Goal: Task Accomplishment & Management: Manage account settings

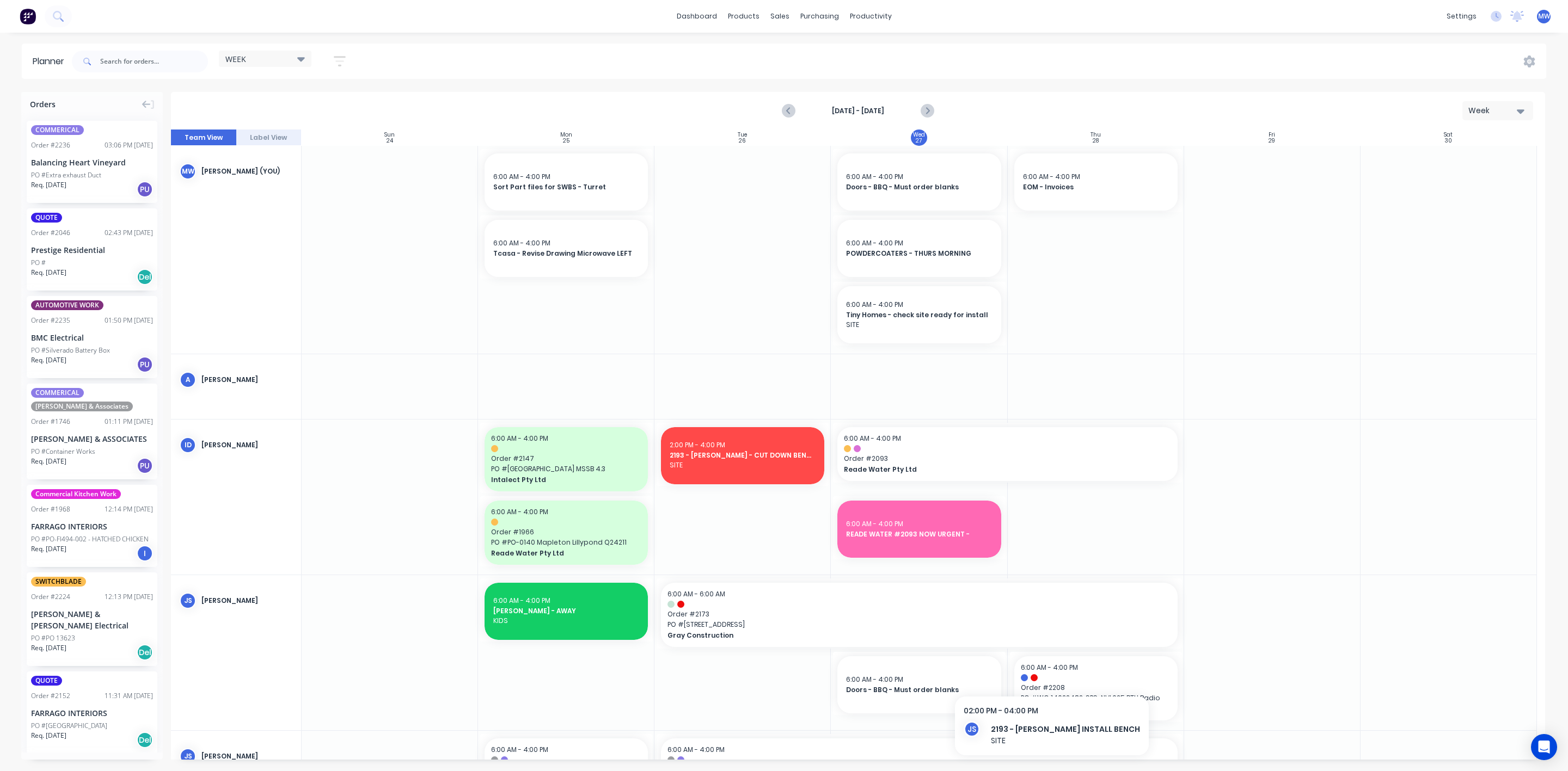
scroll to position [245, 0]
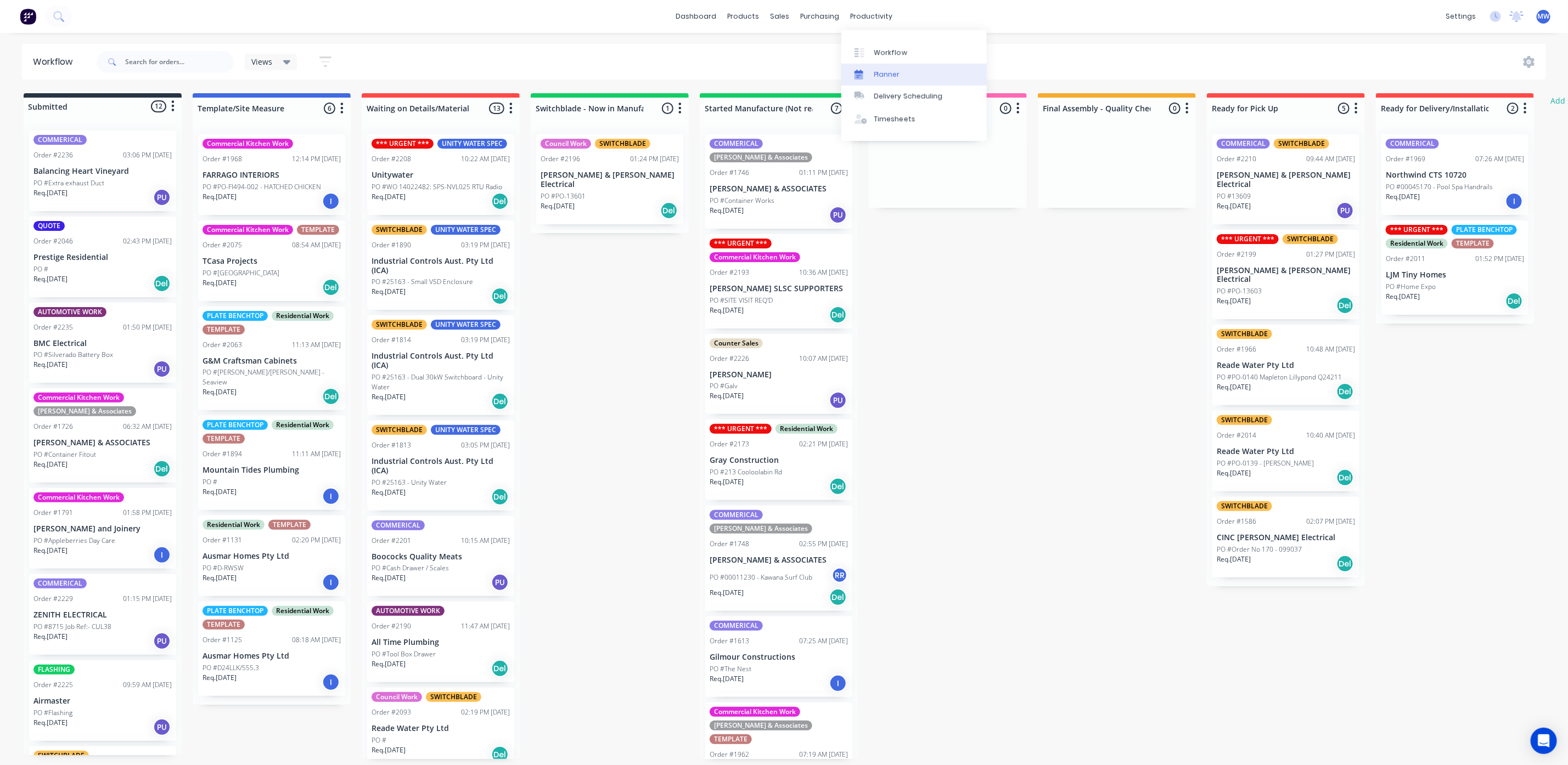
click at [890, 71] on div "Planner" at bounding box center [886, 74] width 26 height 10
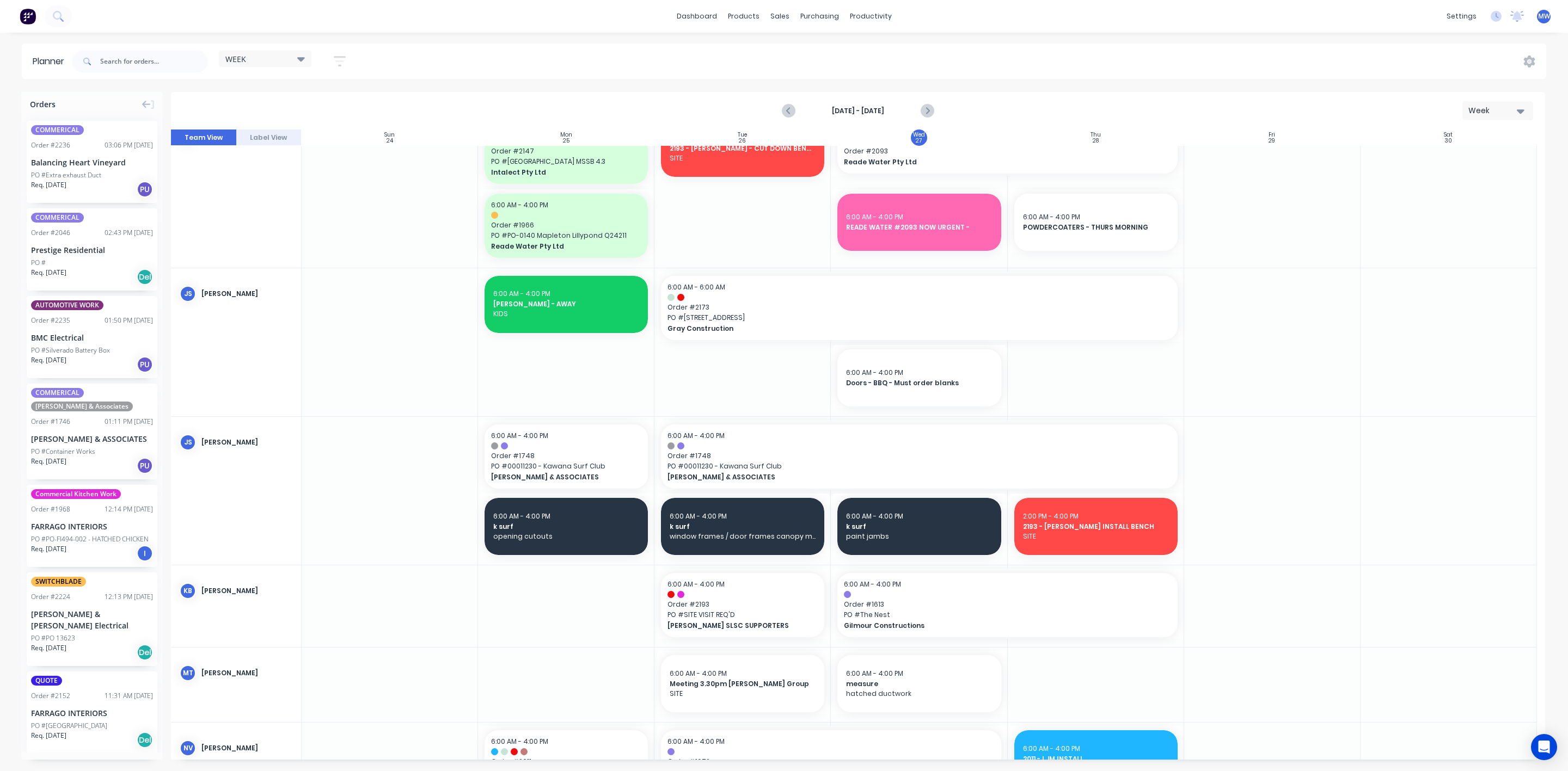
scroll to position [245, 0]
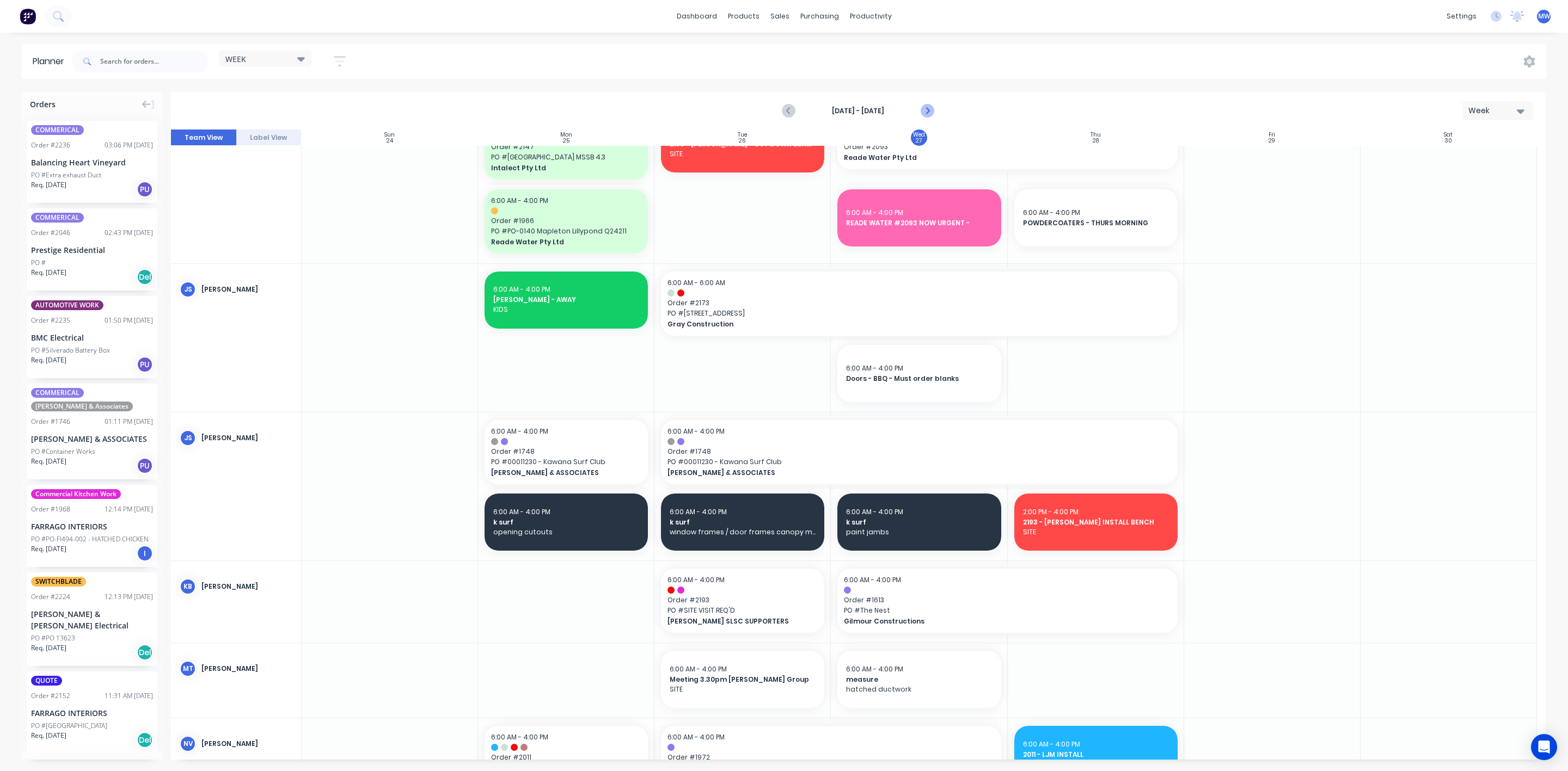
click at [925, 110] on icon "Next page" at bounding box center [926, 110] width 13 height 13
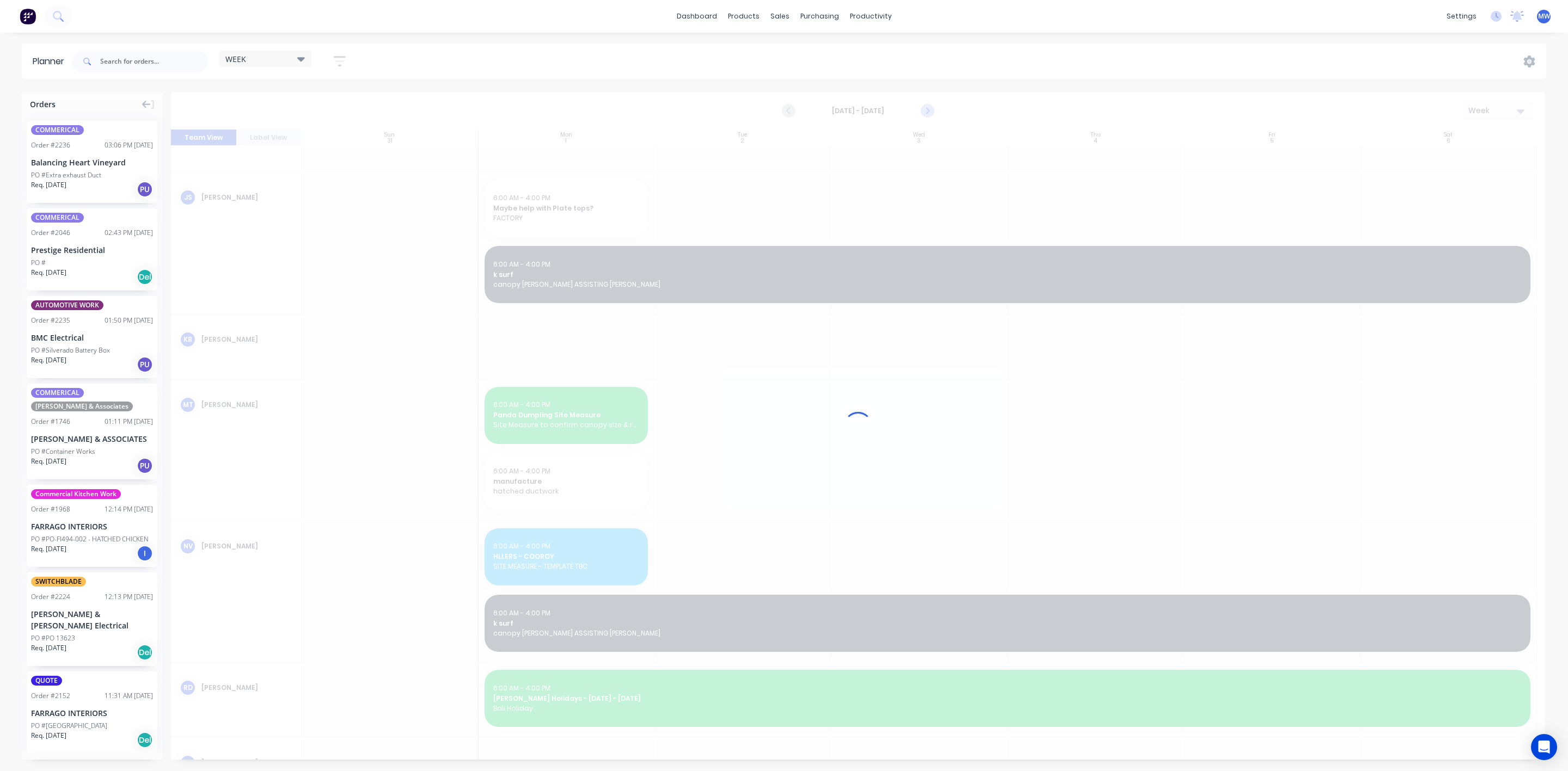
scroll to position [88, 0]
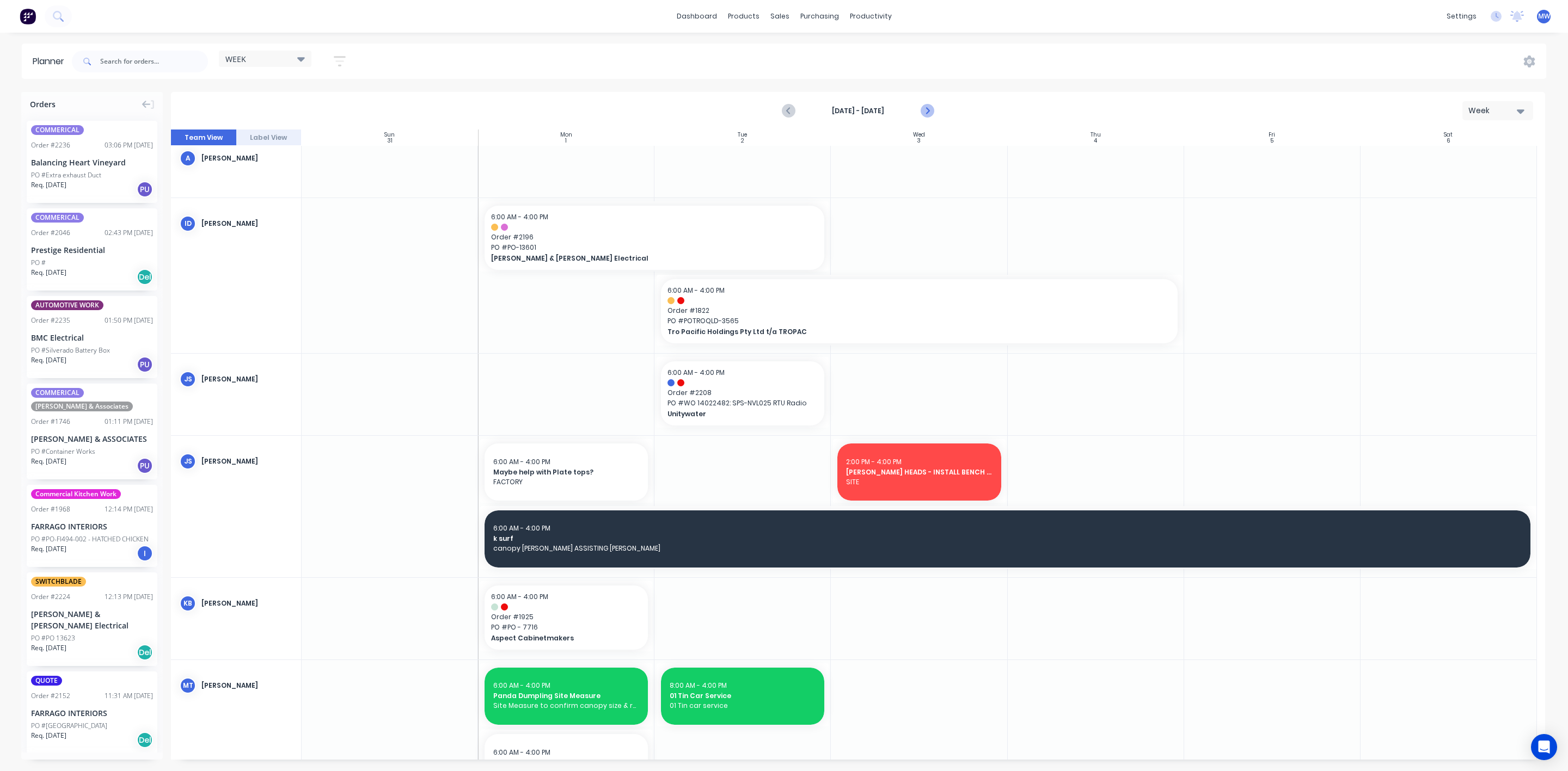
click at [925, 110] on icon "Next page" at bounding box center [926, 110] width 13 height 13
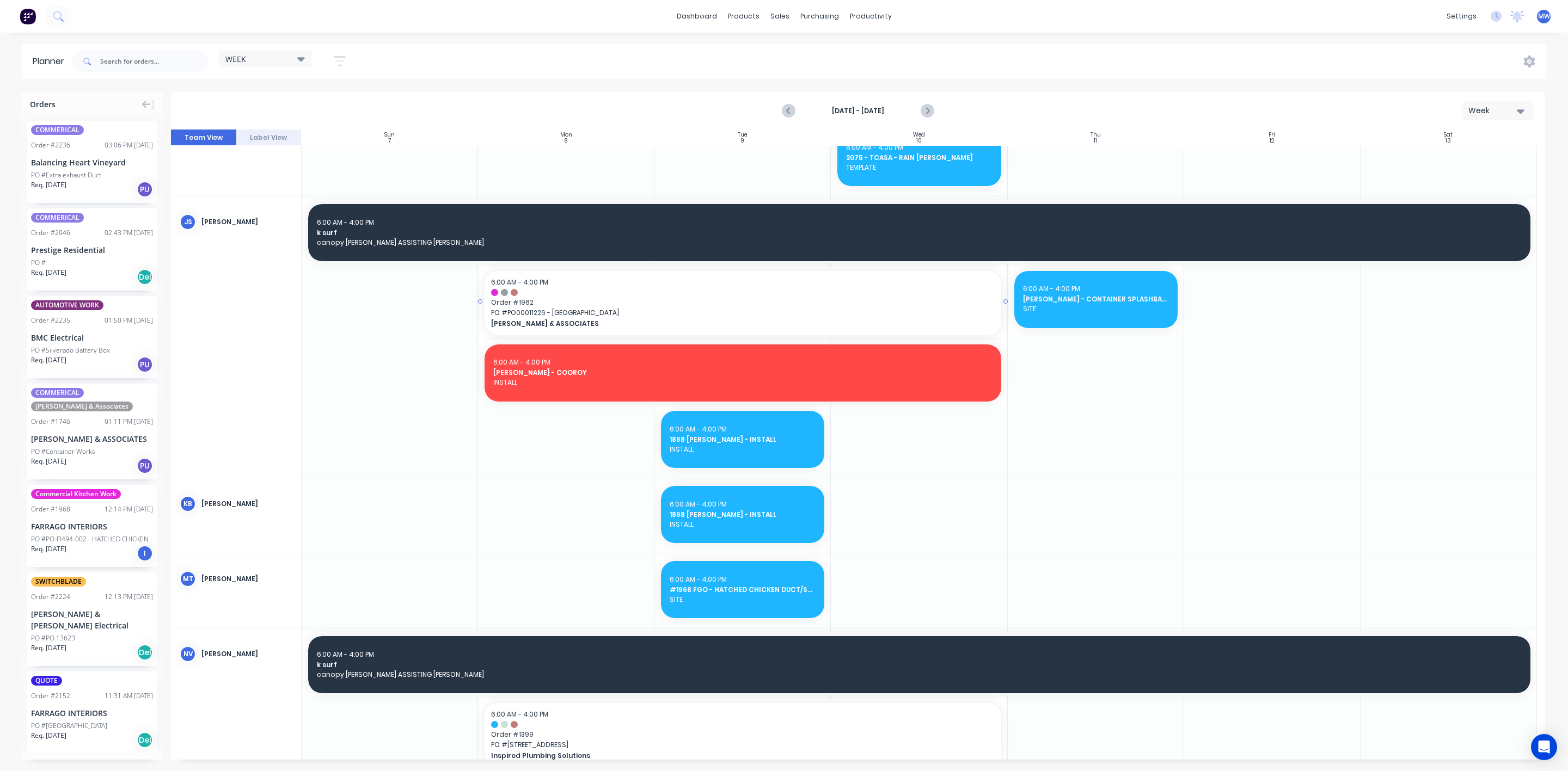
scroll to position [326, 0]
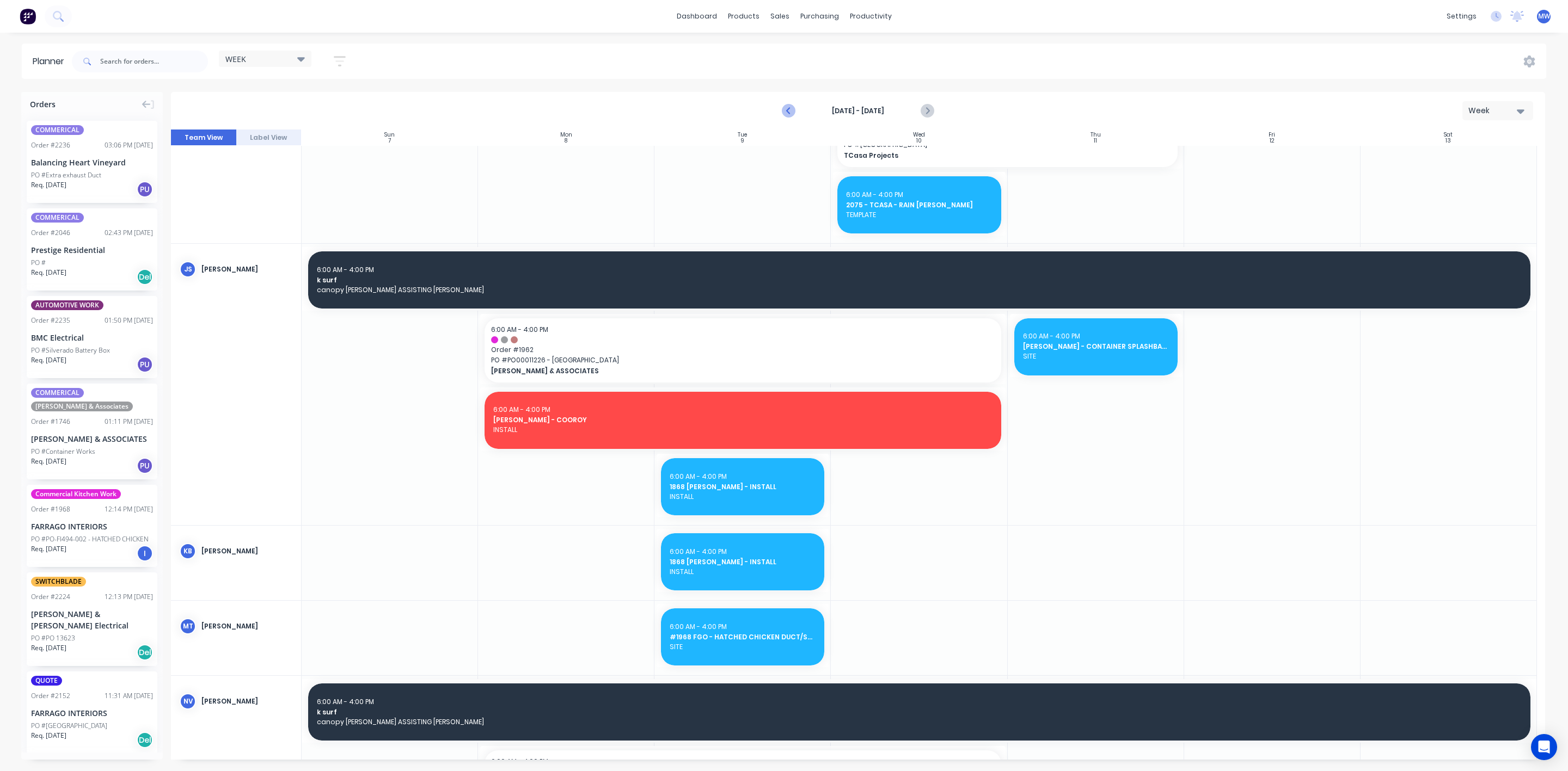
click at [786, 110] on icon "Previous page" at bounding box center [788, 110] width 13 height 13
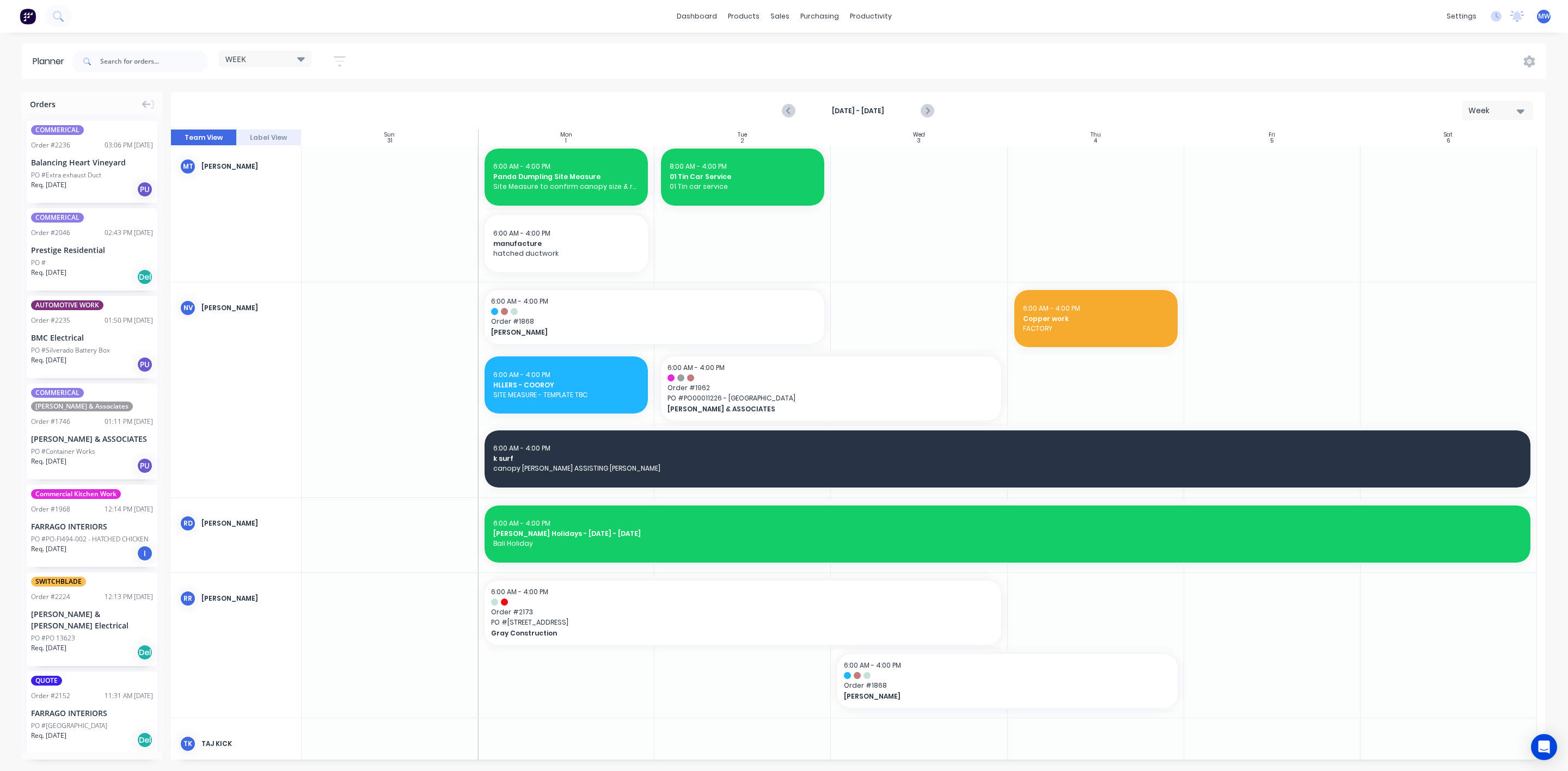
scroll to position [578, 0]
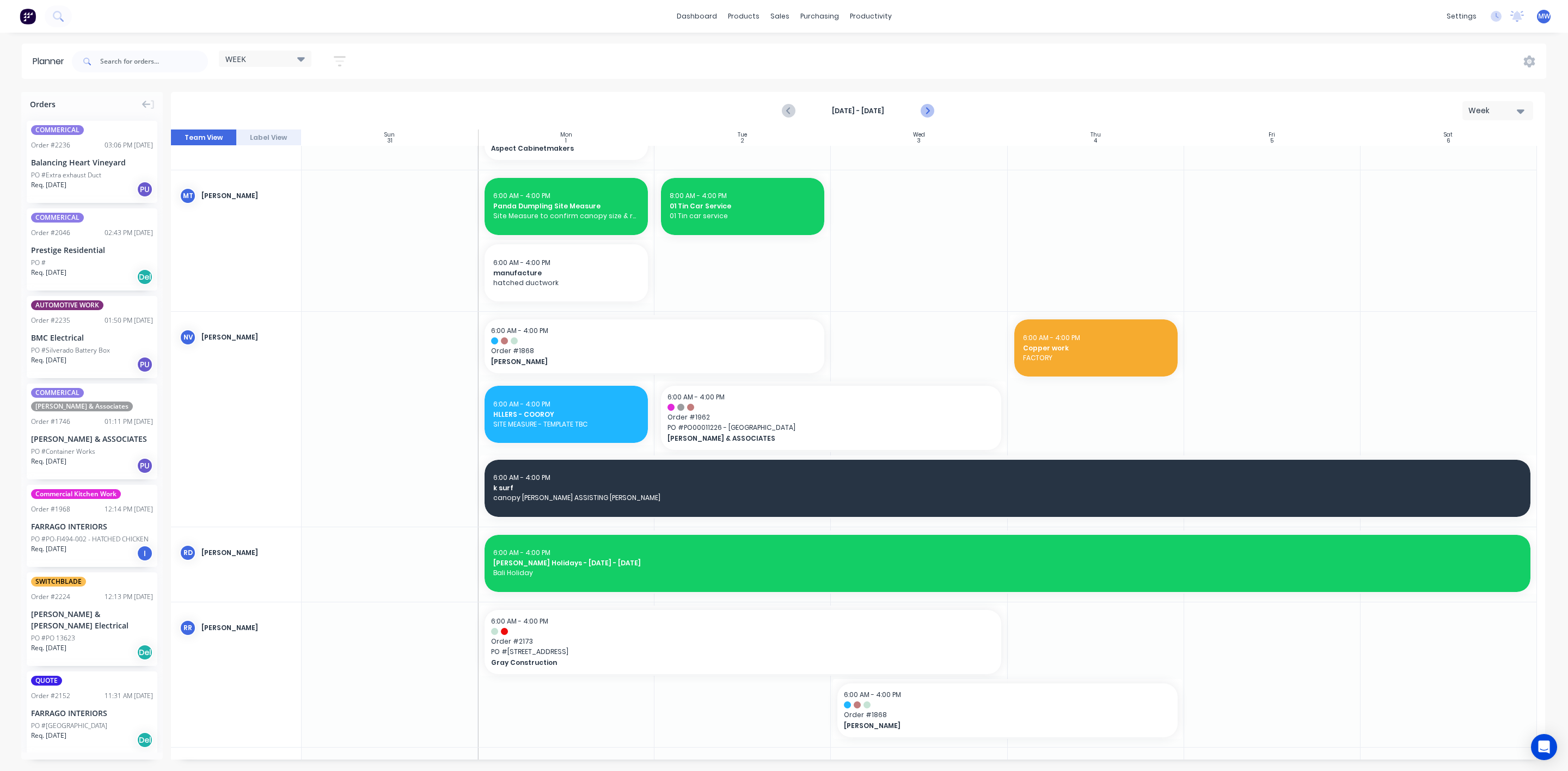
click at [930, 113] on icon "Next page" at bounding box center [926, 110] width 13 height 13
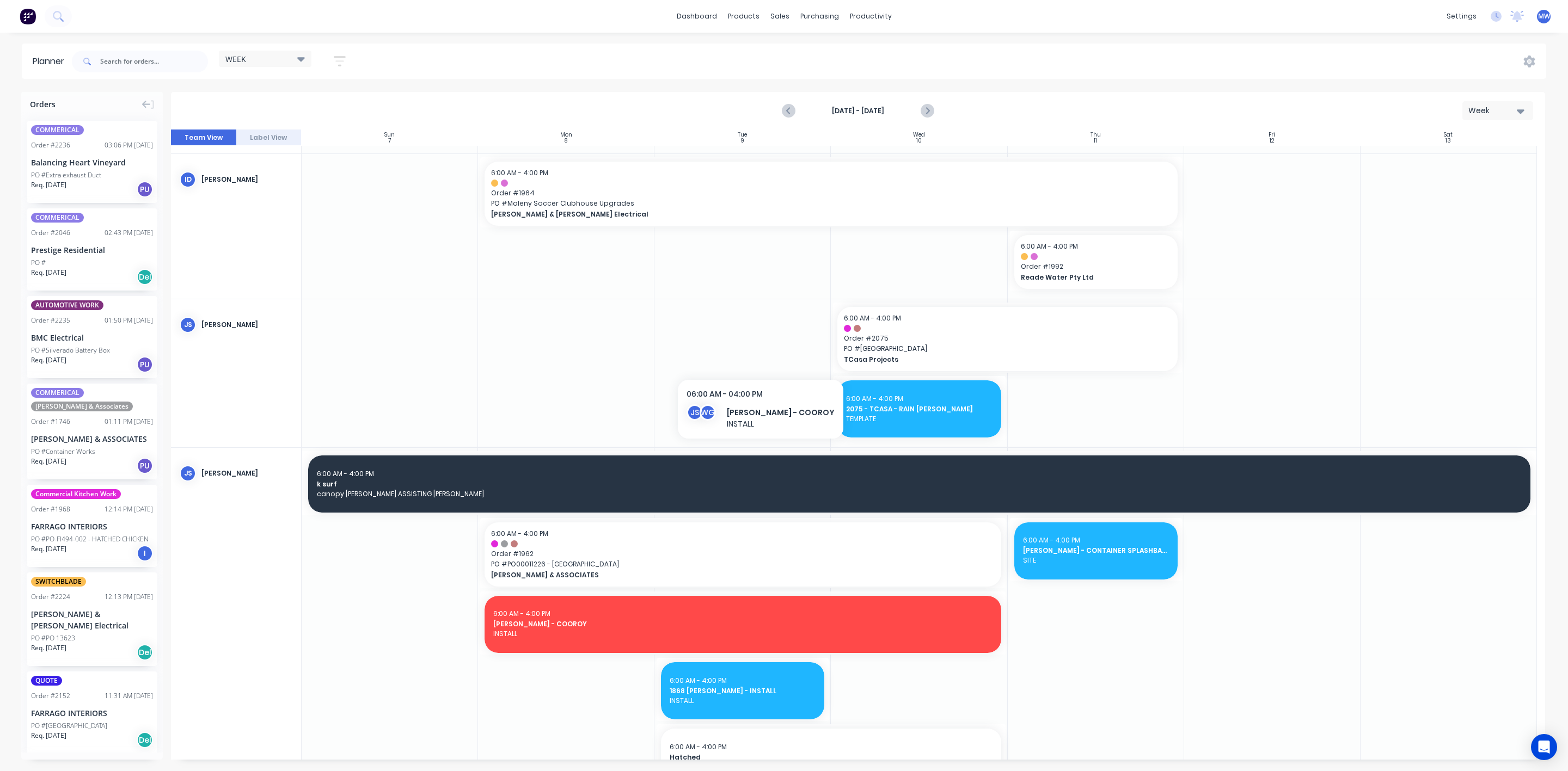
scroll to position [74, 0]
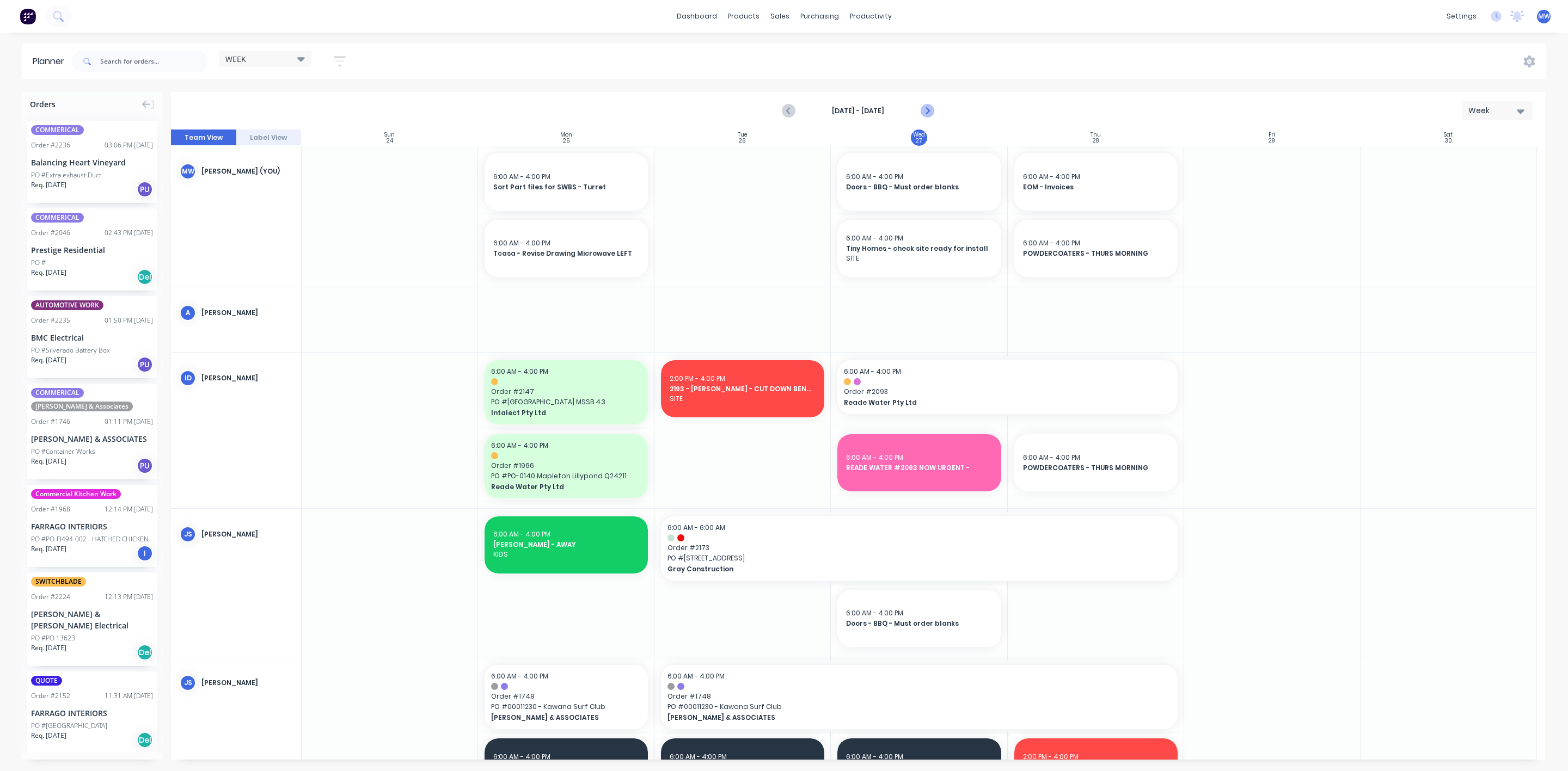
click at [926, 111] on icon "Next page" at bounding box center [927, 111] width 5 height 9
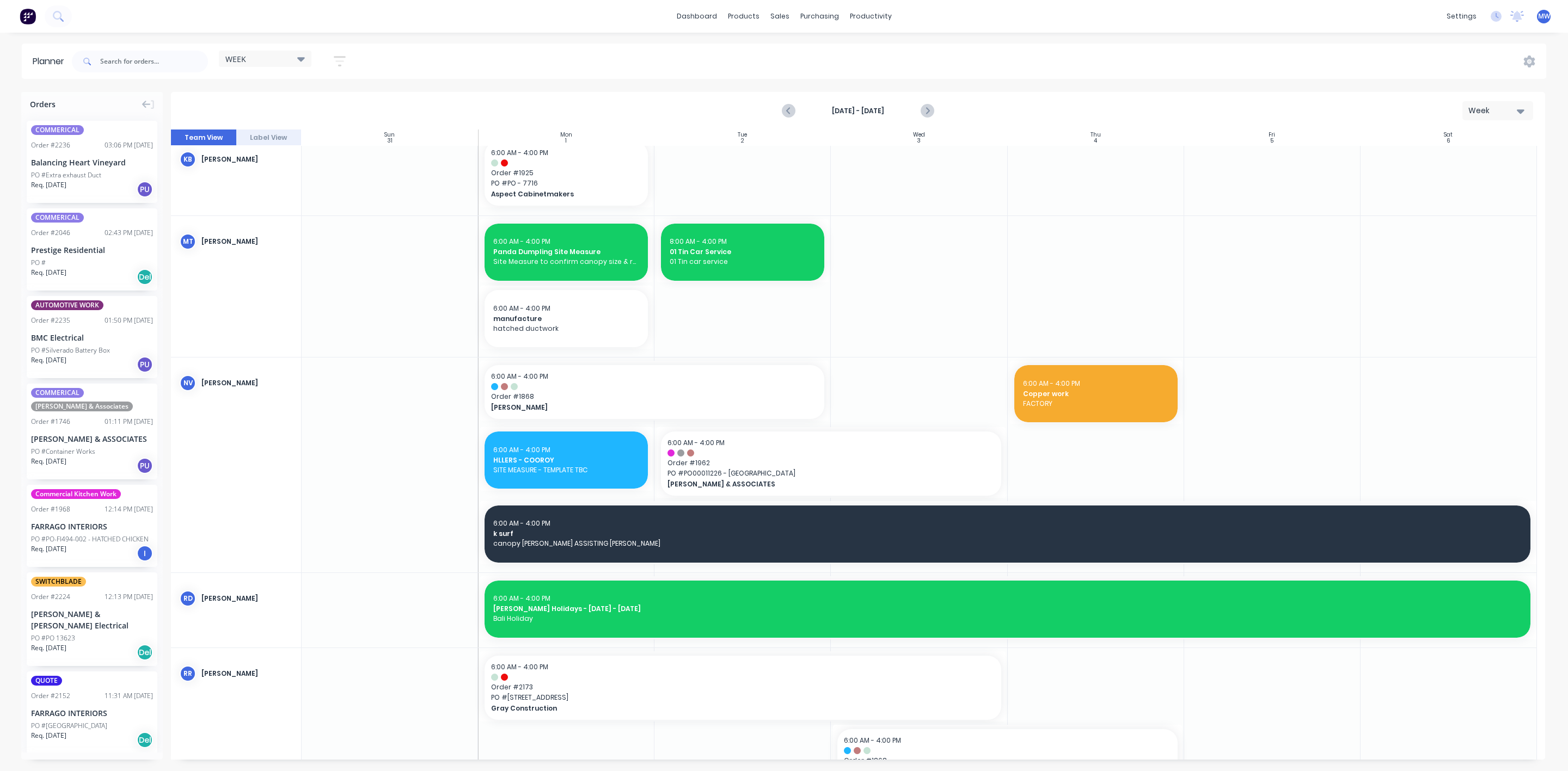
scroll to position [571, 0]
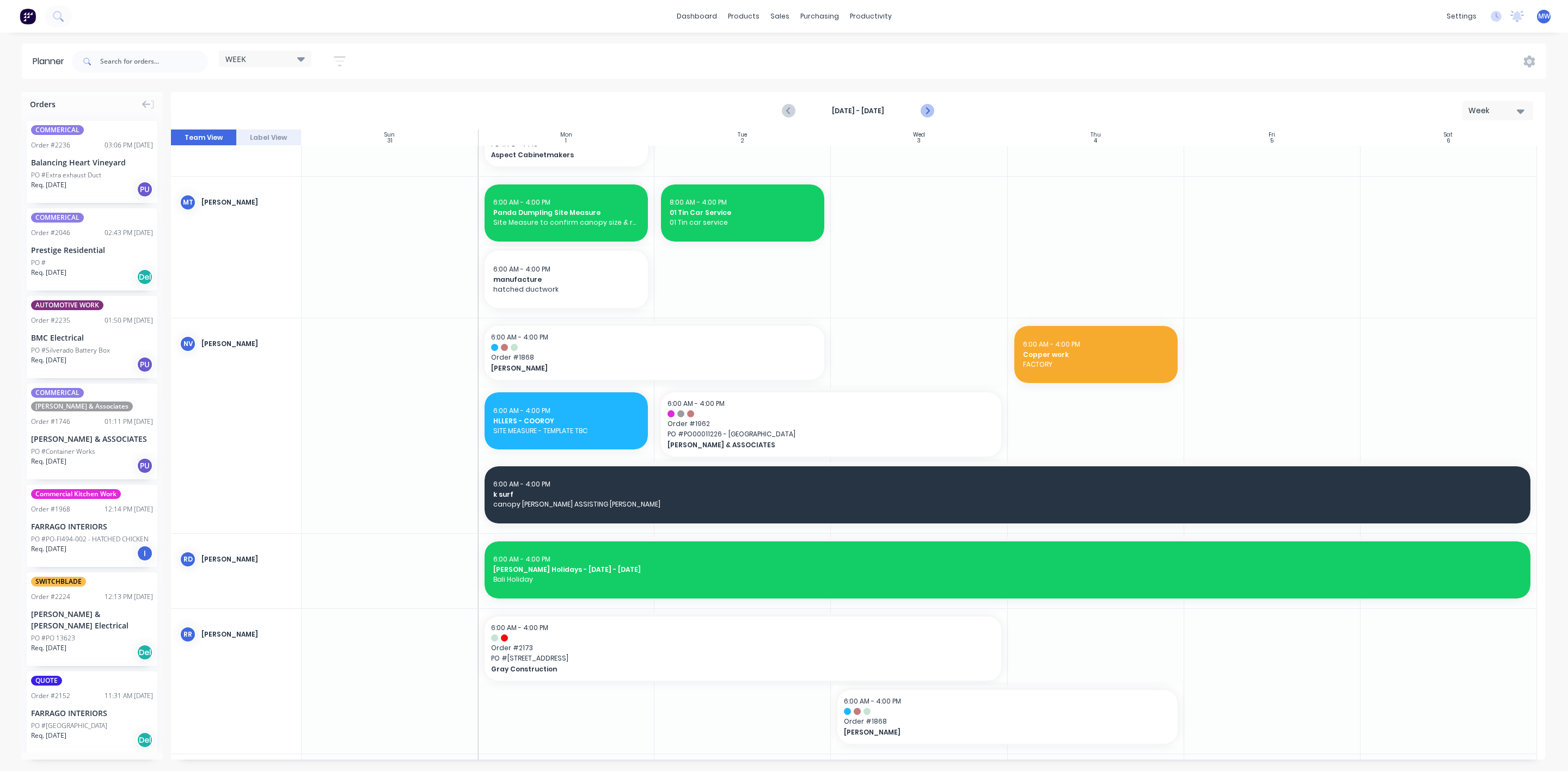
click at [926, 111] on icon "Next page" at bounding box center [926, 110] width 13 height 13
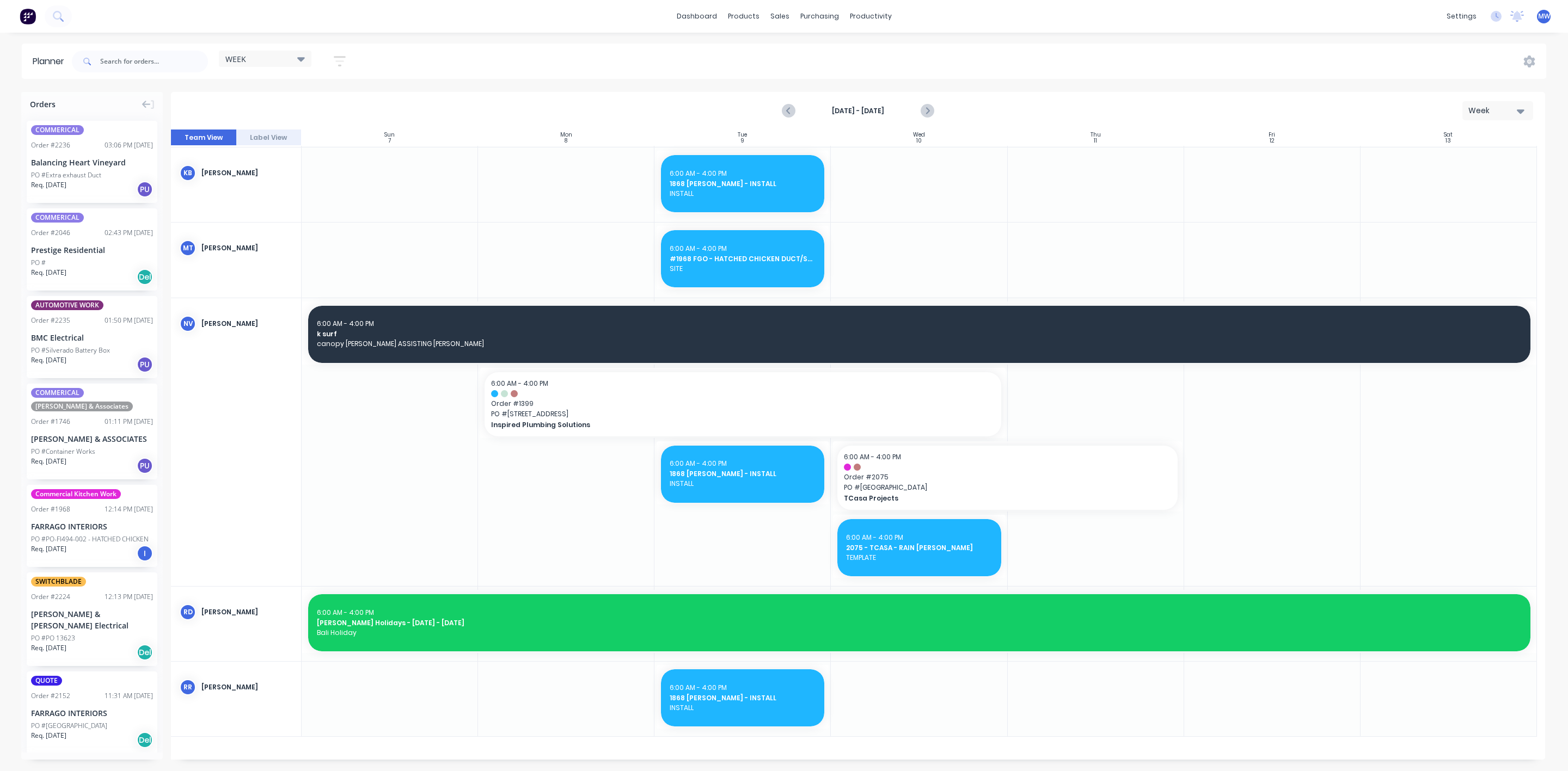
scroll to position [767, 0]
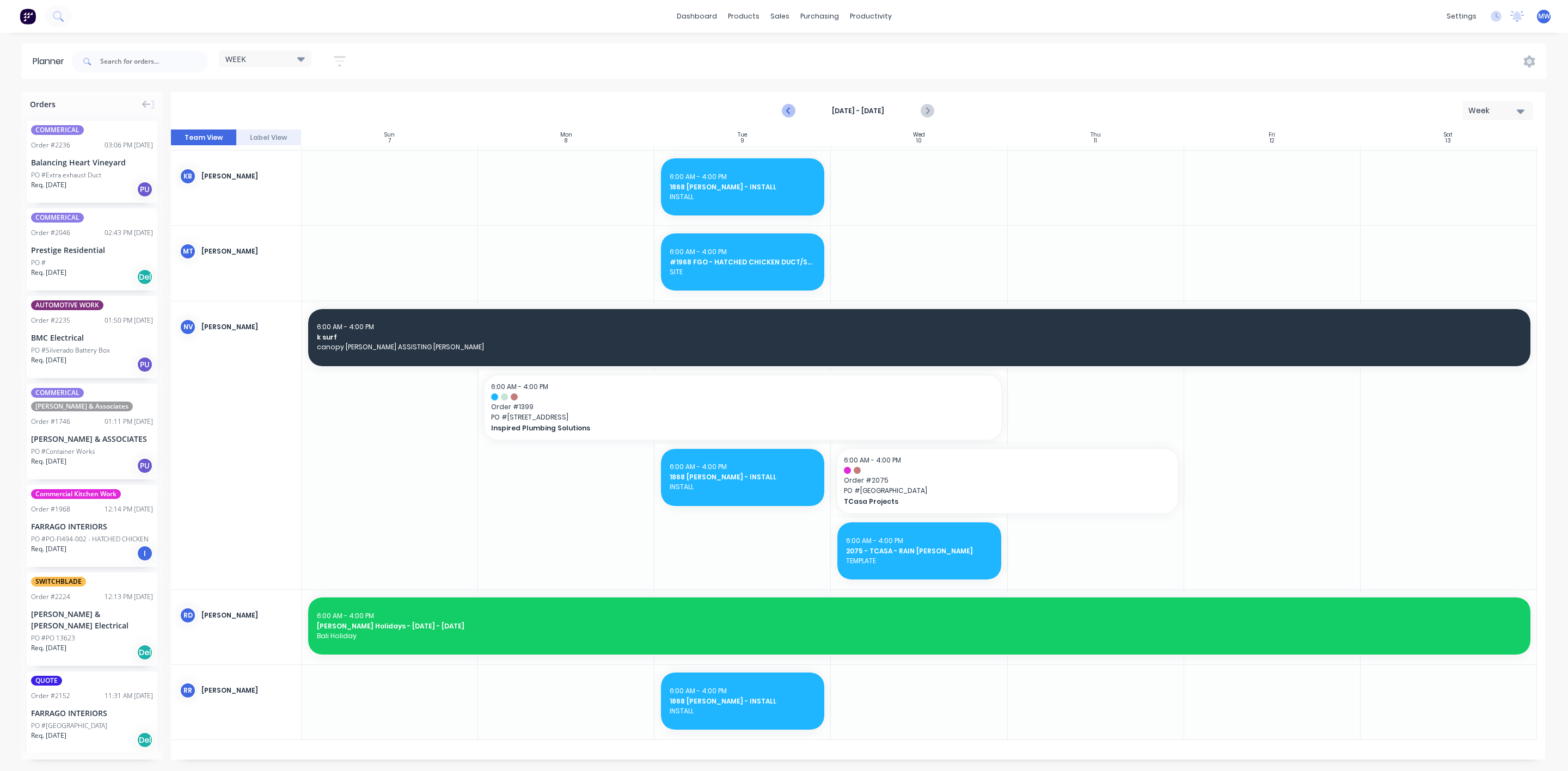
click at [788, 108] on icon "Previous page" at bounding box center [788, 110] width 13 height 13
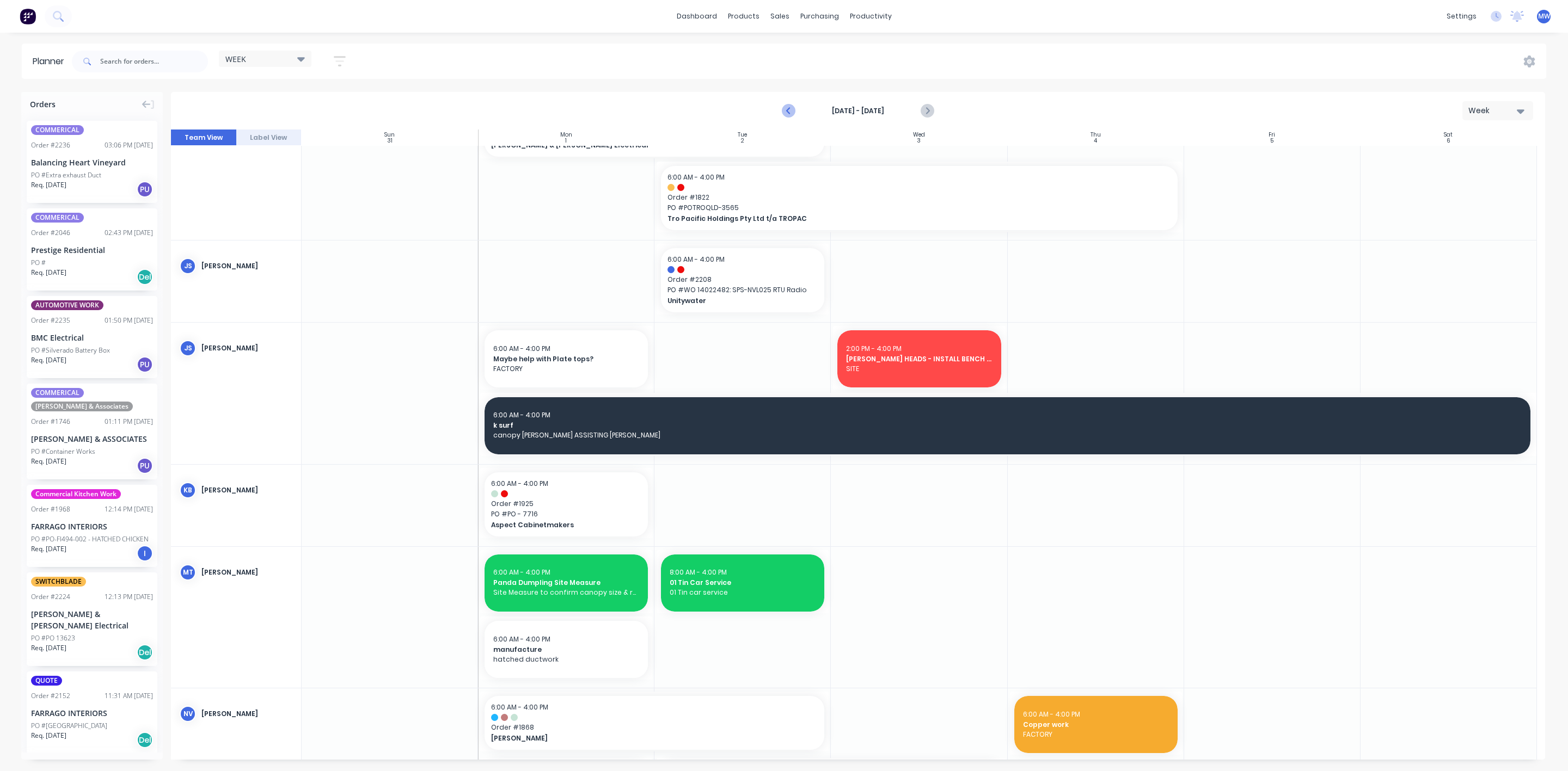
scroll to position [292, 0]
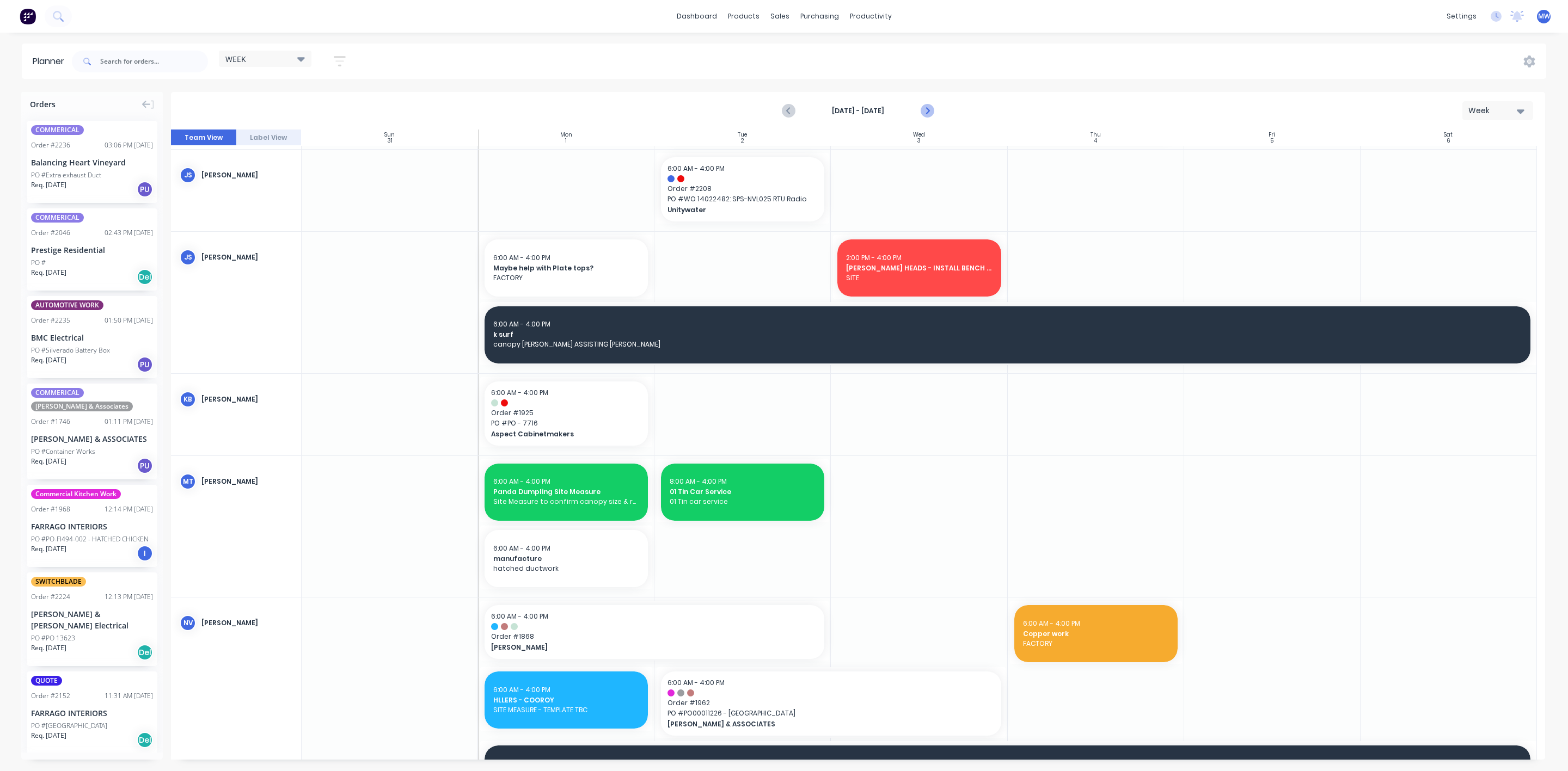
click at [926, 113] on icon "Next page" at bounding box center [927, 111] width 5 height 9
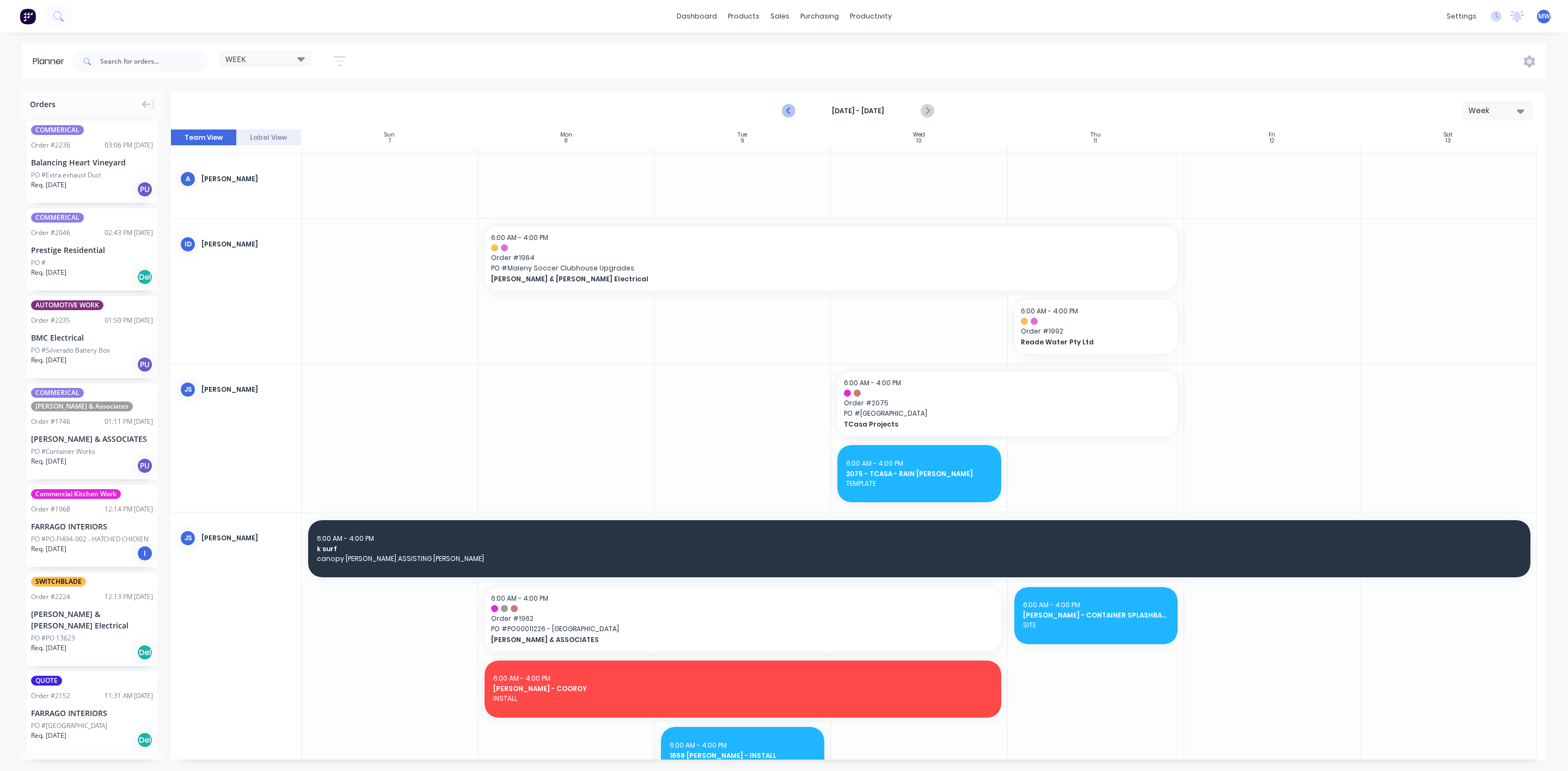
click at [792, 110] on icon "Previous page" at bounding box center [788, 110] width 13 height 13
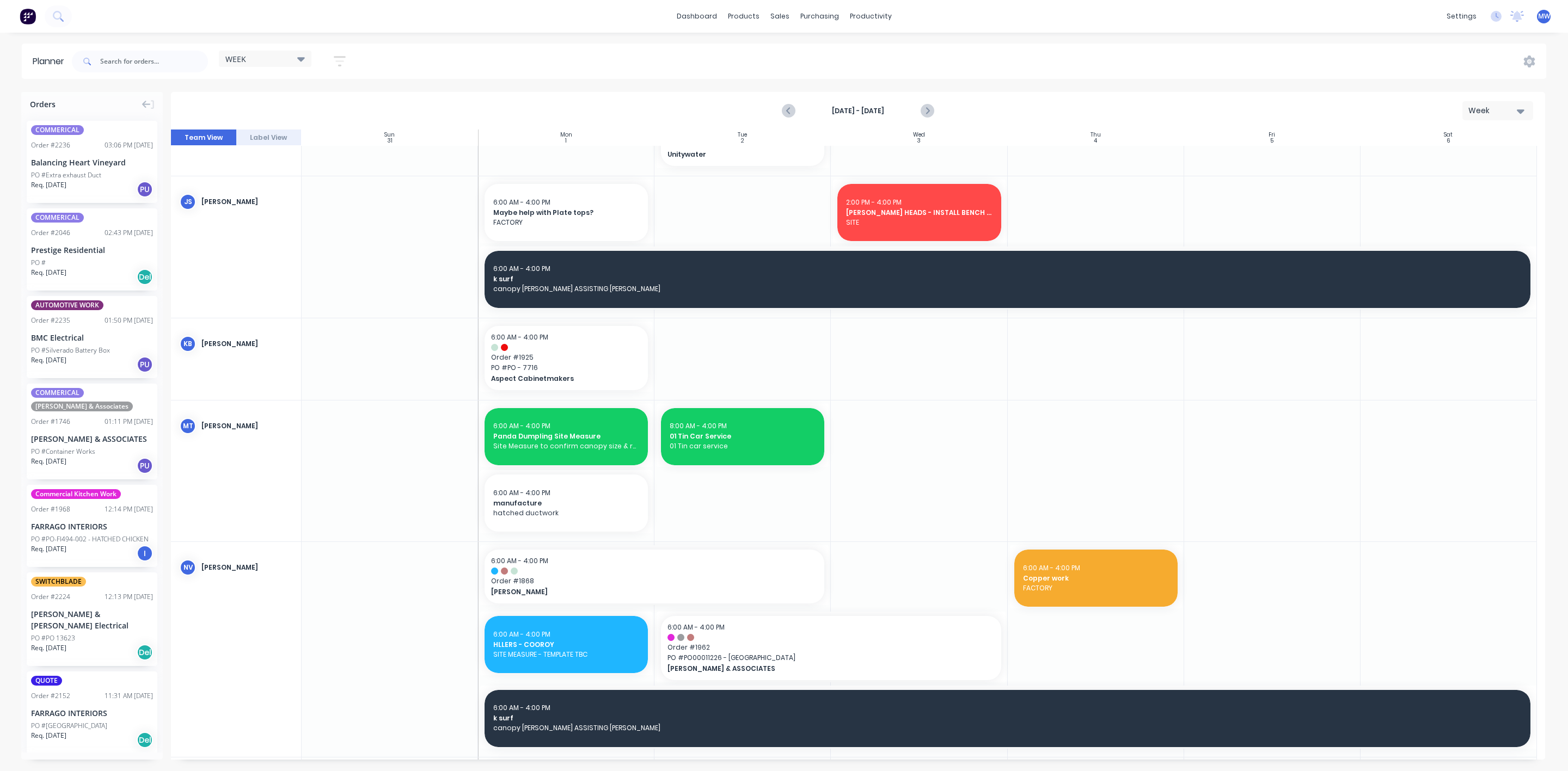
scroll to position [231, 0]
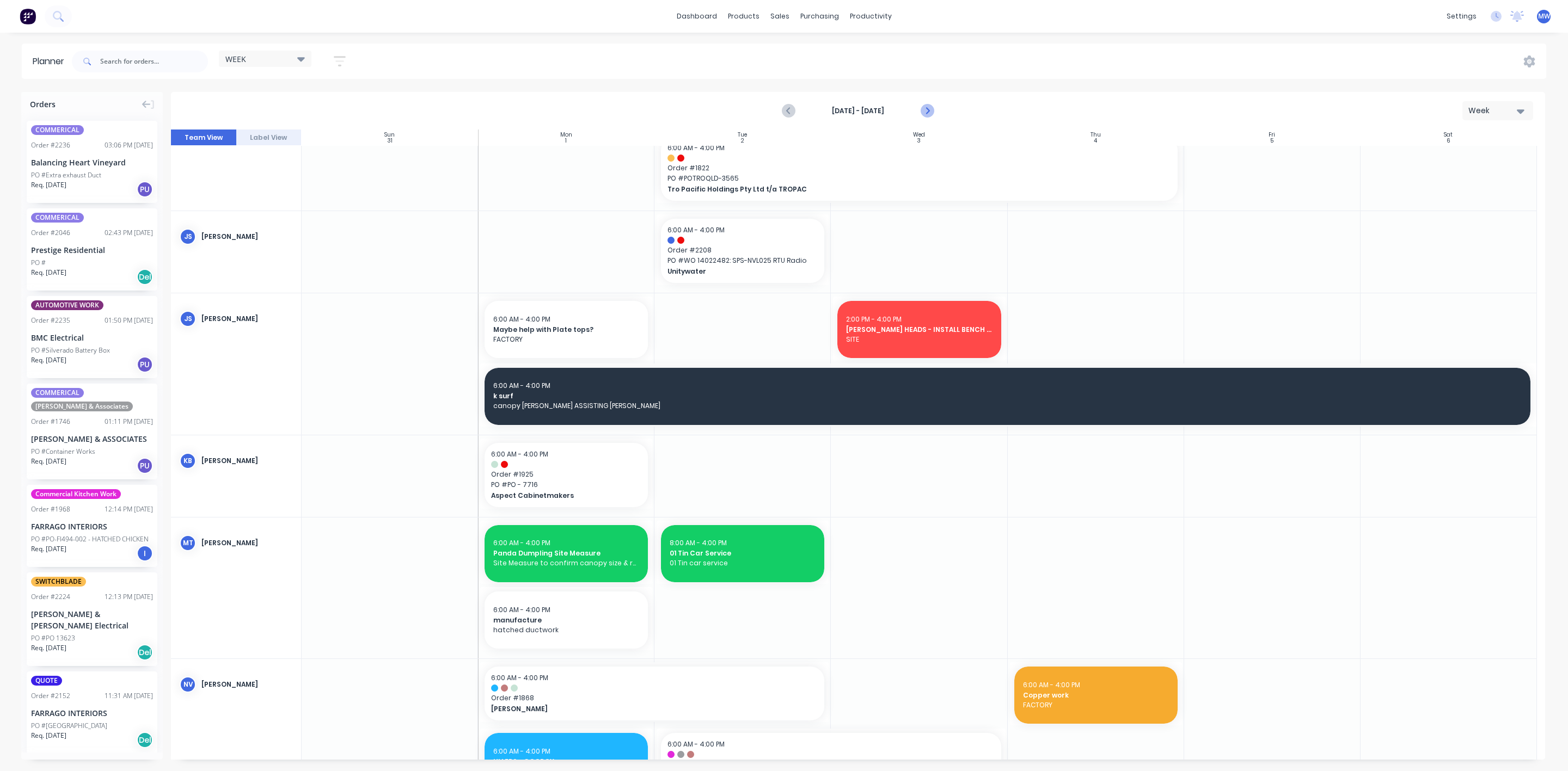
click at [932, 108] on icon "Next page" at bounding box center [926, 110] width 13 height 13
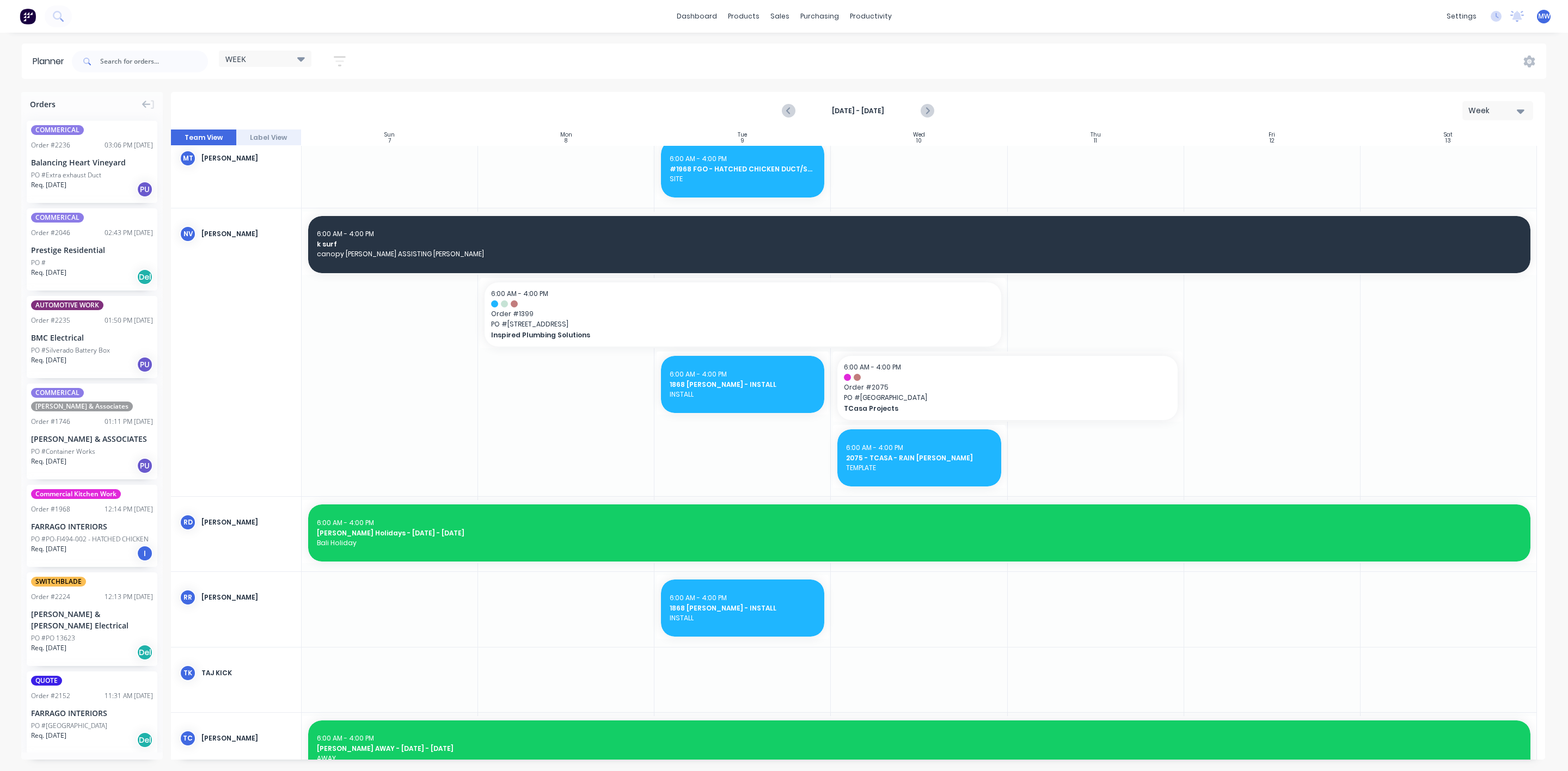
scroll to position [898, 0]
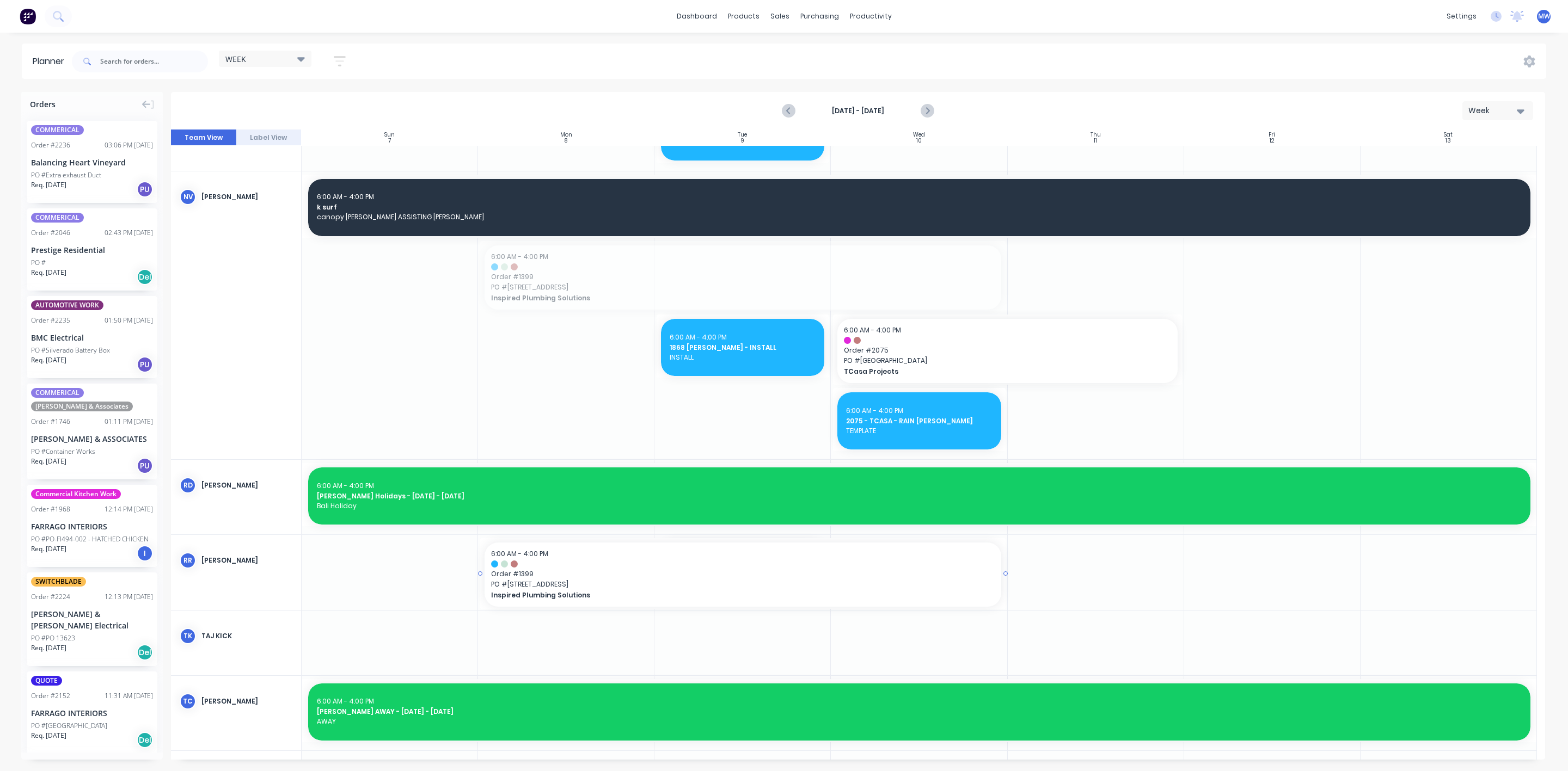
drag, startPoint x: 558, startPoint y: 281, endPoint x: 598, endPoint y: 569, distance: 290.8
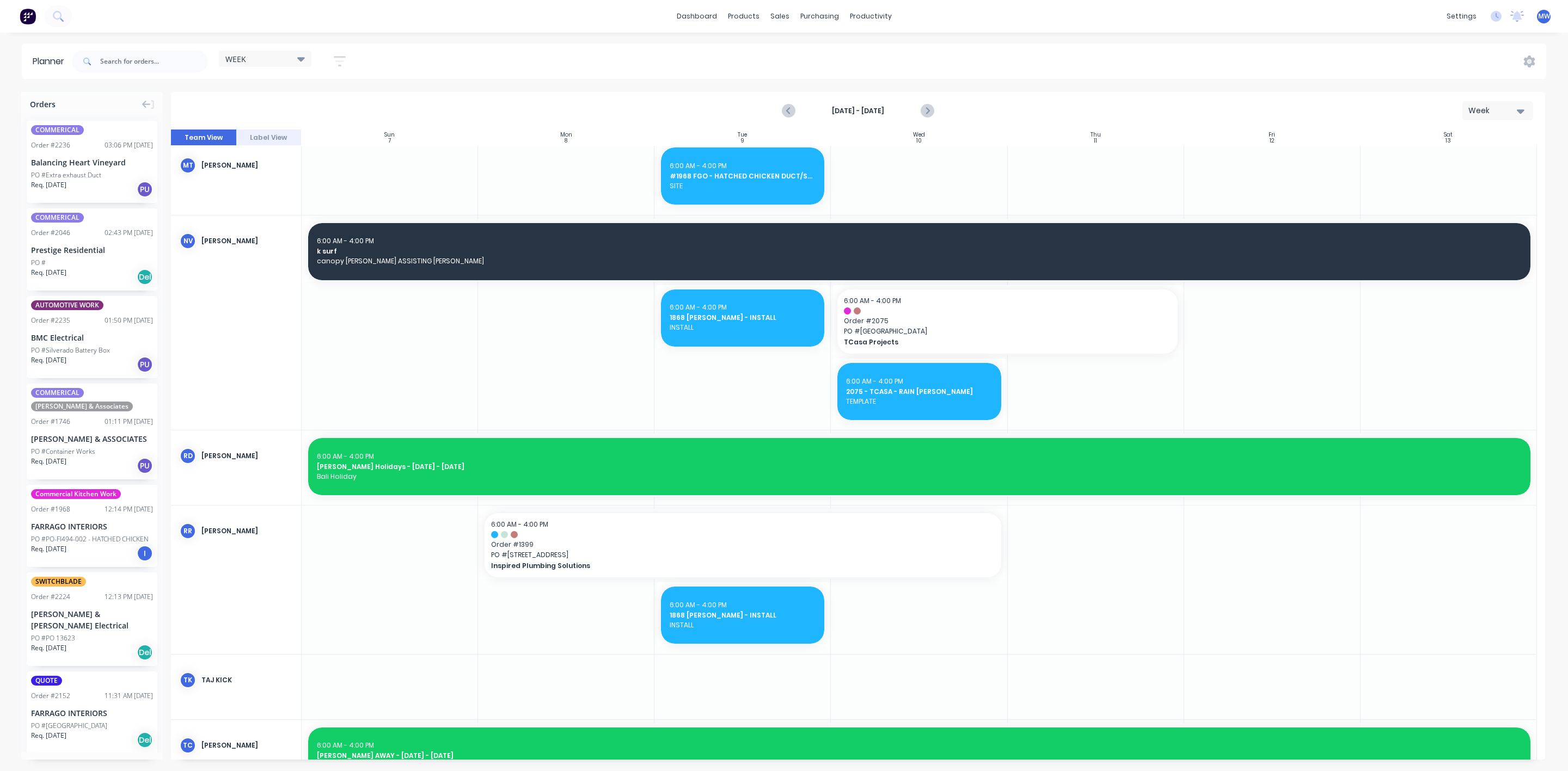
scroll to position [817, 0]
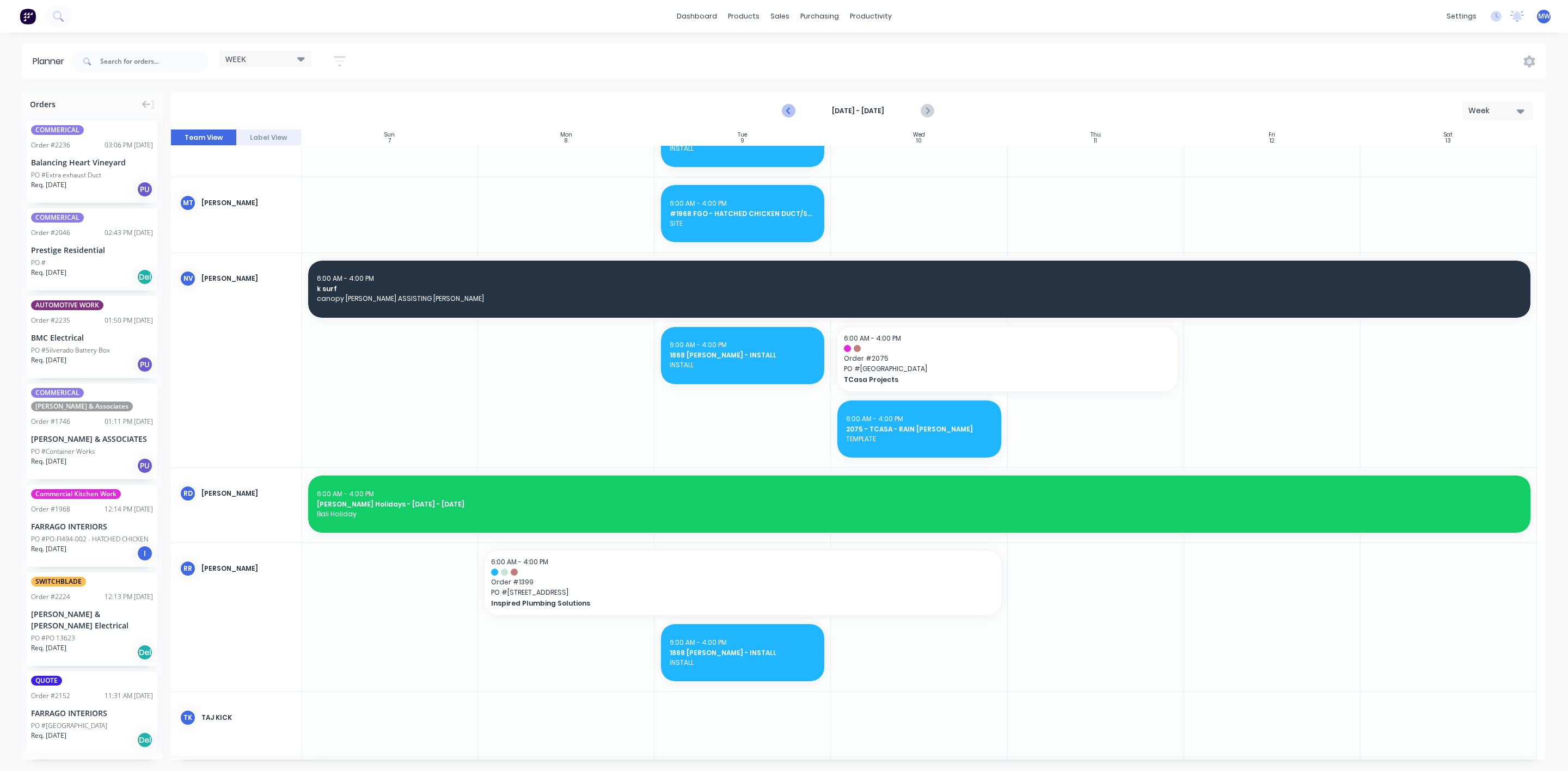
click at [787, 111] on icon "Previous page" at bounding box center [789, 111] width 5 height 9
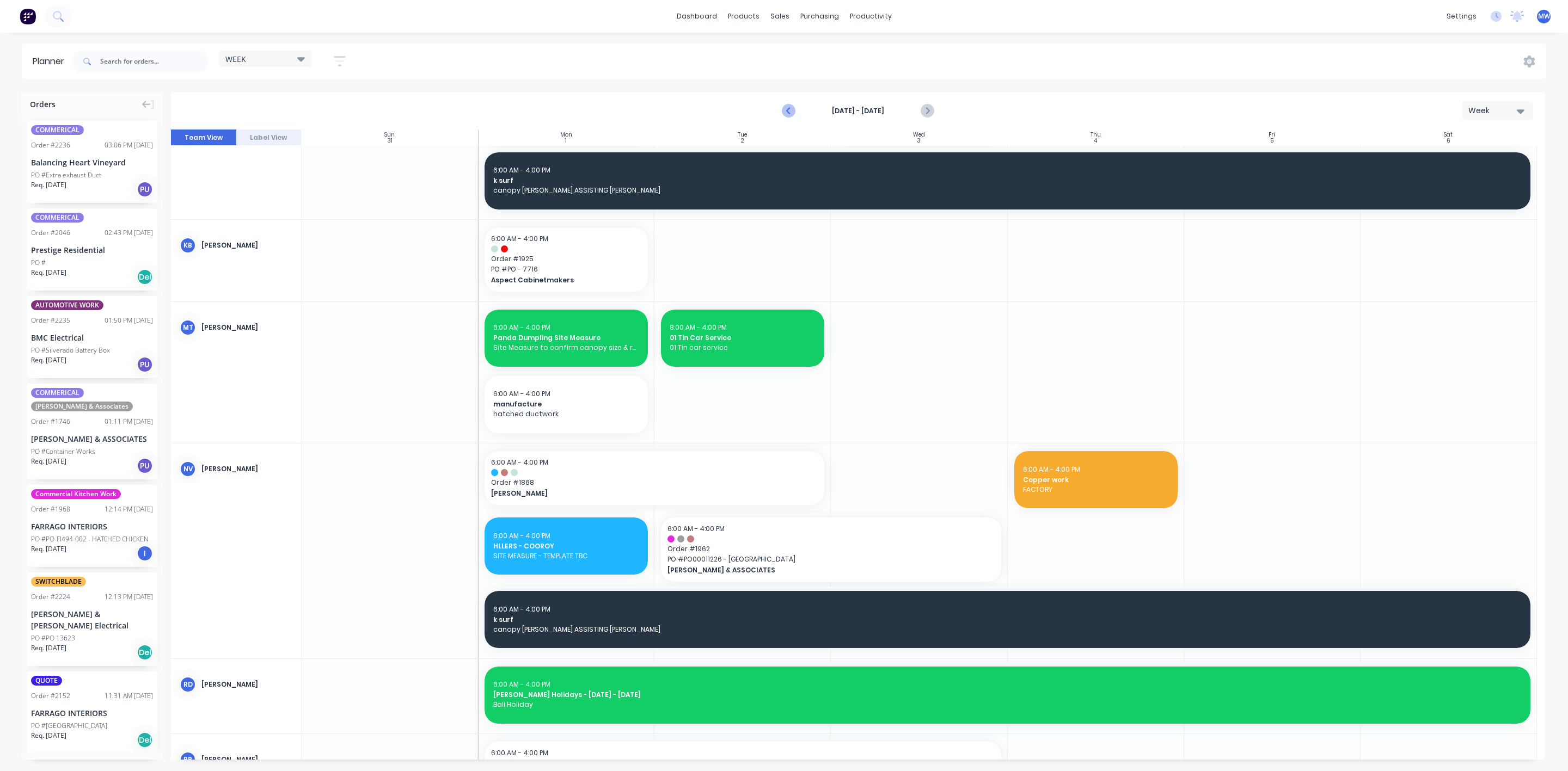
scroll to position [620, 0]
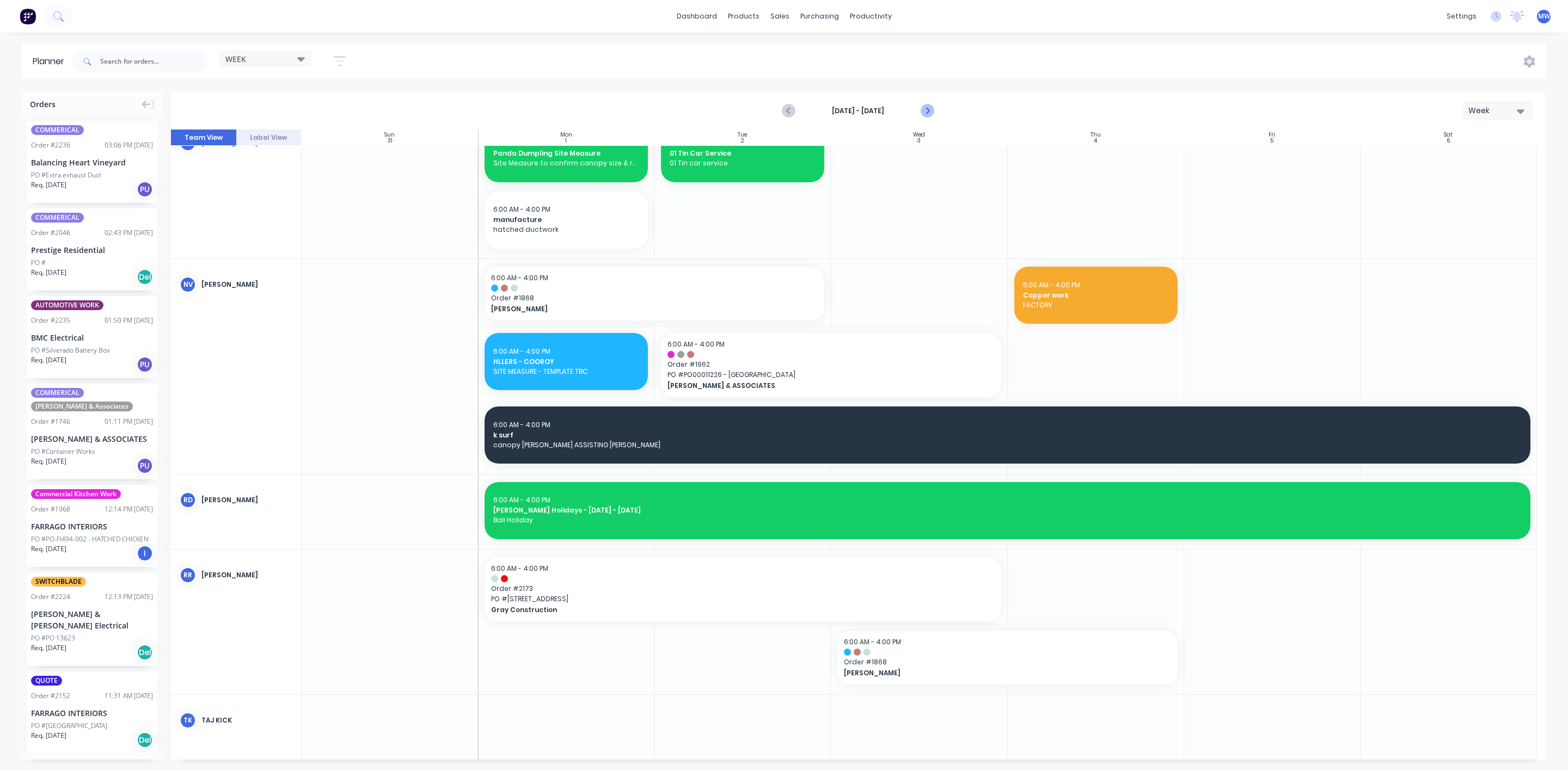
click at [928, 111] on icon "Next page" at bounding box center [927, 111] width 5 height 9
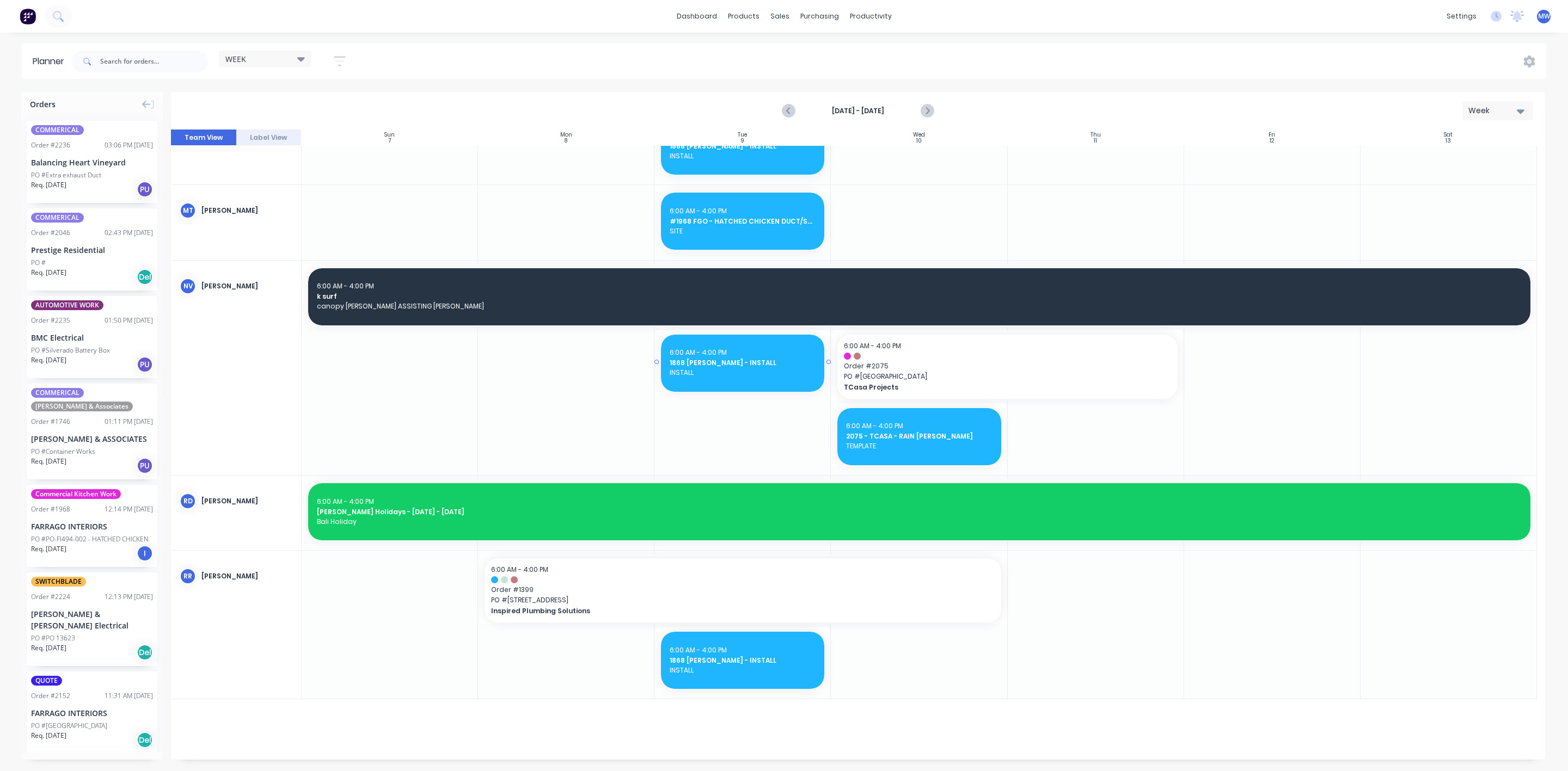
scroll to position [645, 0]
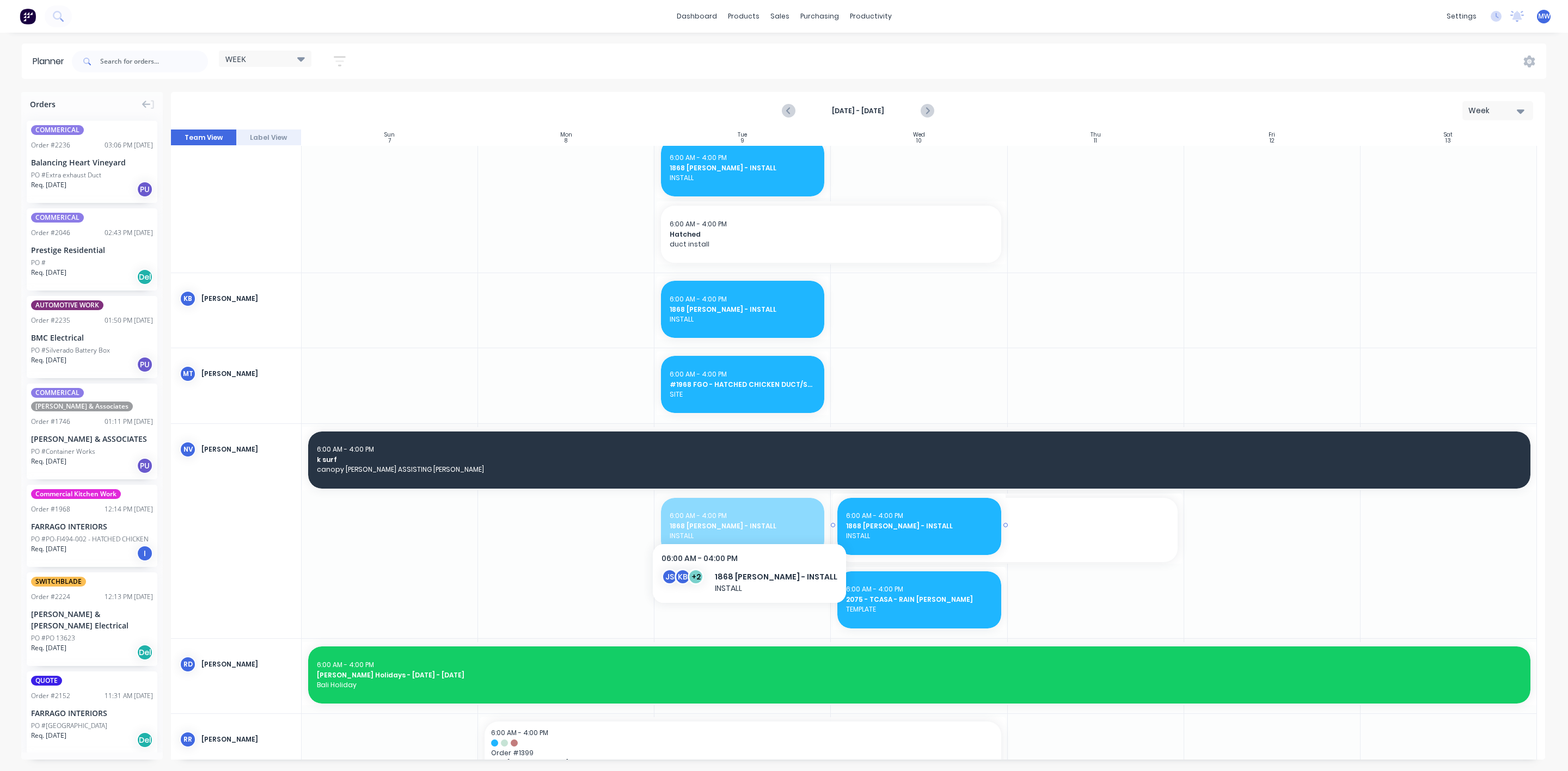
drag, startPoint x: 715, startPoint y: 526, endPoint x: 742, endPoint y: 519, distance: 27.9
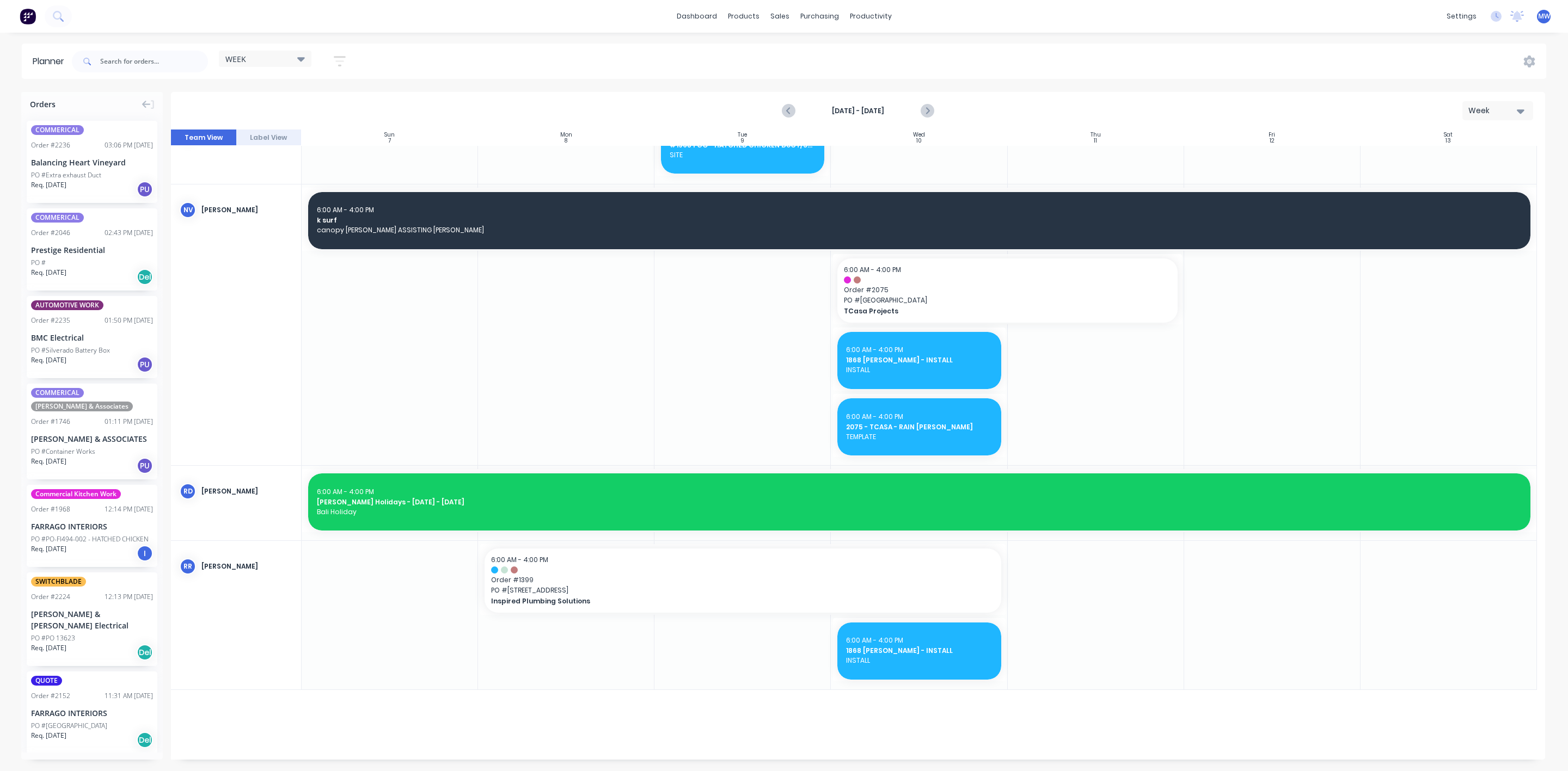
scroll to position [890, 0]
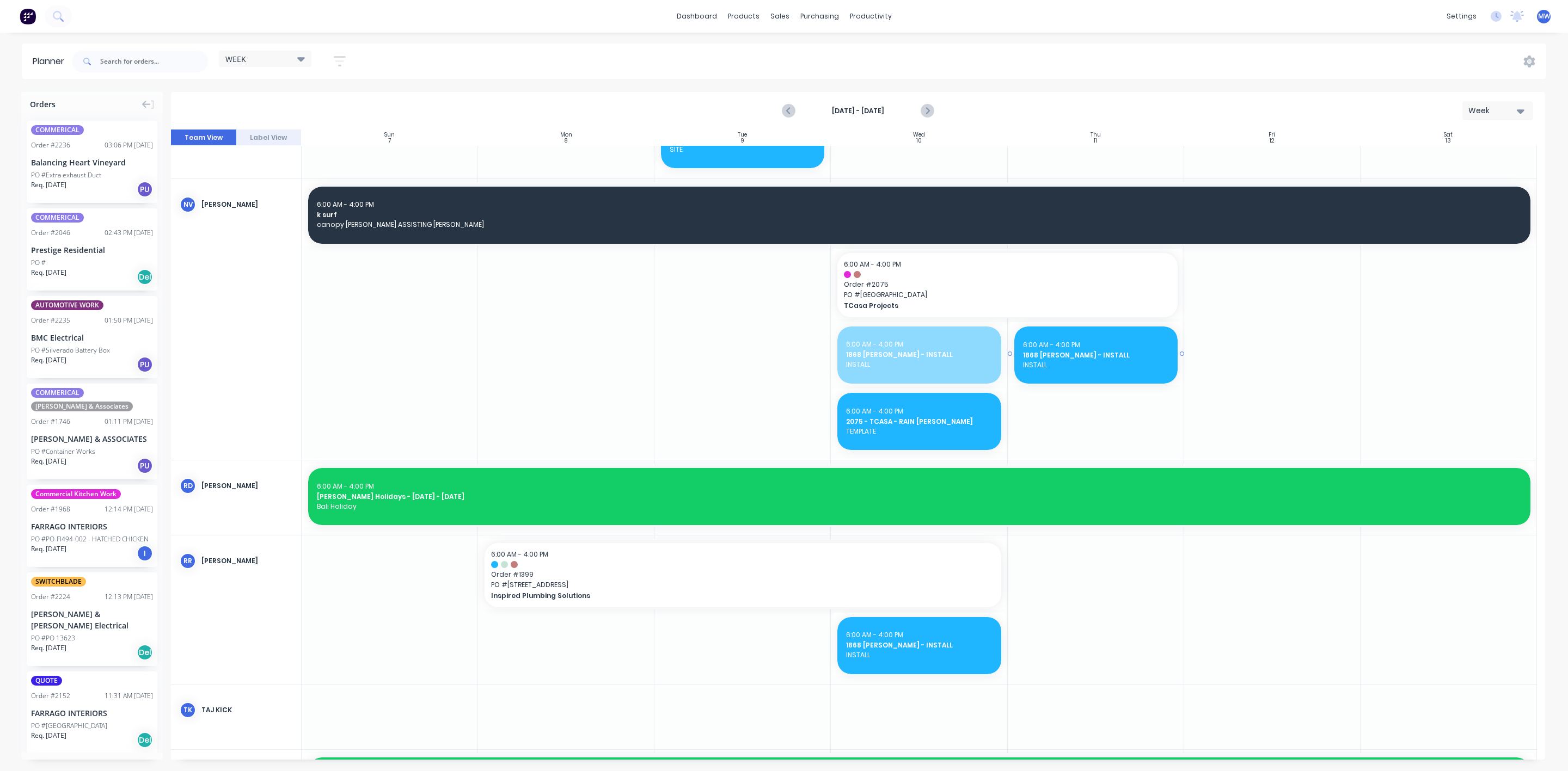
drag, startPoint x: 905, startPoint y: 334, endPoint x: 1116, endPoint y: 354, distance: 211.9
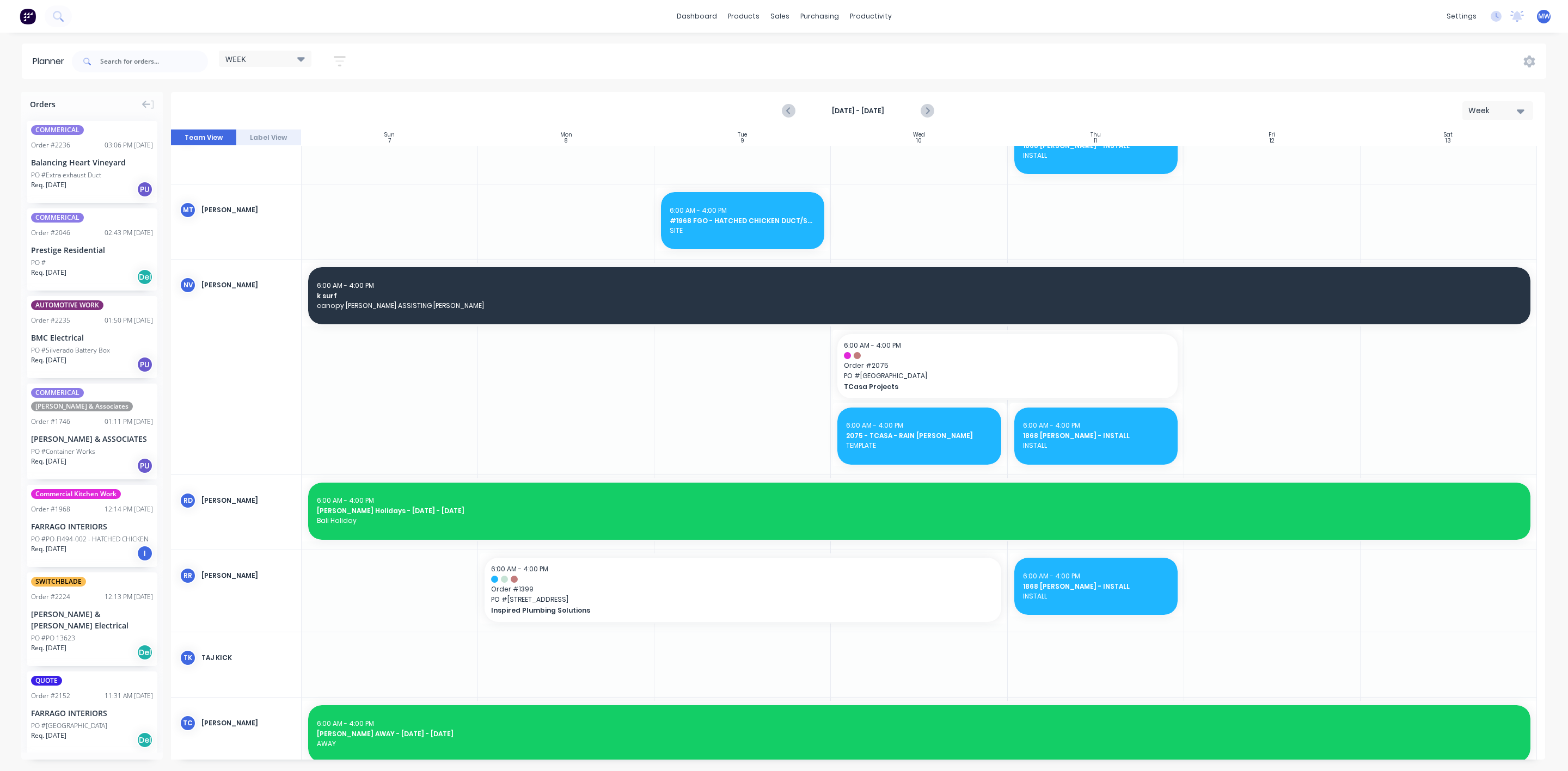
scroll to position [661, 0]
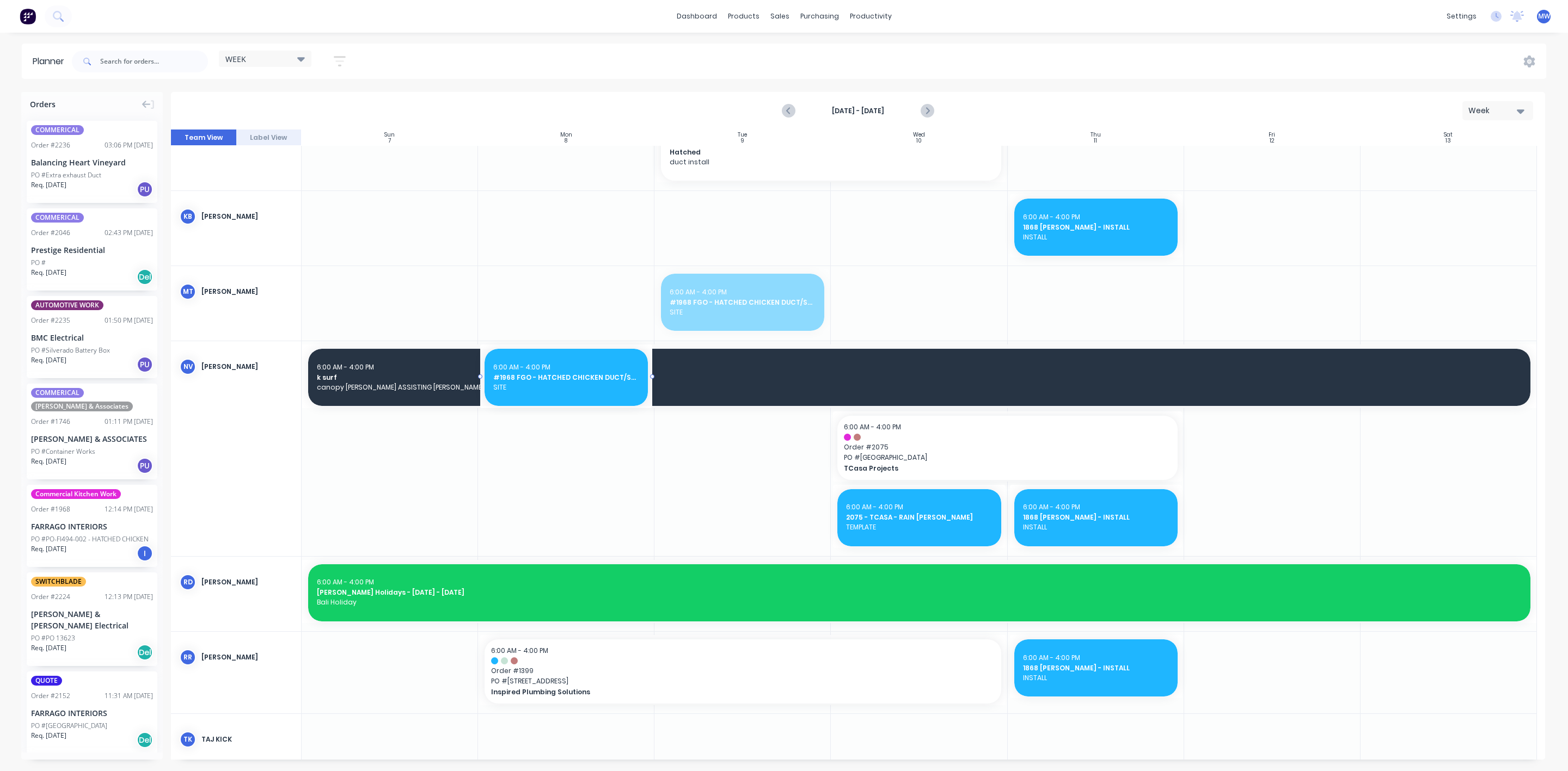
drag, startPoint x: 717, startPoint y: 299, endPoint x: 540, endPoint y: 461, distance: 239.9
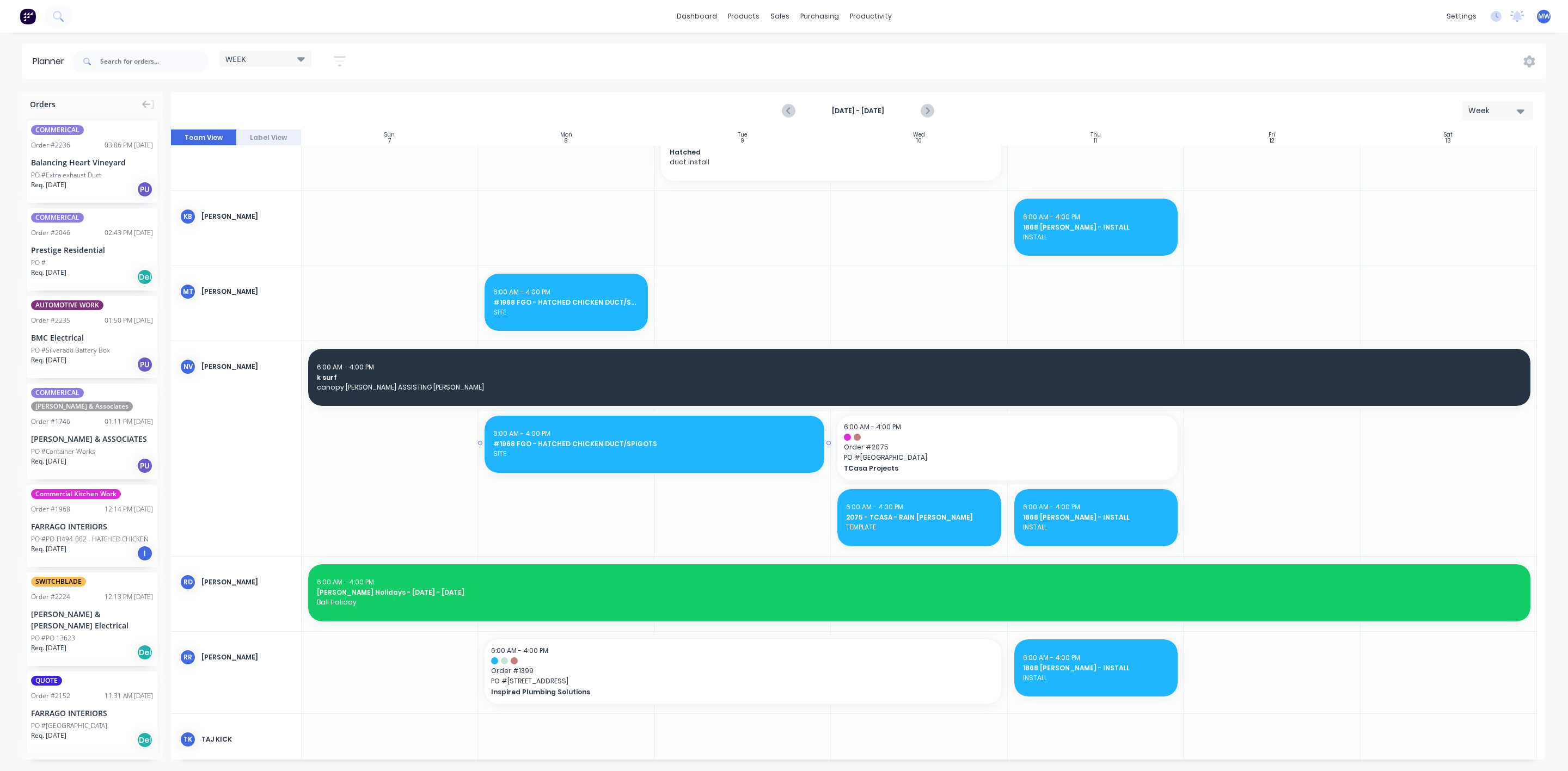
drag, startPoint x: 649, startPoint y: 442, endPoint x: 757, endPoint y: 442, distance: 108.0
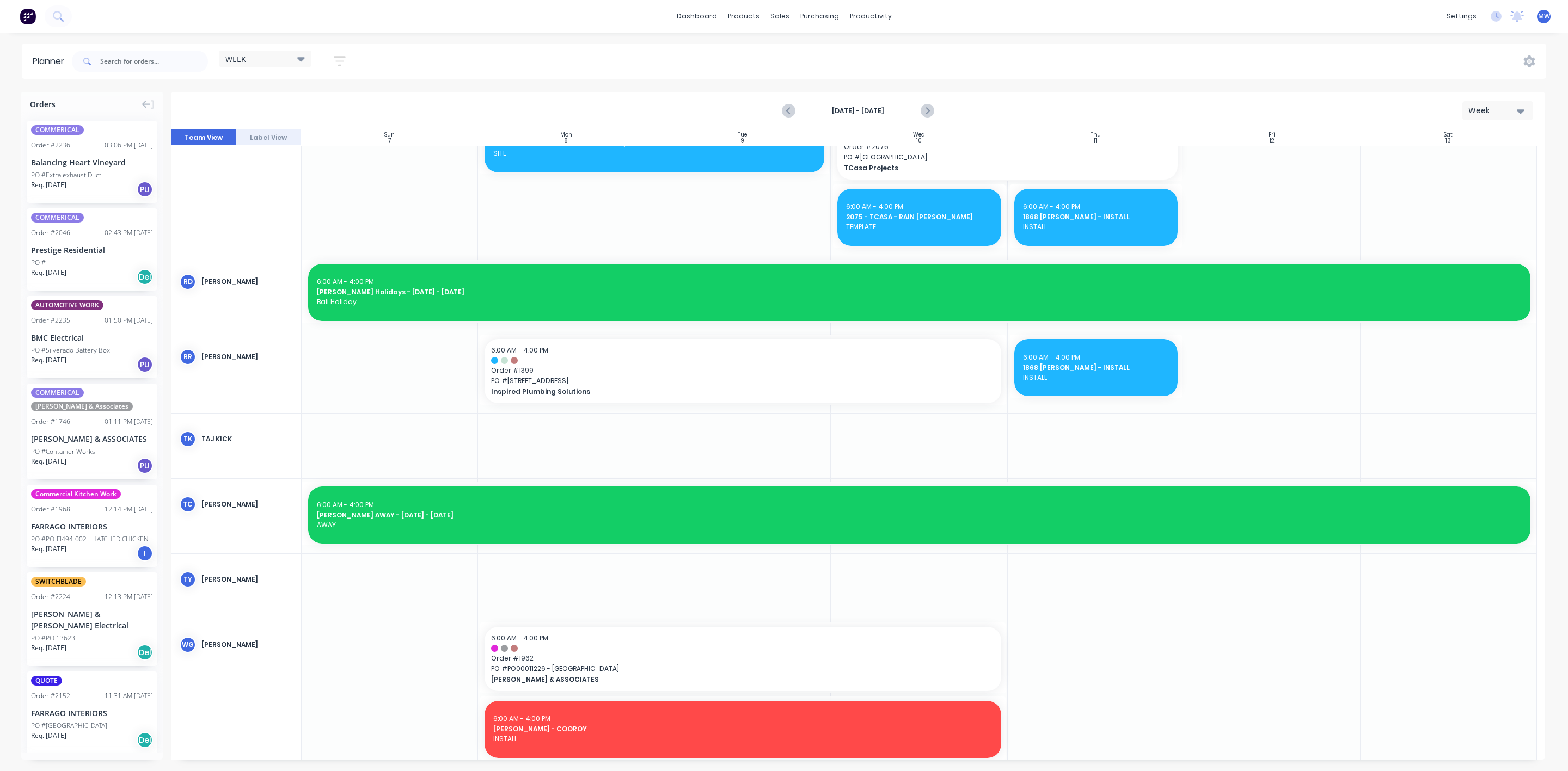
scroll to position [1043, 0]
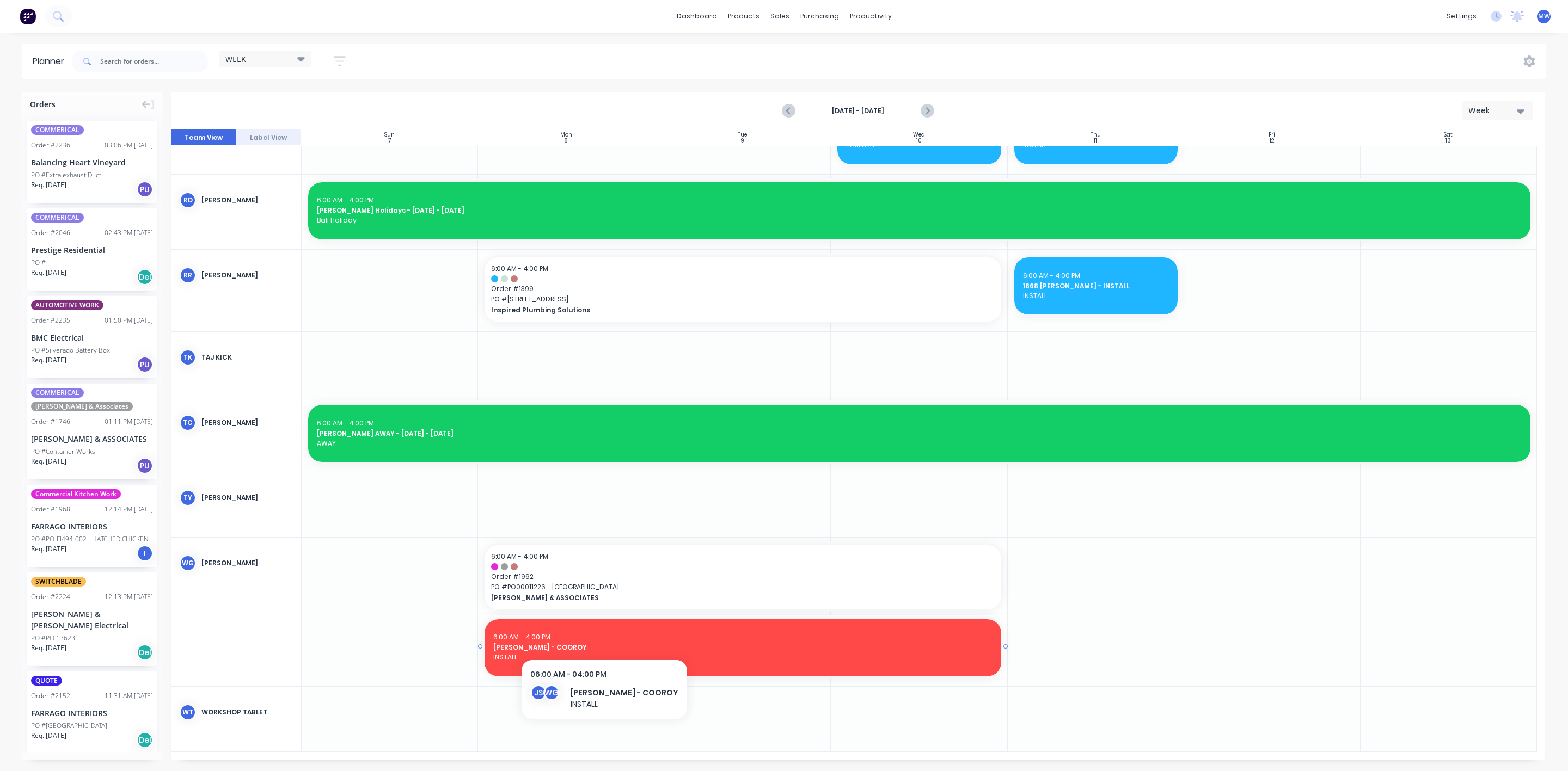
click at [585, 635] on div "6:00 AM - 4:00 PM" at bounding box center [742, 636] width 499 height 10
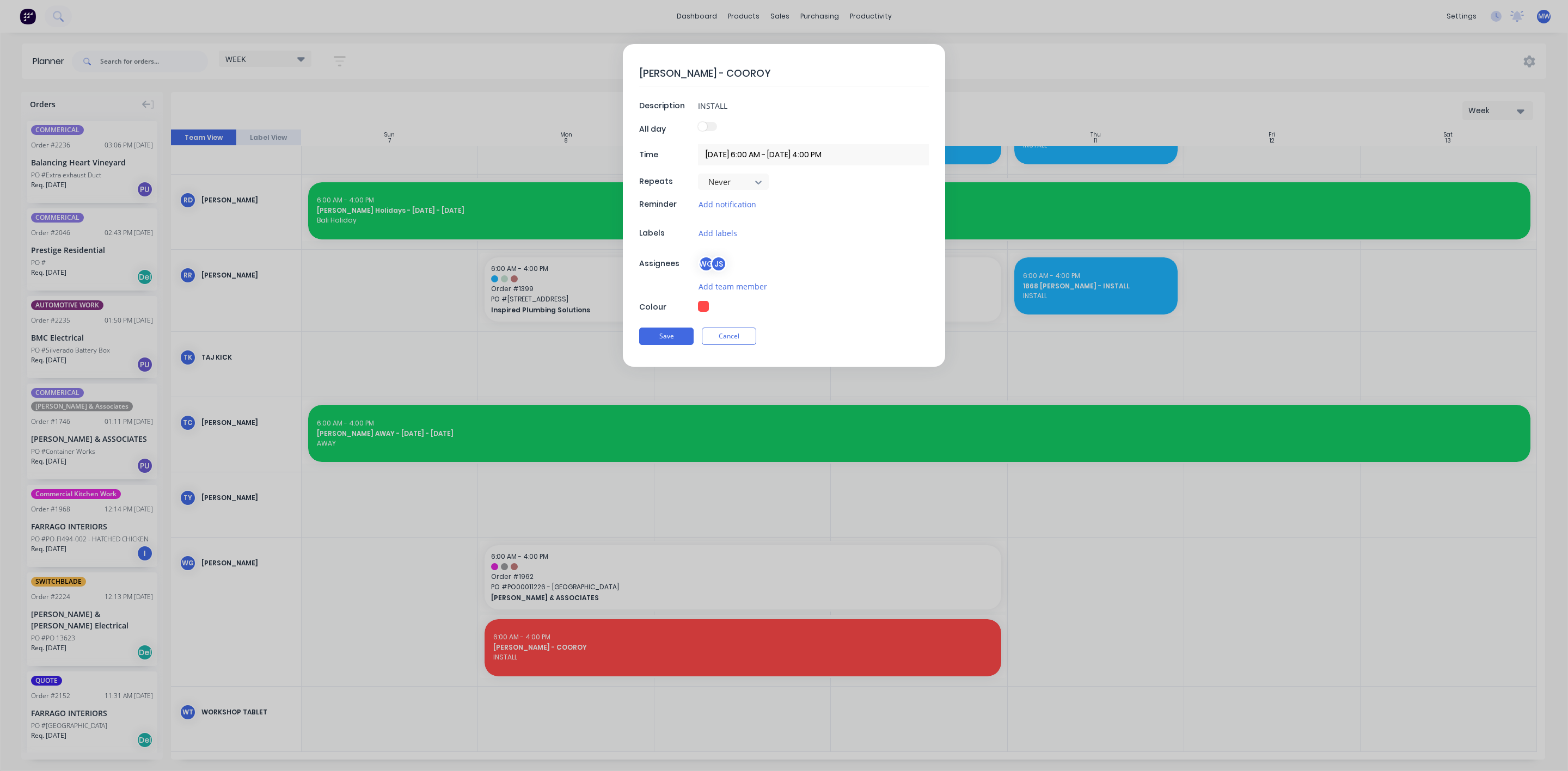
scroll to position [1035, 0]
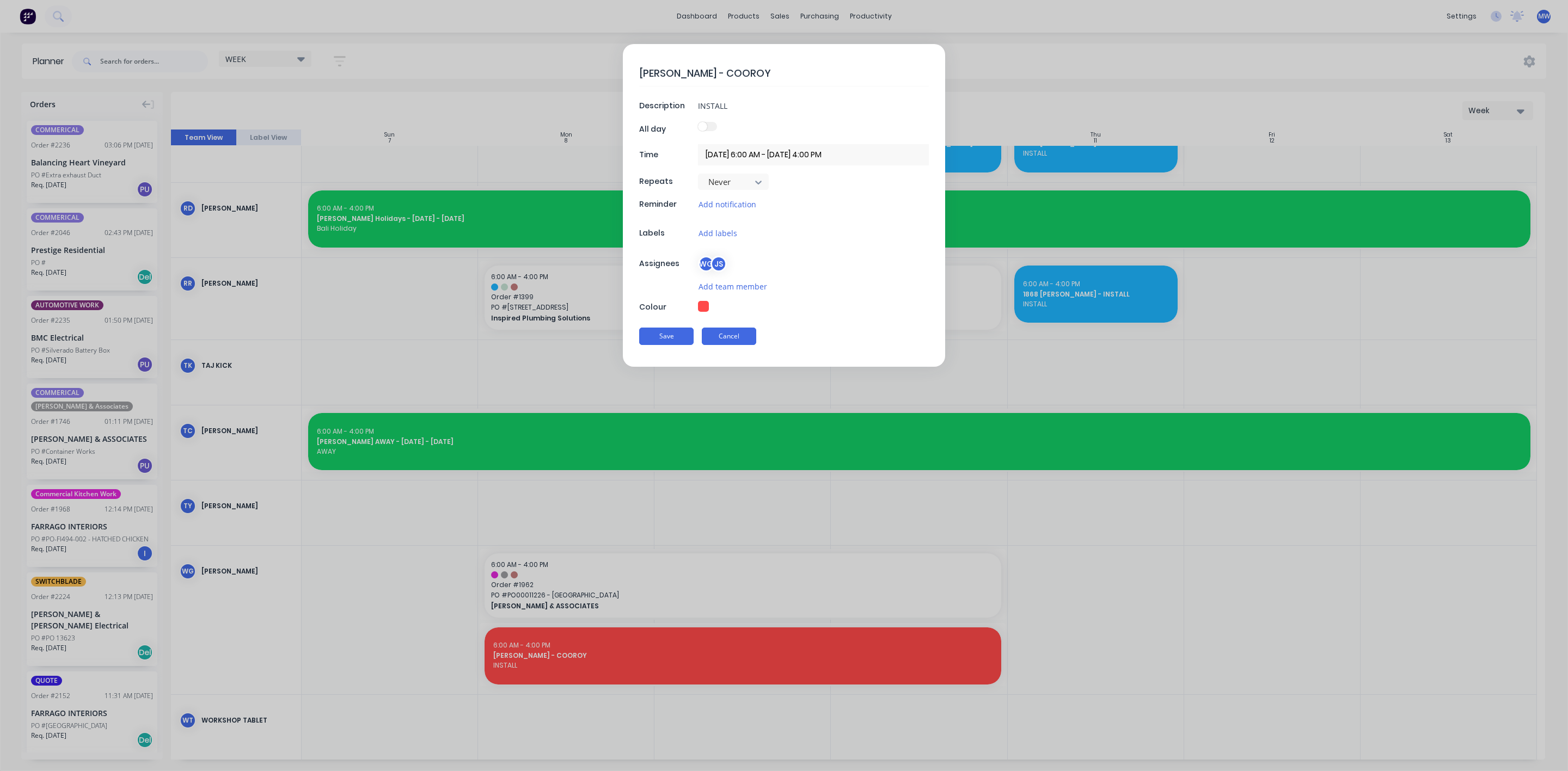
click at [734, 339] on button "Cancel" at bounding box center [728, 336] width 54 height 18
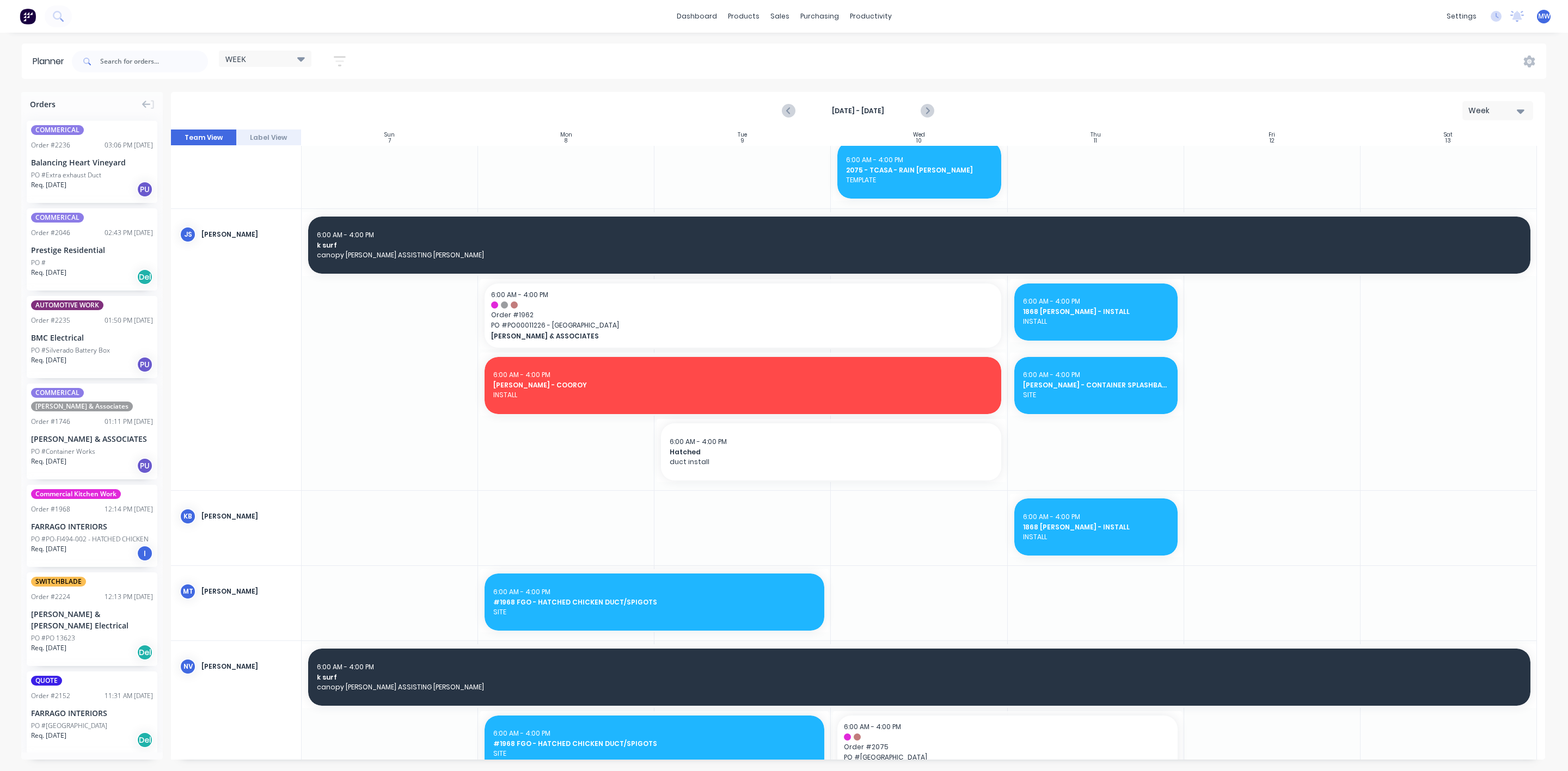
scroll to position [464, 0]
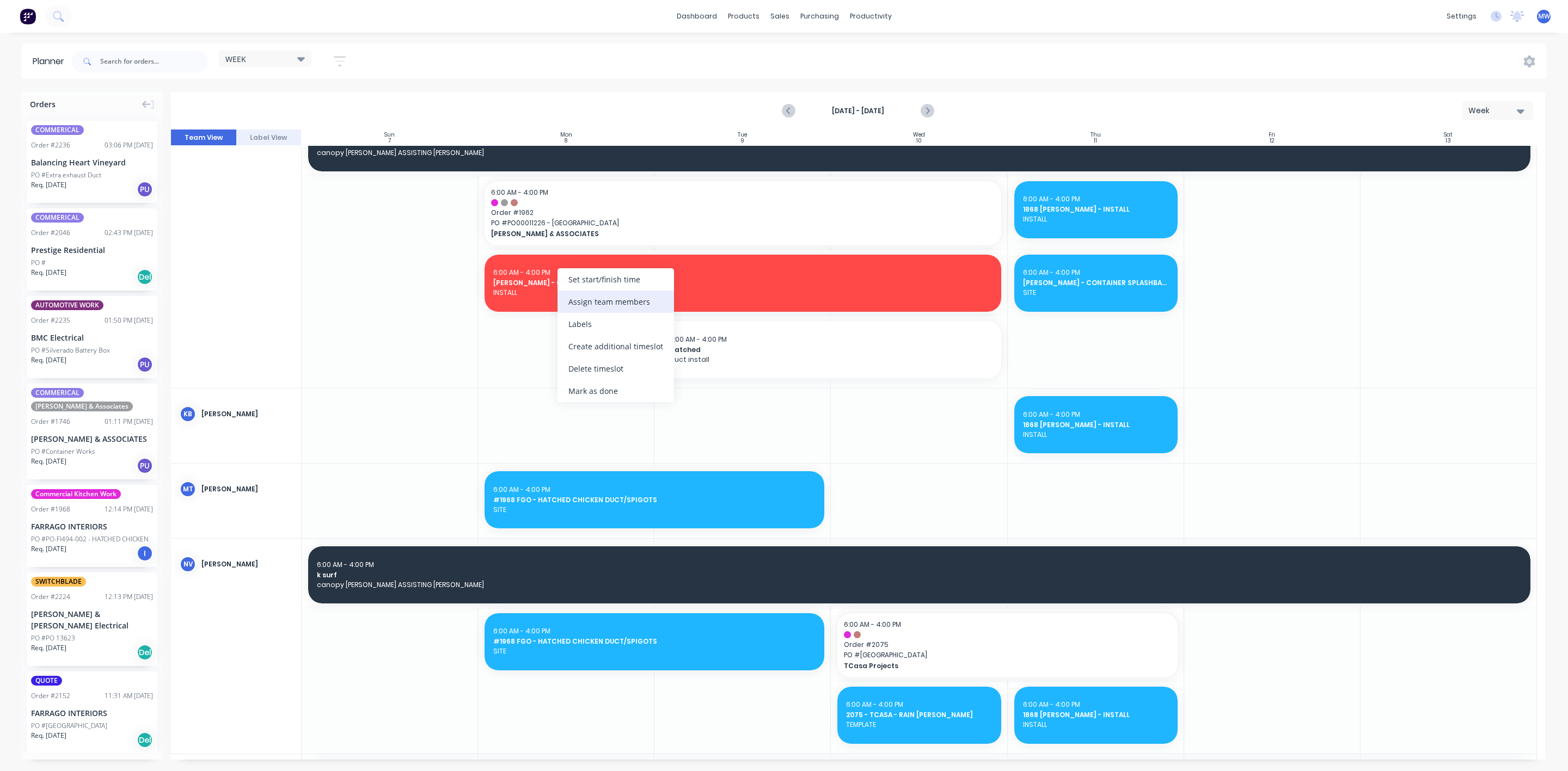
click at [618, 305] on div "Assign team members" at bounding box center [615, 301] width 116 height 22
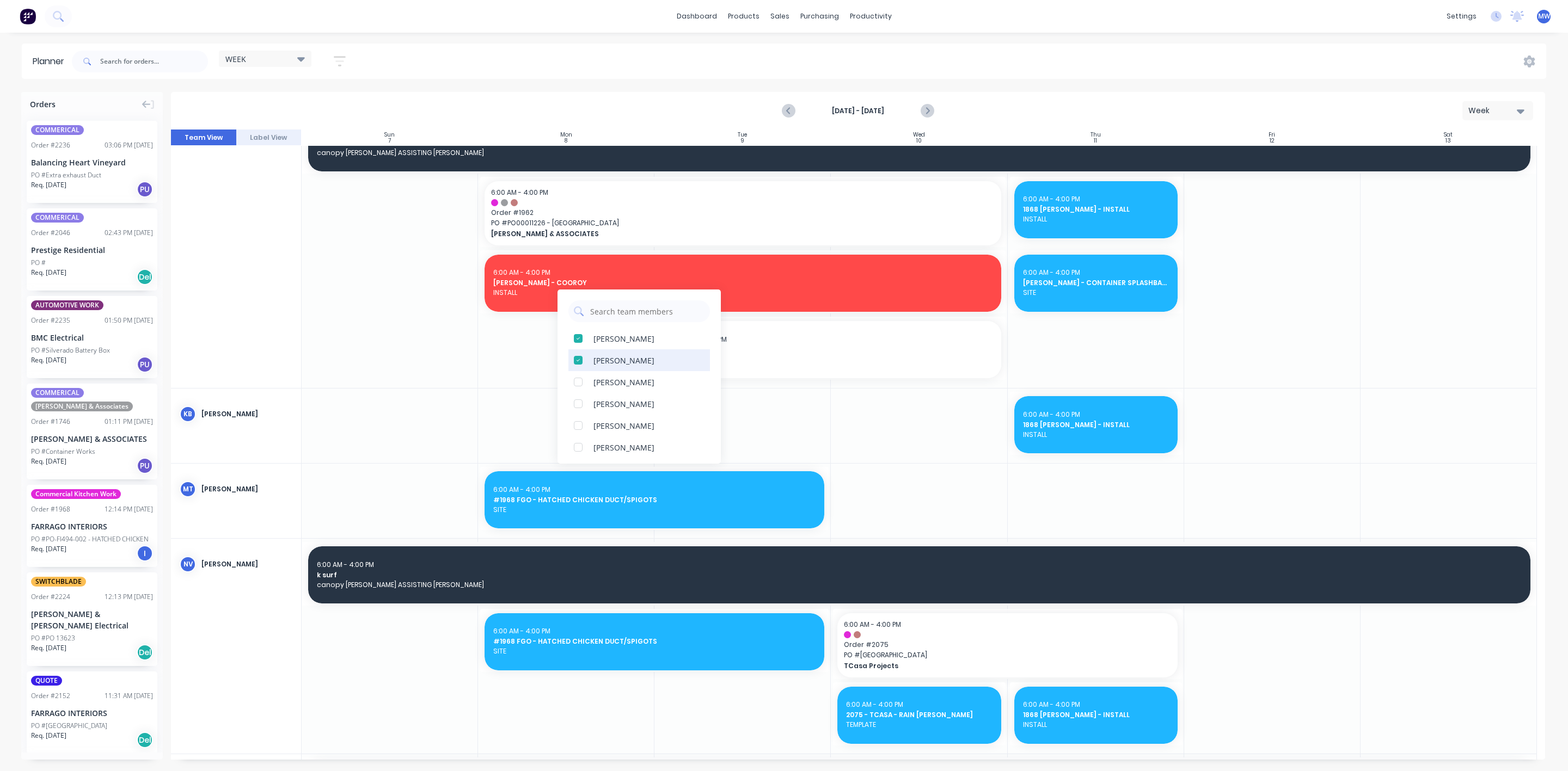
click at [578, 363] on div at bounding box center [578, 360] width 22 height 22
click at [578, 346] on div at bounding box center [578, 344] width 22 height 22
click at [415, 439] on div at bounding box center [389, 425] width 176 height 74
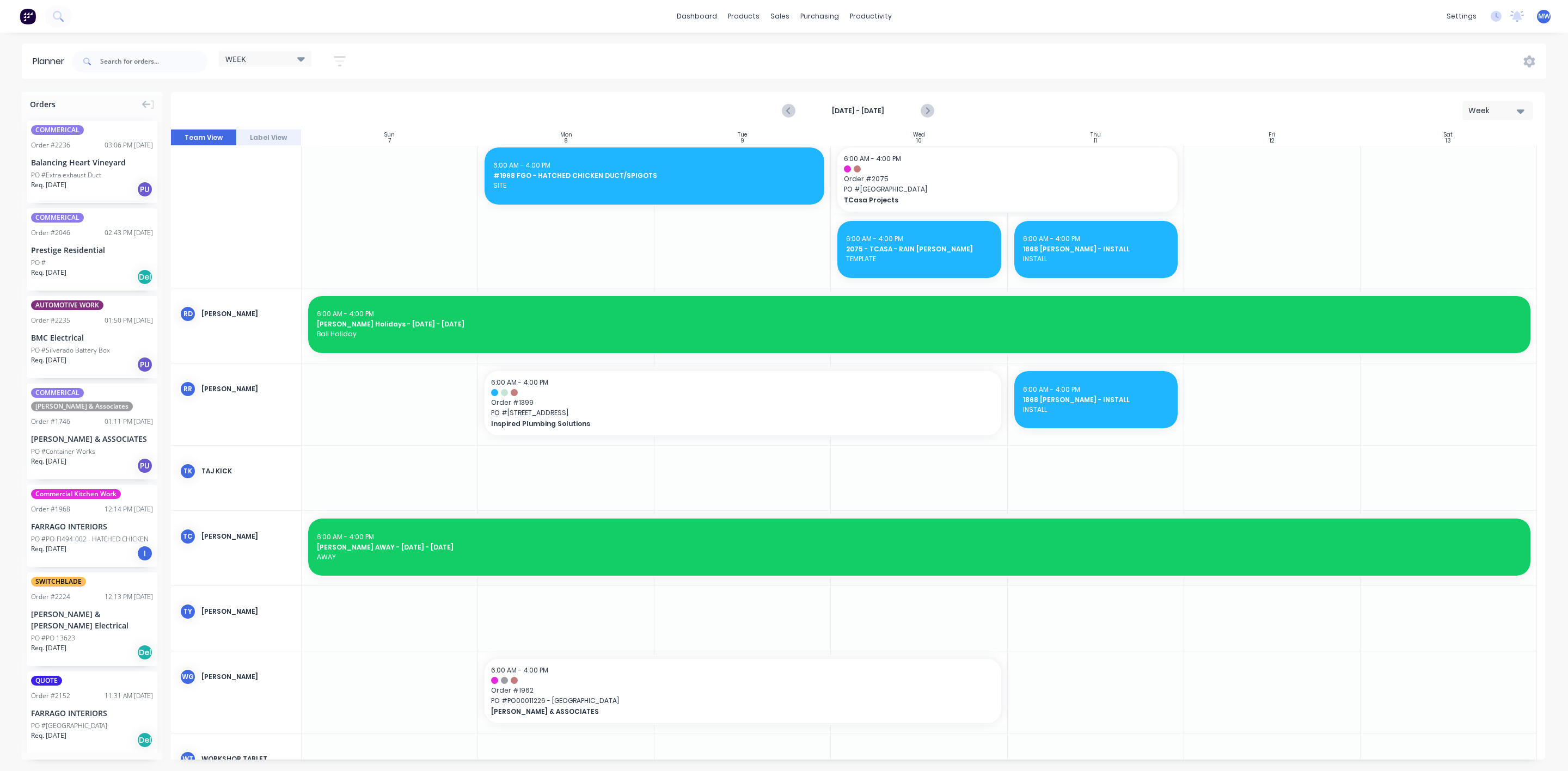
scroll to position [977, 0]
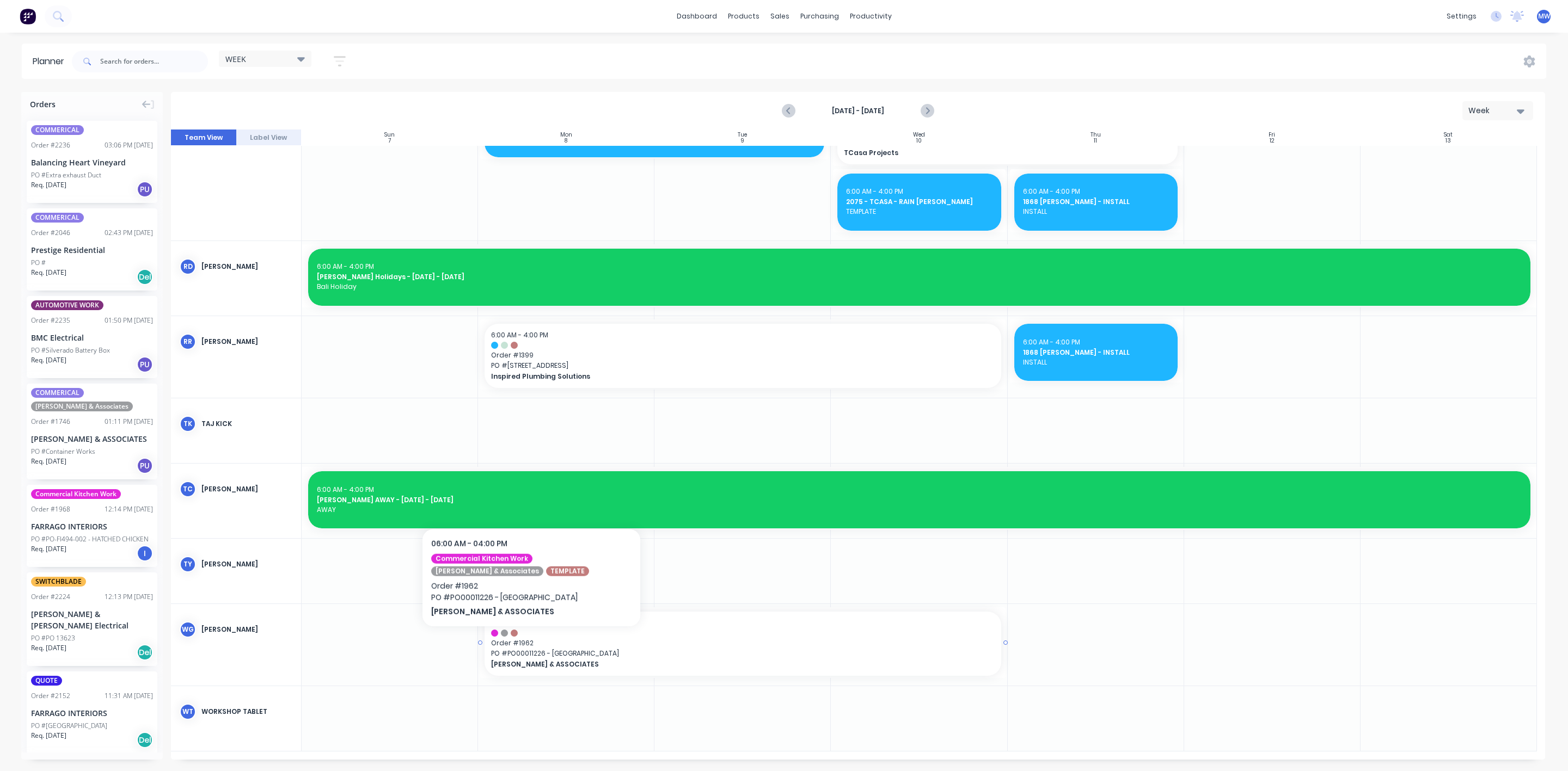
click at [531, 644] on span "Order # 1962" at bounding box center [742, 642] width 503 height 10
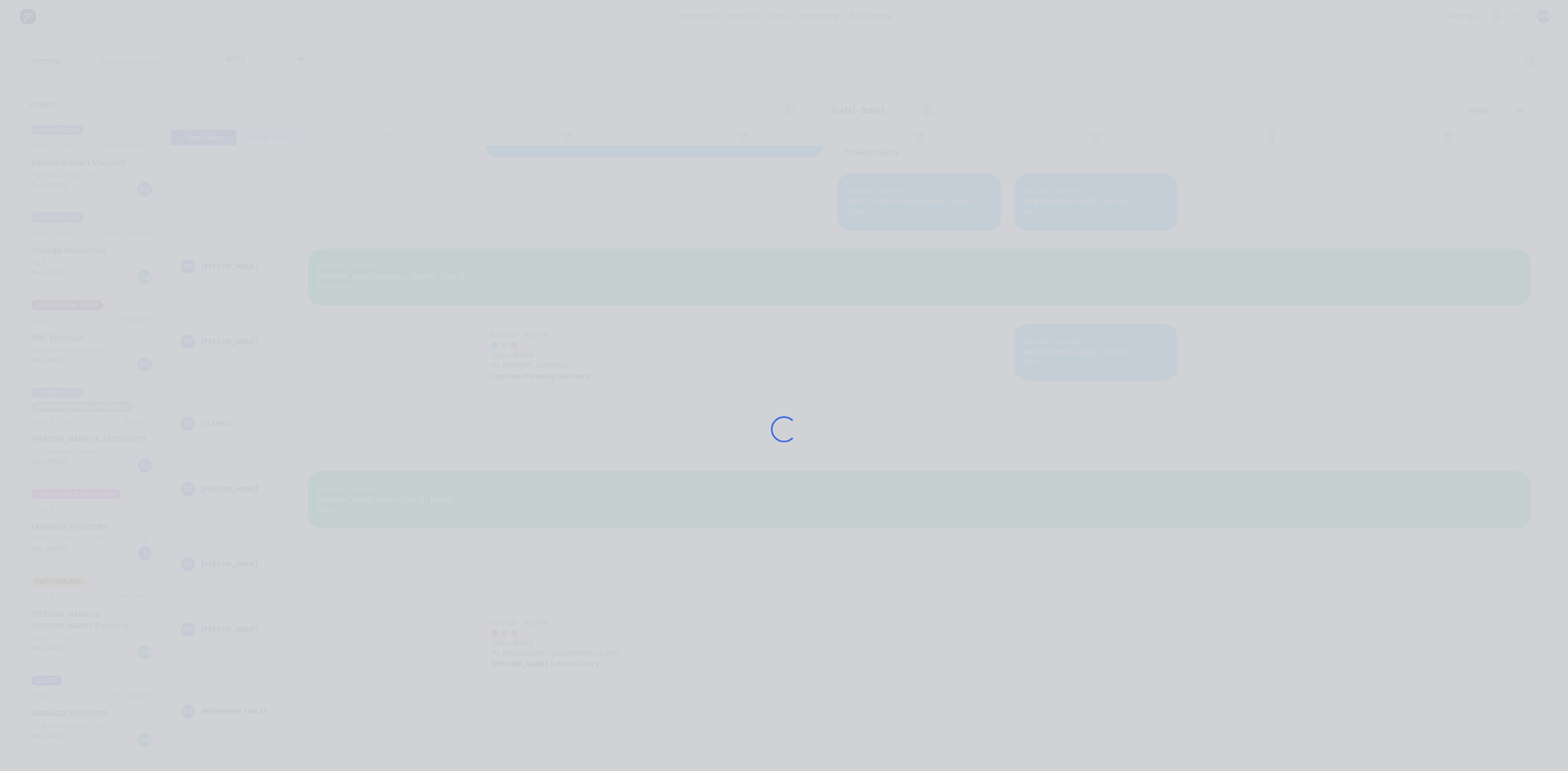
scroll to position [968, 0]
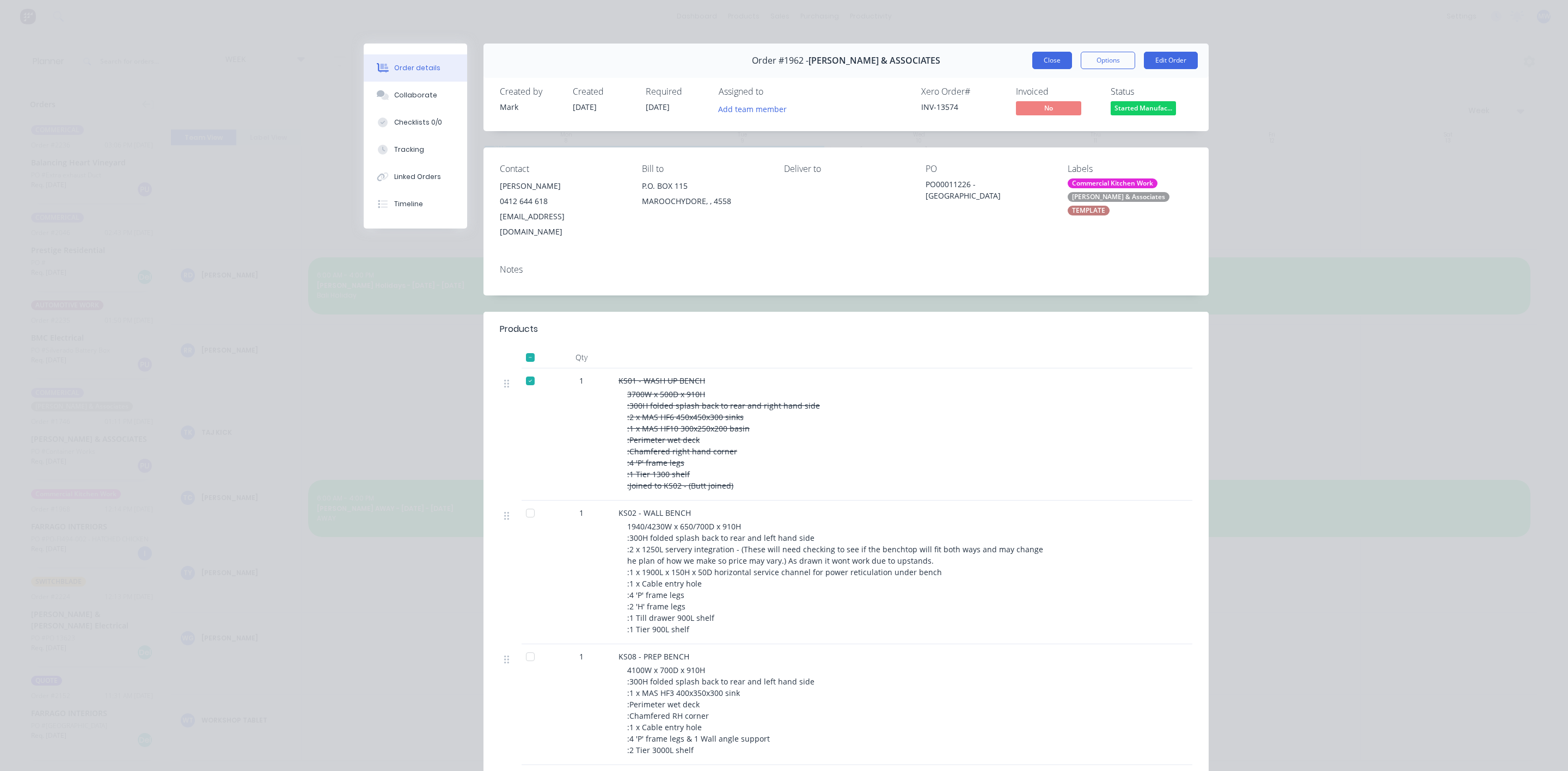
click at [1052, 62] on button "Close" at bounding box center [1051, 60] width 39 height 18
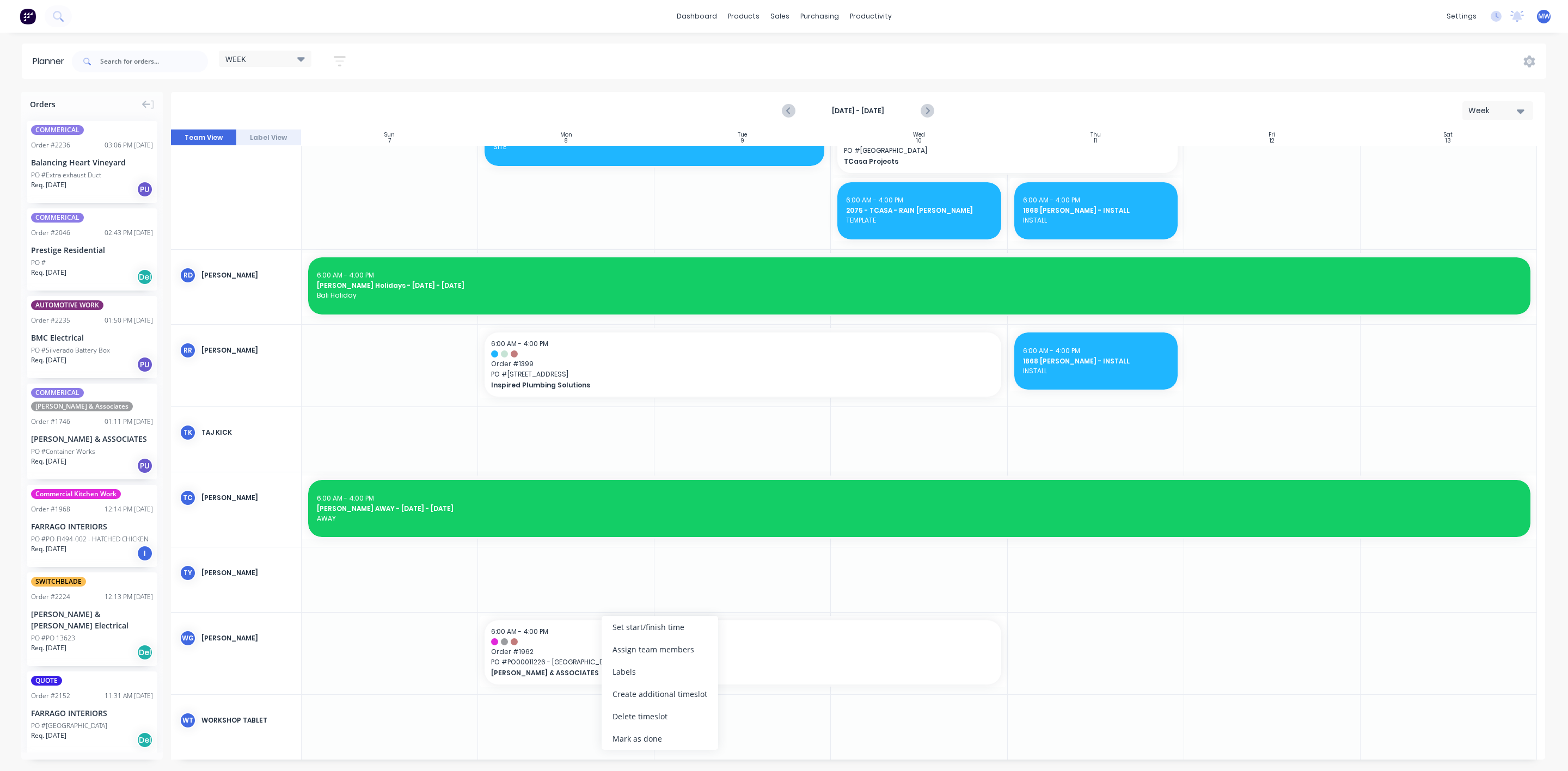
click at [658, 717] on div "Delete timeslot" at bounding box center [659, 716] width 116 height 22
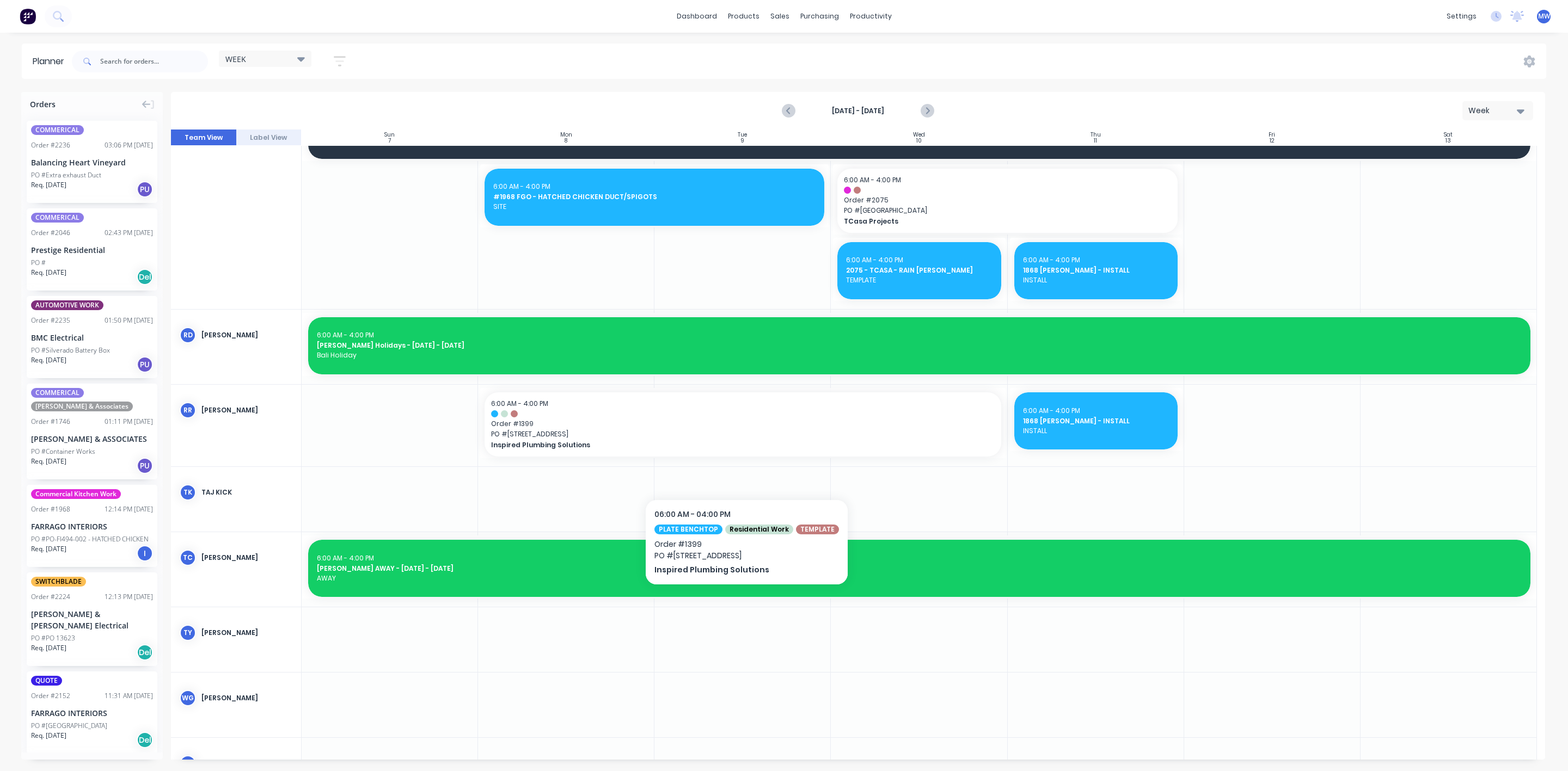
scroll to position [870, 0]
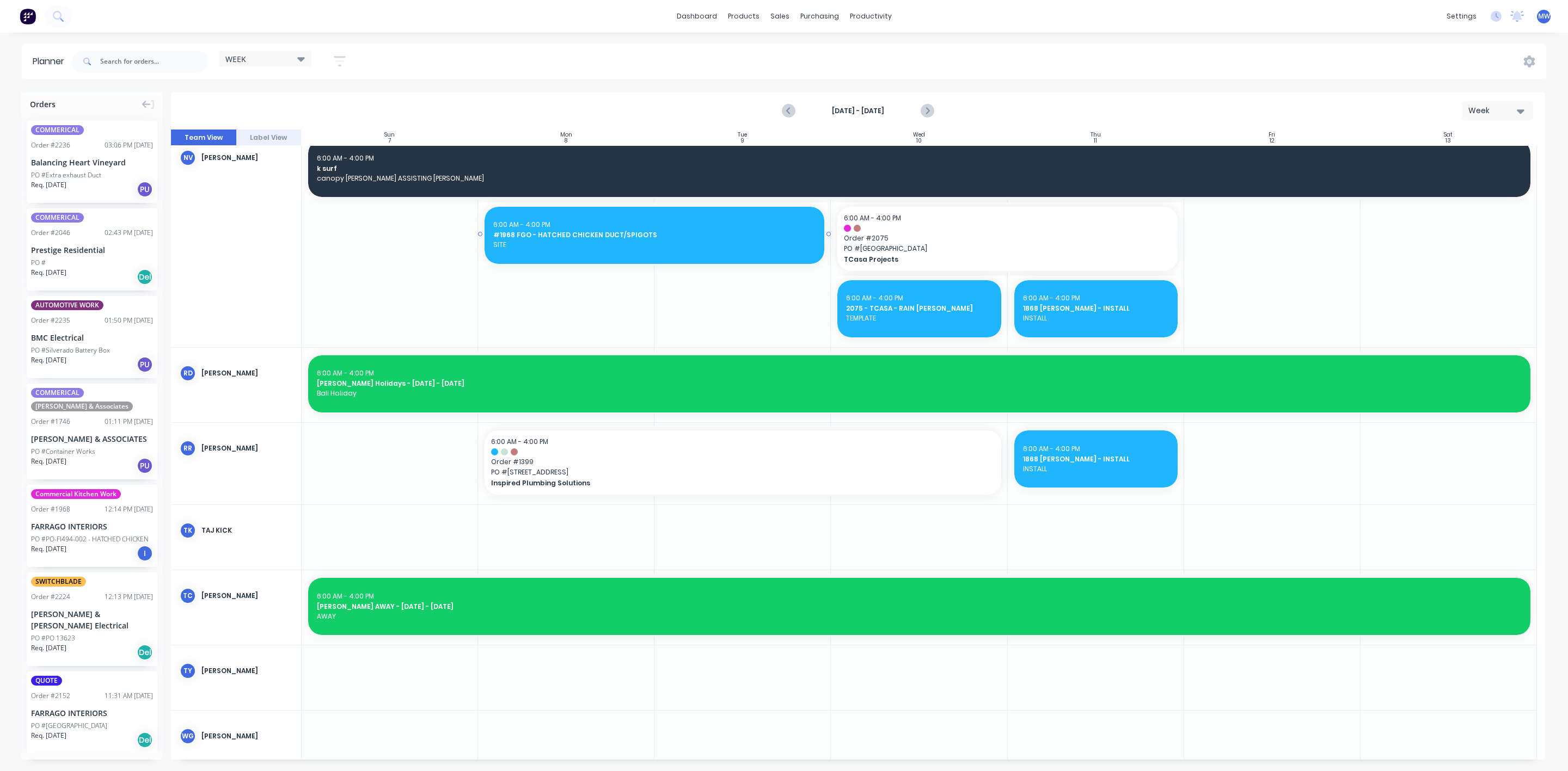
click at [551, 221] on div "6:00 AM - 4:00 PM" at bounding box center [654, 224] width 322 height 10
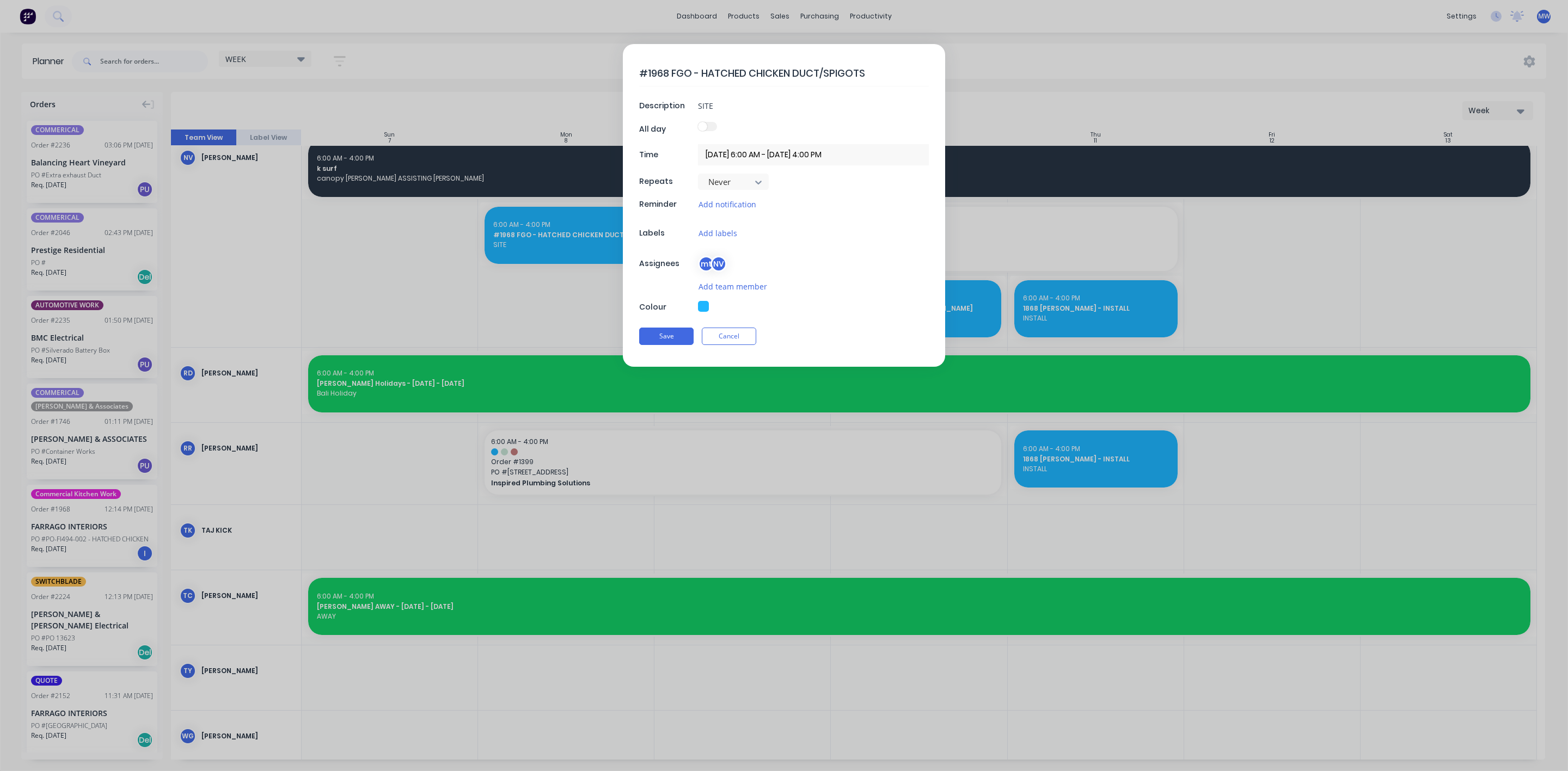
click at [717, 267] on div "NV" at bounding box center [718, 263] width 17 height 17
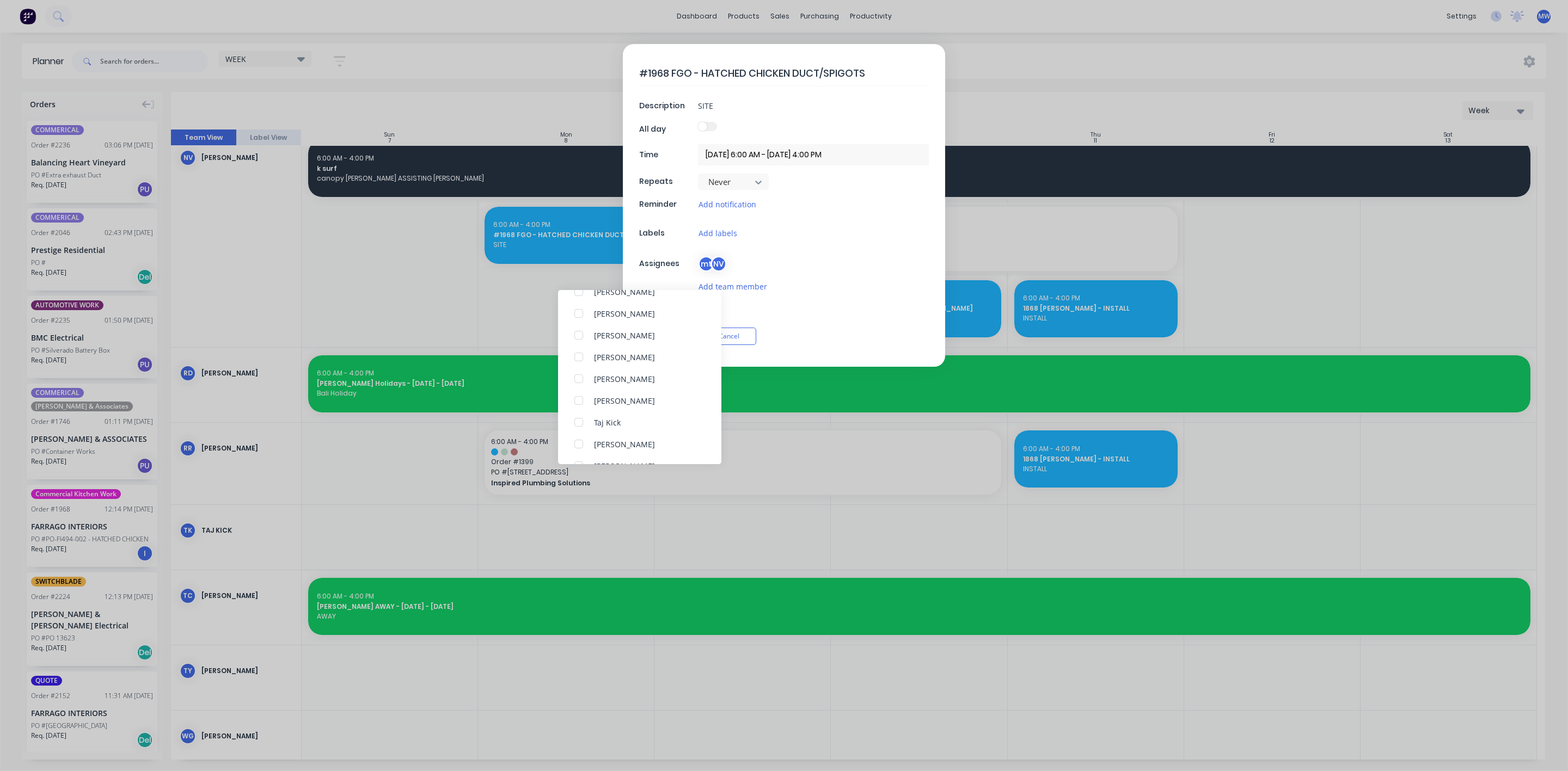
scroll to position [164, 0]
click at [580, 460] on div at bounding box center [578, 459] width 22 height 22
click at [858, 317] on div "#1968 FGO - HATCHED CHICKEN DUCT/SPIGOTS Description SITE All day Time 08/09/20…" at bounding box center [784, 205] width 322 height 323
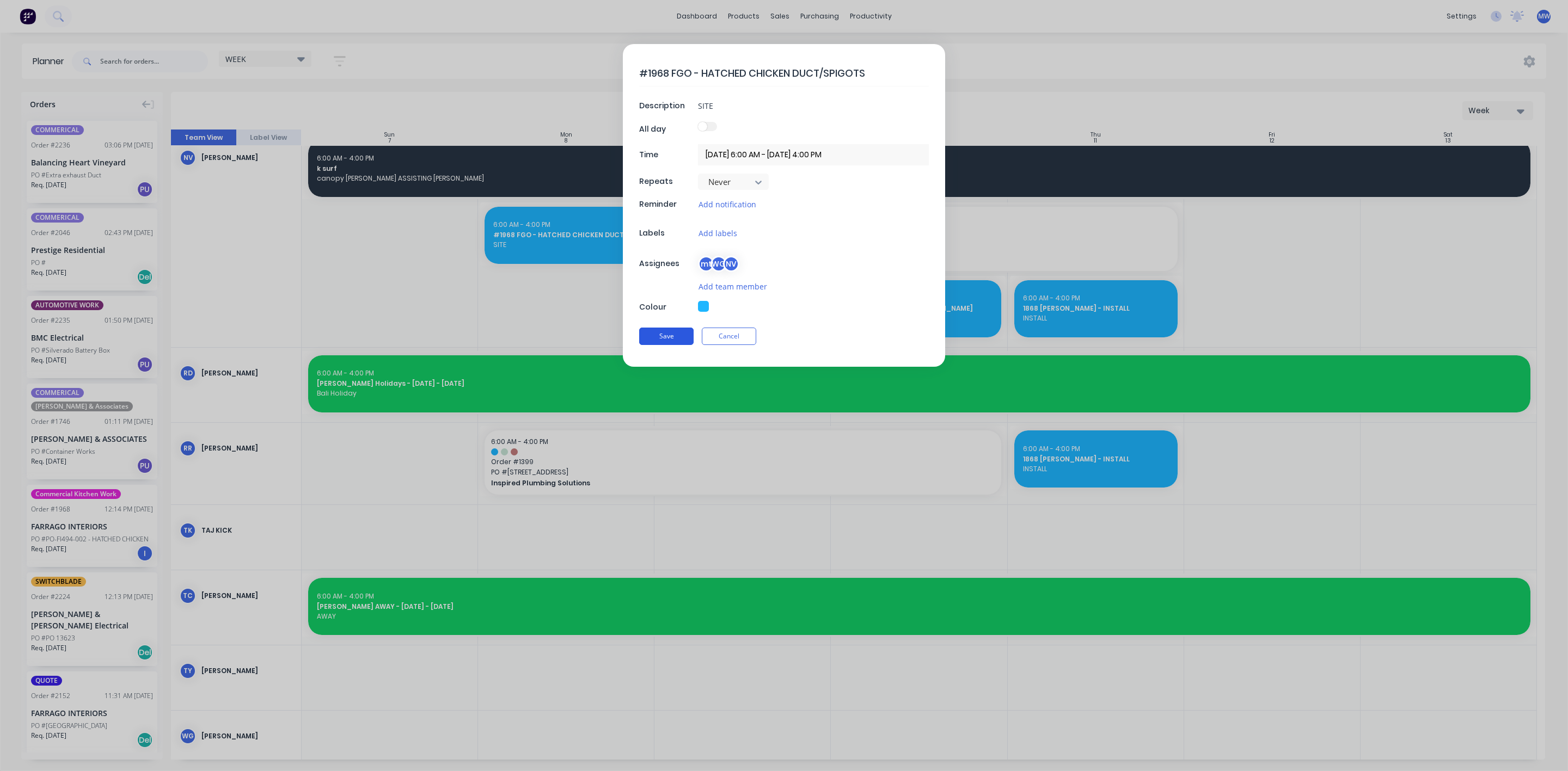
click at [673, 335] on button "Save" at bounding box center [666, 336] width 54 height 18
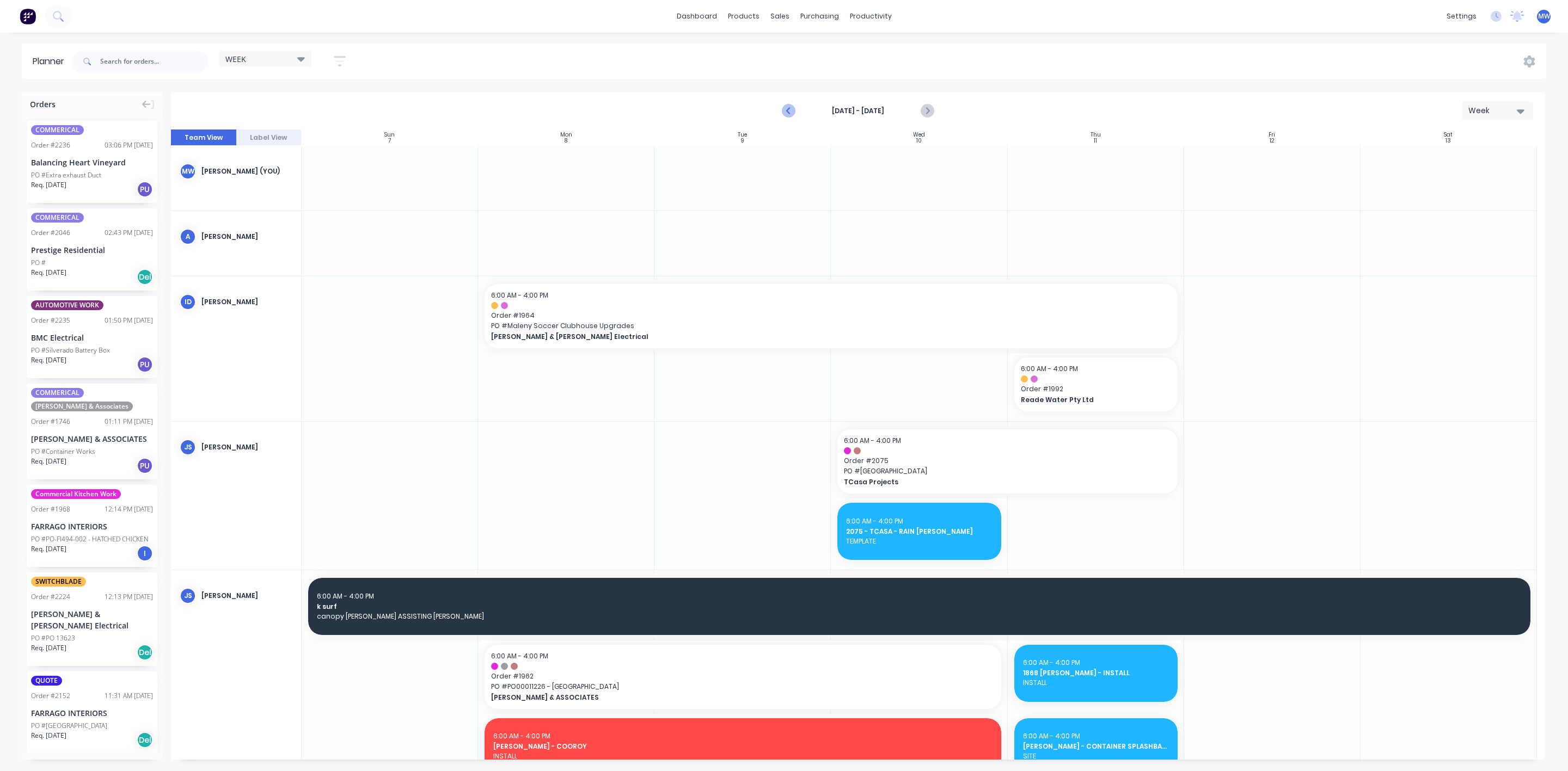
click at [791, 111] on icon "Previous page" at bounding box center [788, 110] width 13 height 13
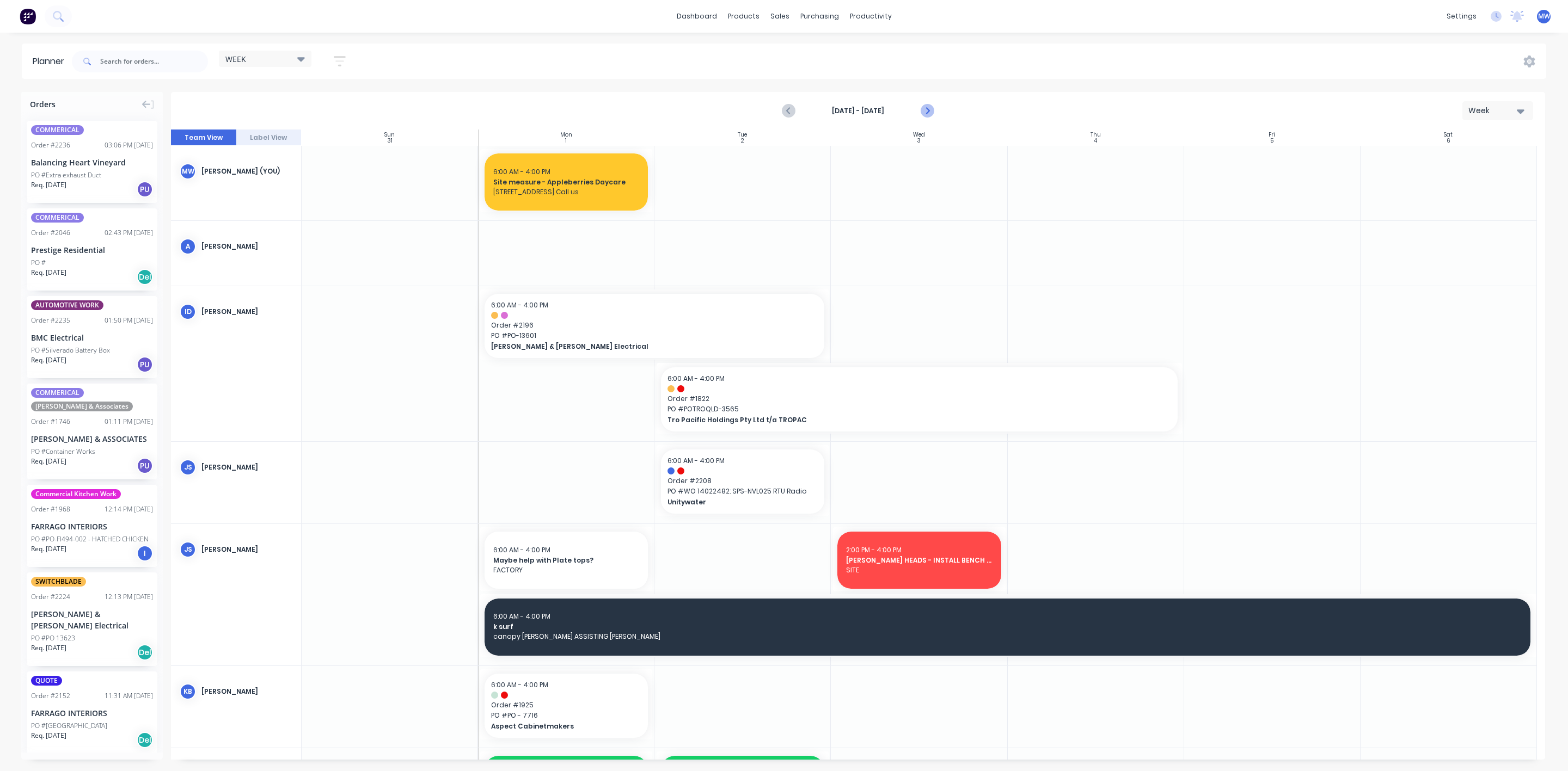
click at [925, 113] on icon "Next page" at bounding box center [926, 110] width 13 height 13
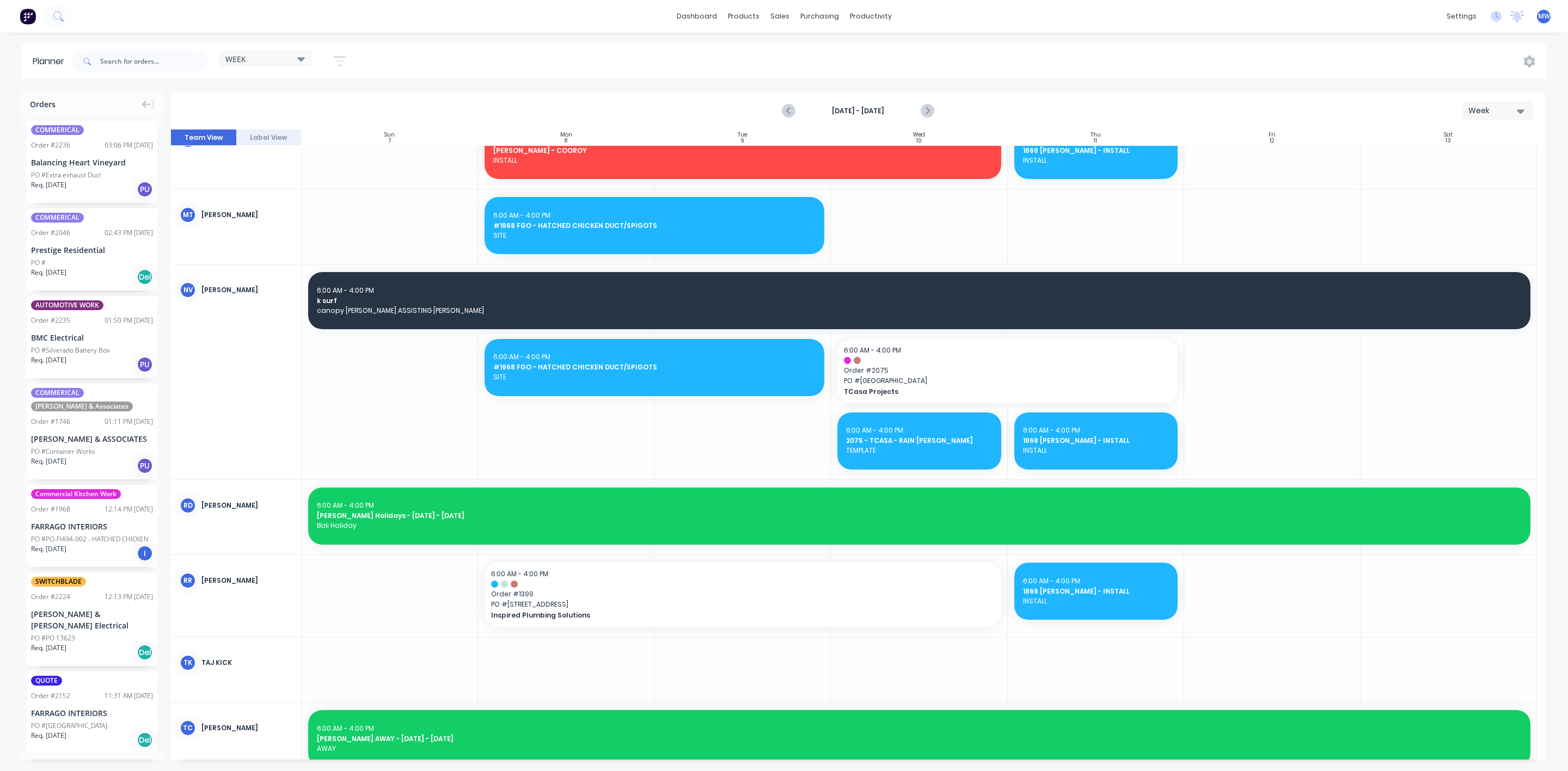
scroll to position [725, 0]
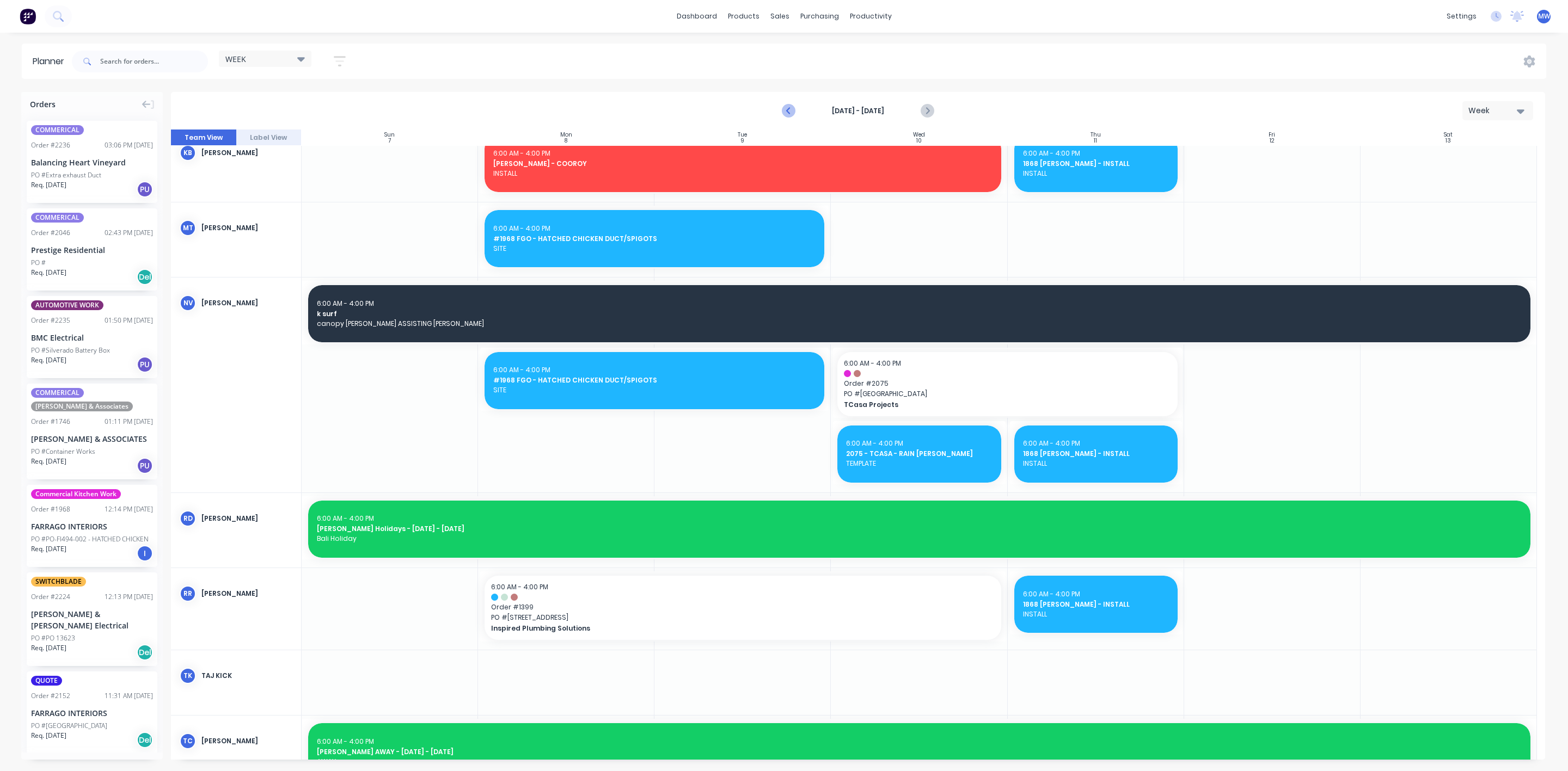
click at [792, 111] on icon "Previous page" at bounding box center [788, 110] width 13 height 13
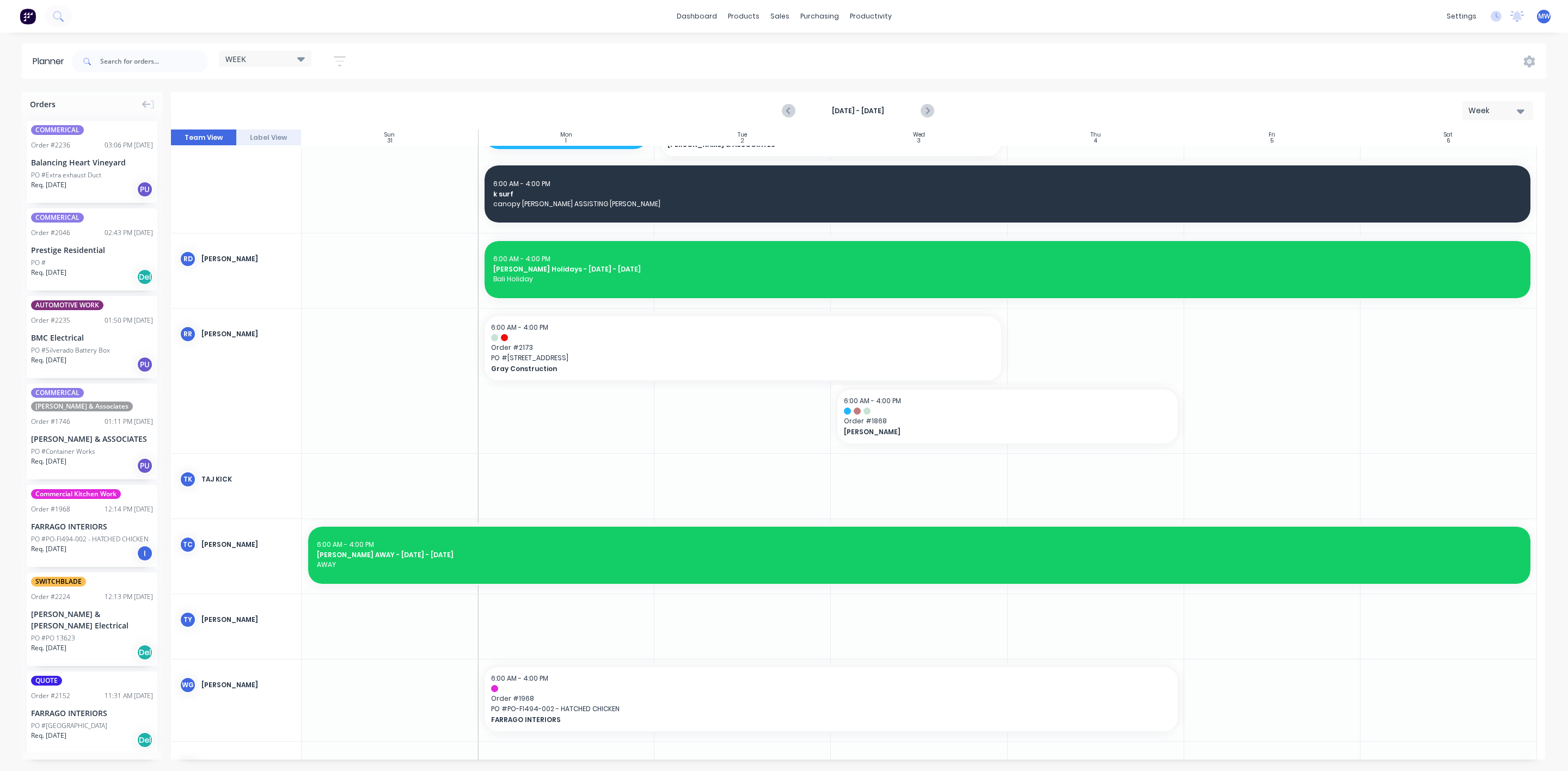
scroll to position [917, 0]
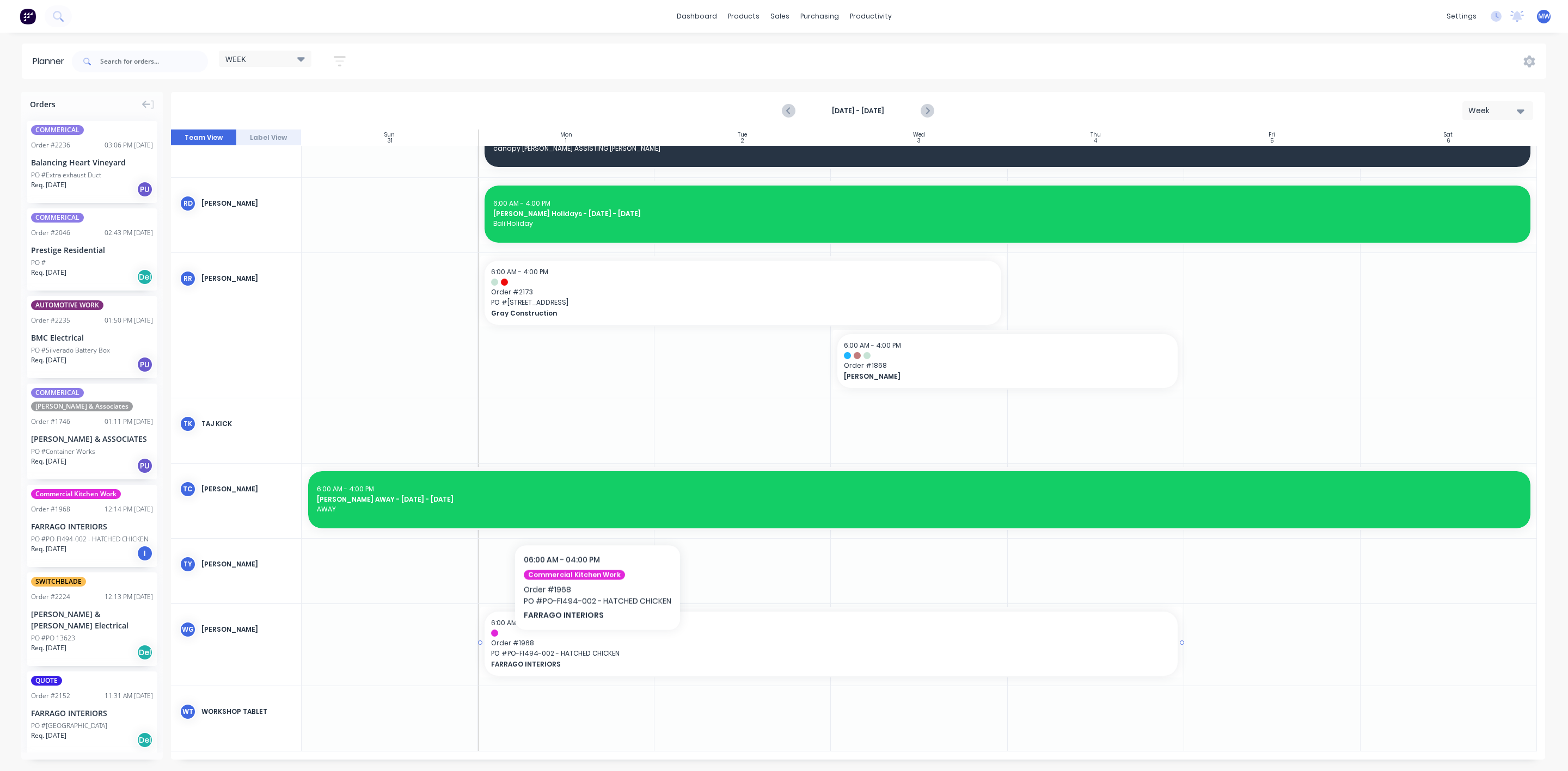
click at [596, 647] on span "Order # 1968" at bounding box center [831, 642] width 680 height 10
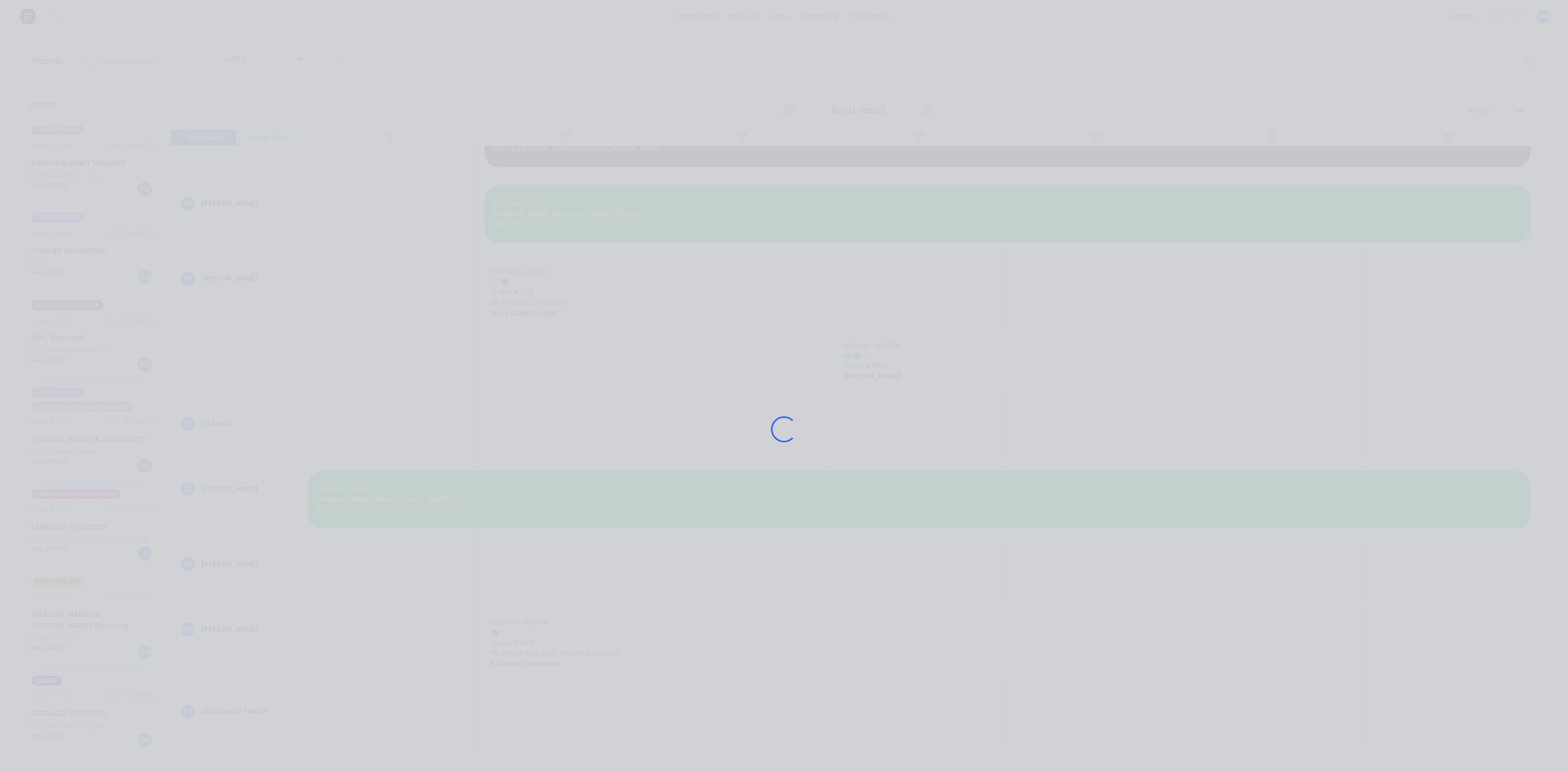
scroll to position [908, 0]
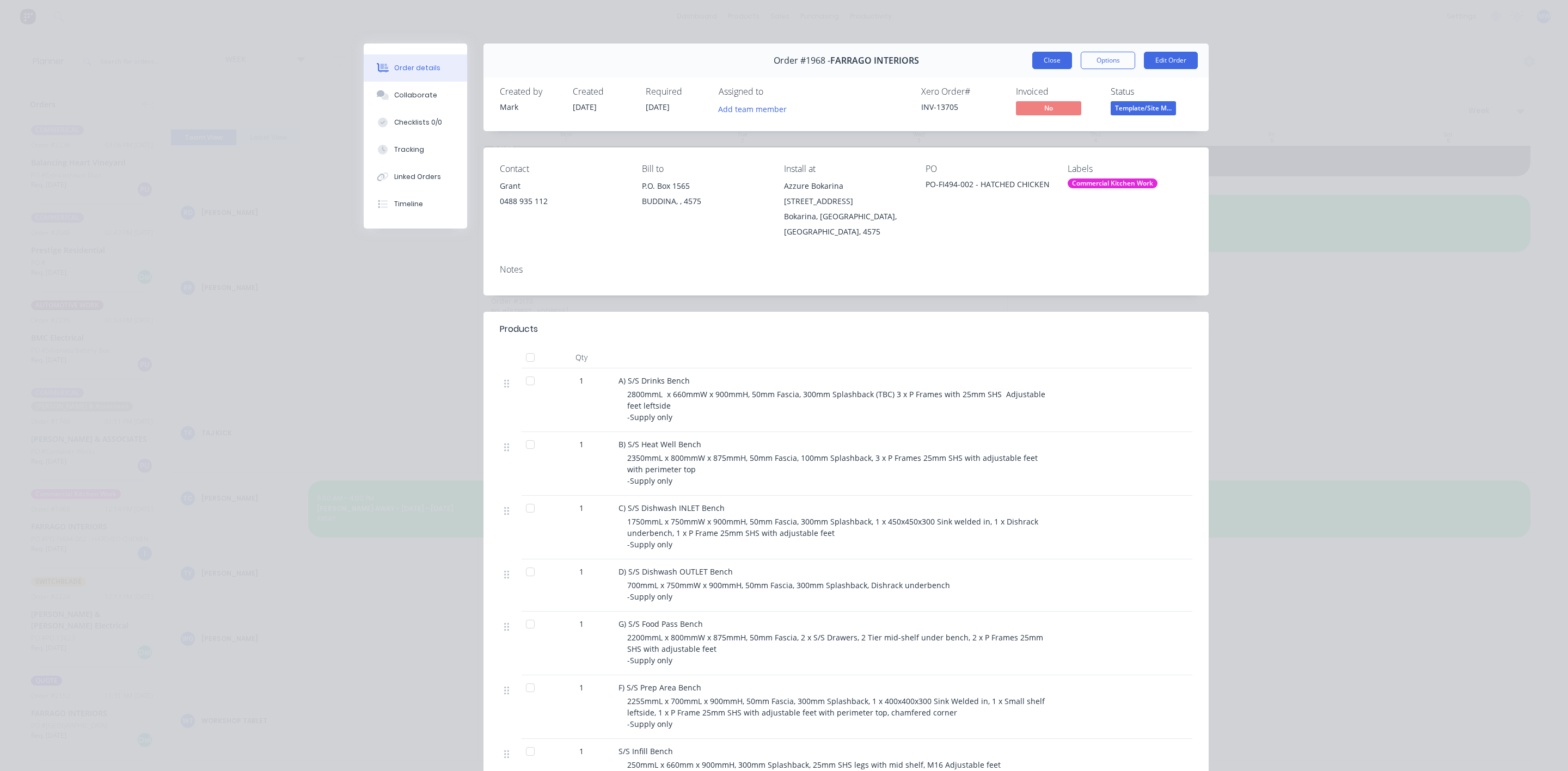
click at [1048, 62] on button "Close" at bounding box center [1051, 60] width 39 height 18
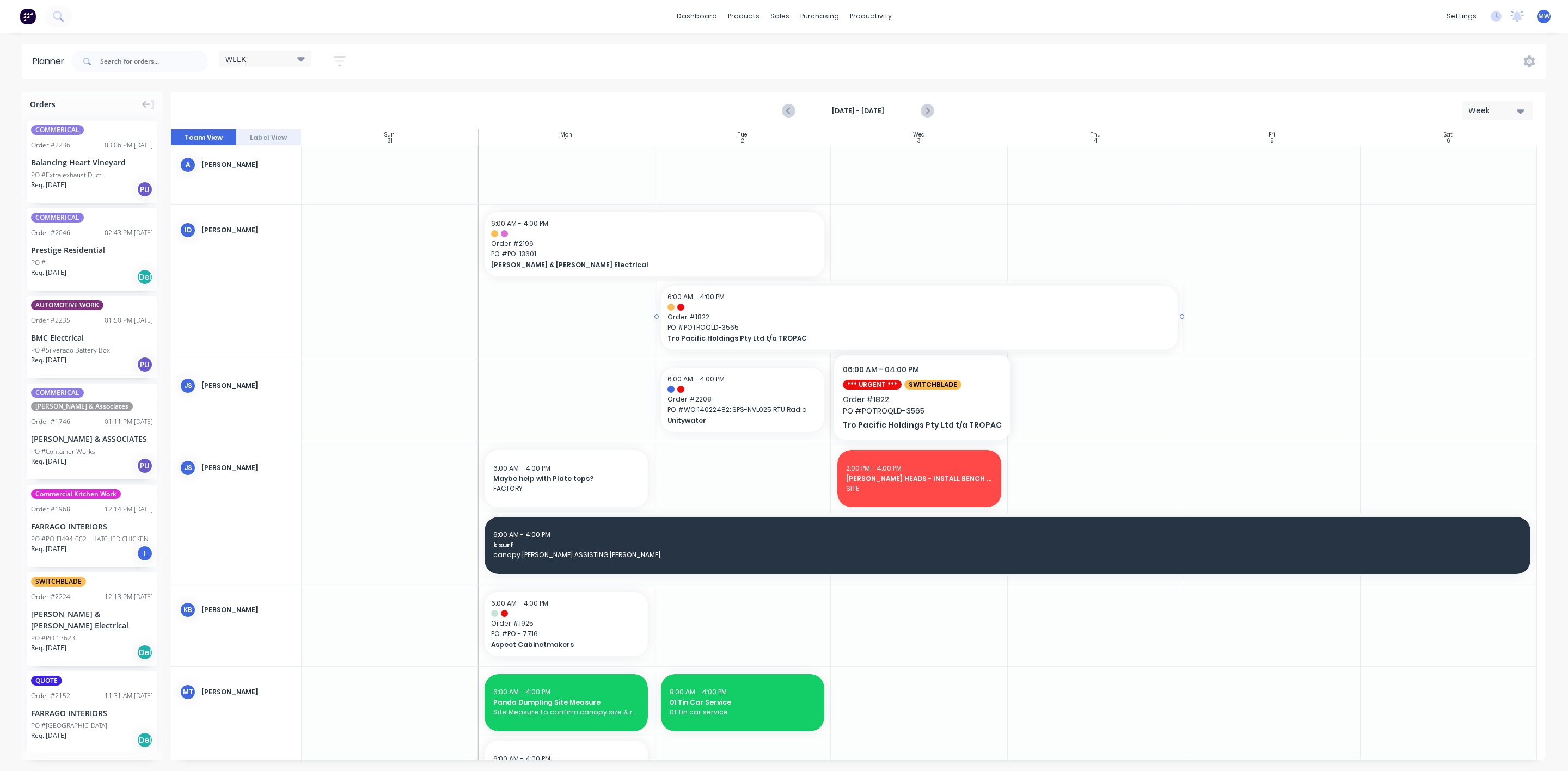
scroll to position [164, 0]
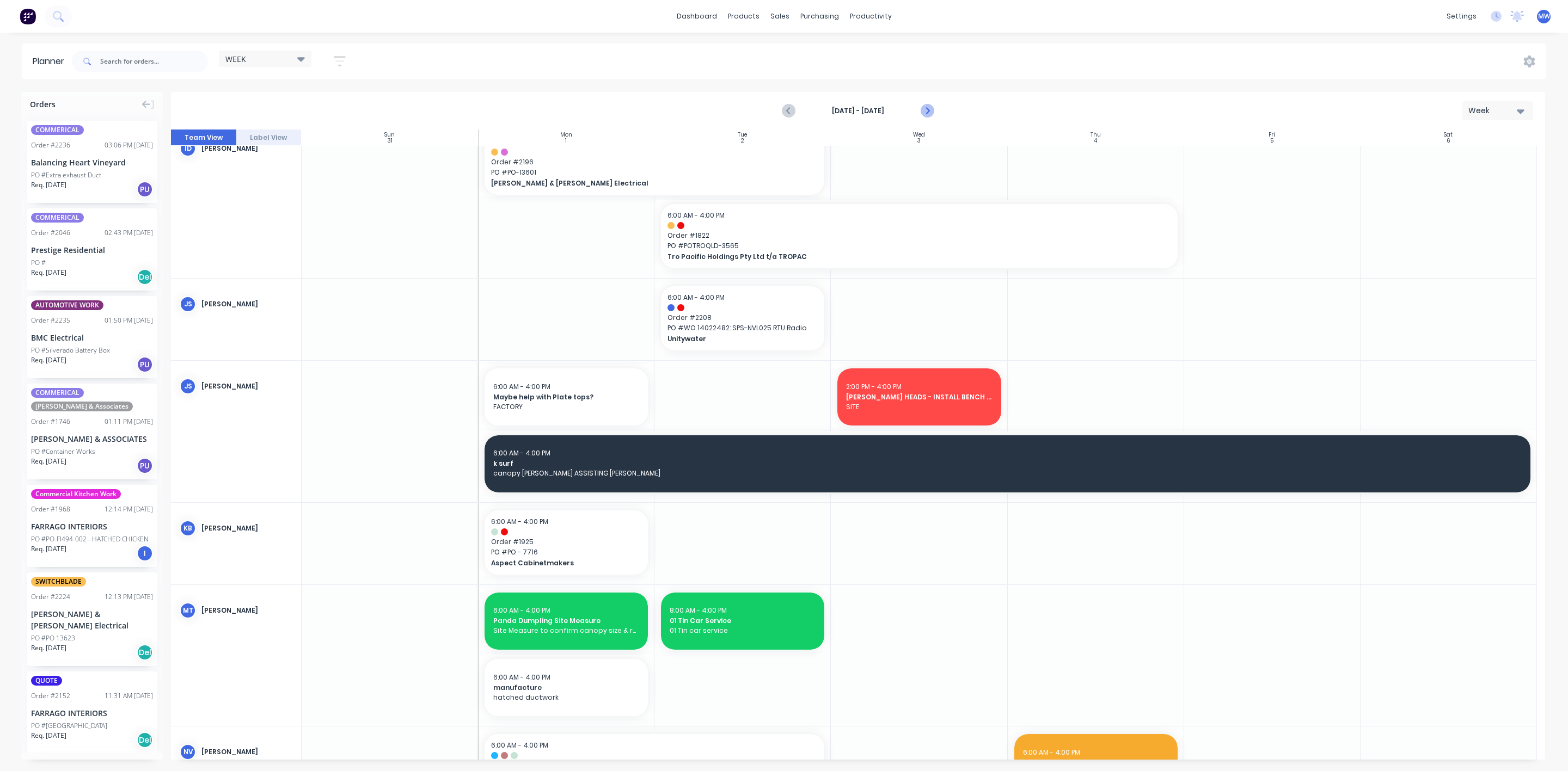
click at [929, 109] on icon "Next page" at bounding box center [926, 110] width 13 height 13
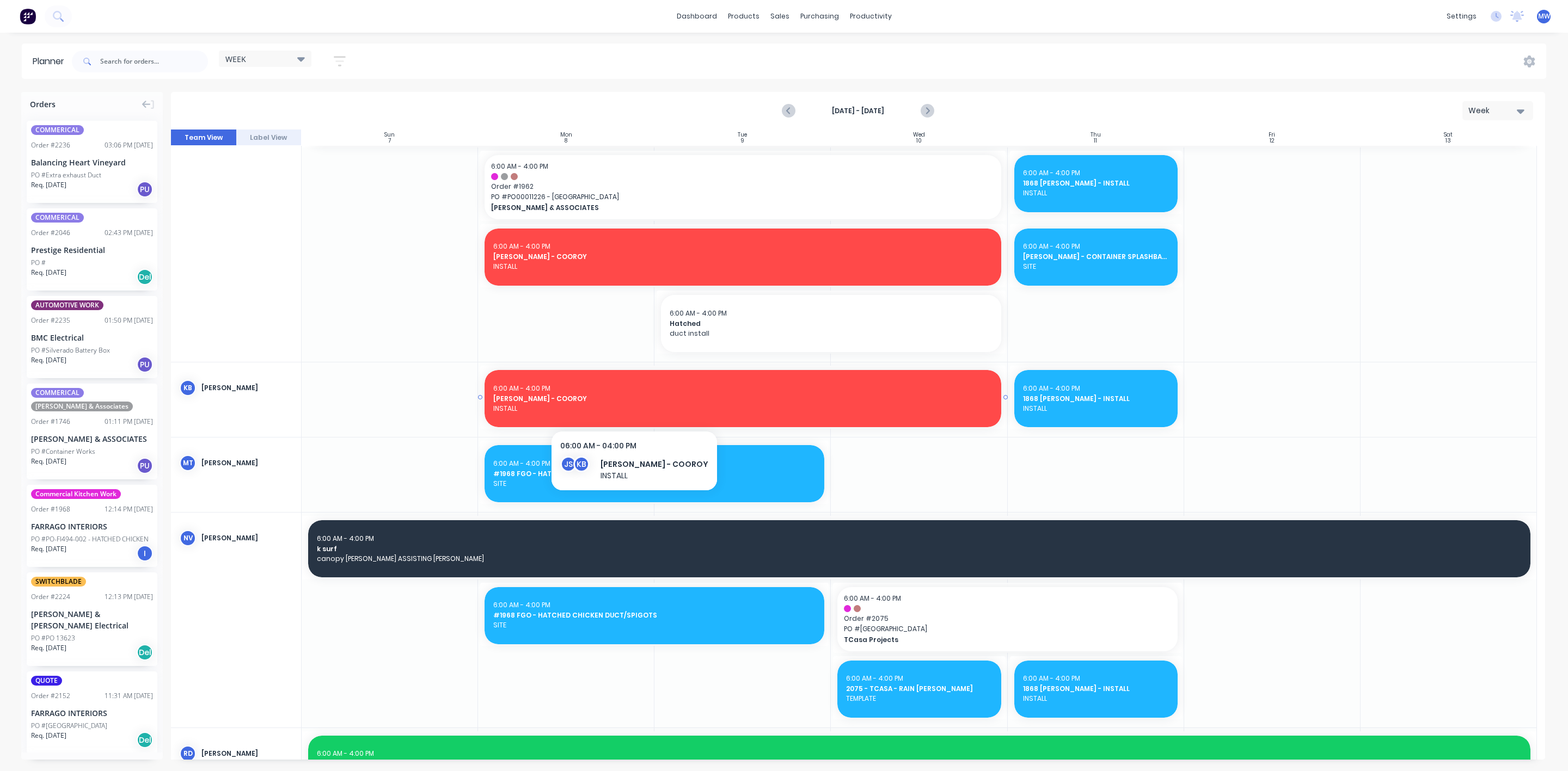
scroll to position [653, 0]
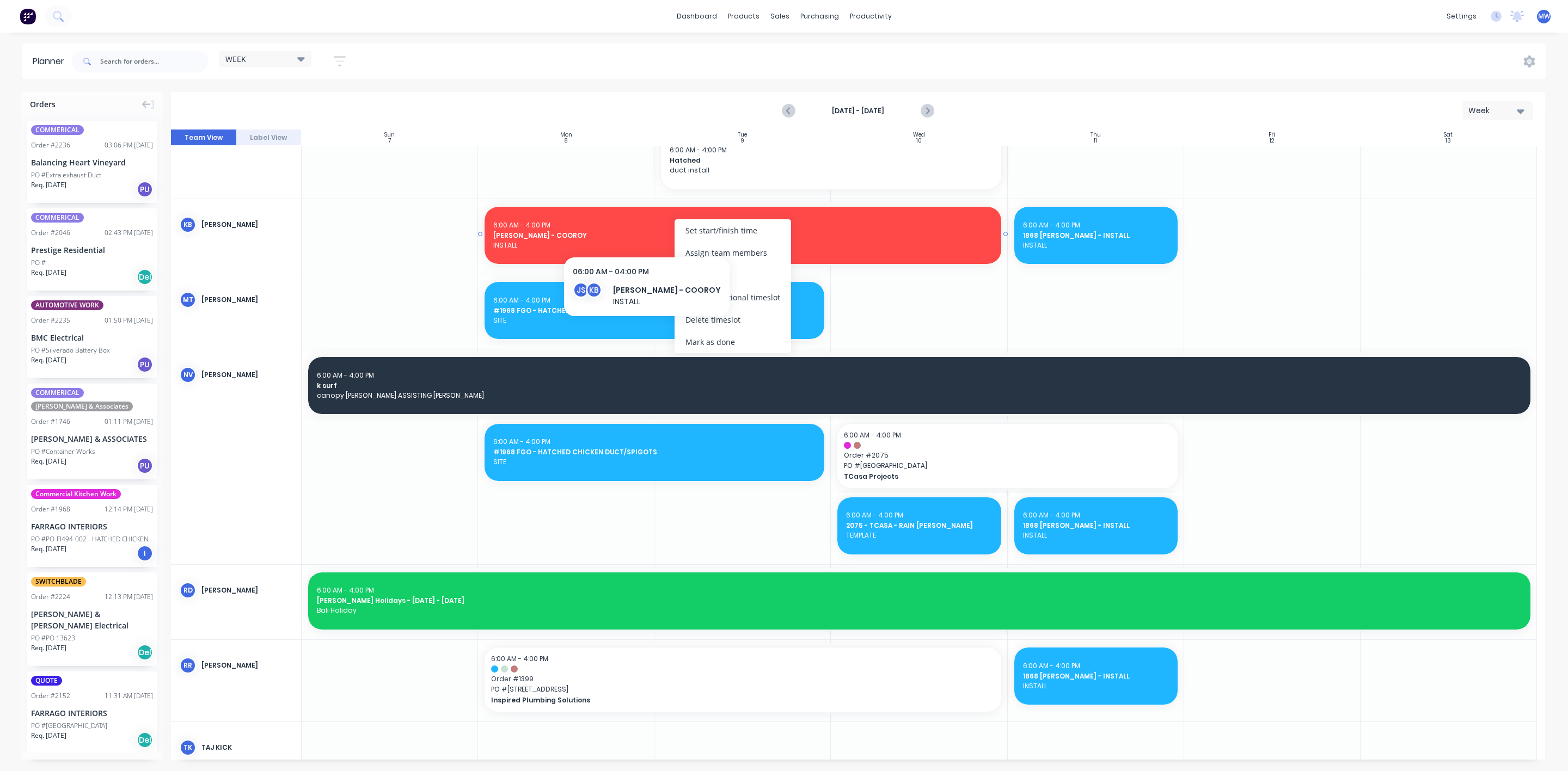
click at [627, 232] on span "HILLERS - COOROY" at bounding box center [742, 235] width 499 height 10
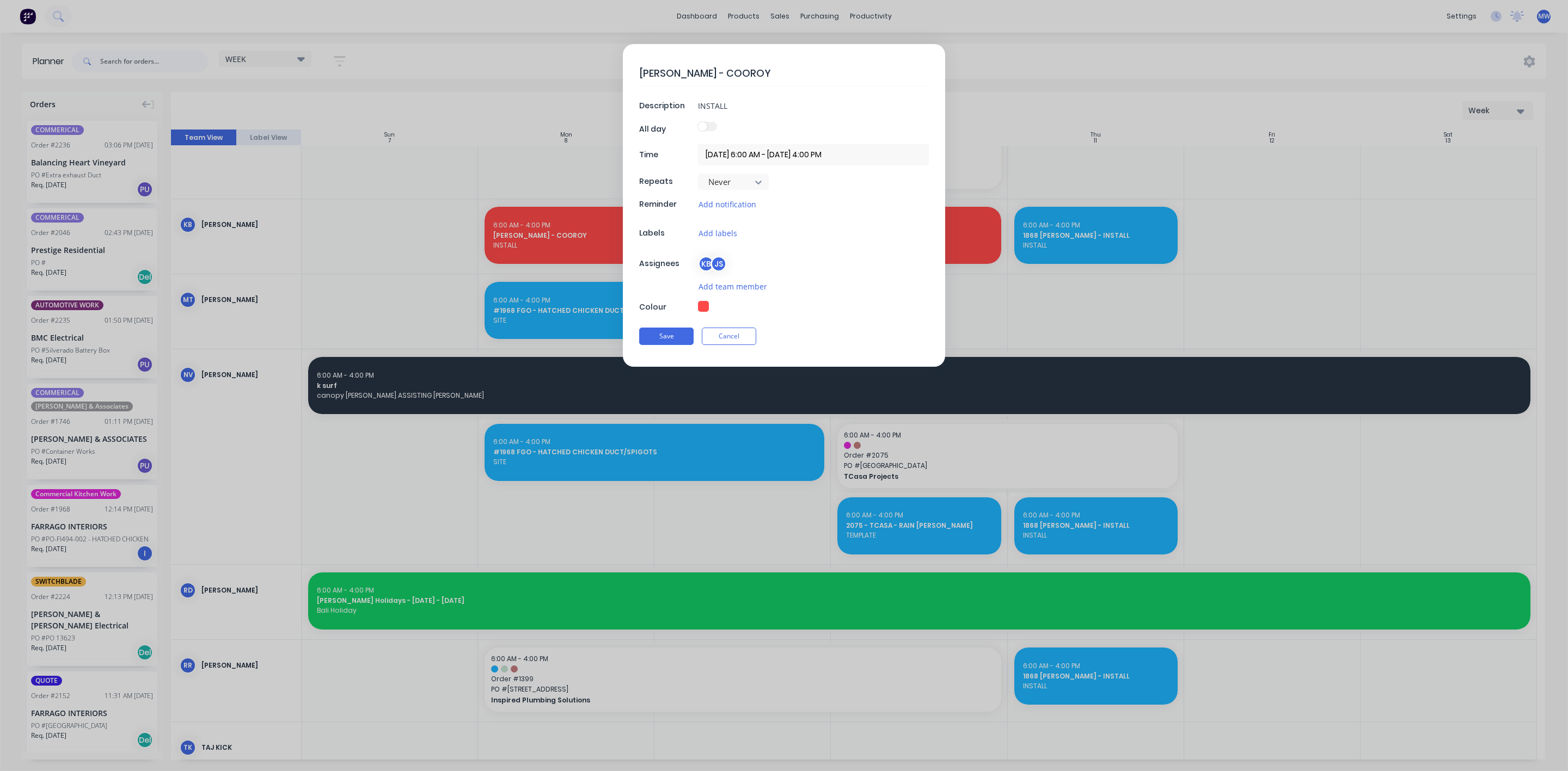
click at [701, 310] on button "button" at bounding box center [703, 306] width 11 height 11
type textarea "x"
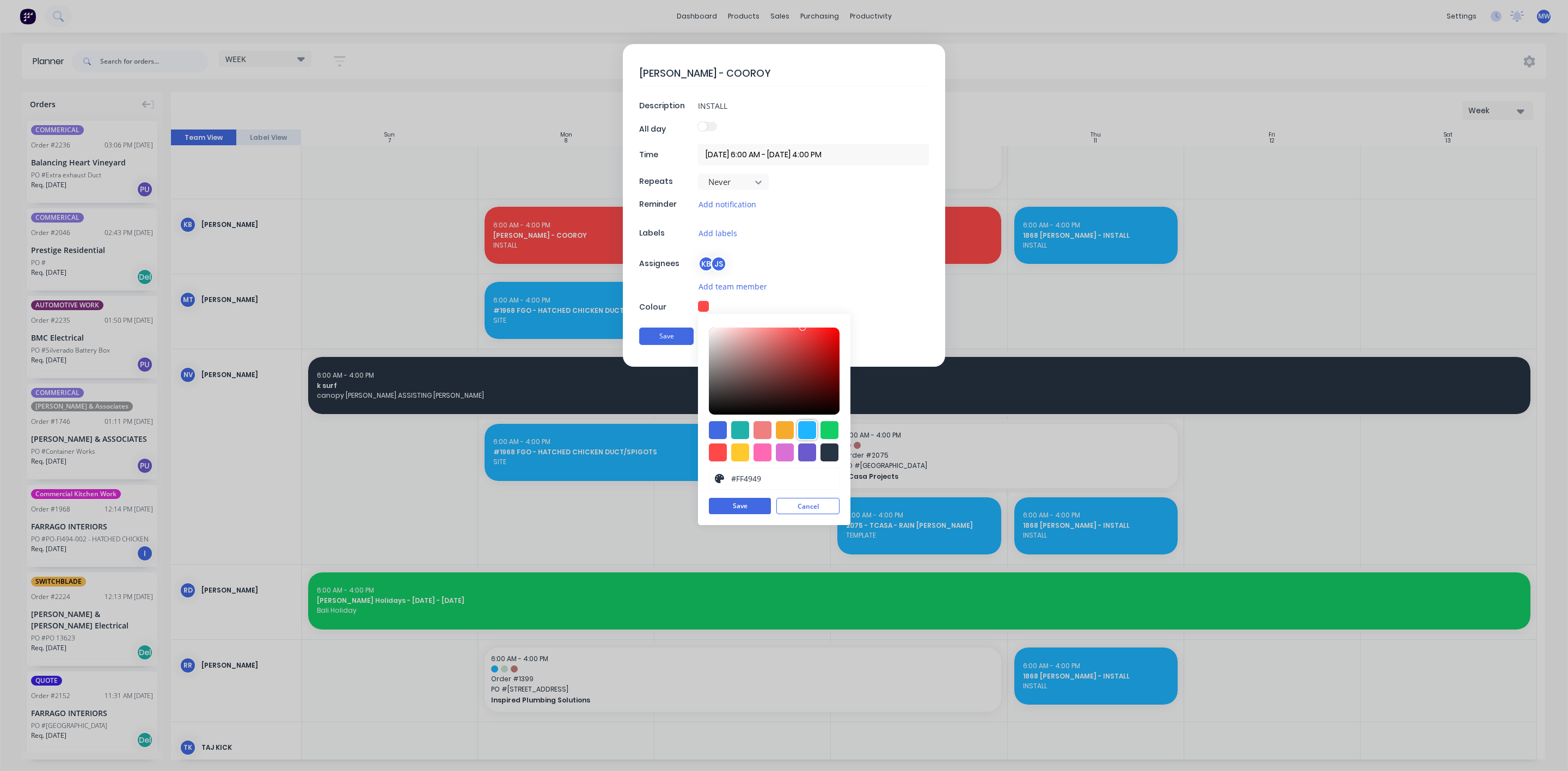
click at [800, 431] on div at bounding box center [806, 430] width 18 height 18
click at [716, 435] on div at bounding box center [717, 430] width 18 height 18
type input "#4169E1"
click at [735, 509] on button "Save" at bounding box center [739, 506] width 62 height 17
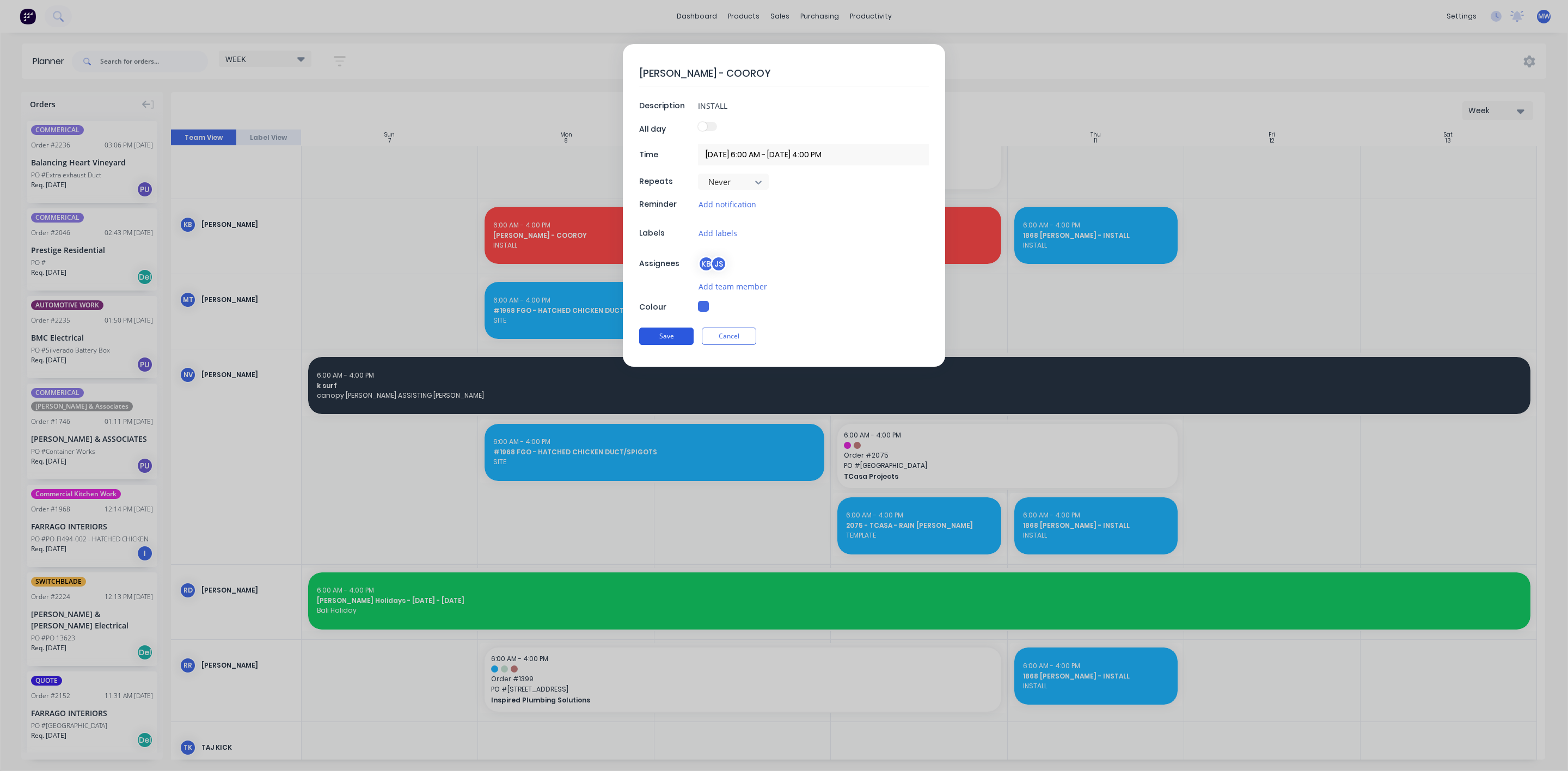
click at [660, 339] on button "Save" at bounding box center [666, 336] width 54 height 18
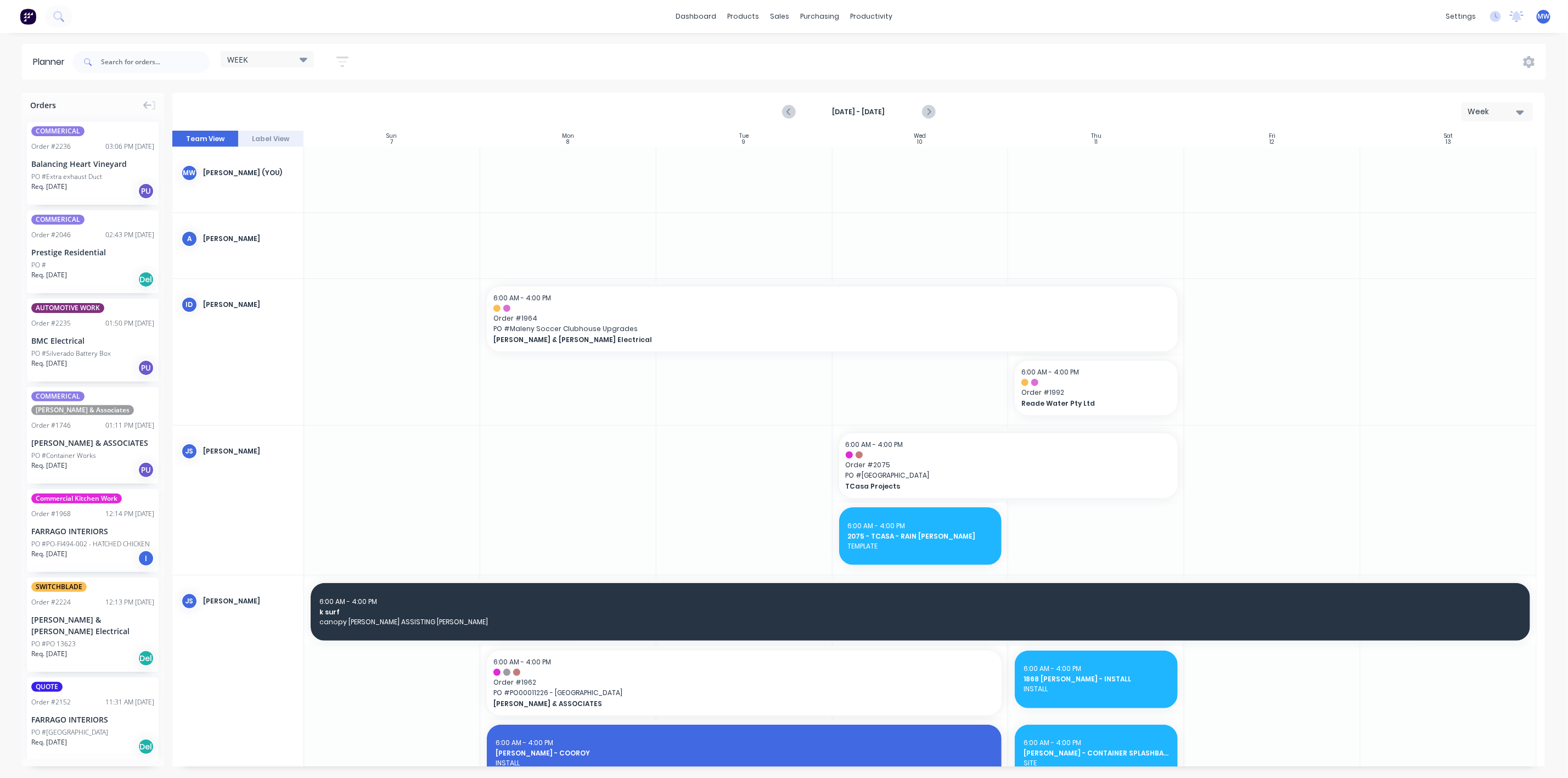
scroll to position [82, 0]
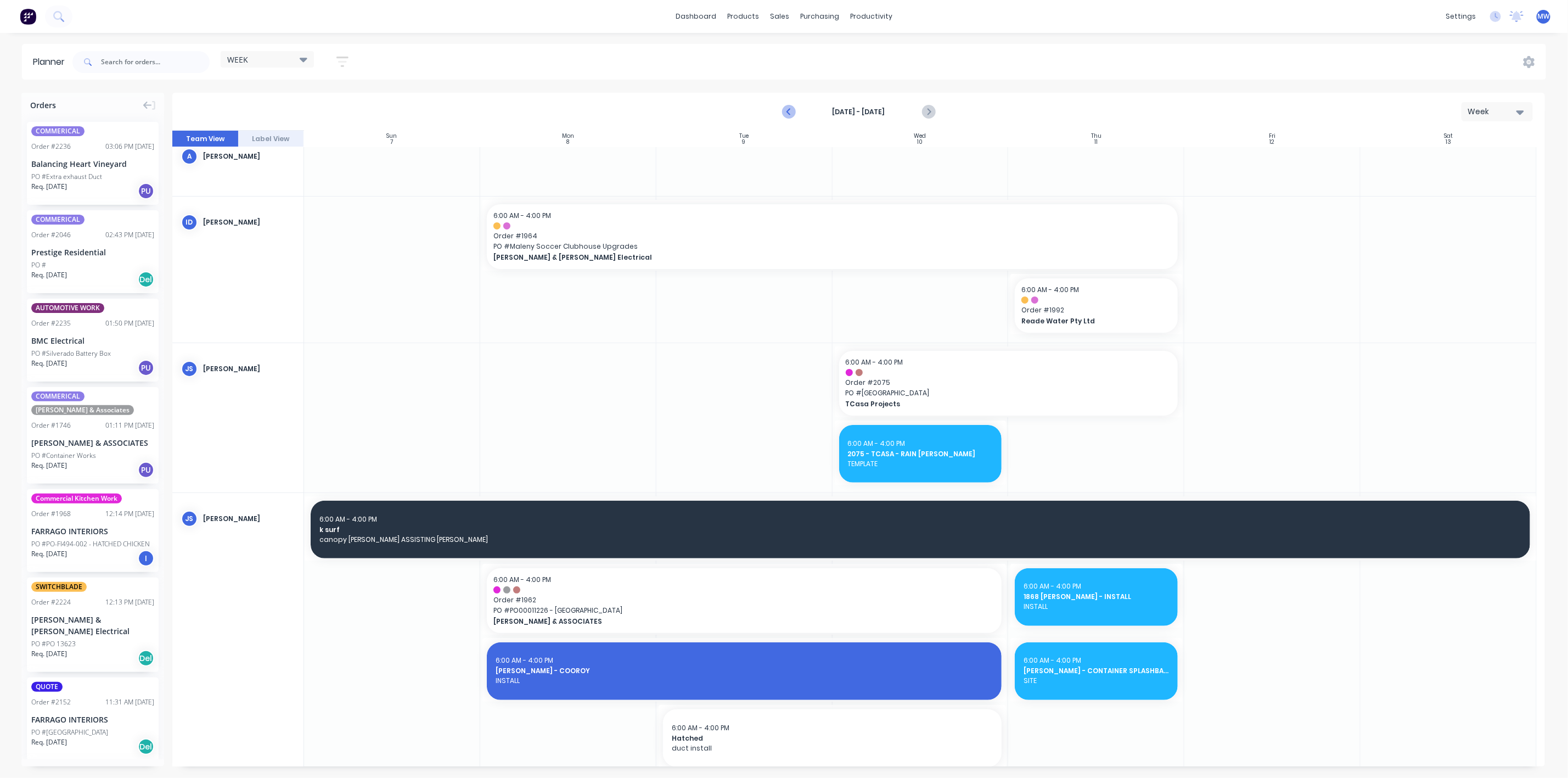
click at [790, 112] on icon "Previous page" at bounding box center [789, 111] width 13 height 13
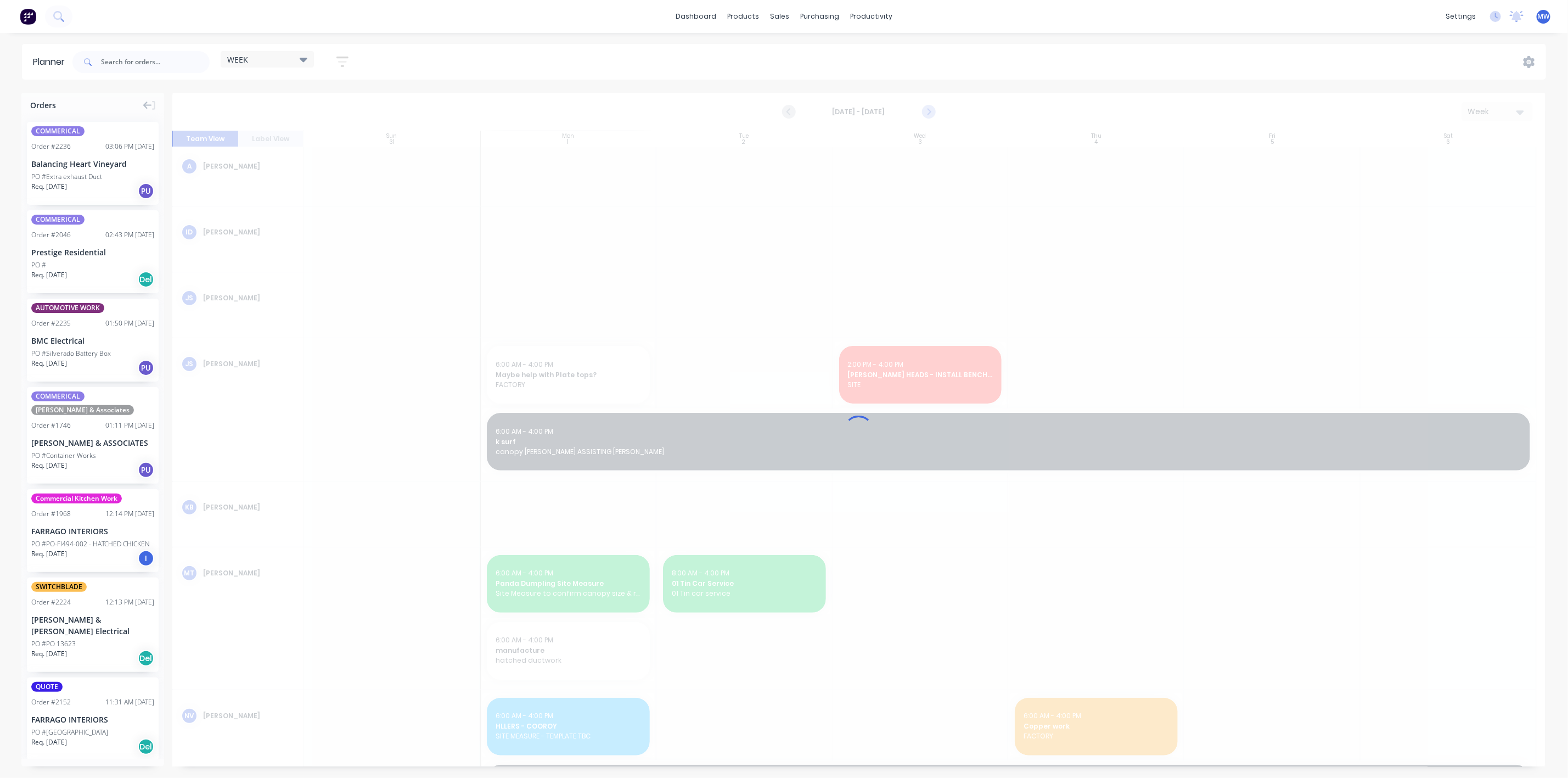
scroll to position [92, 0]
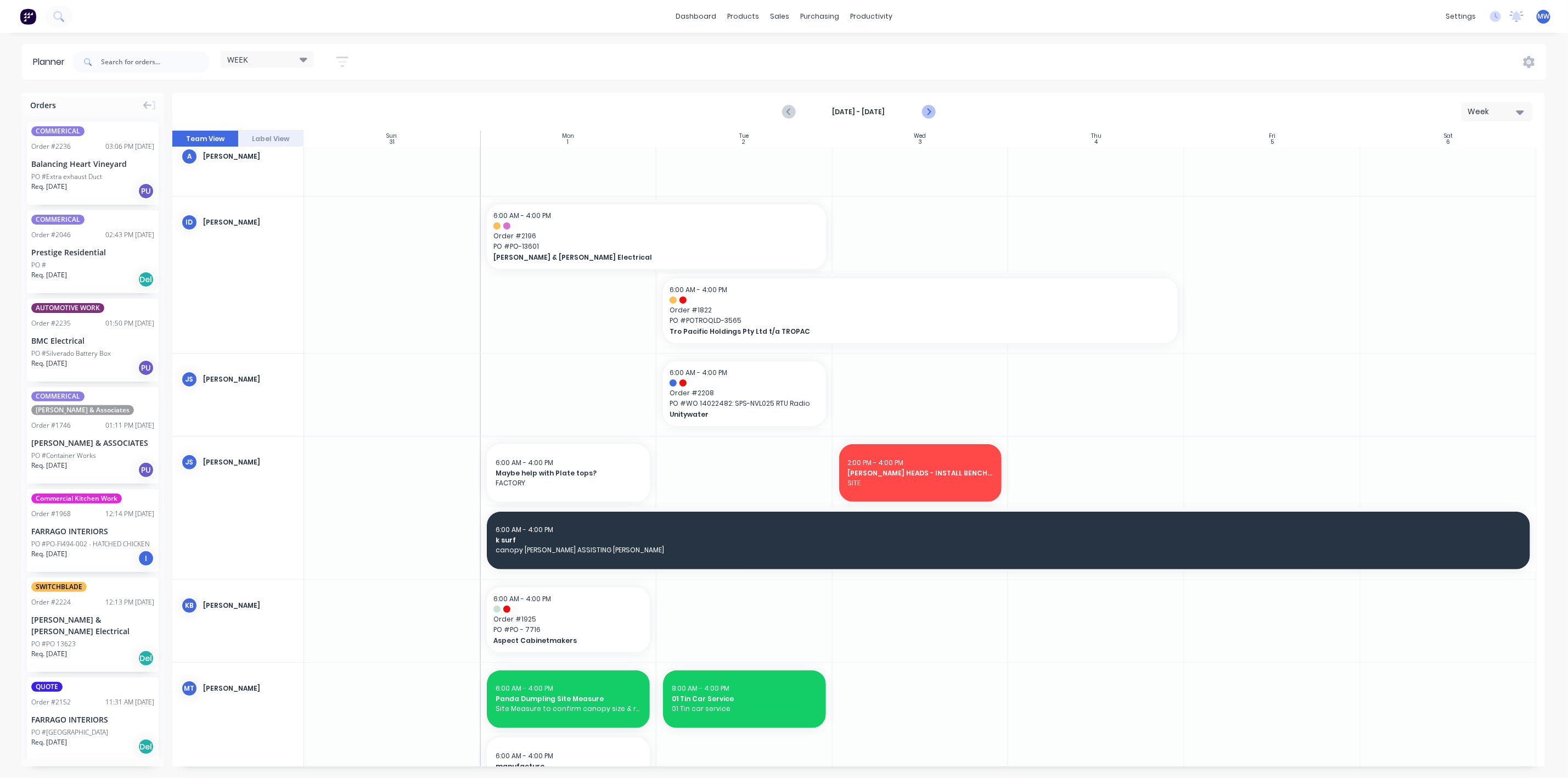
click at [930, 111] on icon "Next page" at bounding box center [928, 112] width 5 height 9
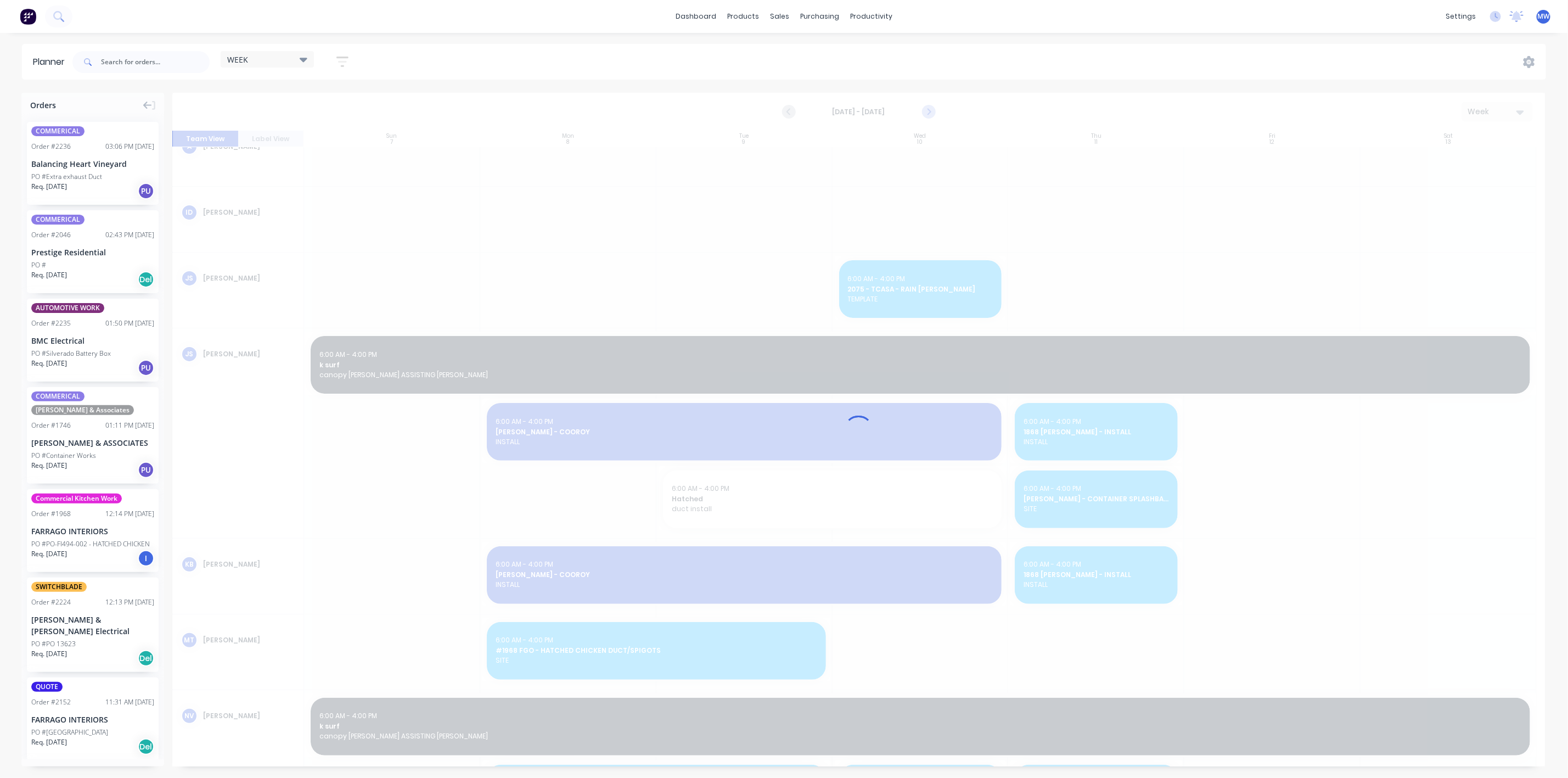
scroll to position [28, 0]
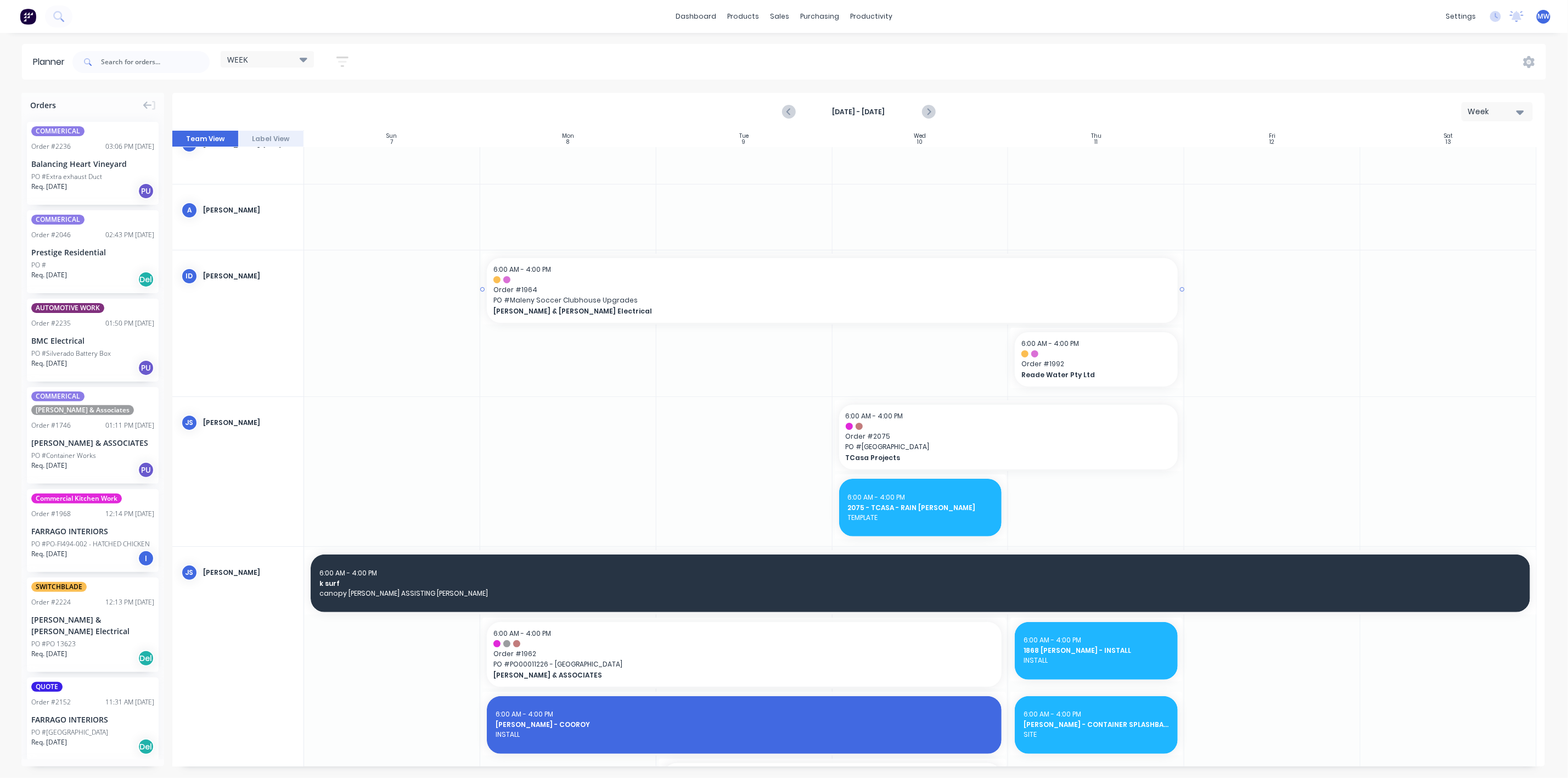
click at [483, 288] on div at bounding box center [481, 289] width 2 height 71
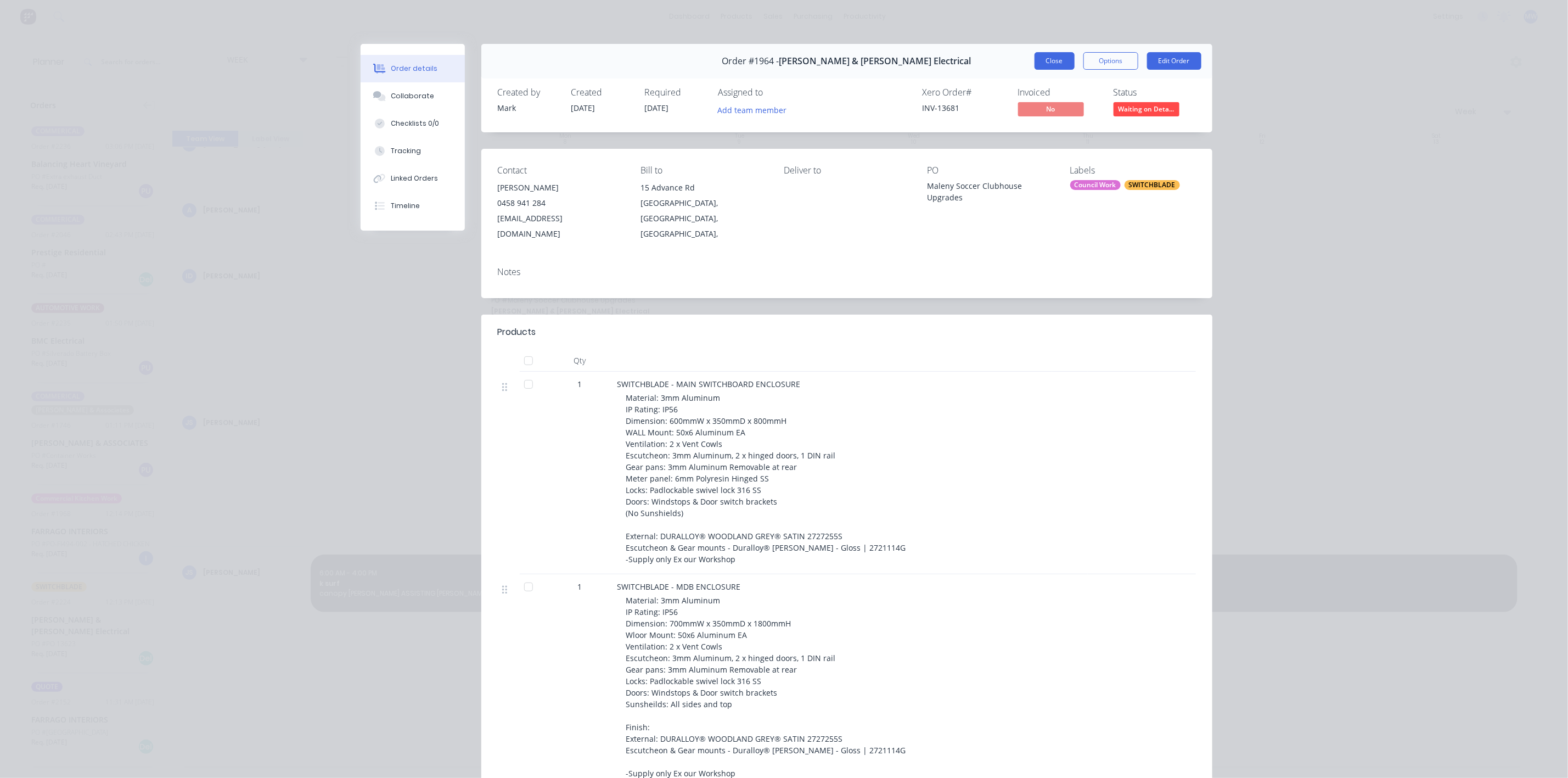
click at [1045, 64] on button "Close" at bounding box center [1054, 61] width 40 height 18
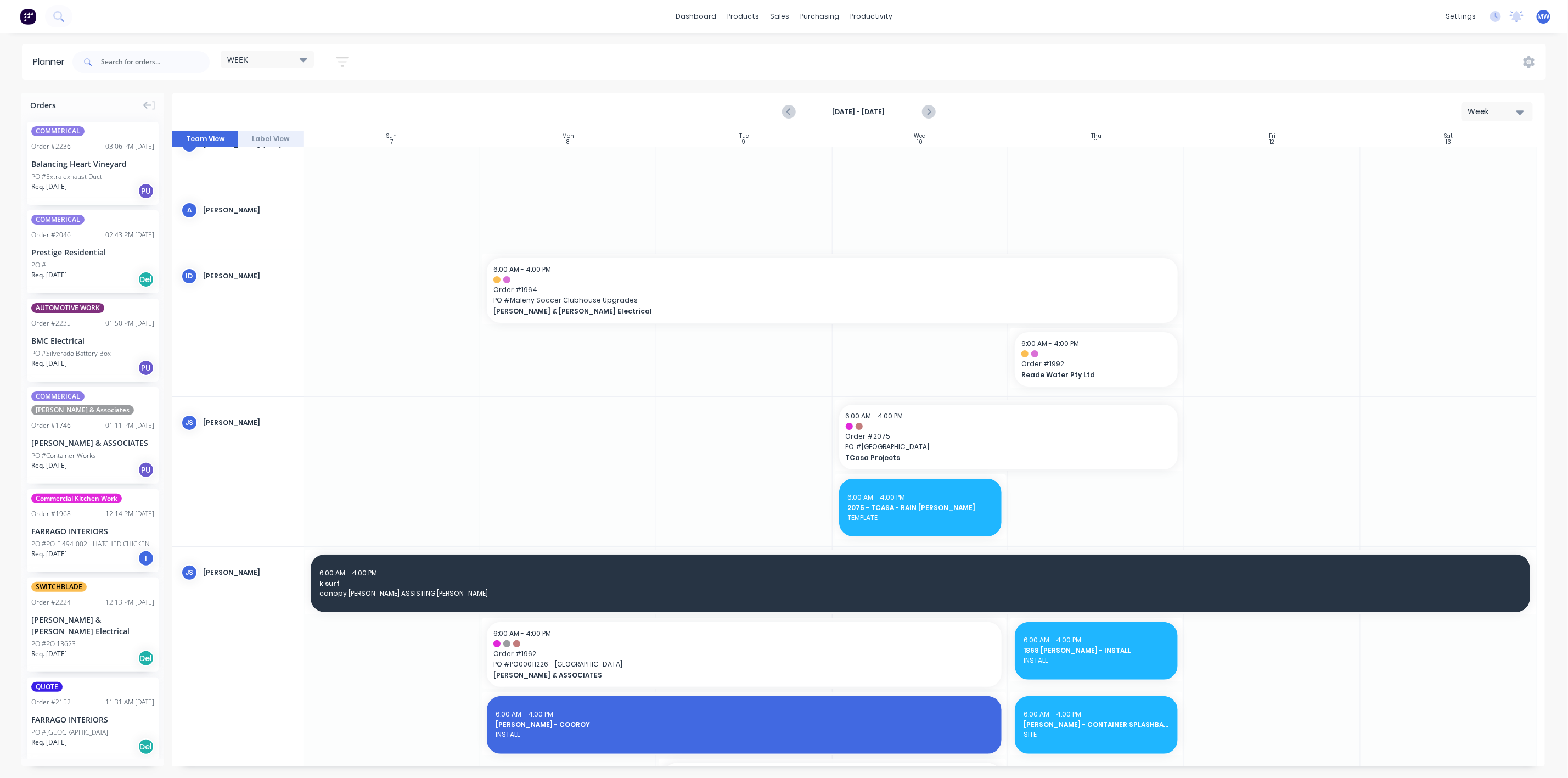
click at [568, 358] on div at bounding box center [569, 323] width 177 height 146
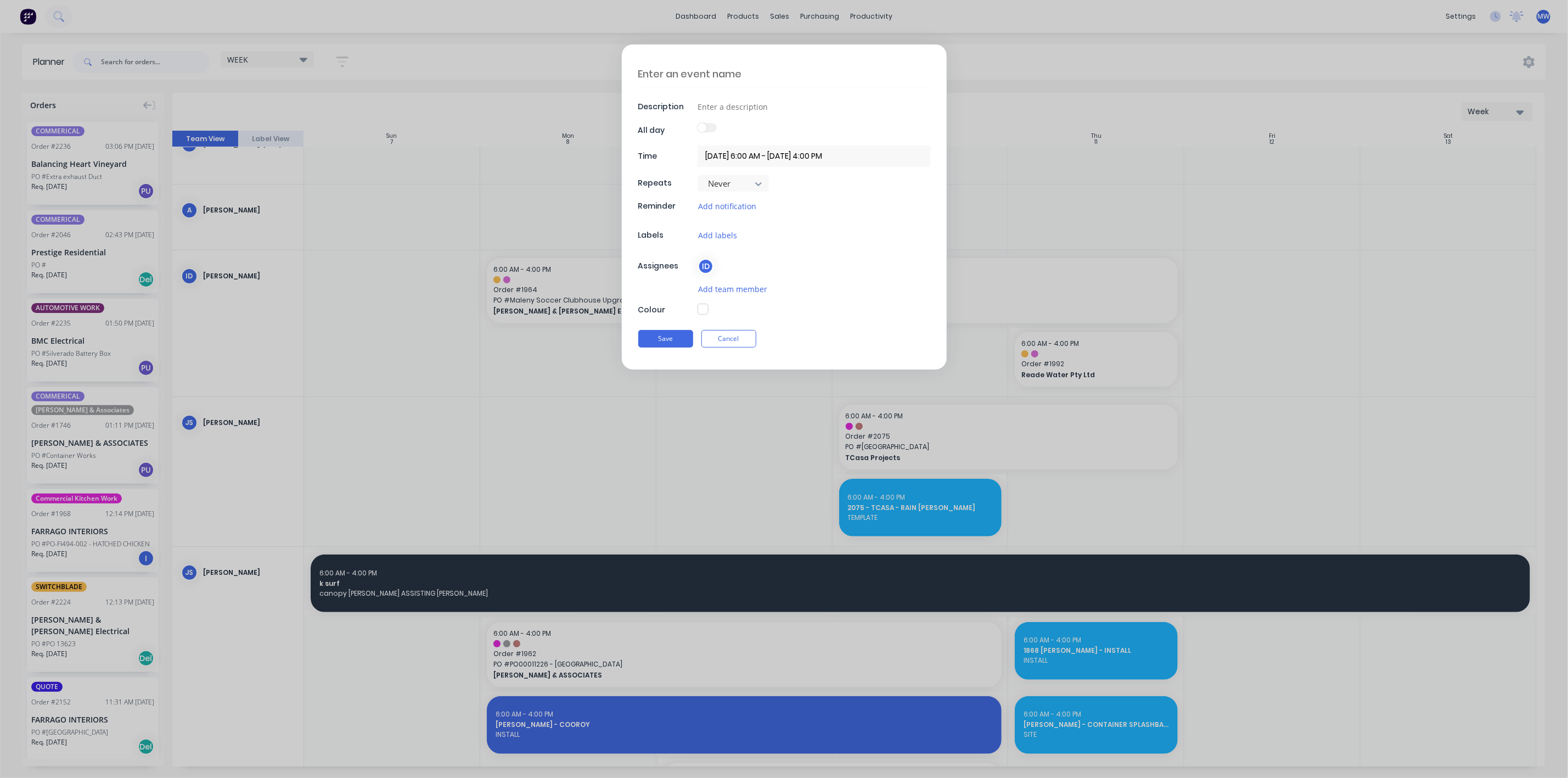
click at [697, 78] on textarea at bounding box center [784, 73] width 292 height 26
type textarea "x"
type textarea "i"
type textarea "x"
type textarea "iA"
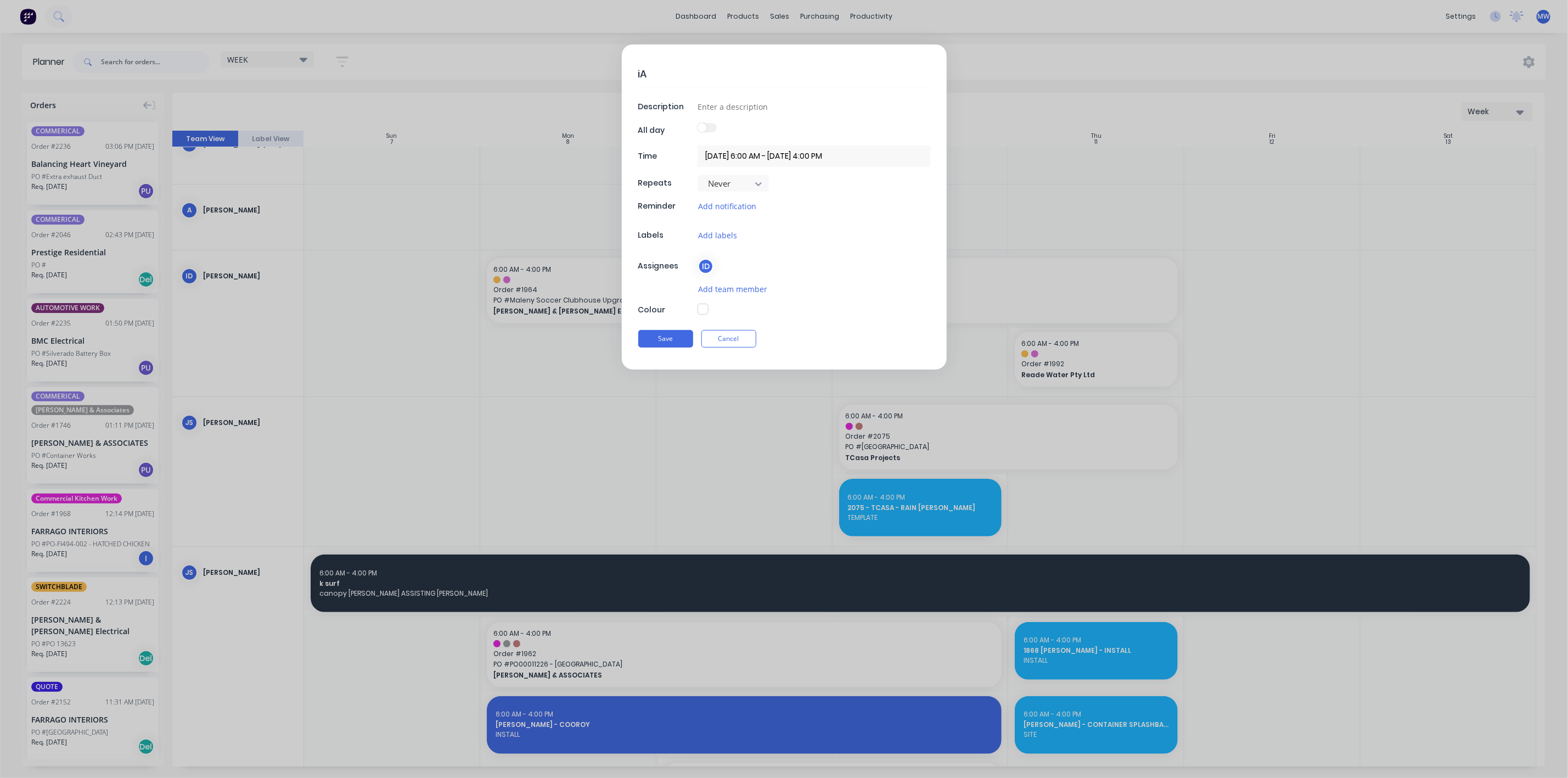
type textarea "x"
type textarea "iAN"
type textarea "x"
type textarea "iAN-"
type textarea "x"
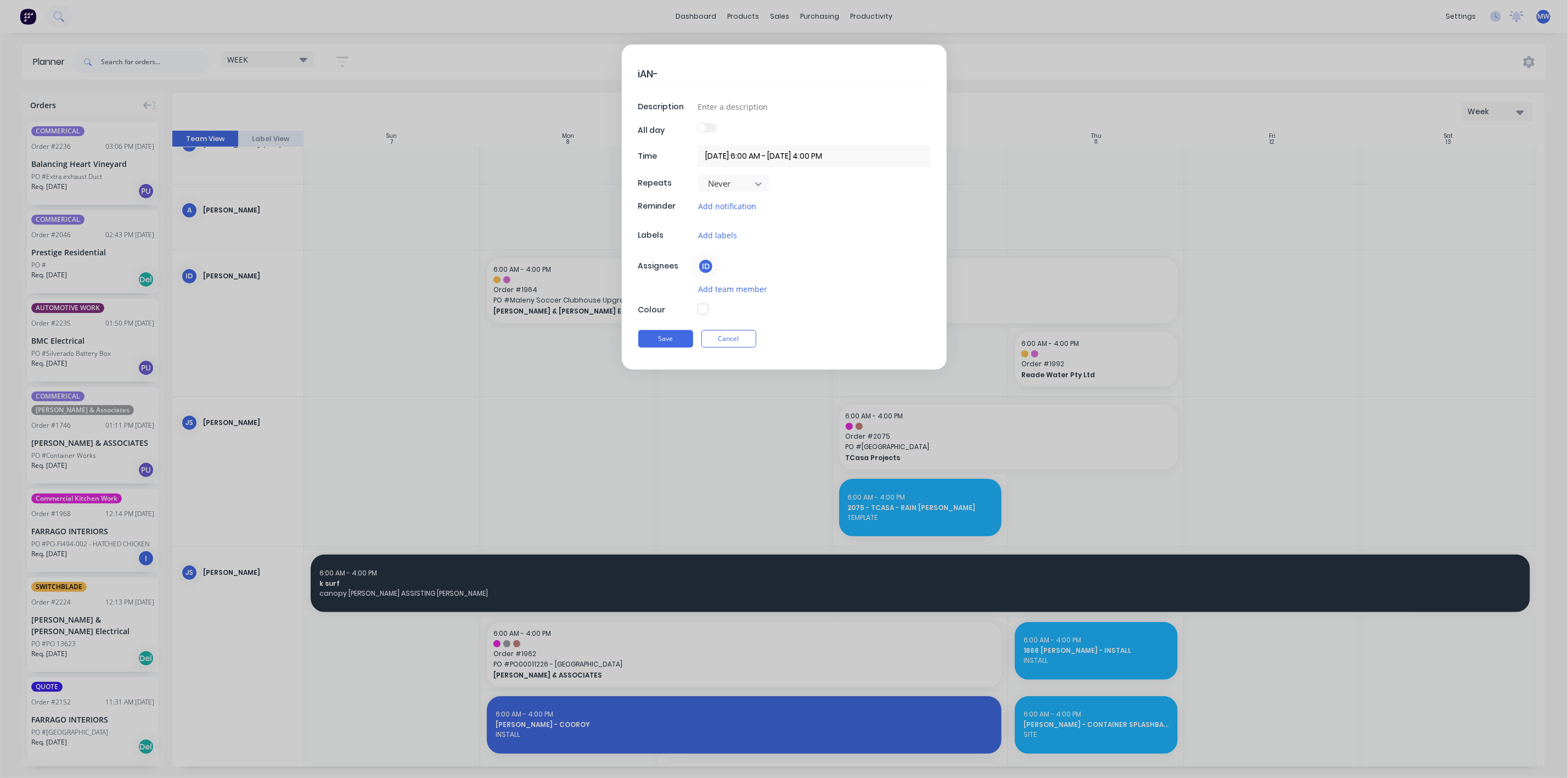
type textarea "iAN-"
type textarea "x"
type textarea "iAN-"
type textarea "x"
type textarea "iAN"
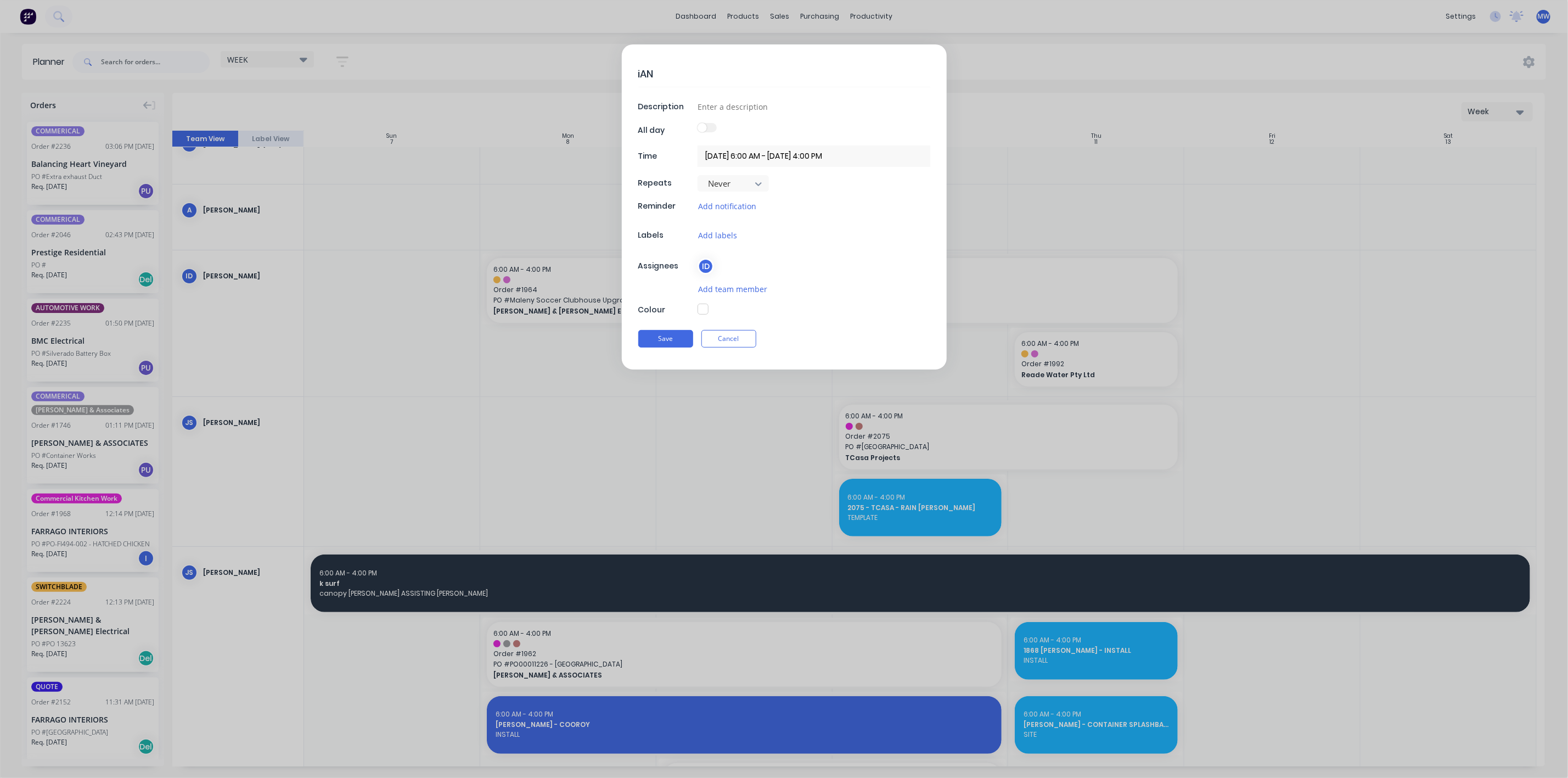
type textarea "x"
type textarea "iA"
type textarea "x"
type textarea "i"
type textarea "x"
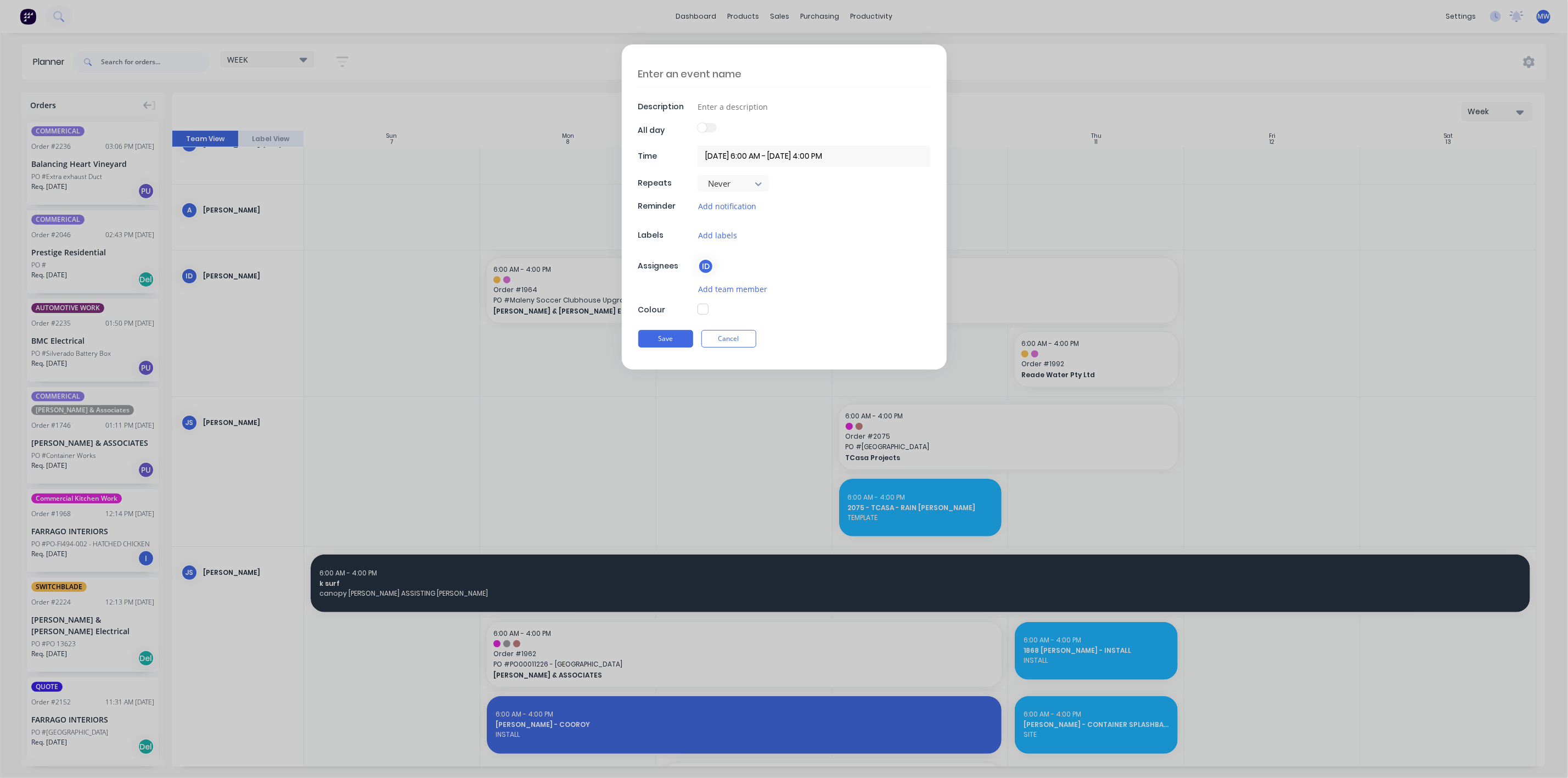
type textarea "x"
type textarea "I"
type textarea "x"
type textarea "IA"
type textarea "x"
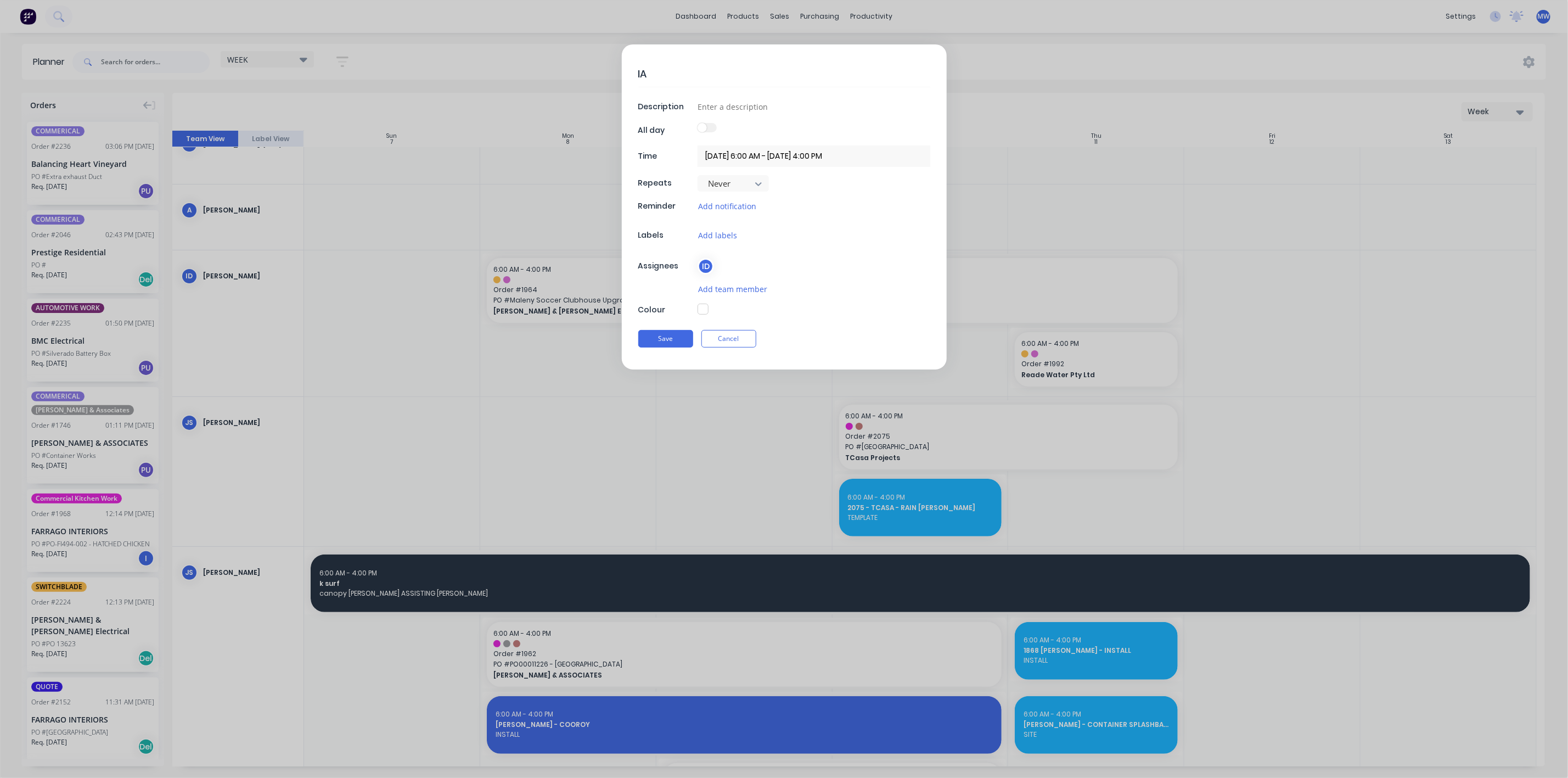
type textarea "IAN"
type textarea "x"
type textarea "IAN"
type textarea "x"
type textarea "IAN -"
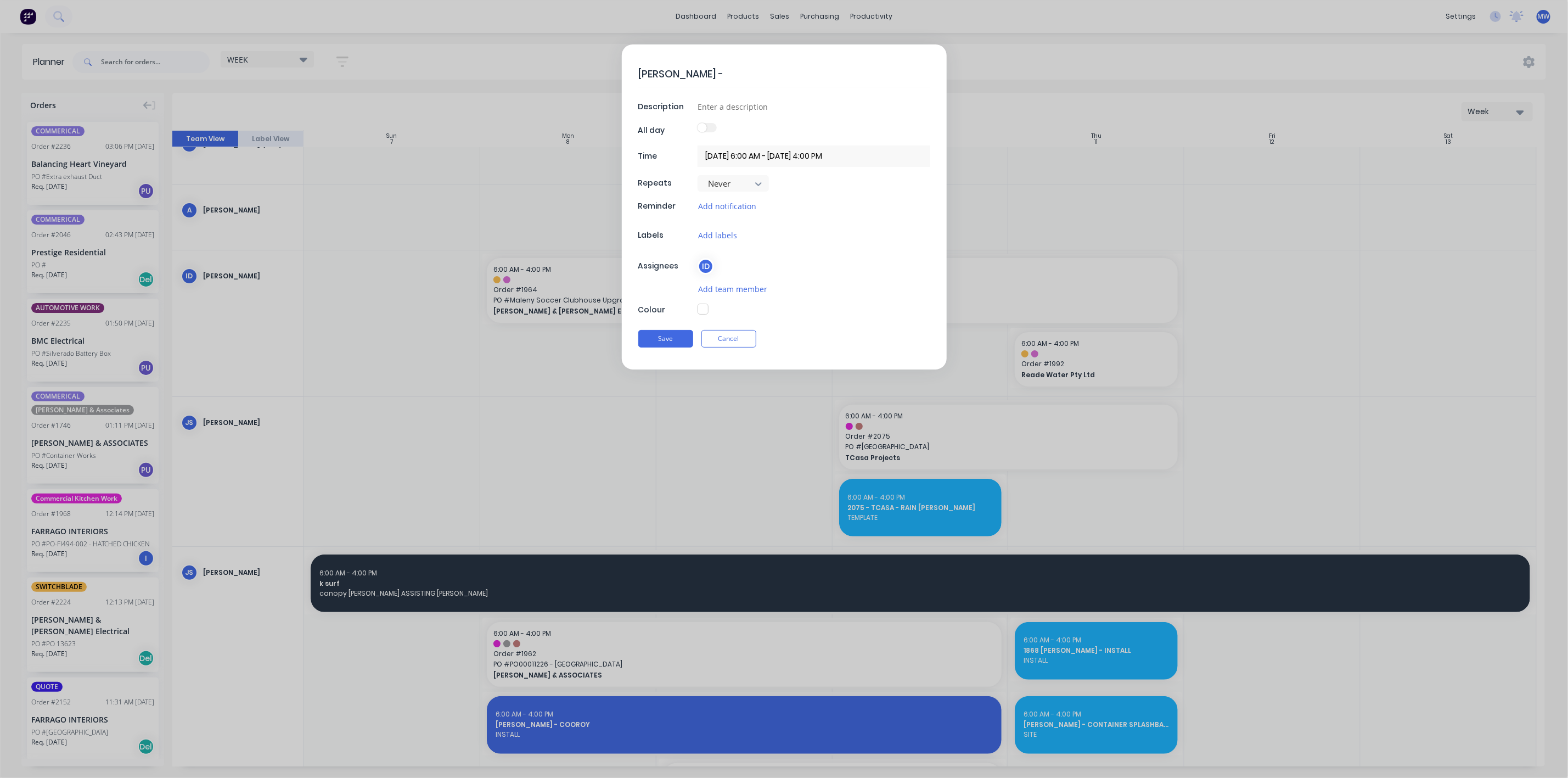
type textarea "x"
type textarea "IAN -"
type textarea "x"
type textarea "IAN - m"
type textarea "x"
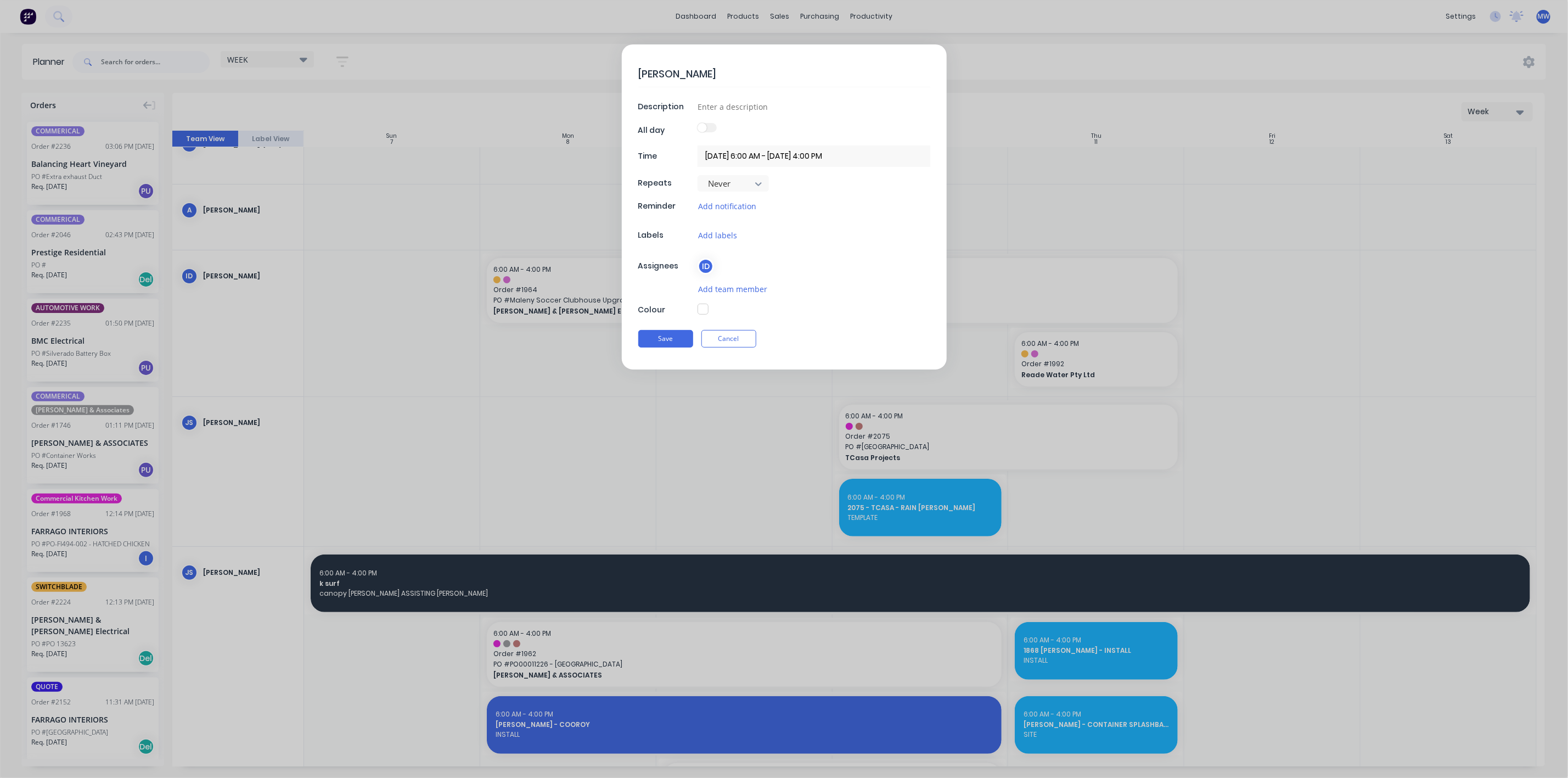
type textarea "IAN - ma"
type textarea "x"
type textarea "IAN - may"
type textarea "x"
type textarea "IAN - may"
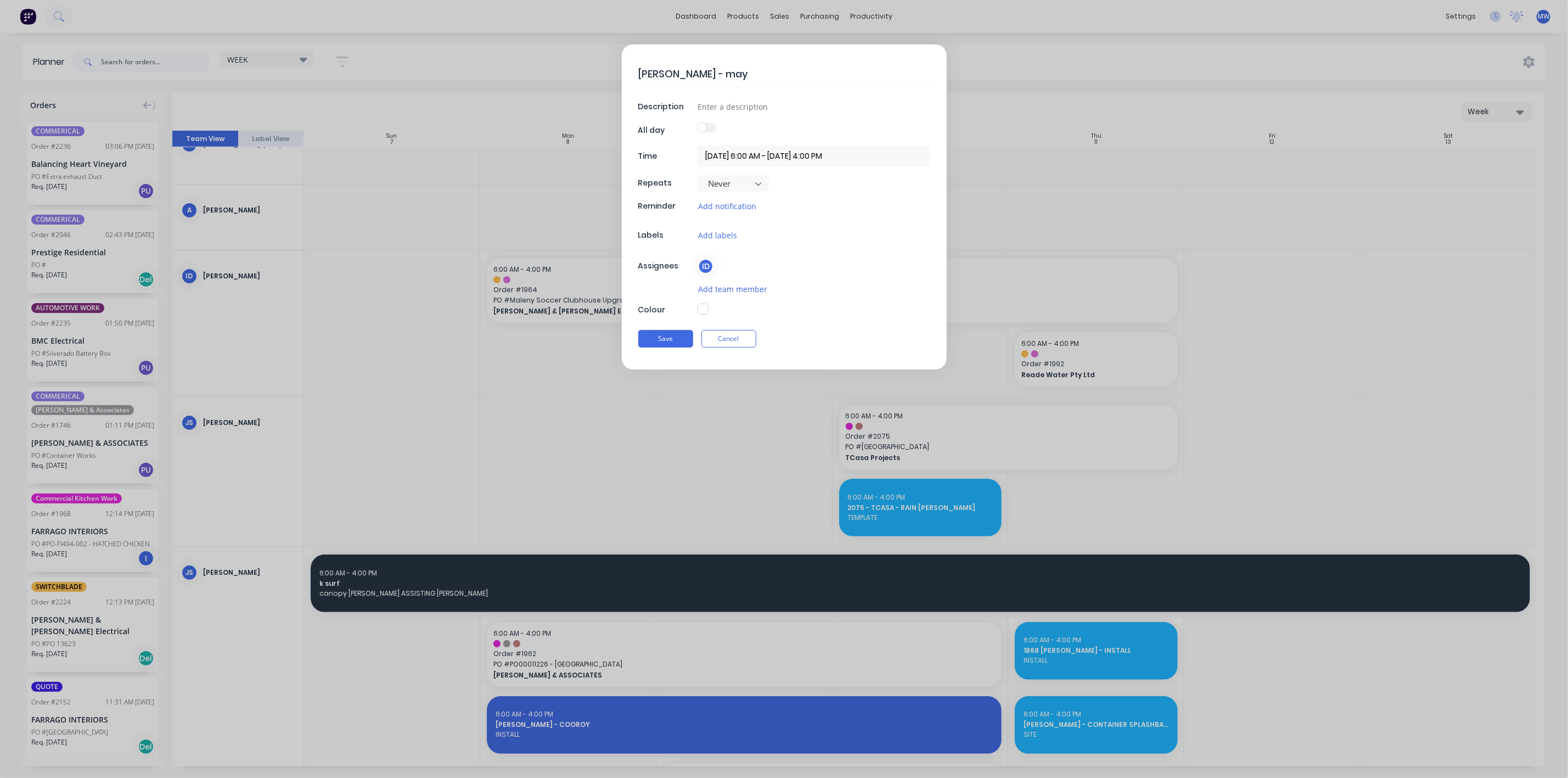
type textarea "x"
type textarea "IAN - may b"
type textarea "x"
type textarea "IAN - may be"
type textarea "x"
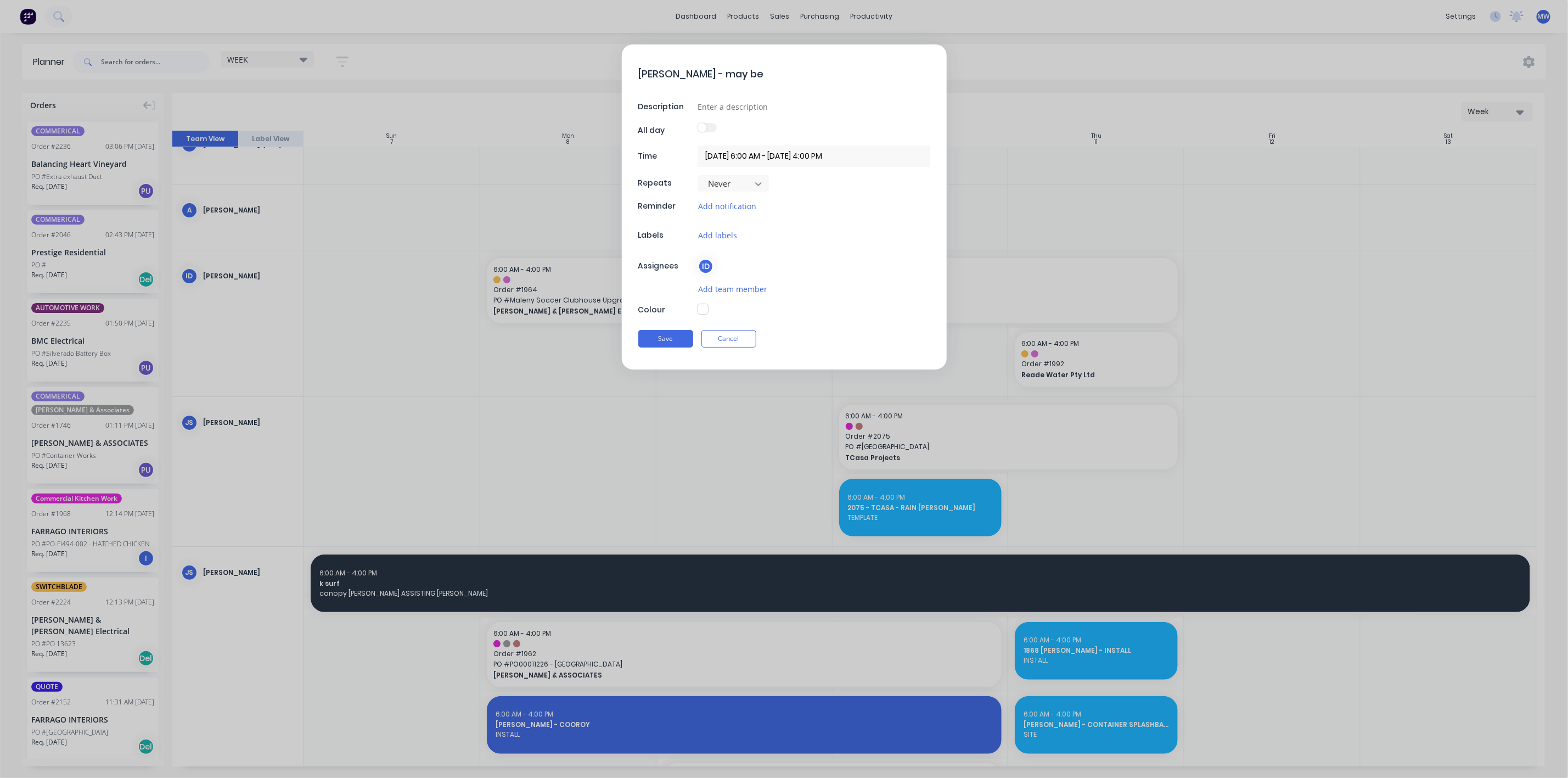
type textarea "IAN - may be"
type textarea "x"
type textarea "IAN - may be ab"
type textarea "x"
type textarea "IAN - may be abl"
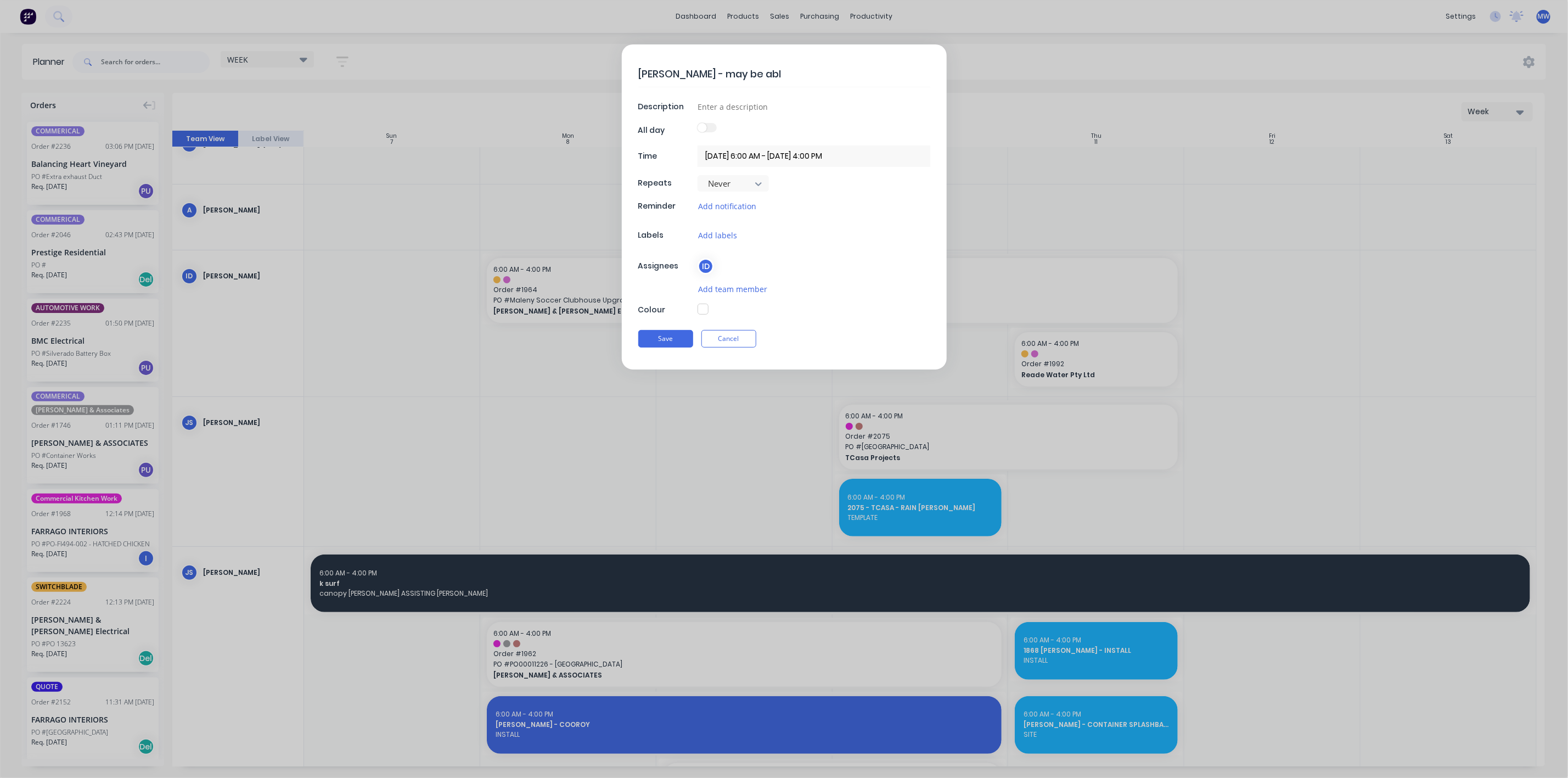
type textarea "x"
type textarea "IAN - may be able"
type textarea "x"
type textarea "IAN - may be able"
type textarea "x"
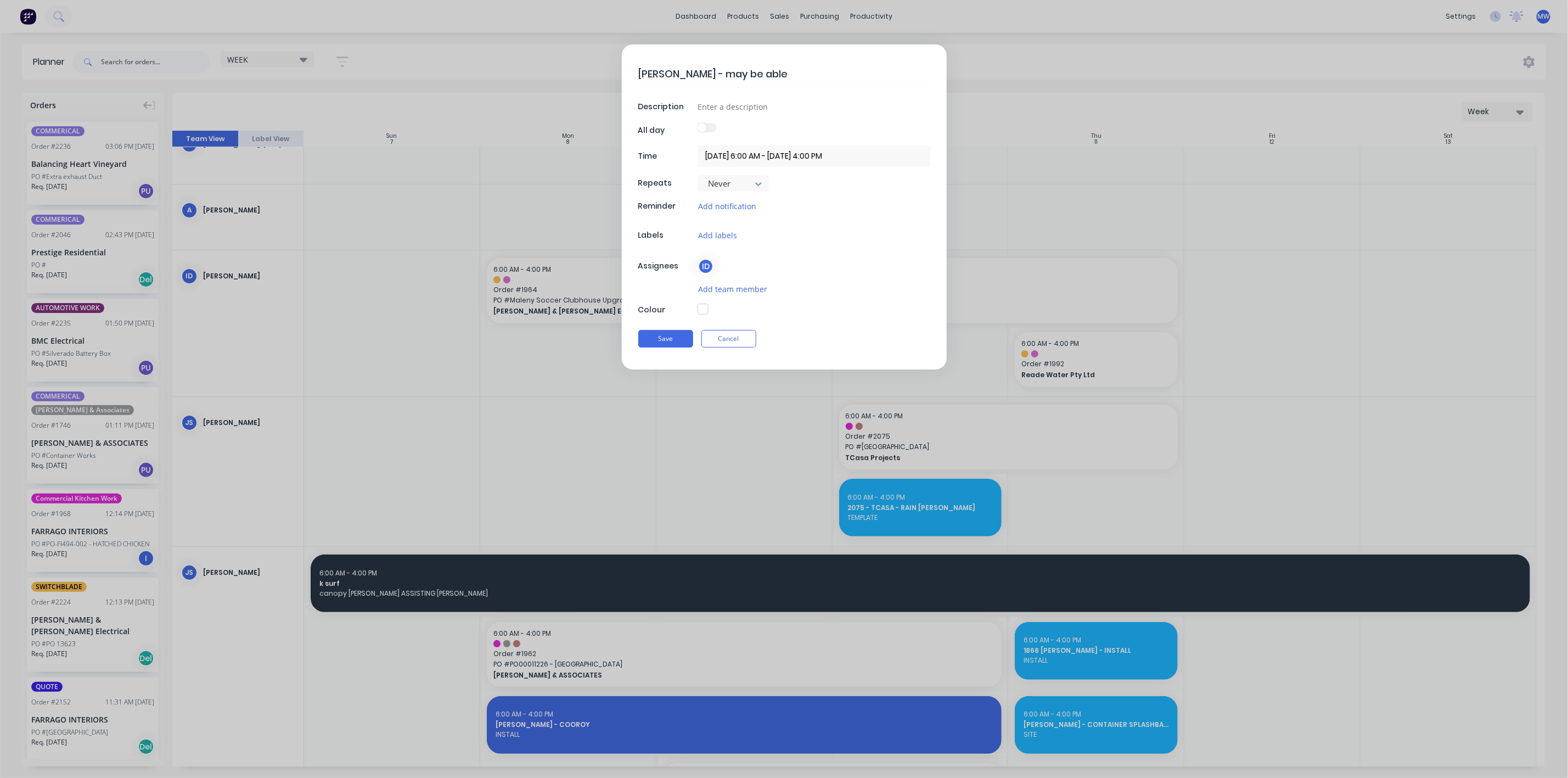
type textarea "IAN - may be able t"
type textarea "x"
type textarea "IAN - may be able to"
type textarea "x"
type textarea "IAN - may be able to"
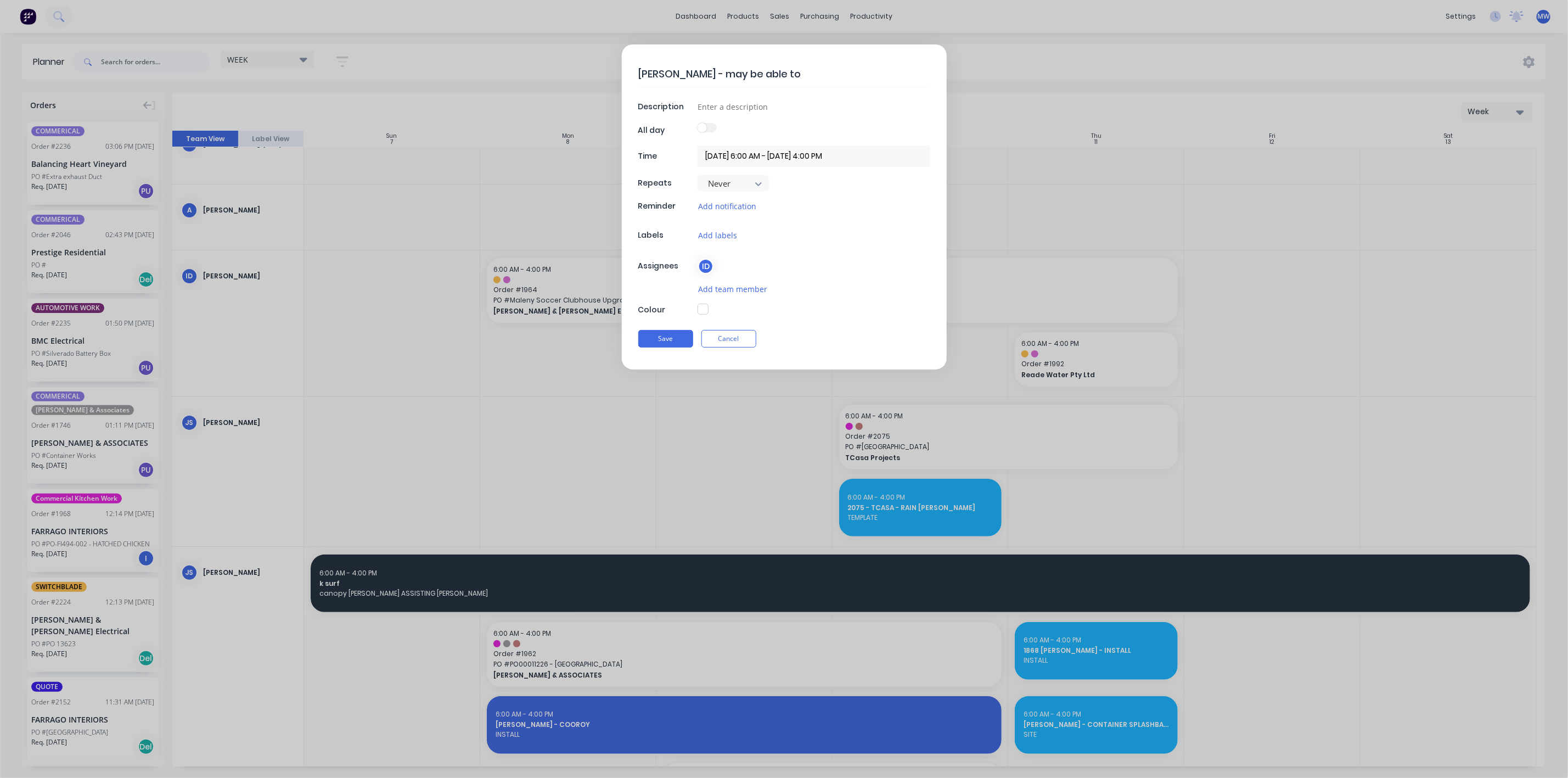
type textarea "x"
type textarea "IAN - may be able to a"
type textarea "x"
type textarea "IAN - may be able to as"
type textarea "x"
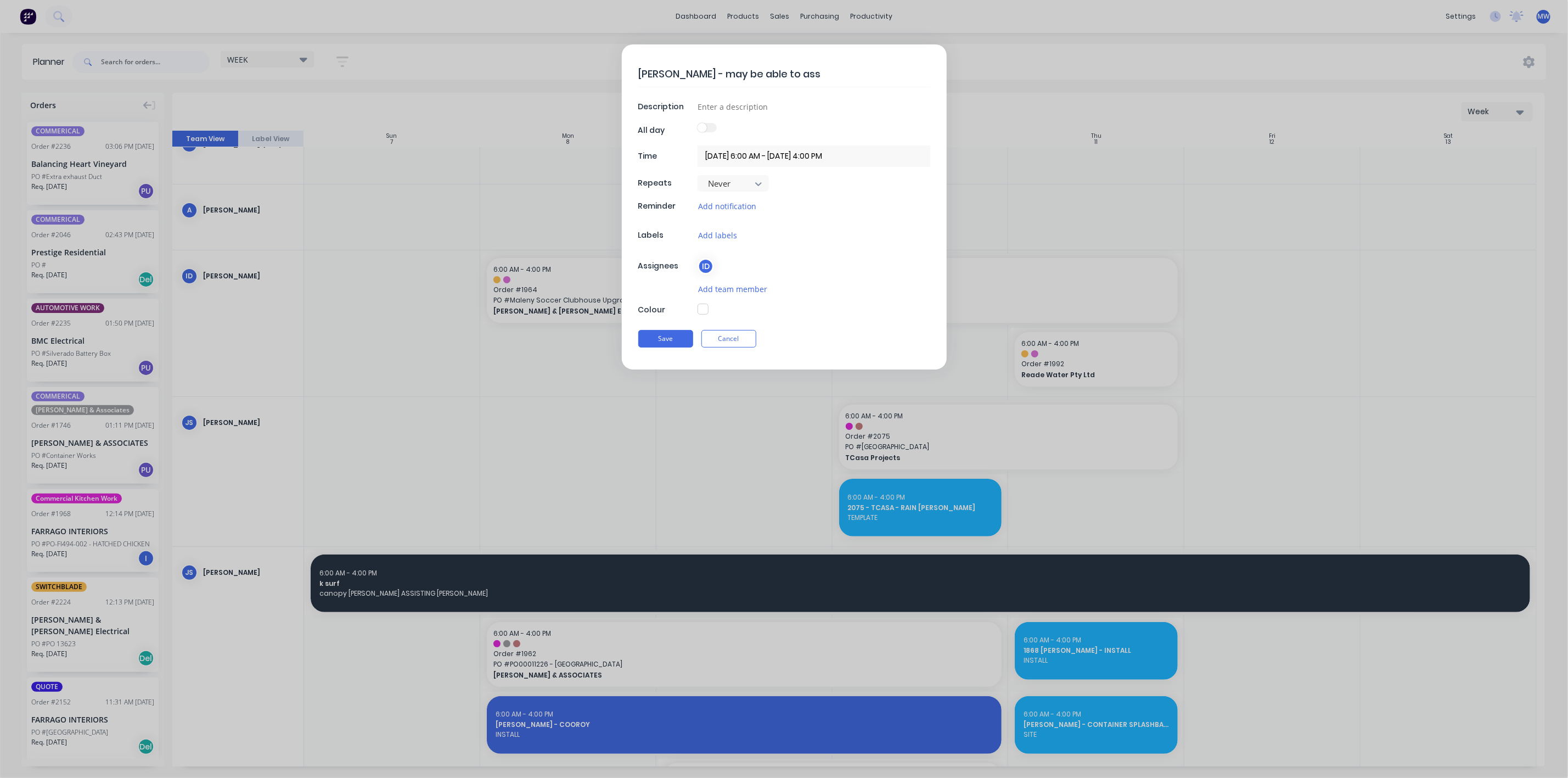
type textarea "IAN - may be able to assi"
type textarea "x"
type textarea "IAN - may be able to assis"
type textarea "x"
type textarea "IAN - may be able to assisr"
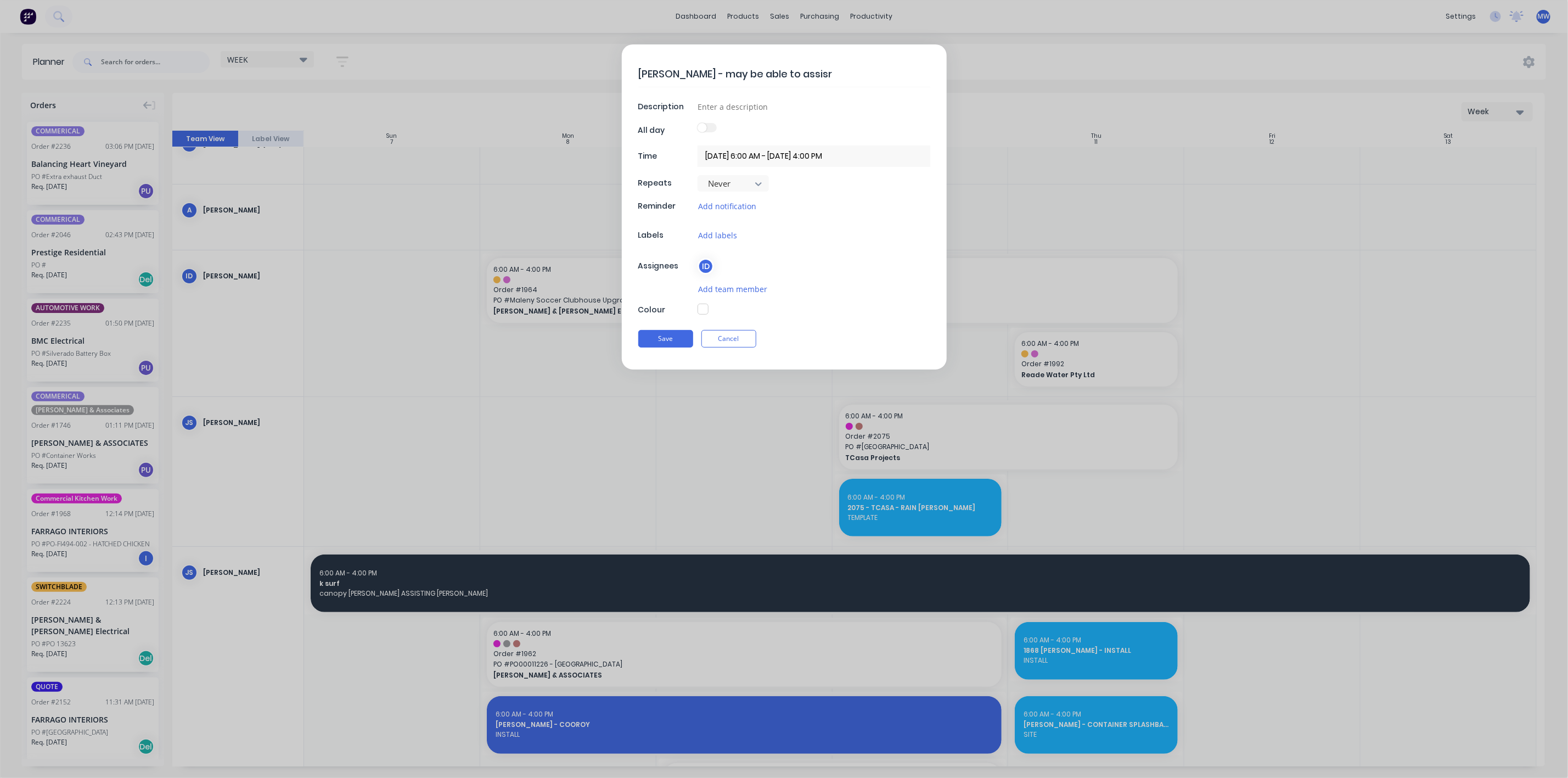
type textarea "x"
type textarea "IAN - may be able to assisr"
type textarea "x"
type textarea "IAN - may be able to assisr"
type textarea "x"
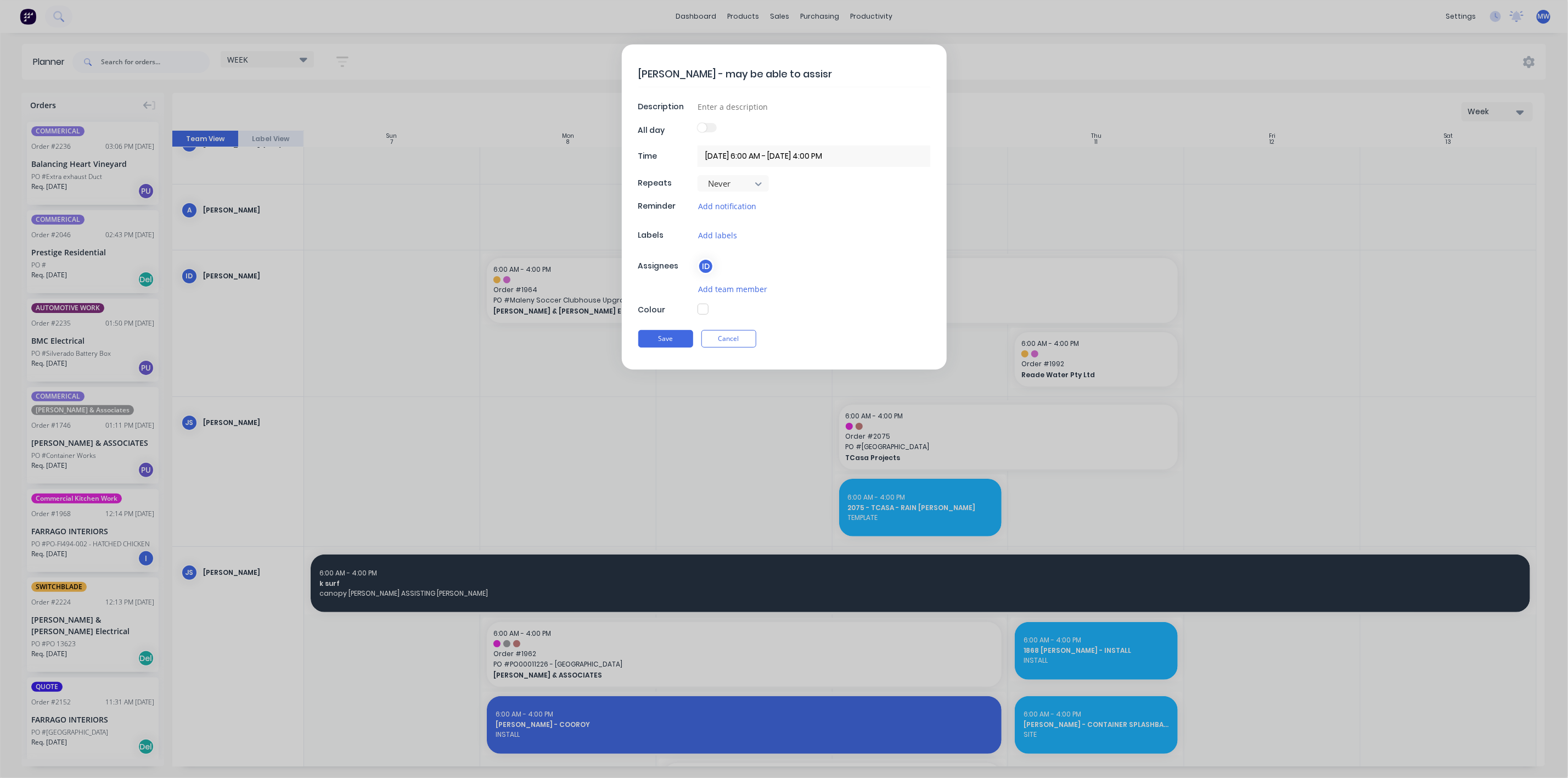
type textarea "IAN - may be able to assis"
type textarea "x"
type textarea "IAN - may be able to assist"
type textarea "x"
type textarea "IAN - may be able to assist"
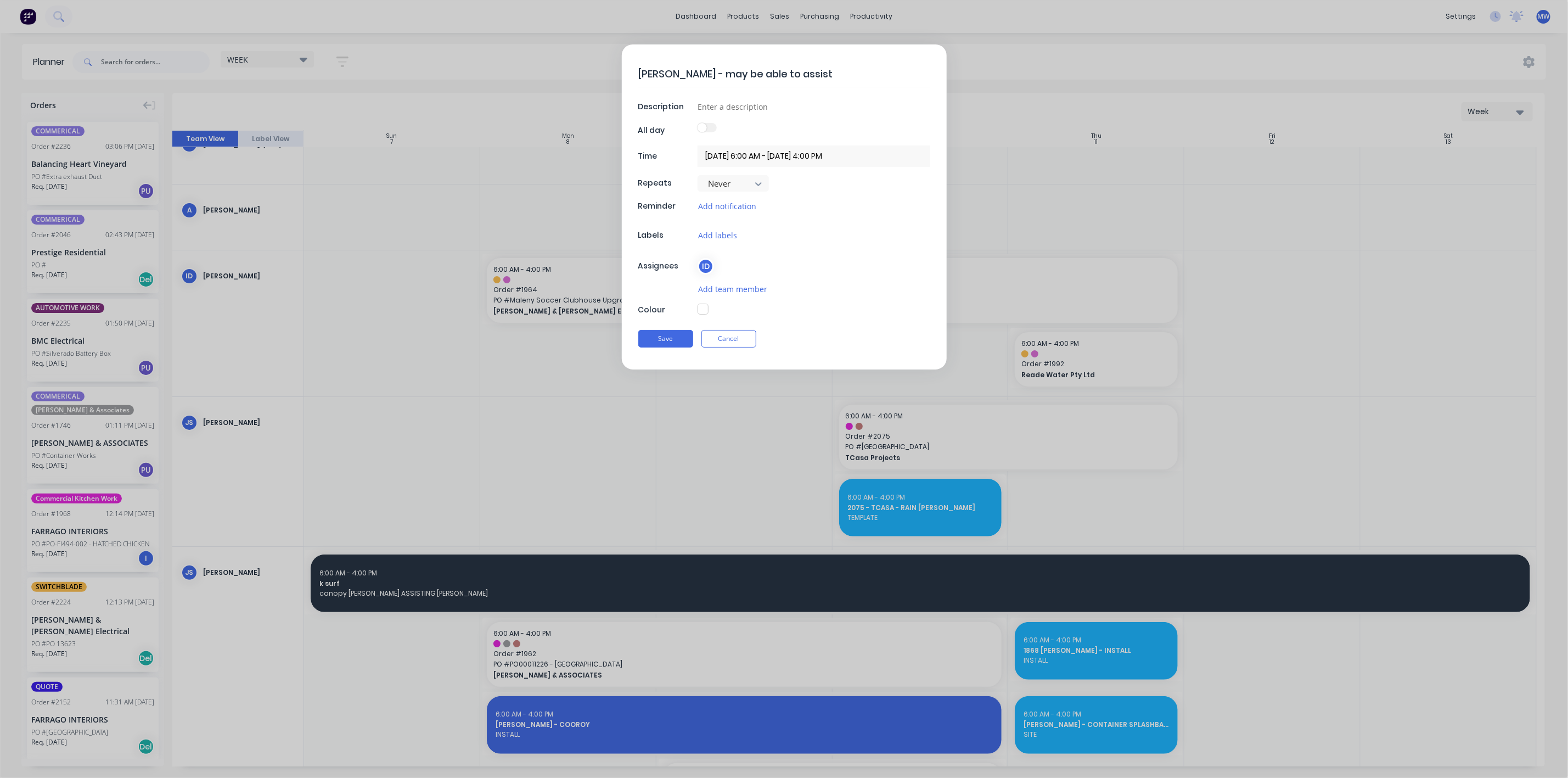
type textarea "x"
type textarea "IAN - may be able to assist w"
type textarea "x"
type textarea "IAN - may be able to assist wi"
type textarea "x"
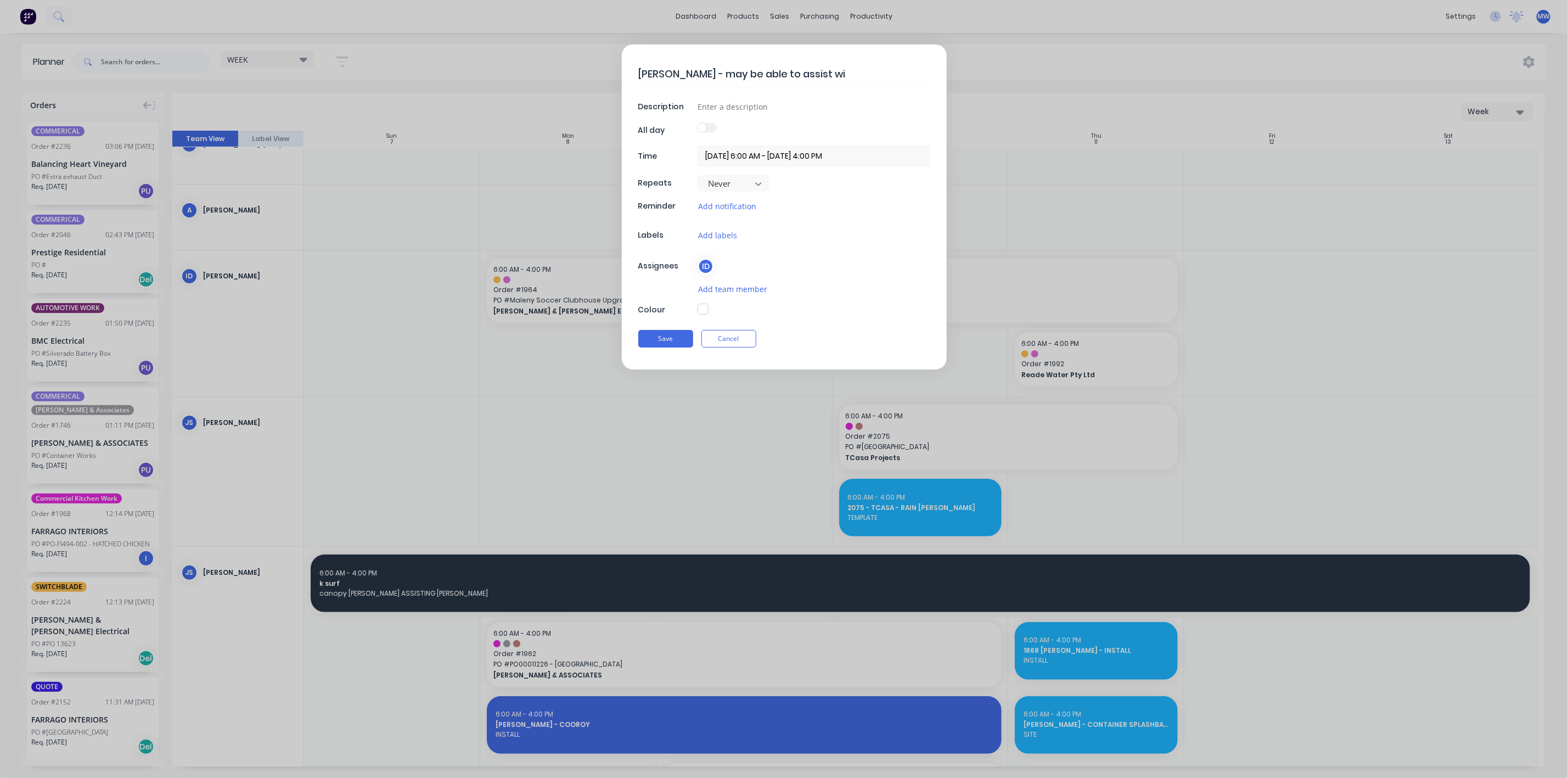
type textarea "IAN - may be able to assist wit"
type textarea "x"
type textarea "IAN - may be able to assist with"
type textarea "x"
type textarea "IAN - may be able to assist with"
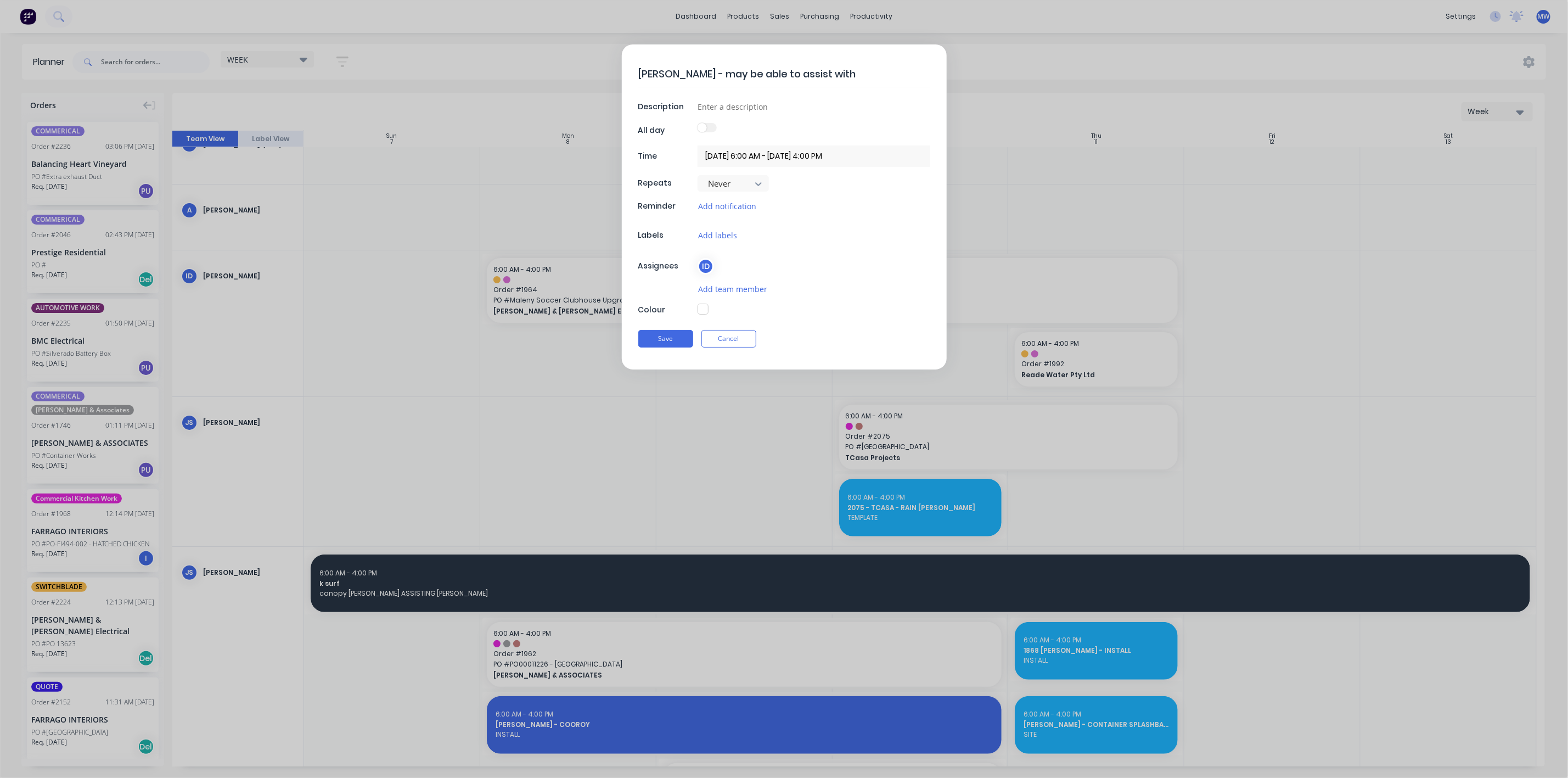
type textarea "x"
type textarea "IAN - may be able to assist with C"
type textarea "x"
type textarea "IAN - may be able to assist with Co"
type textarea "x"
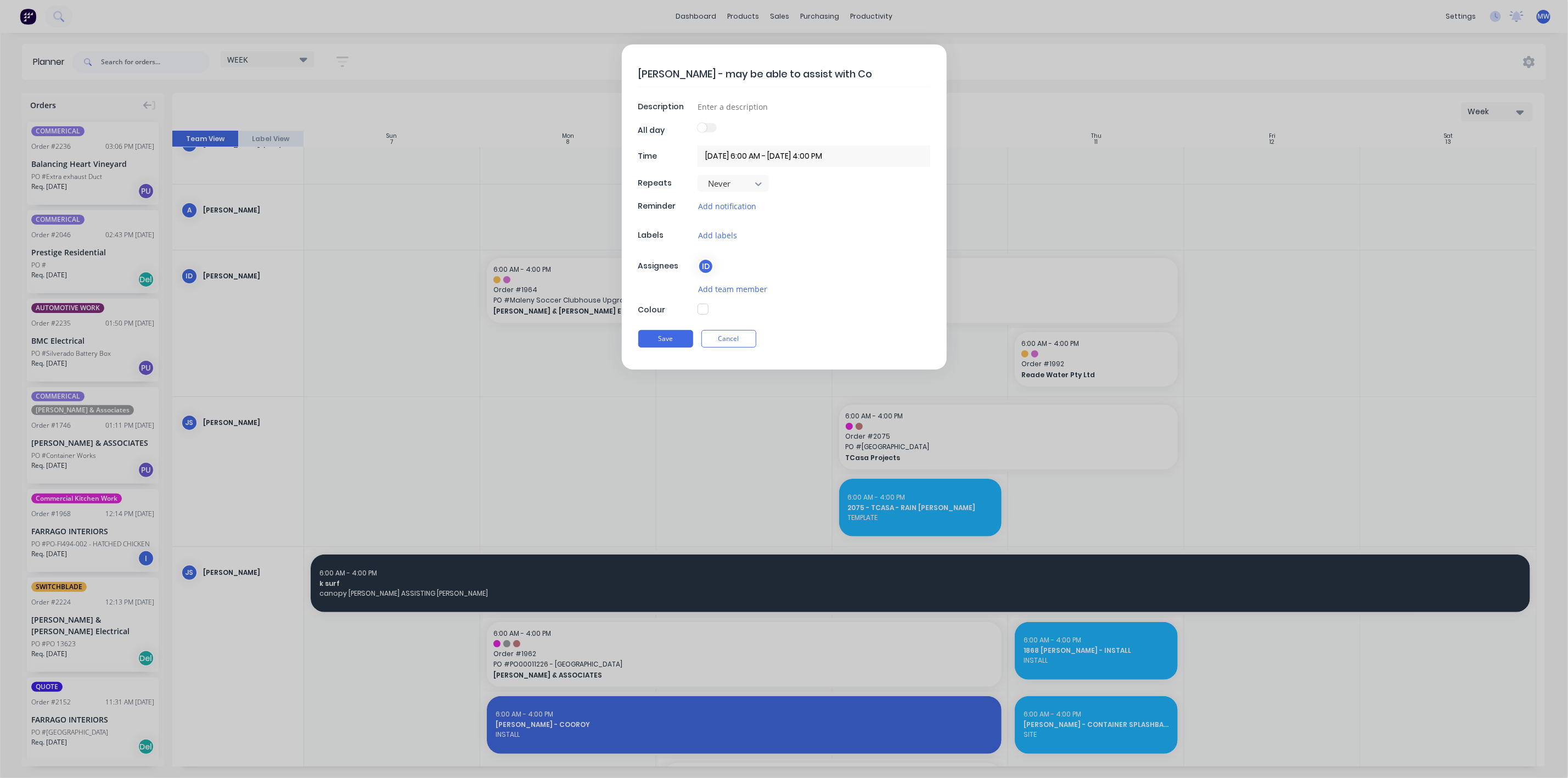
type textarea "IAN - may be able to assist with Coo"
type textarea "x"
type textarea "IAN - may be able to assist with Coor"
type textarea "x"
type textarea "IAN - may be able to assist with Cooro"
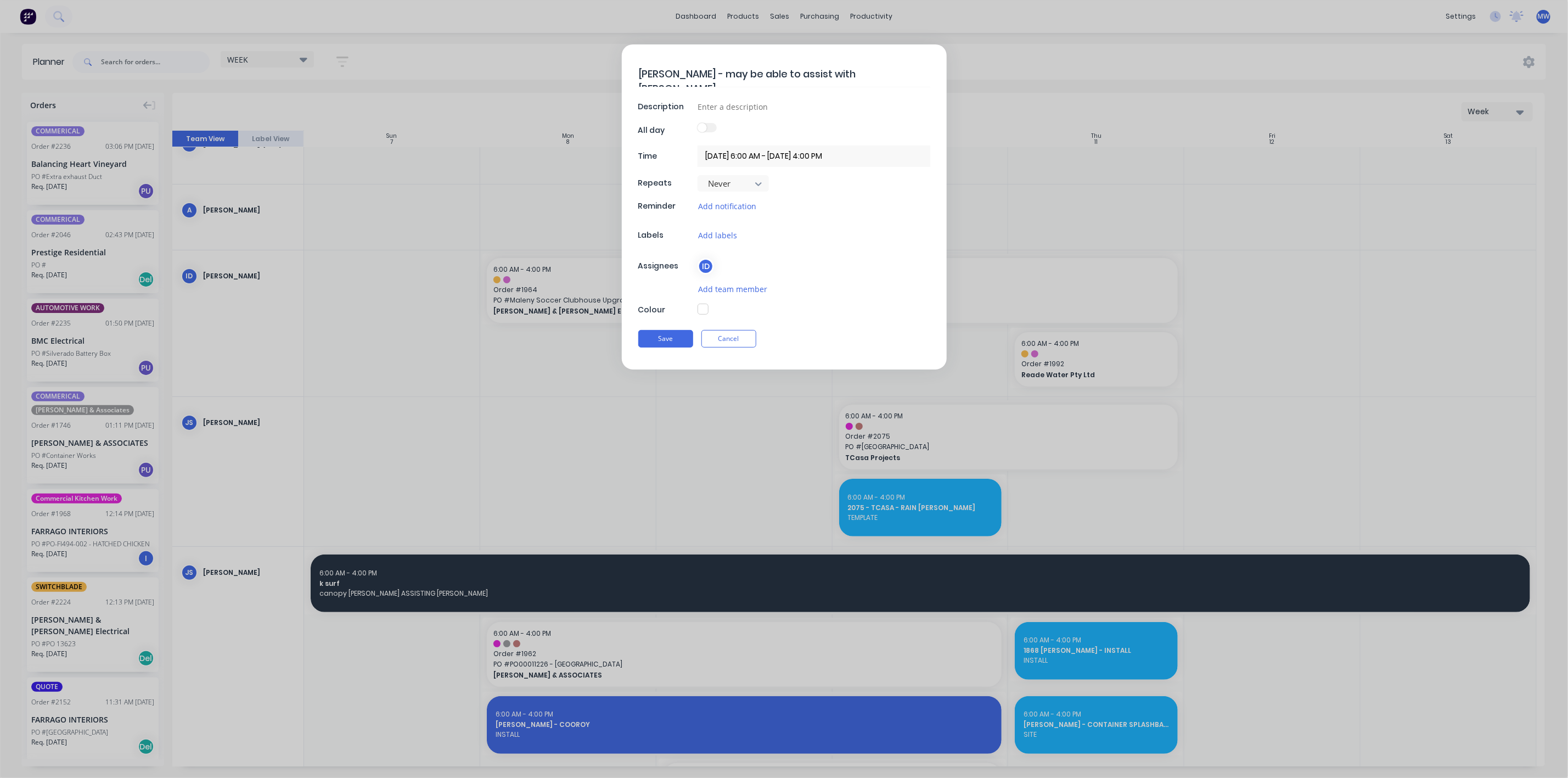
type textarea "x"
type textarea "IAN - may be able to assist with Cooroy"
type textarea "x"
type textarea "IAN - may be able to assist with Cooroy"
type textarea "x"
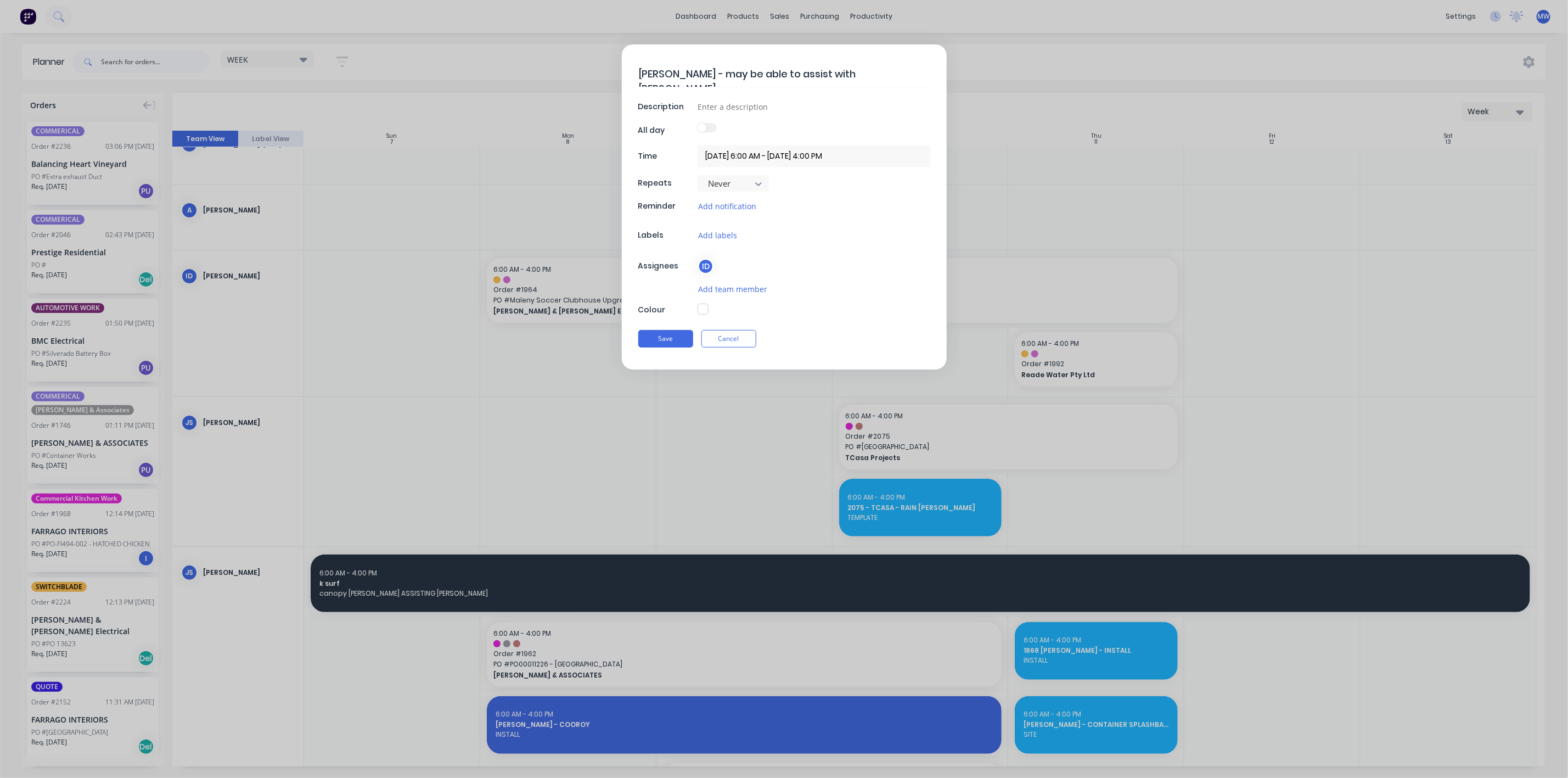
type textarea "IAN - may be able to assist with Cooroy i"
type textarea "x"
type textarea "IAN - may be able to assist with Cooroy in"
type textarea "x"
type textarea "IAN - may be able to assist with Cooroy ins"
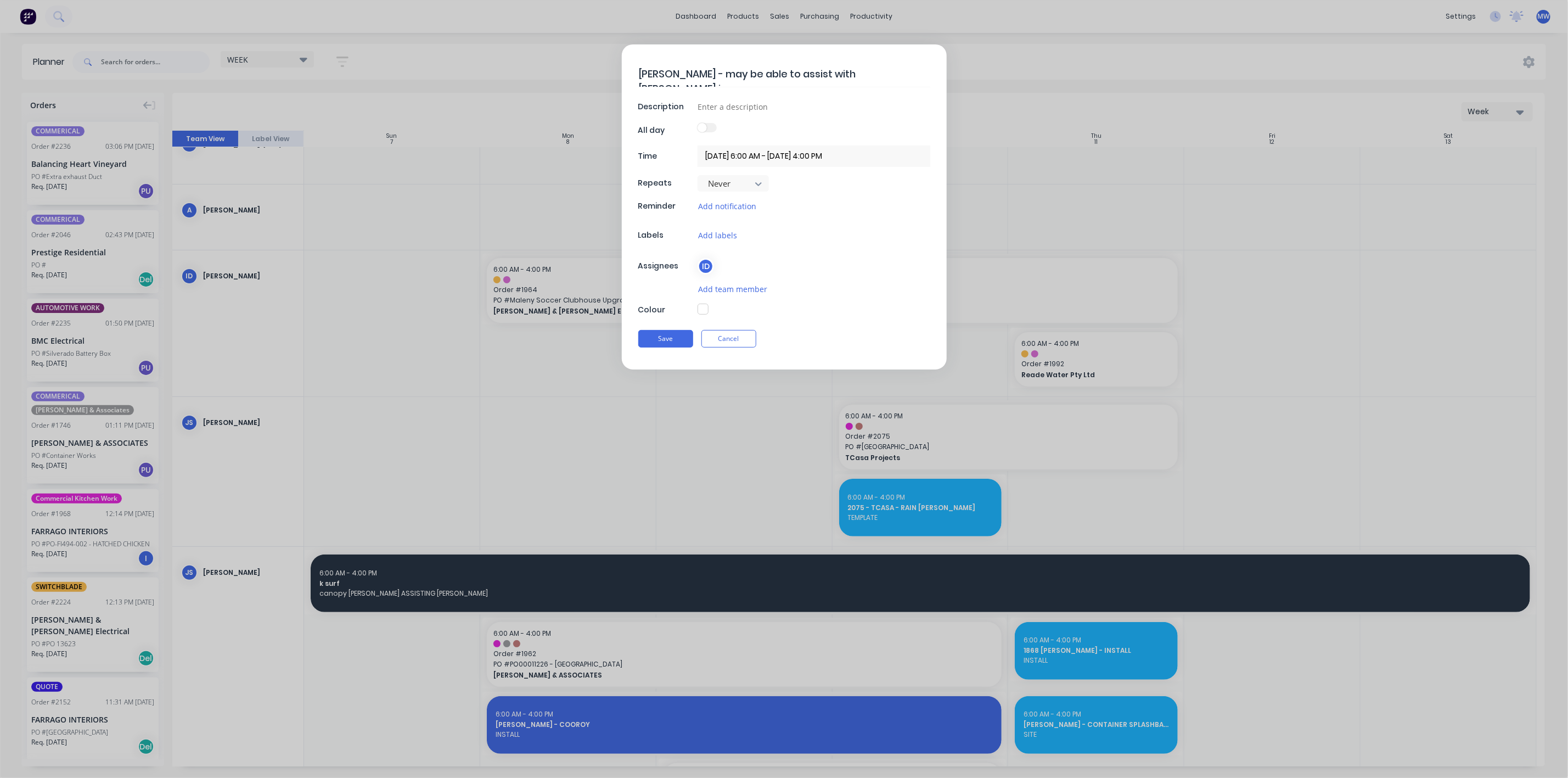
type textarea "x"
type textarea "IAN - may be able to assist with Cooroy inst"
type textarea "x"
type textarea "IAN - may be able to assist with Cooroy insta"
type textarea "x"
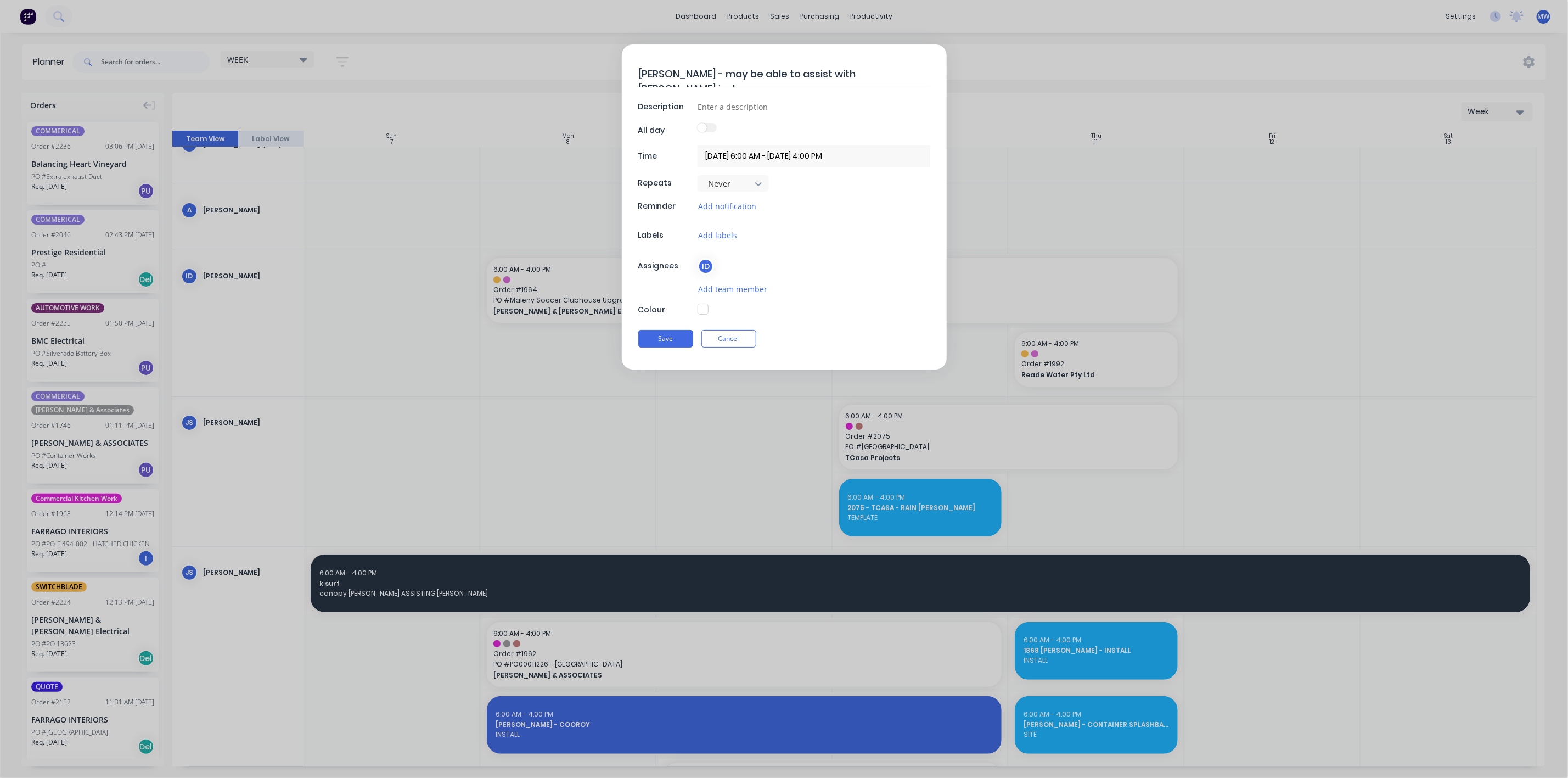
type textarea "IAN - may be able to assist with Cooroy instal"
type textarea "x"
type textarea "IAN - may be able to assist with Cooroy install"
type textarea "x"
click at [751, 111] on input at bounding box center [814, 106] width 233 height 17
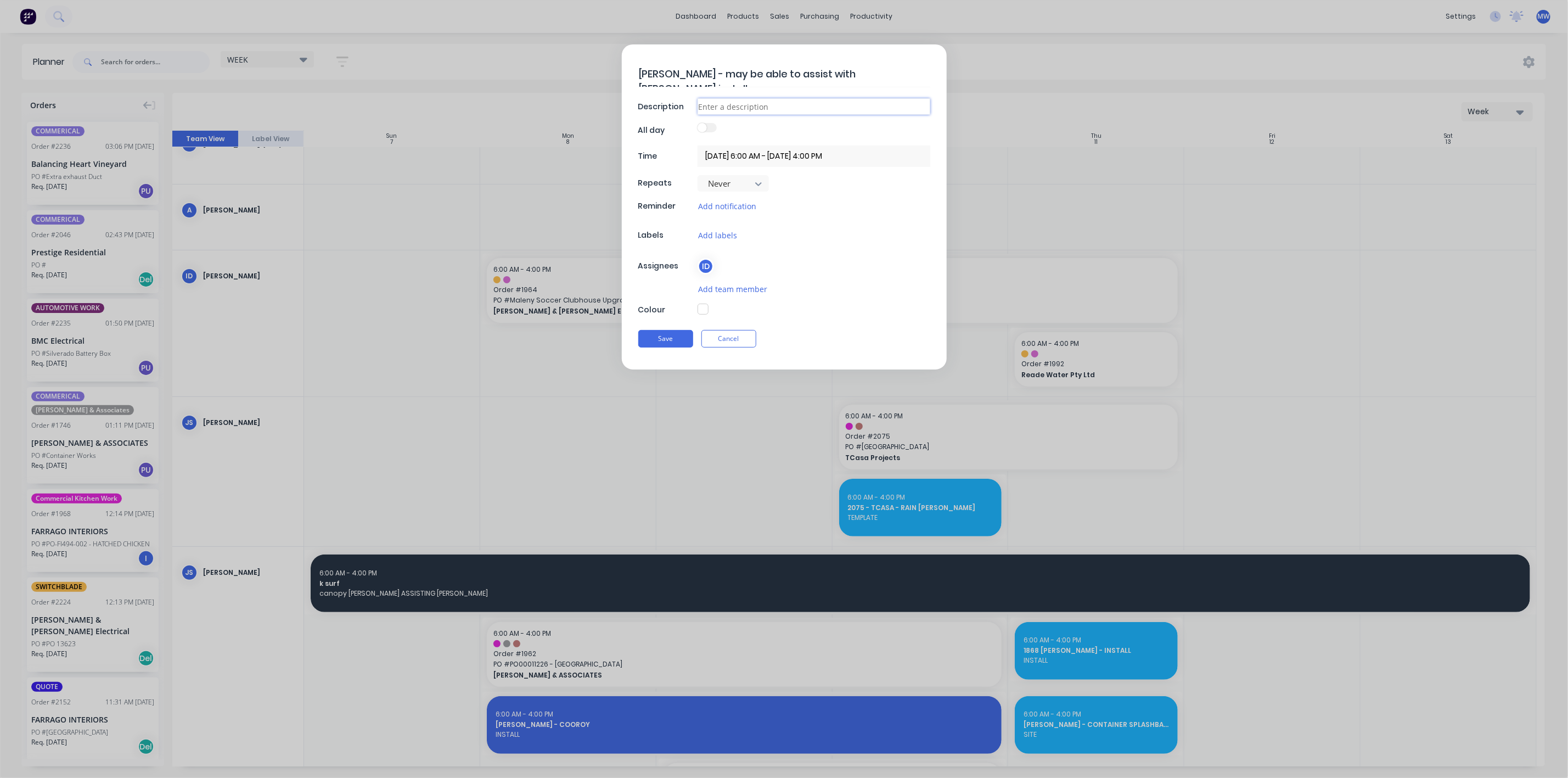
type input "SITE"
click at [669, 337] on button "Save" at bounding box center [666, 339] width 55 height 18
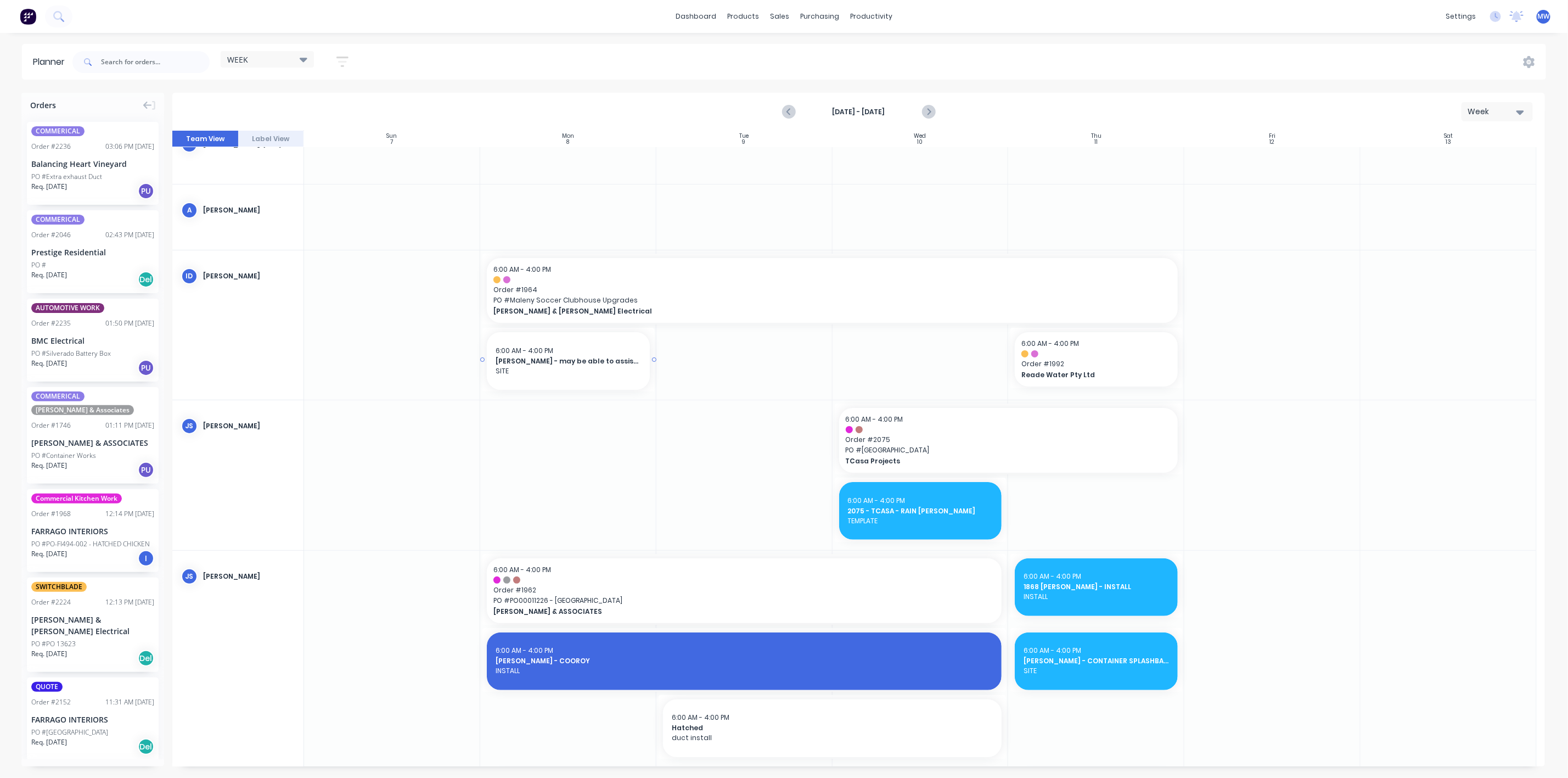
click at [592, 360] on span "IAN - may be able to assist with Cooroy install" at bounding box center [568, 361] width 146 height 10
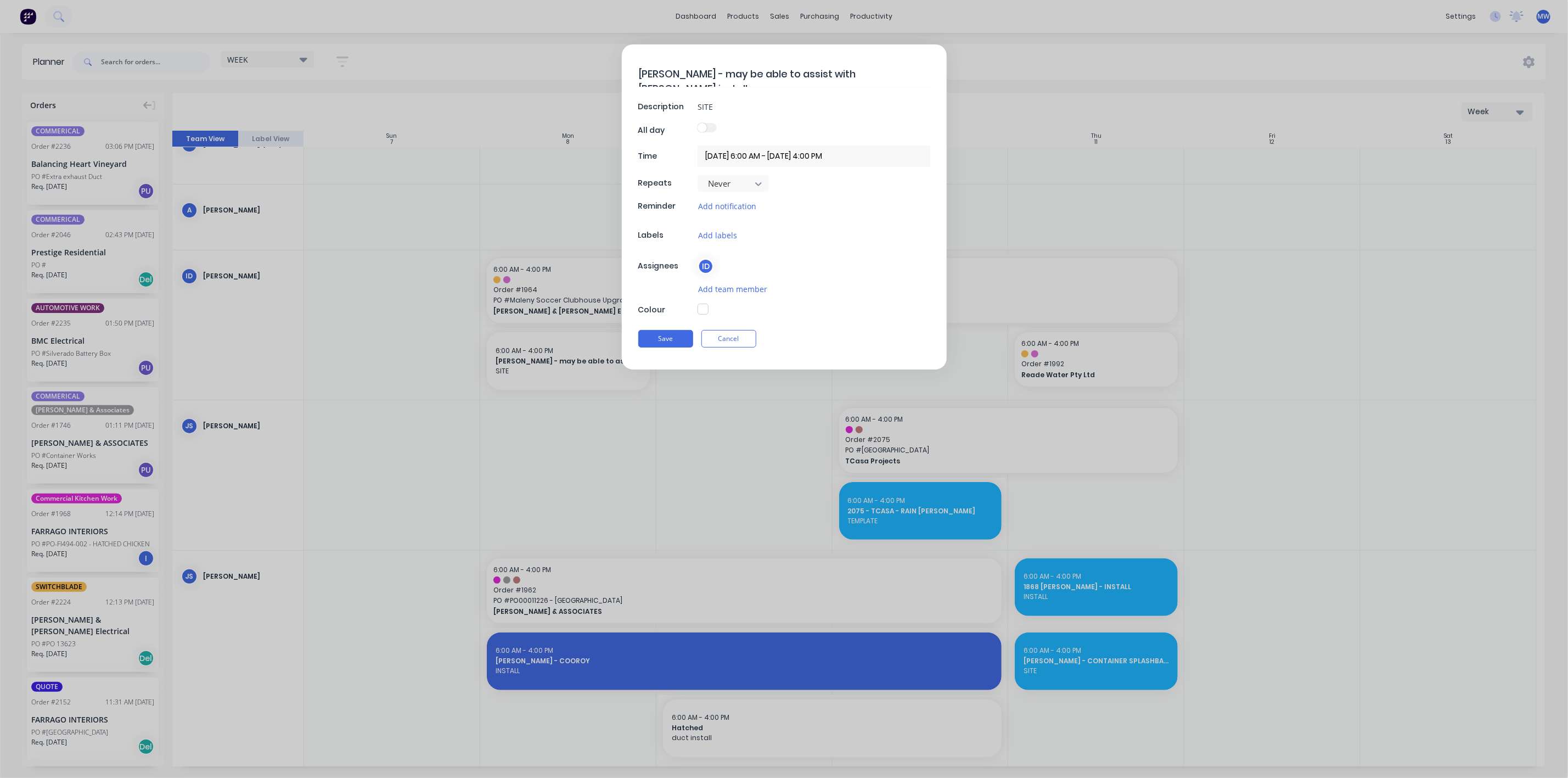
click at [705, 312] on button "button" at bounding box center [703, 309] width 11 height 11
type textarea "x"
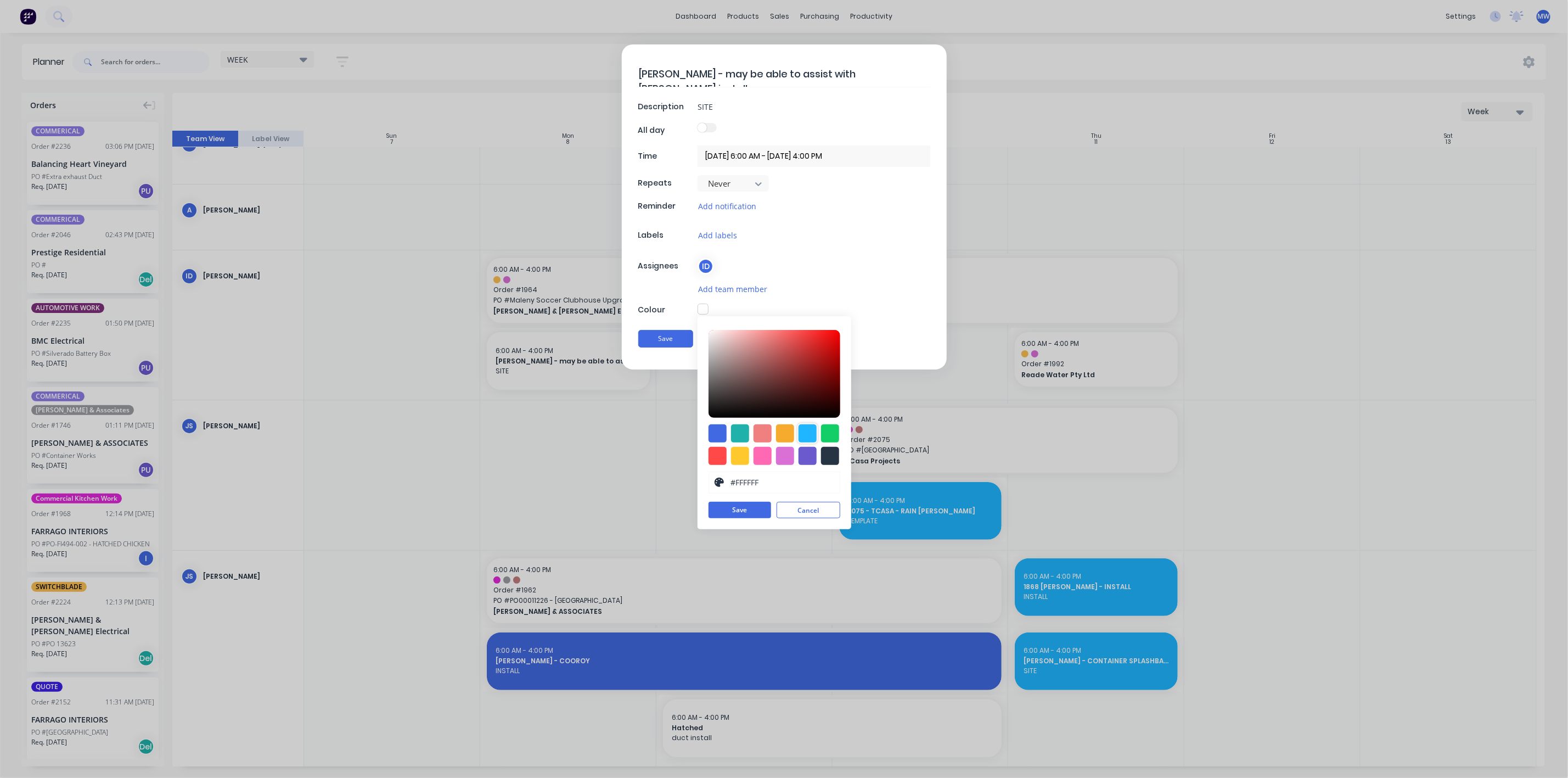
click at [809, 436] on div at bounding box center [808, 434] width 19 height 19
type input "#1FB6FF"
click at [754, 510] on button "Save" at bounding box center [740, 510] width 63 height 17
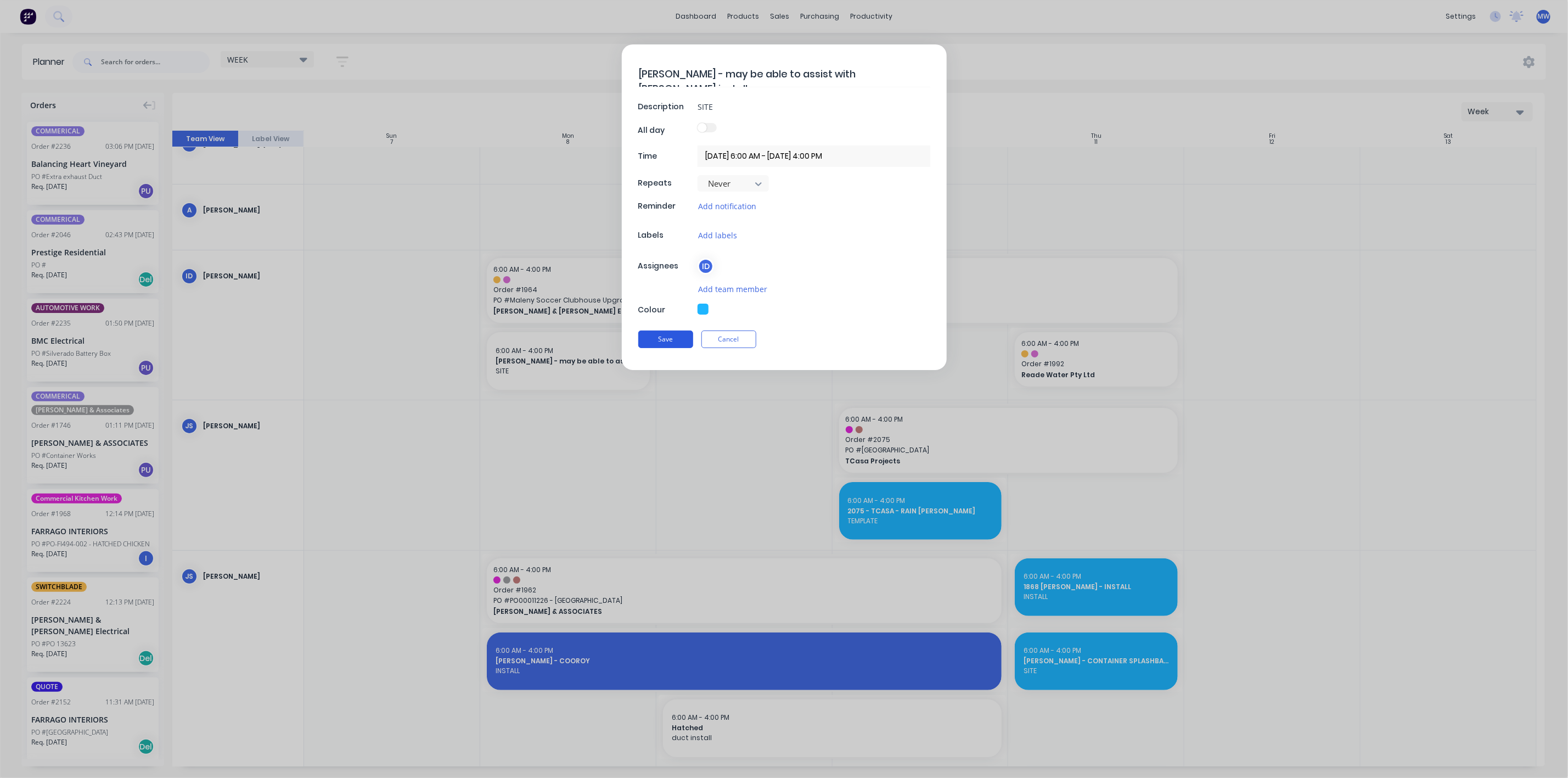
click at [662, 344] on button "Save" at bounding box center [666, 339] width 55 height 18
type textarea "x"
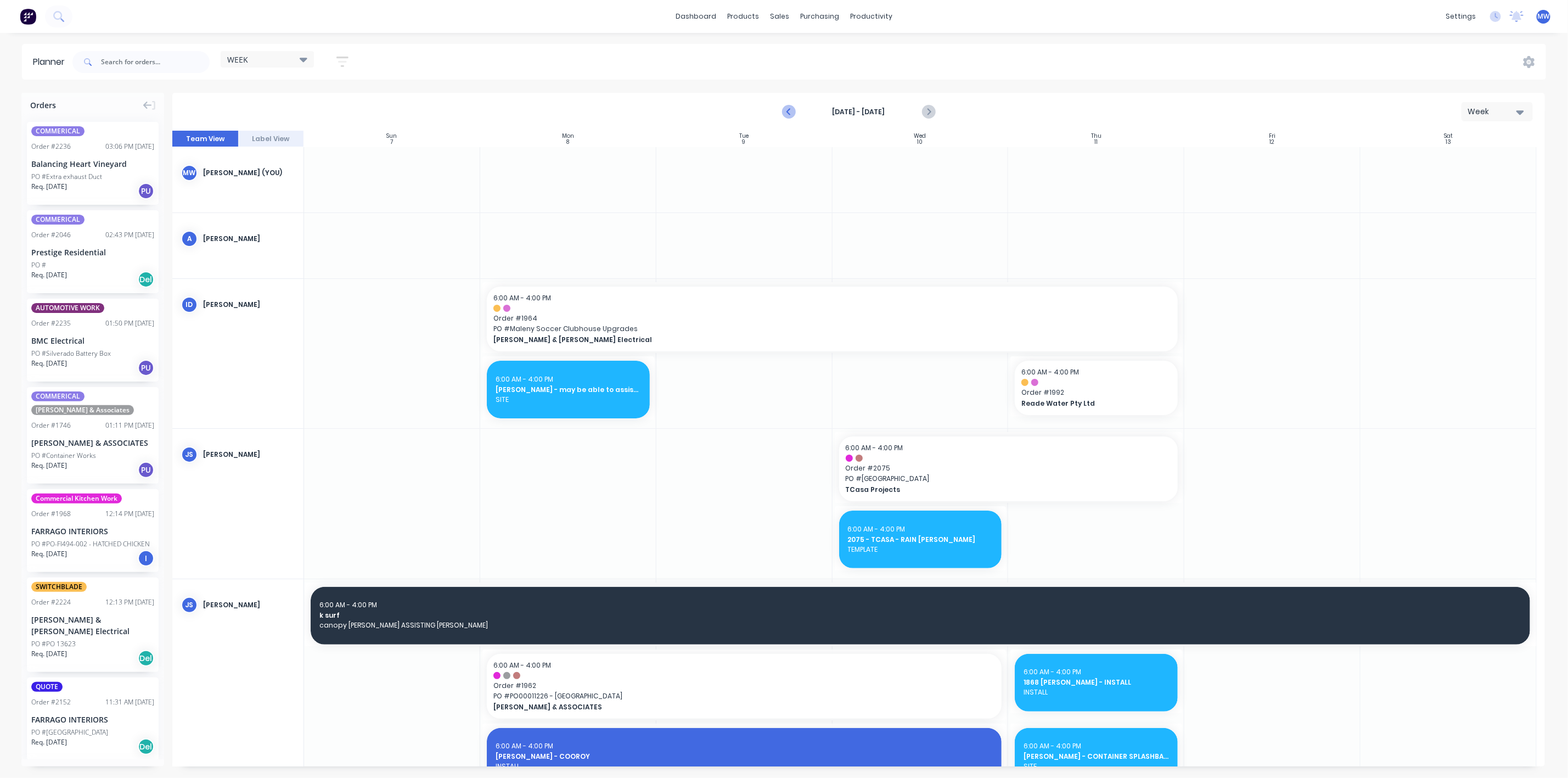
click at [788, 112] on icon "Previous page" at bounding box center [789, 111] width 13 height 13
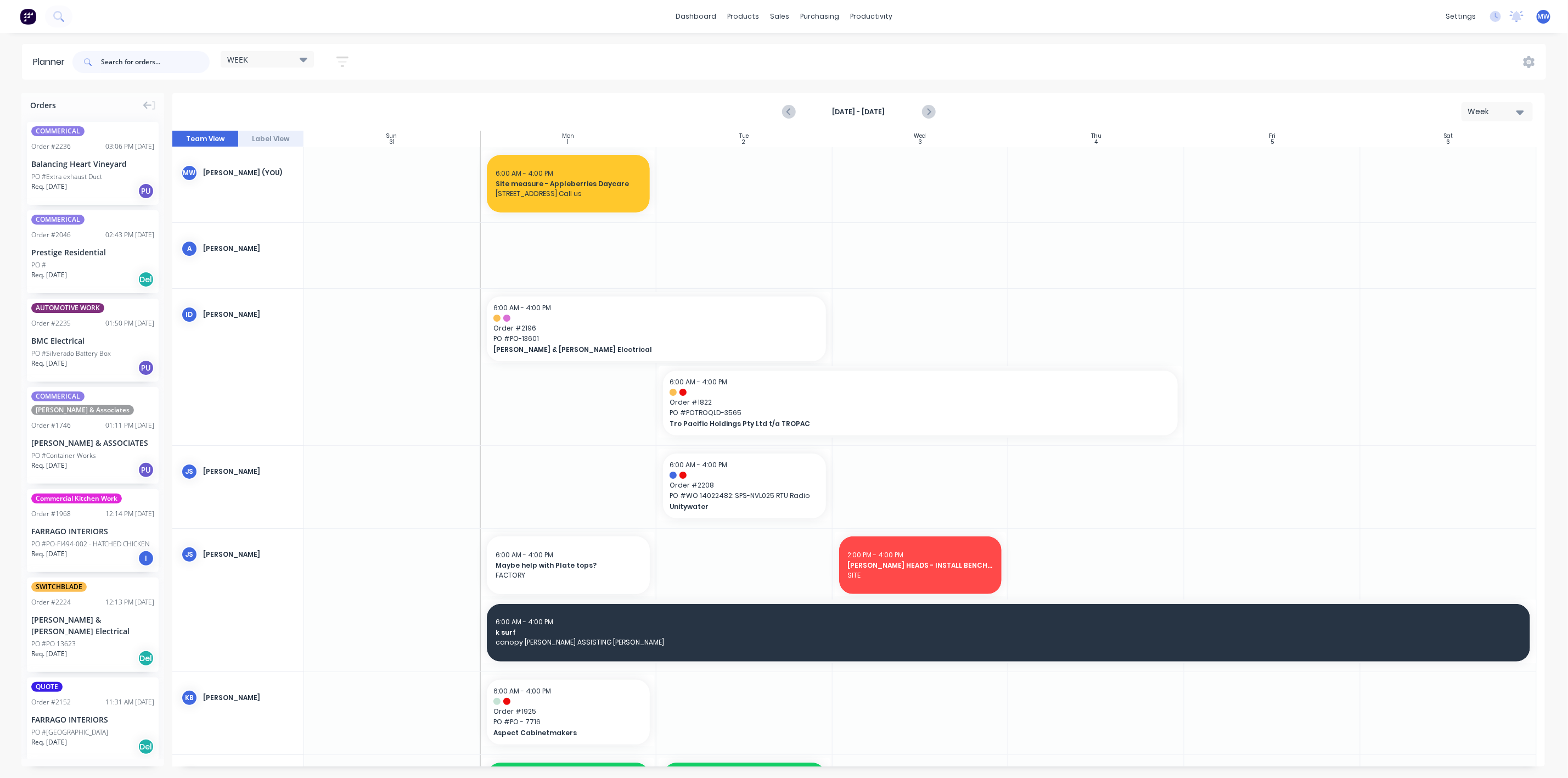
click at [166, 64] on input "text" at bounding box center [155, 62] width 109 height 22
type input "2178"
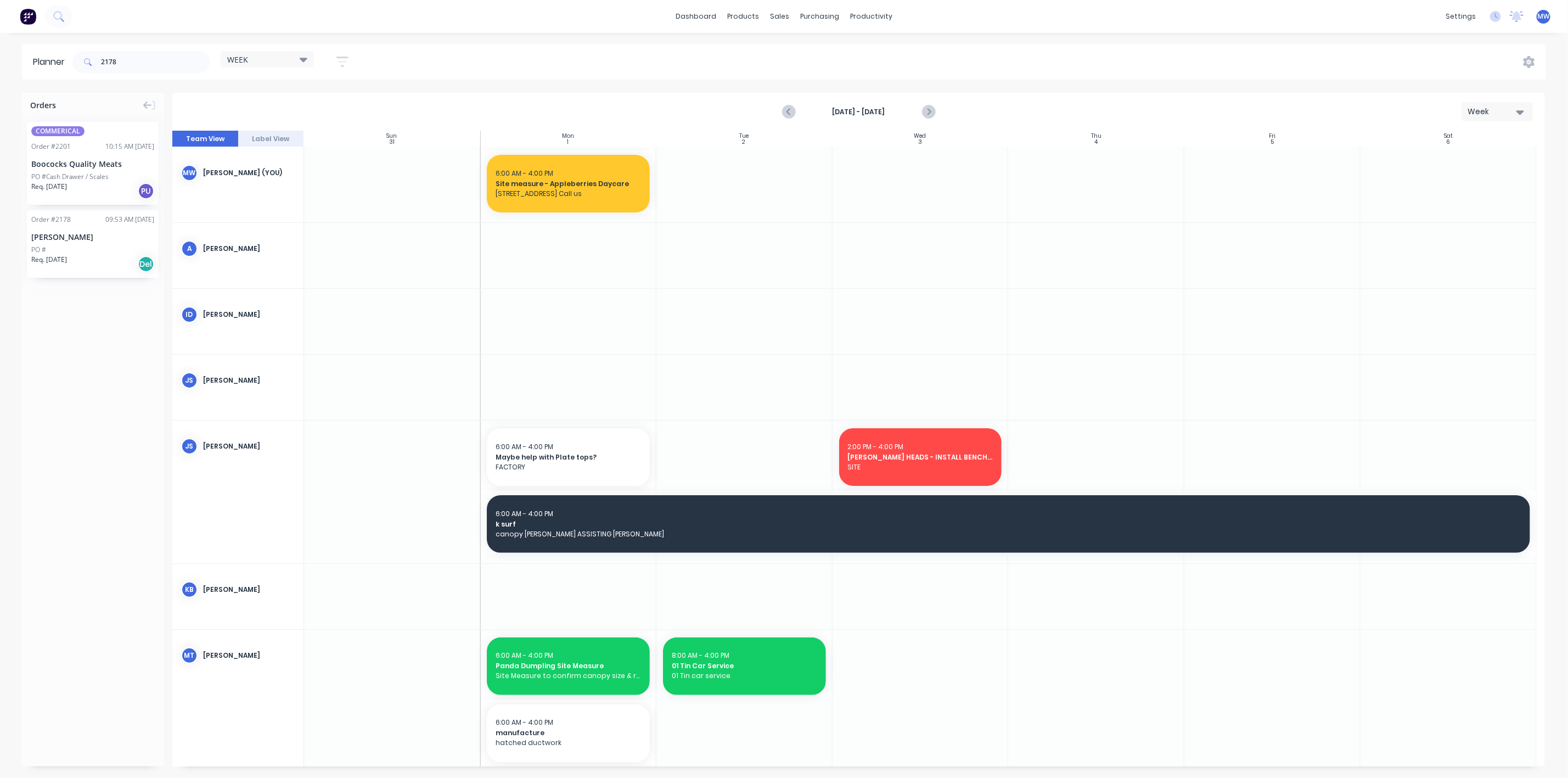
click at [76, 242] on div "Damian Muscat" at bounding box center [92, 237] width 123 height 11
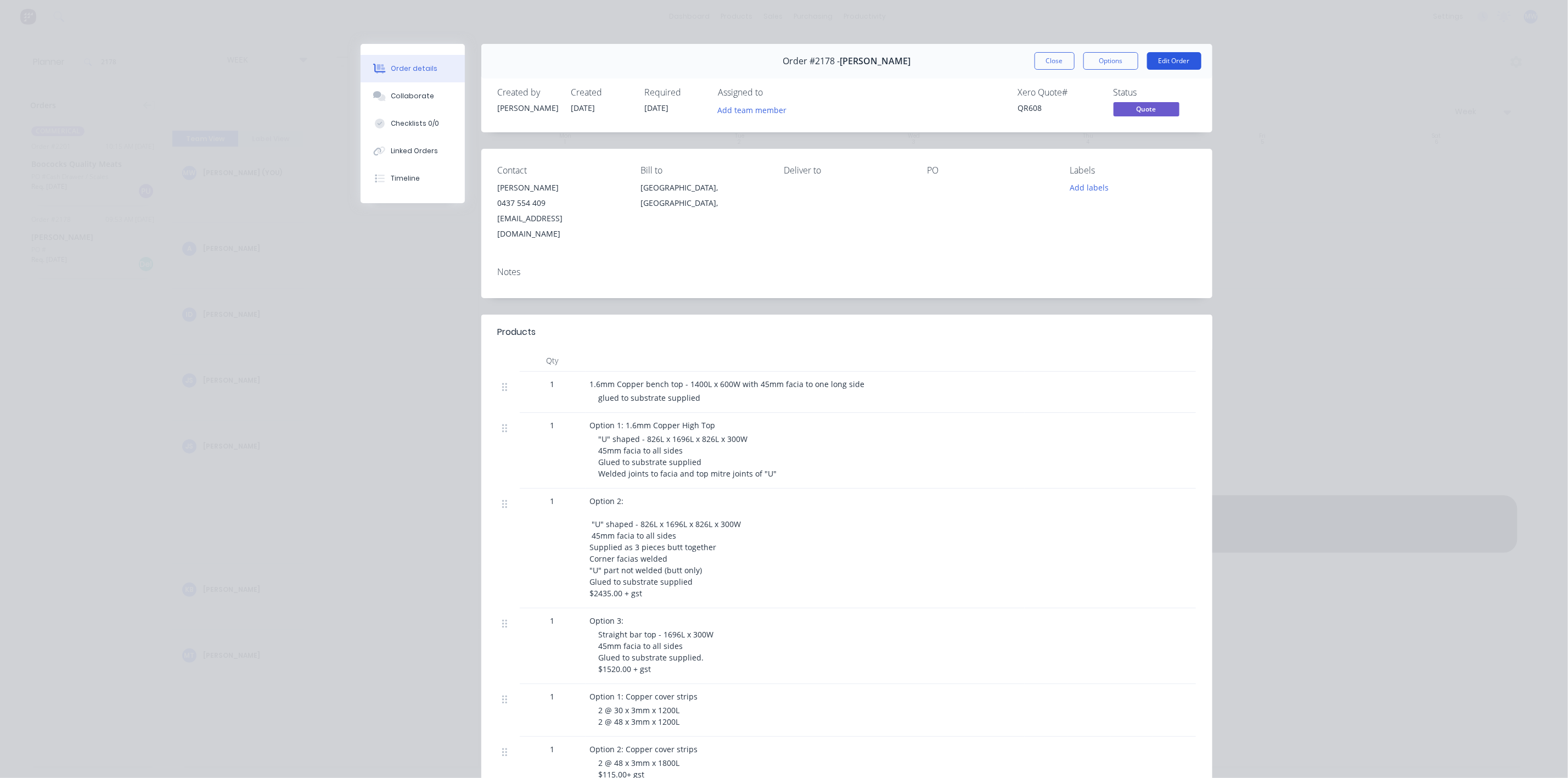
click at [1179, 60] on button "Edit Order" at bounding box center [1174, 61] width 55 height 18
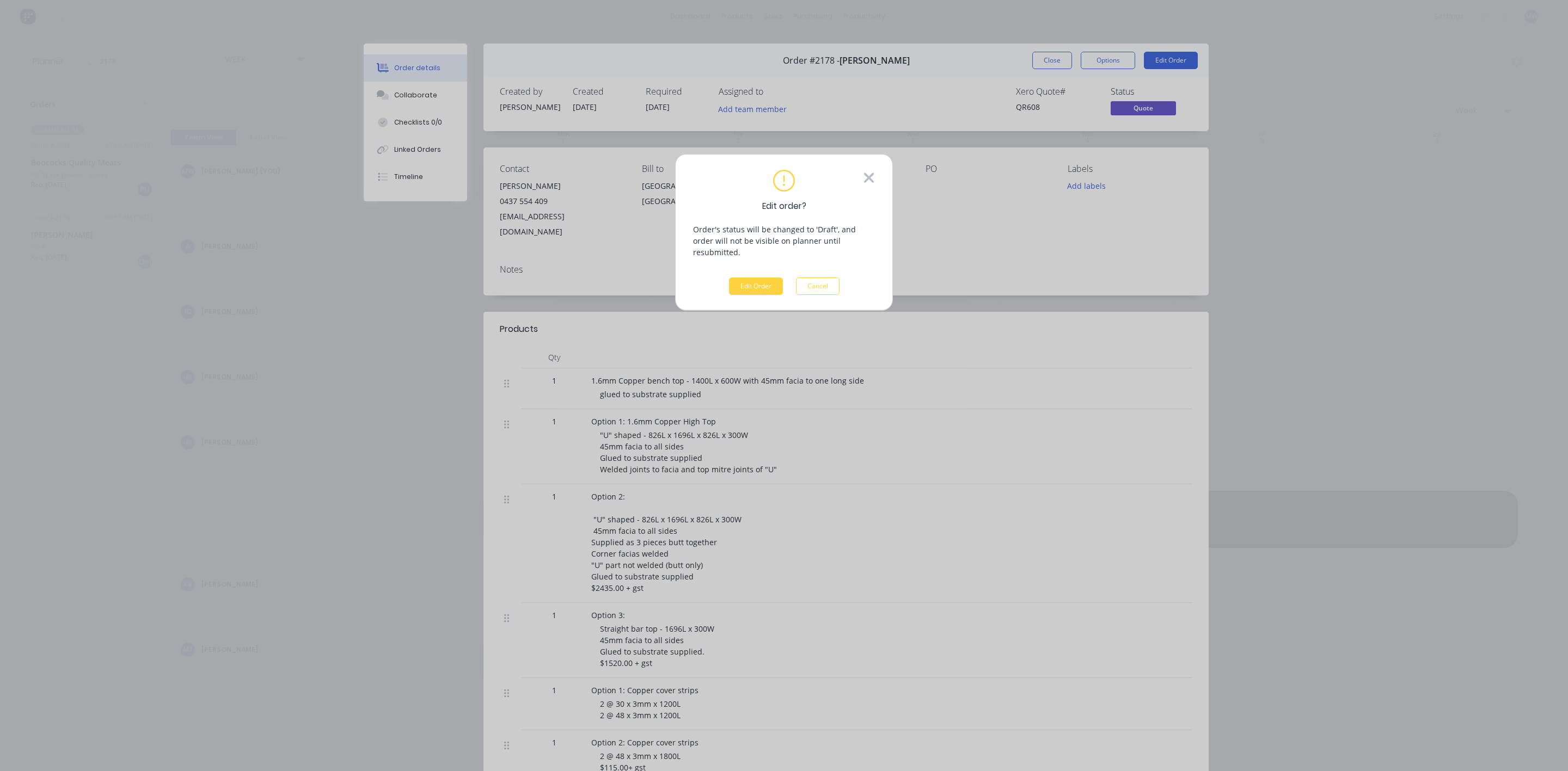
click at [871, 175] on icon at bounding box center [868, 178] width 10 height 10
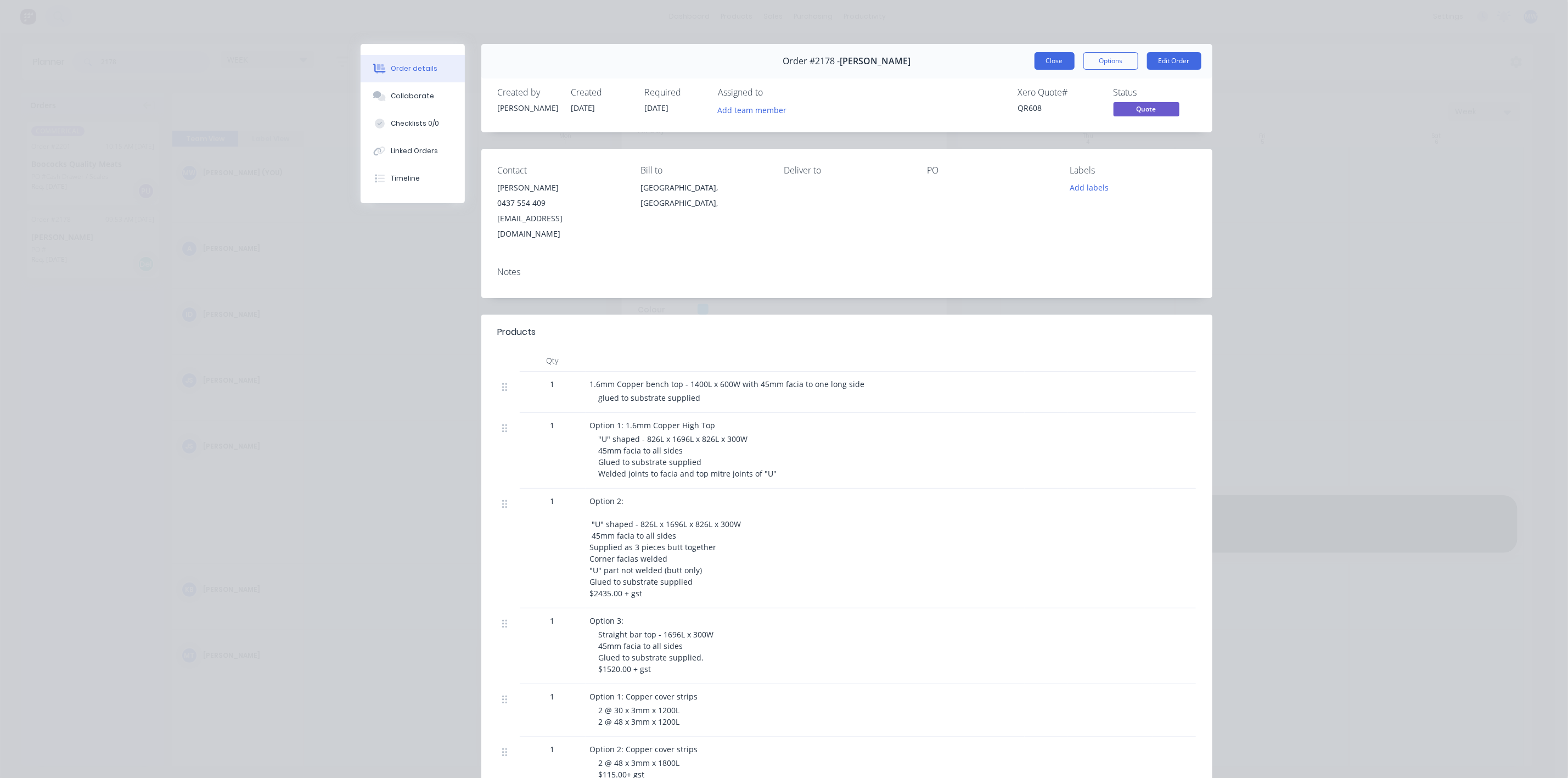
click at [1054, 59] on button "Close" at bounding box center [1054, 61] width 40 height 18
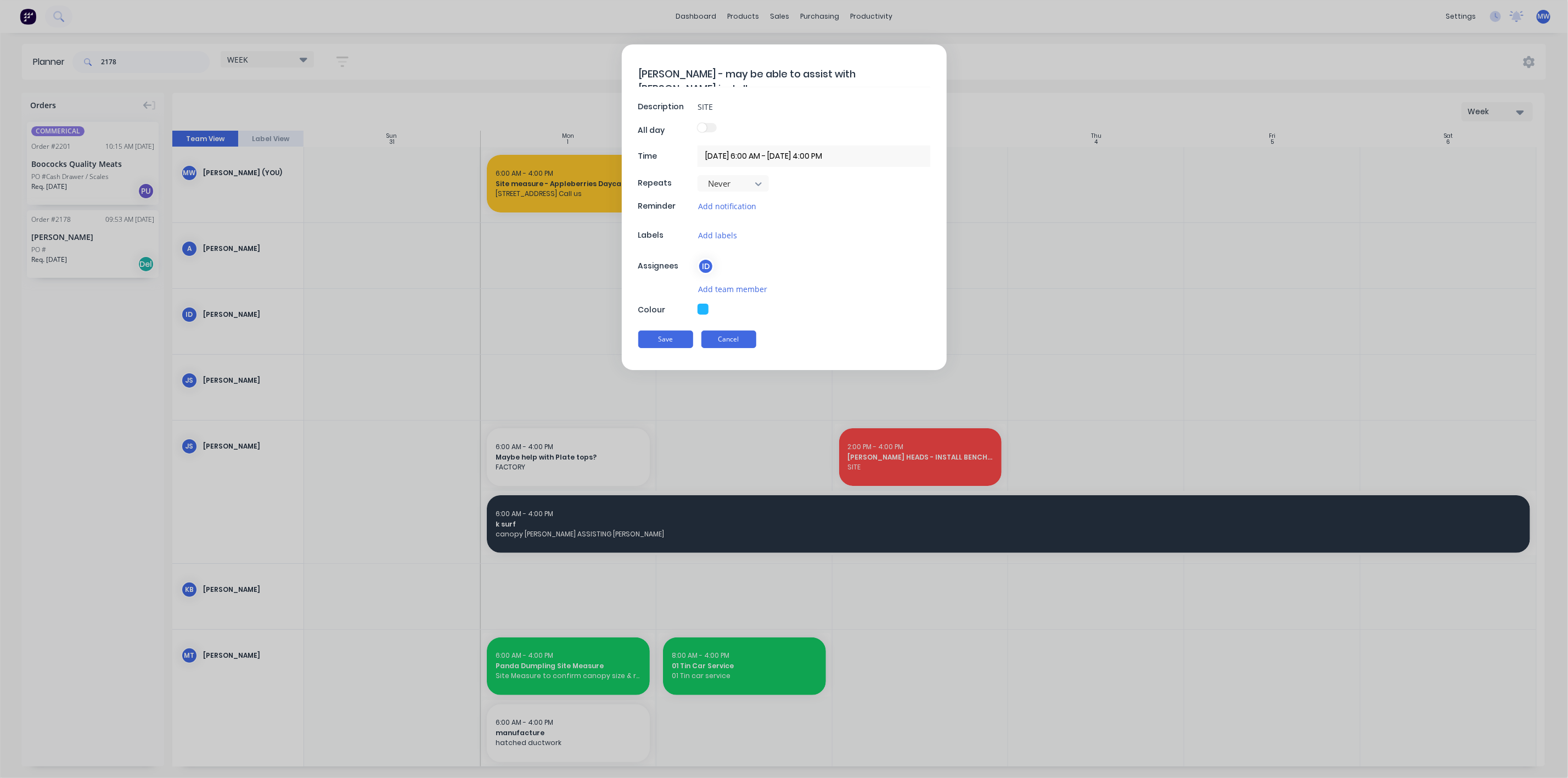
click at [735, 344] on button "Cancel" at bounding box center [729, 339] width 55 height 18
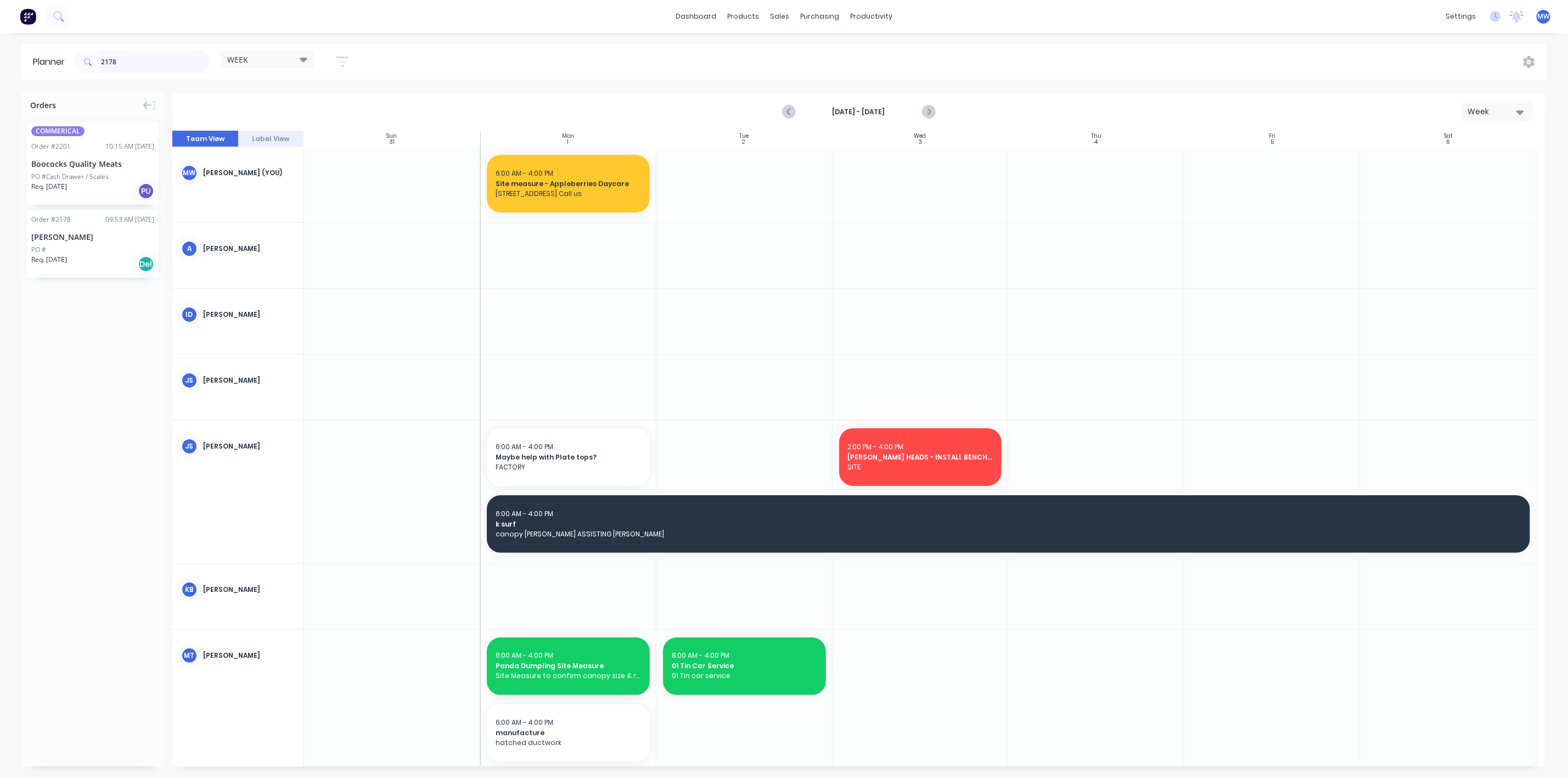
drag, startPoint x: 182, startPoint y: 67, endPoint x: 1, endPoint y: 89, distance: 182.3
click at [0, 91] on div "Planner 2178 WEEK Save new view None edit WEEK (Default) edit Rex edit SCSM - M…" at bounding box center [784, 411] width 1568 height 734
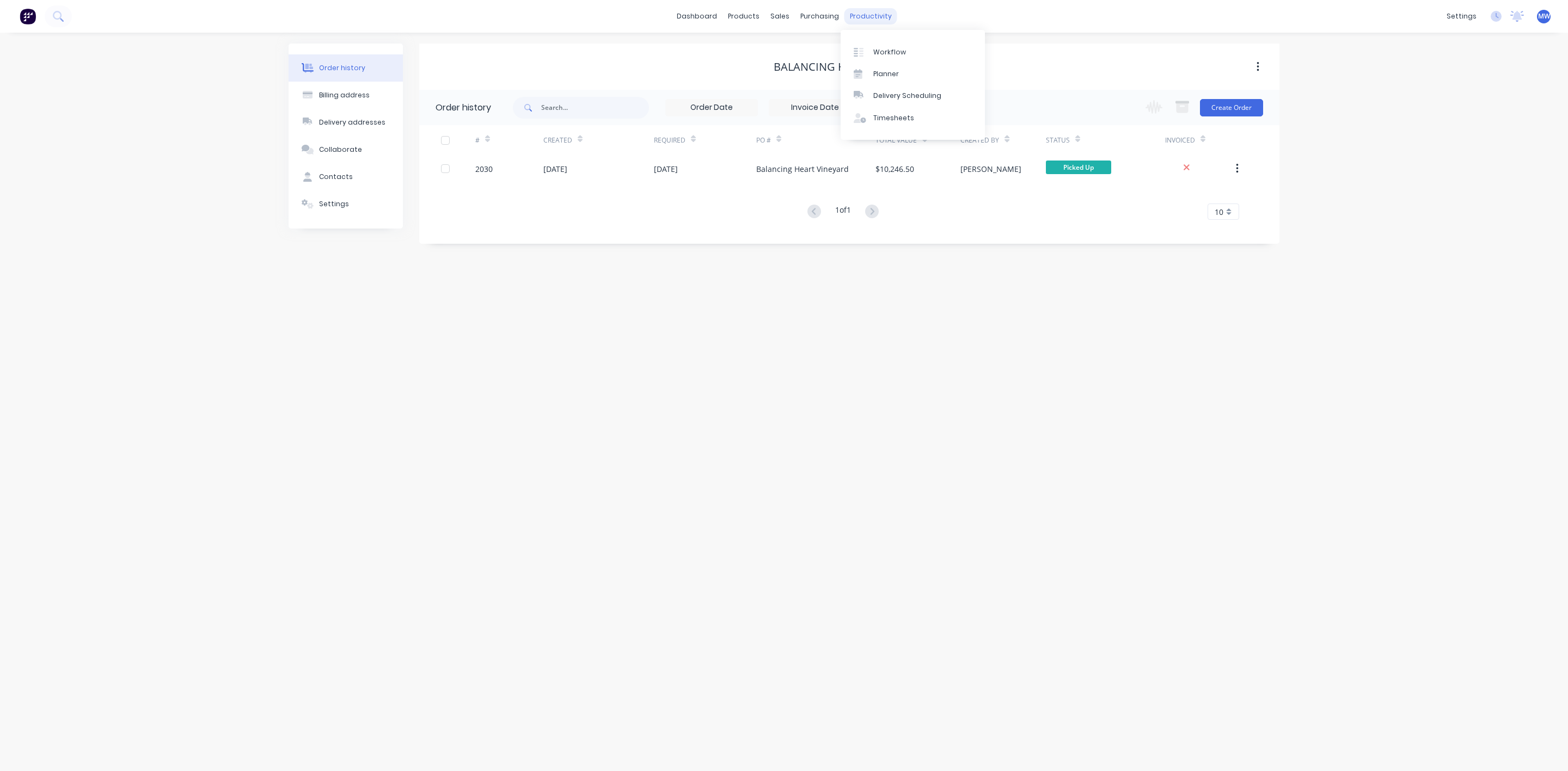
click at [868, 20] on div "productivity" at bounding box center [870, 16] width 53 height 17
click at [890, 51] on div "Workflow" at bounding box center [889, 52] width 32 height 10
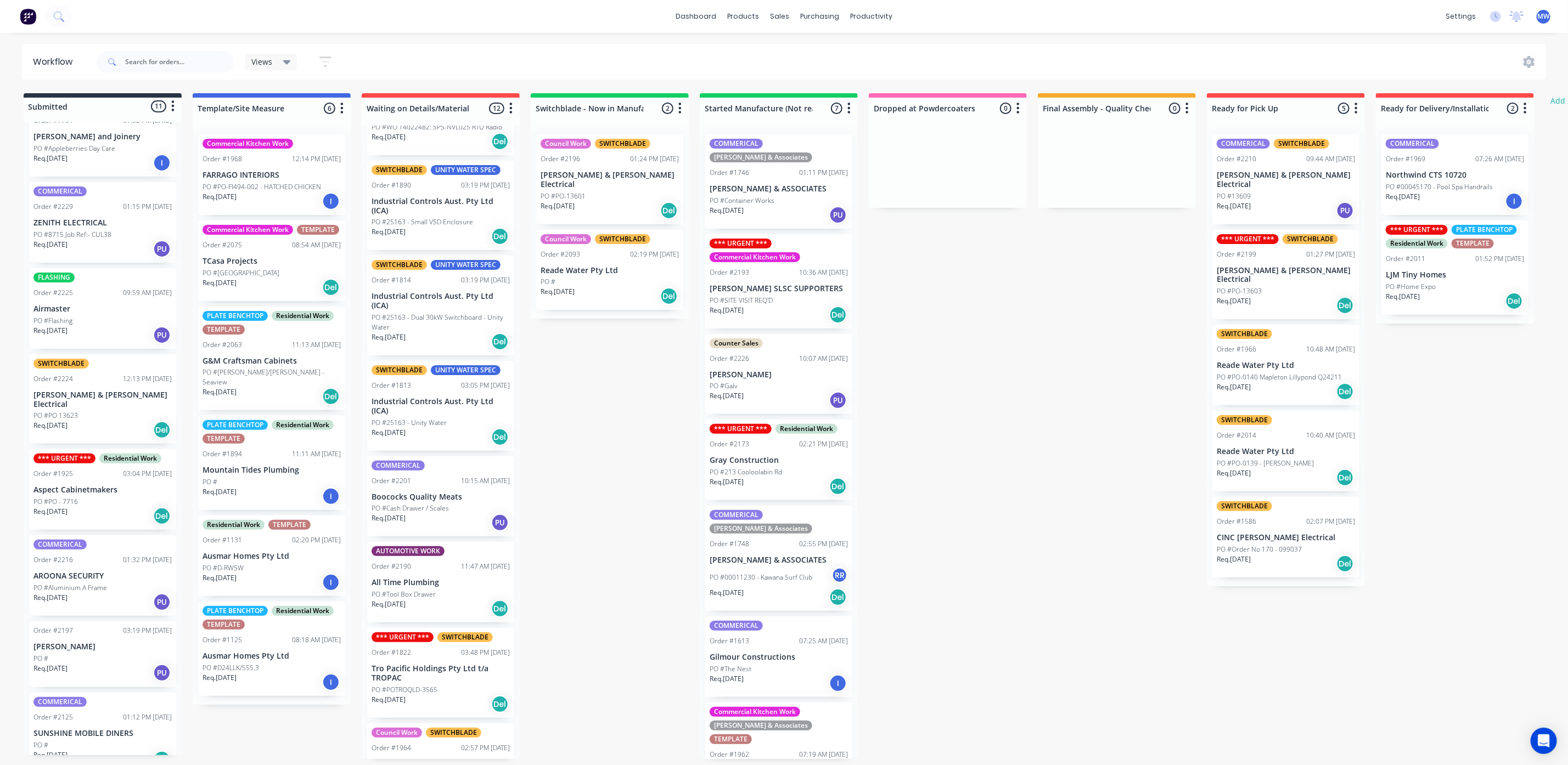
scroll to position [310, 0]
click at [87, 660] on div "Req. 18/08/25 PU" at bounding box center [102, 669] width 139 height 19
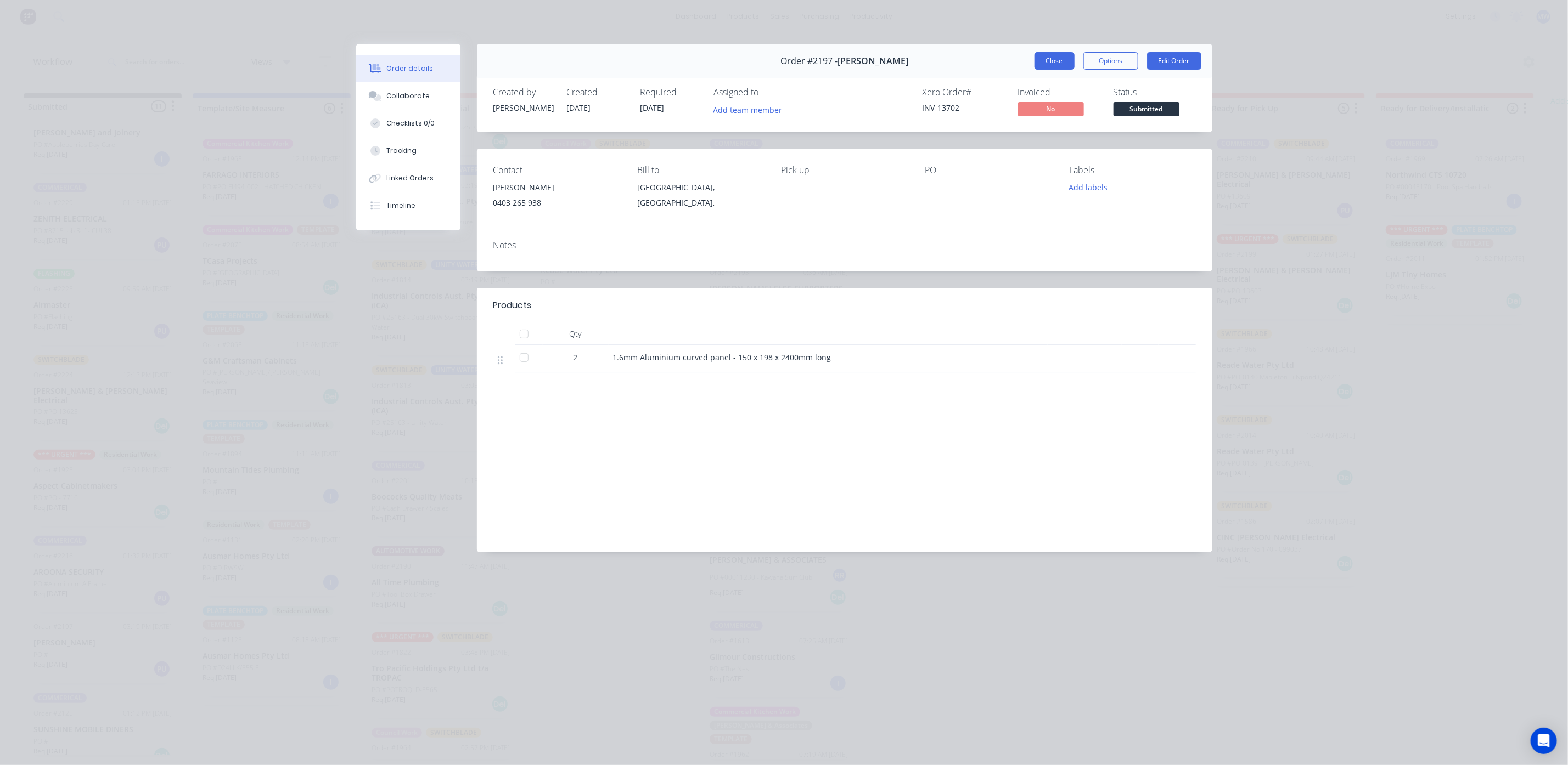
click at [1059, 61] on button "Close" at bounding box center [1054, 61] width 40 height 18
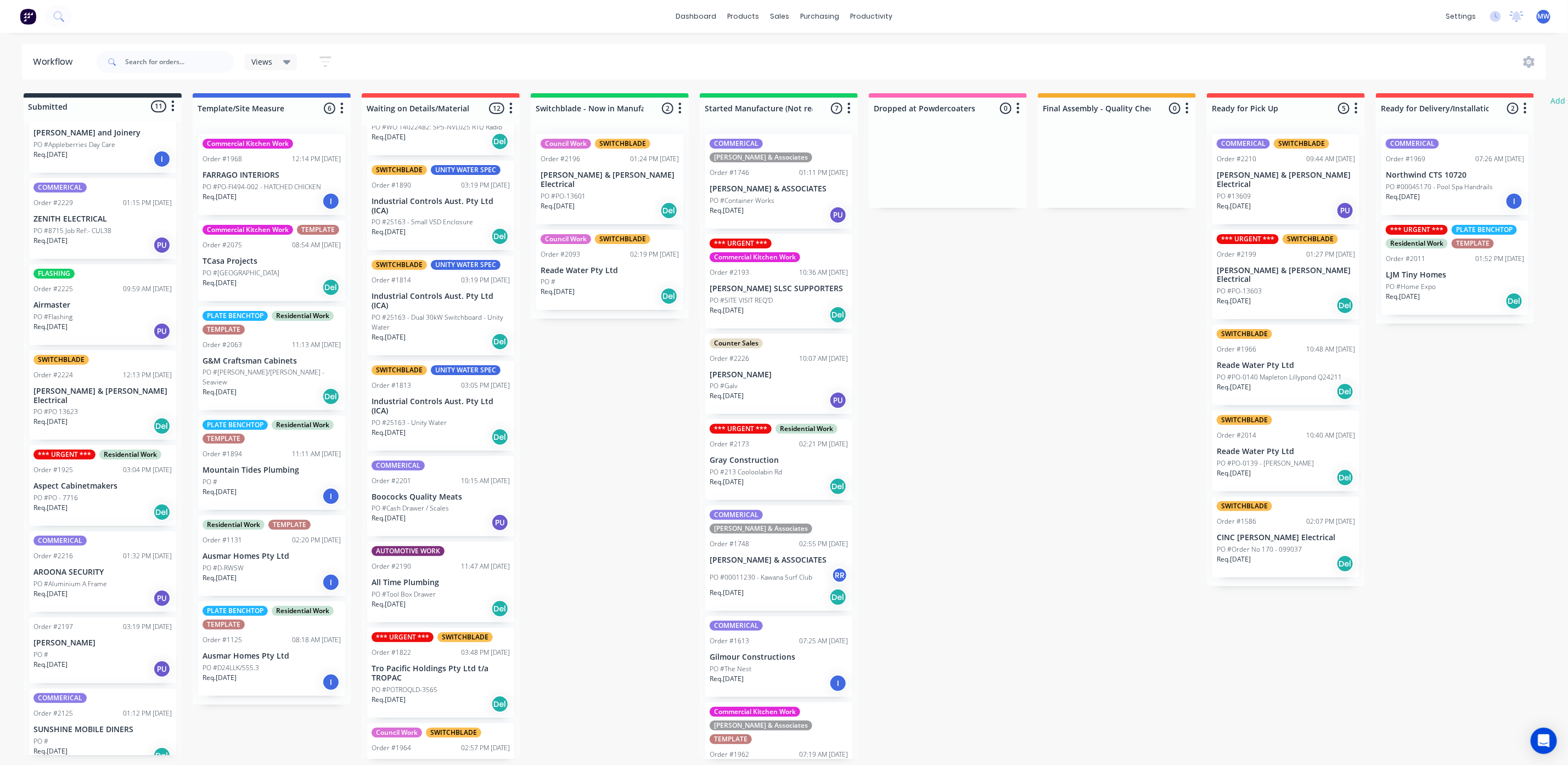
click at [102, 650] on div "PO #" at bounding box center [102, 655] width 139 height 10
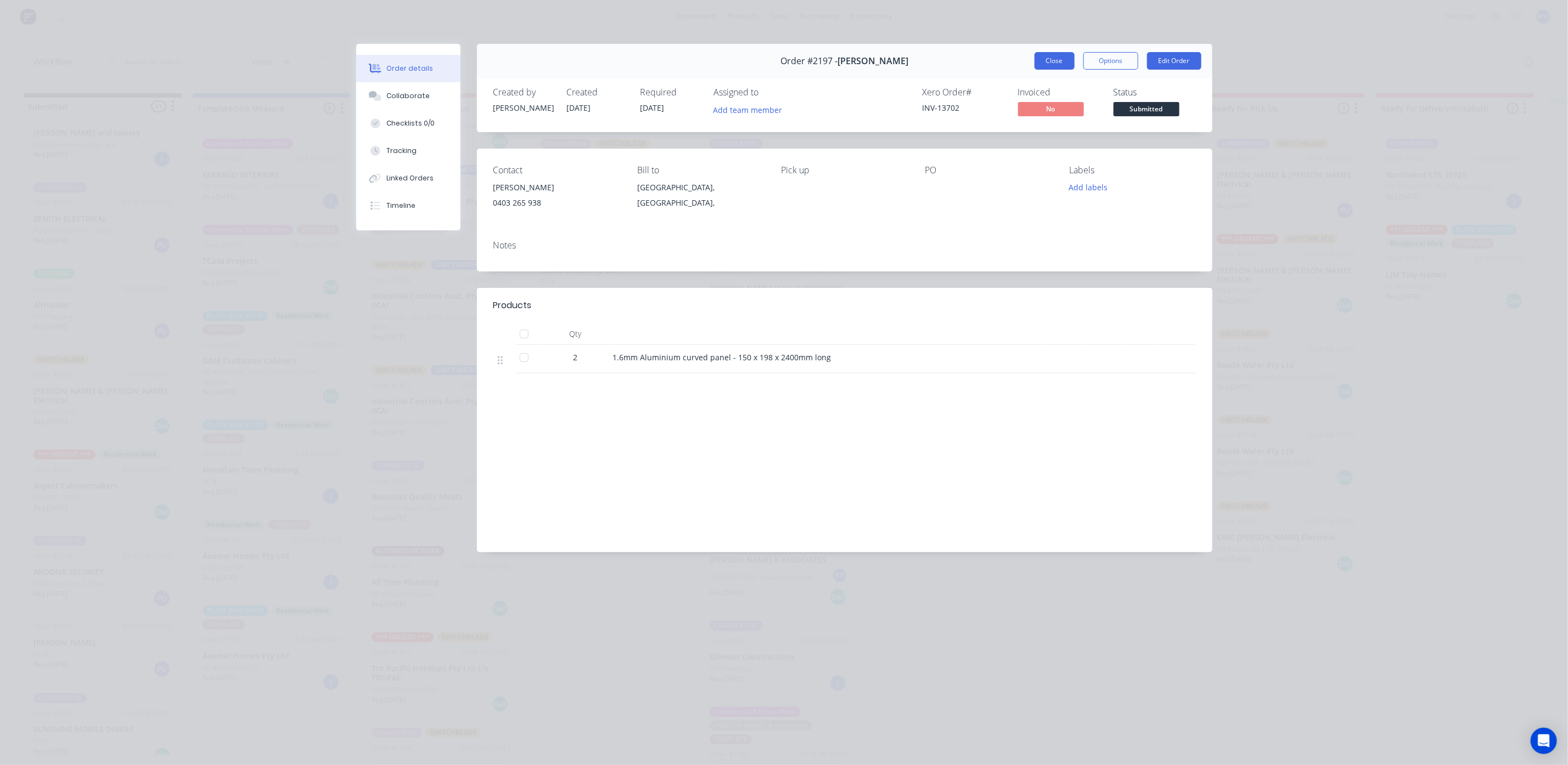
click at [1050, 63] on button "Close" at bounding box center [1054, 61] width 40 height 18
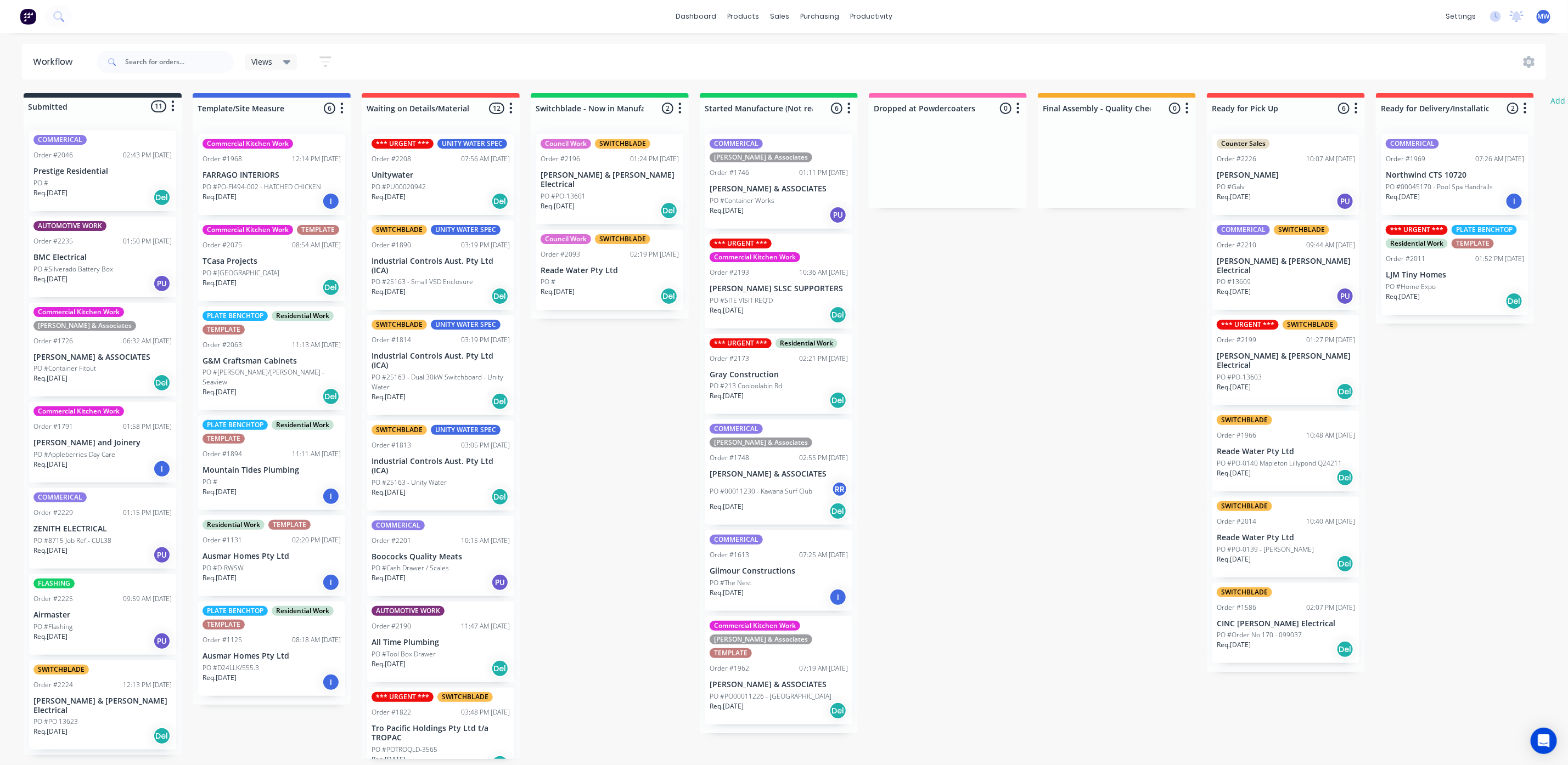
scroll to position [6, 0]
